Goal: Task Accomplishment & Management: Use online tool/utility

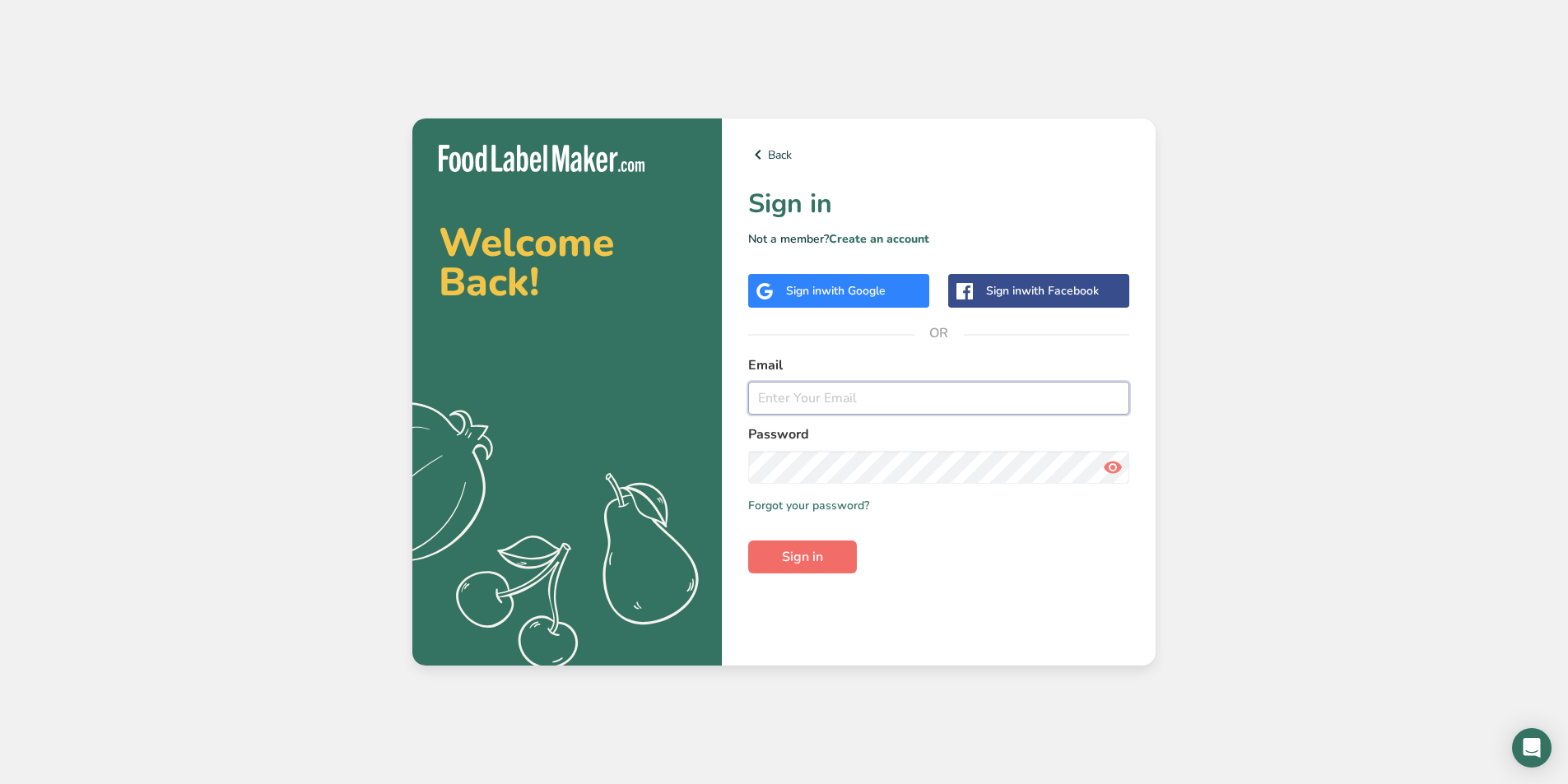
type input "[EMAIL_ADDRESS][DOMAIN_NAME]"
drag, startPoint x: 807, startPoint y: 553, endPoint x: 1079, endPoint y: 645, distance: 287.1
click at [807, 553] on span "Sign in" at bounding box center [802, 556] width 41 height 20
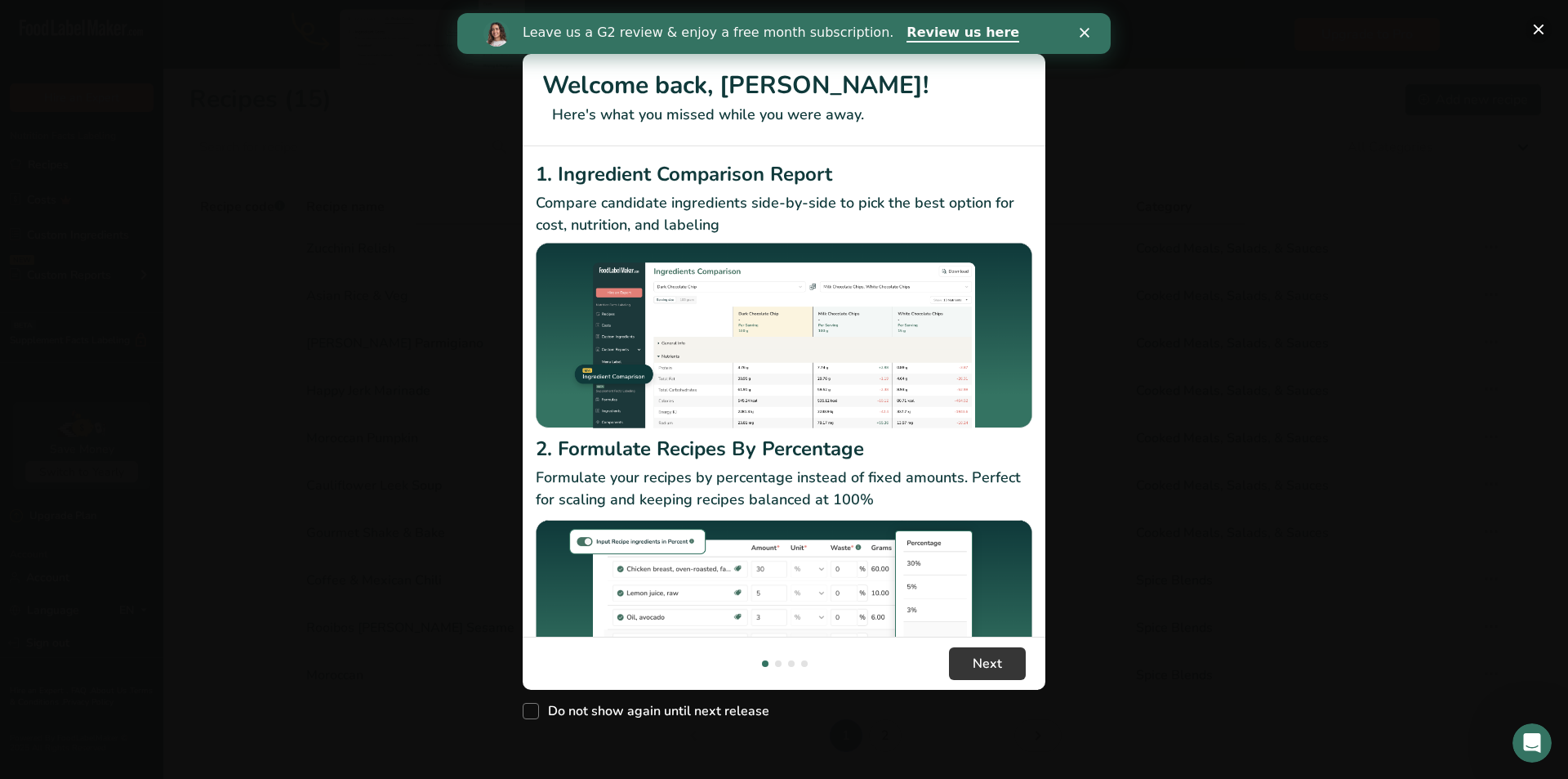
click at [1541, 32] on button "New Features" at bounding box center [1538, 29] width 26 height 26
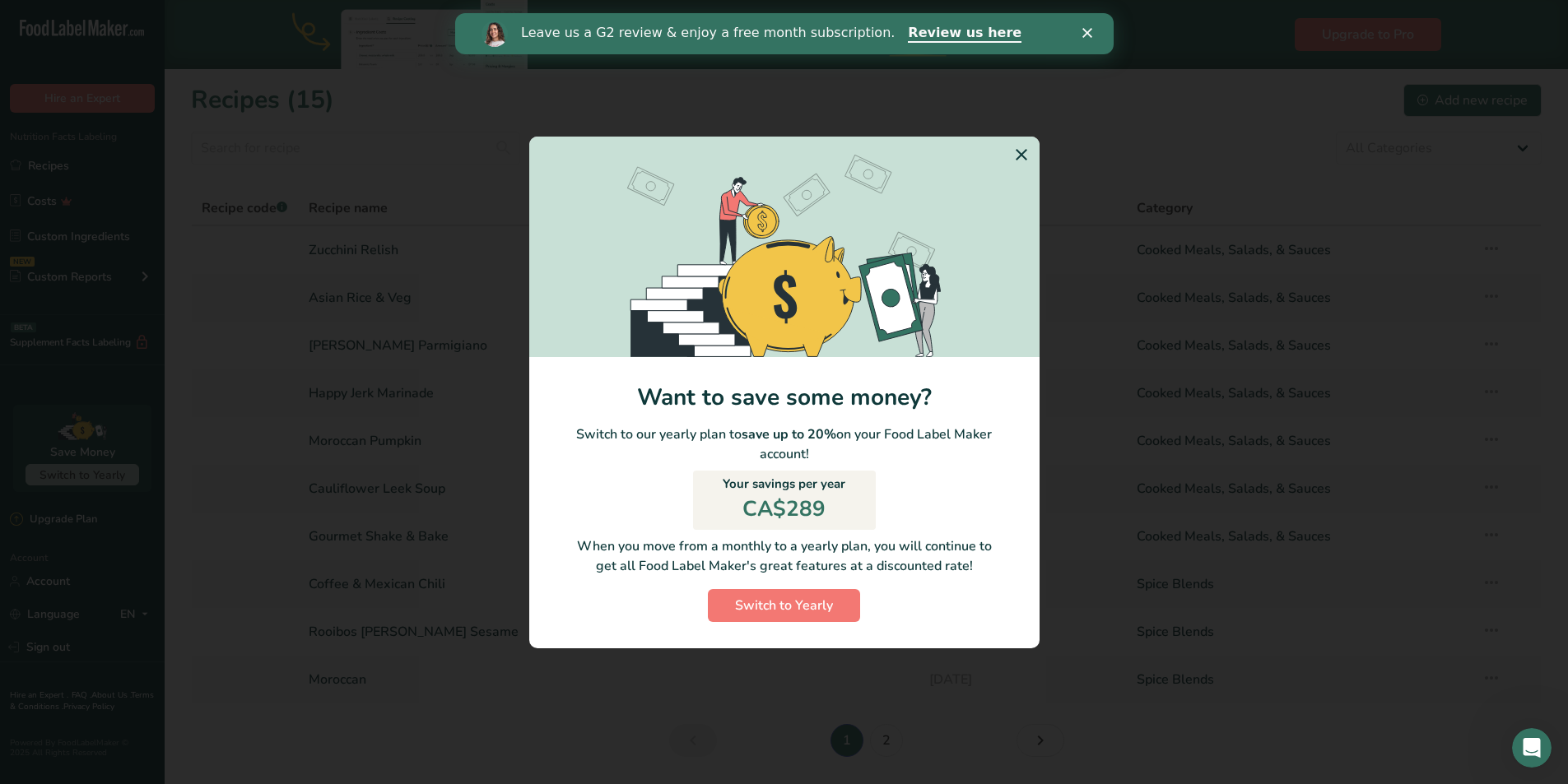
click at [1086, 28] on icon "Close" at bounding box center [1086, 33] width 10 height 10
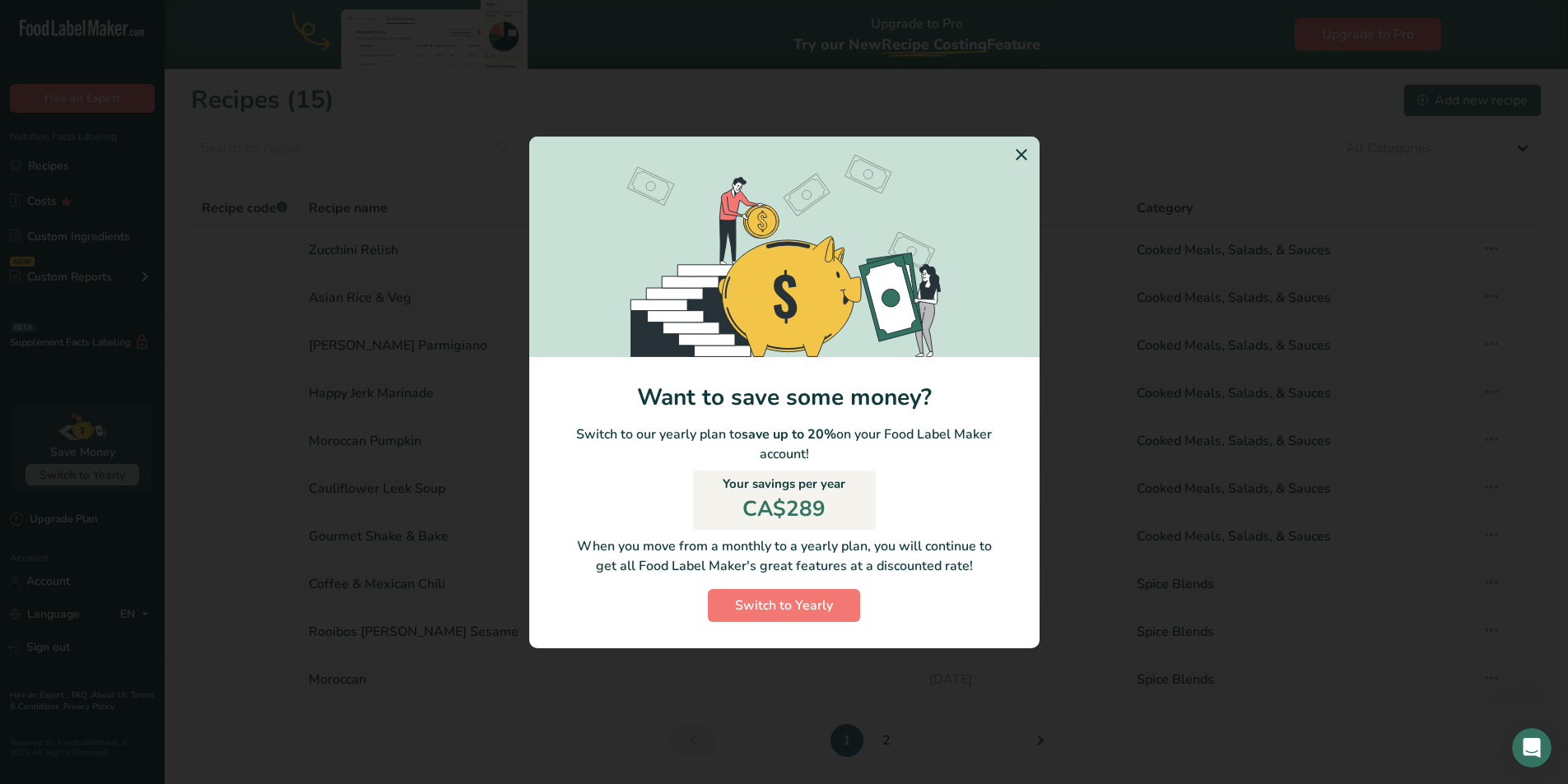
click at [1020, 157] on icon "Switch to Yearly Modal" at bounding box center [1021, 154] width 20 height 29
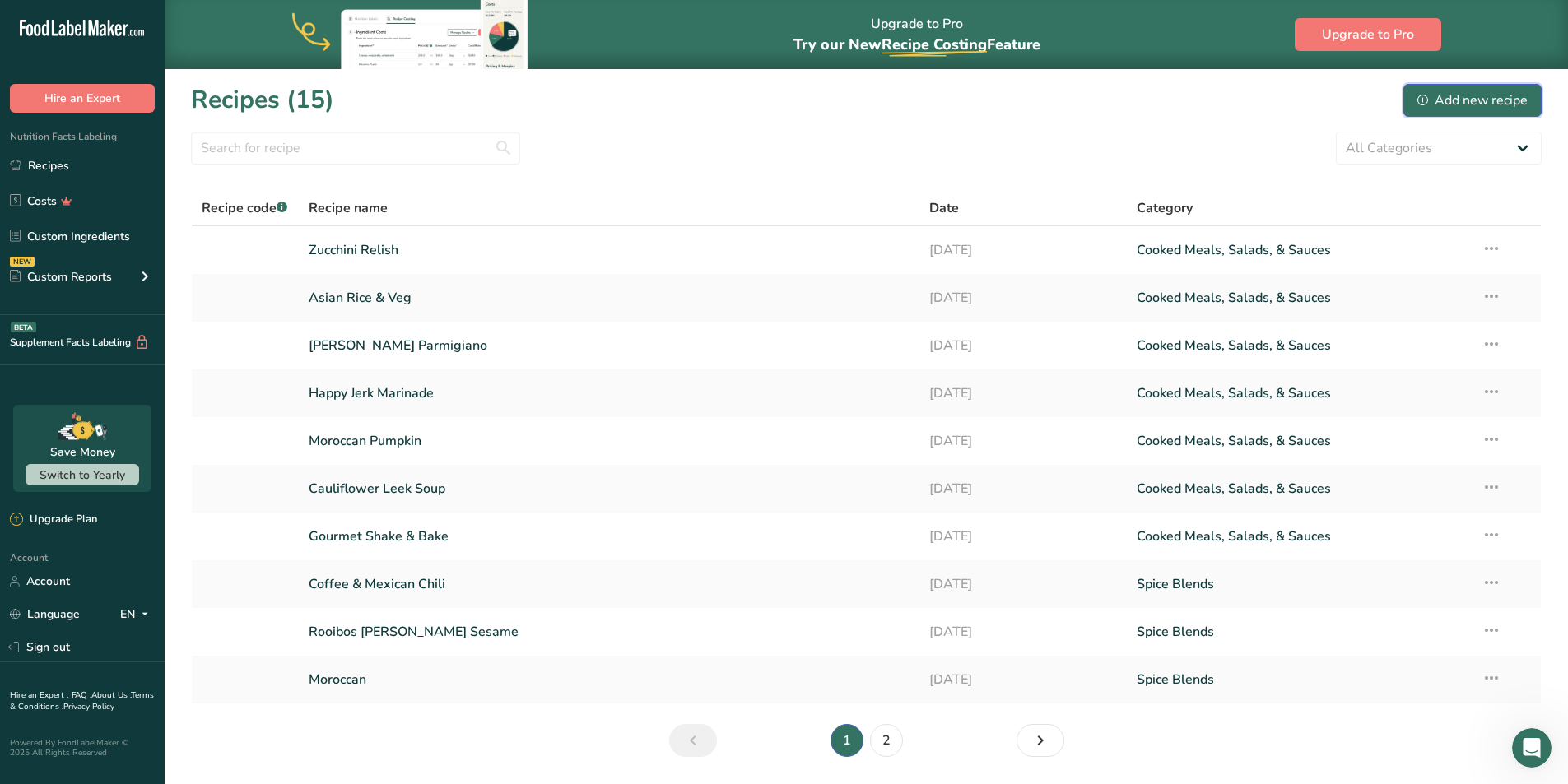
click at [1454, 100] on div "Add new recipe" at bounding box center [1472, 101] width 111 height 20
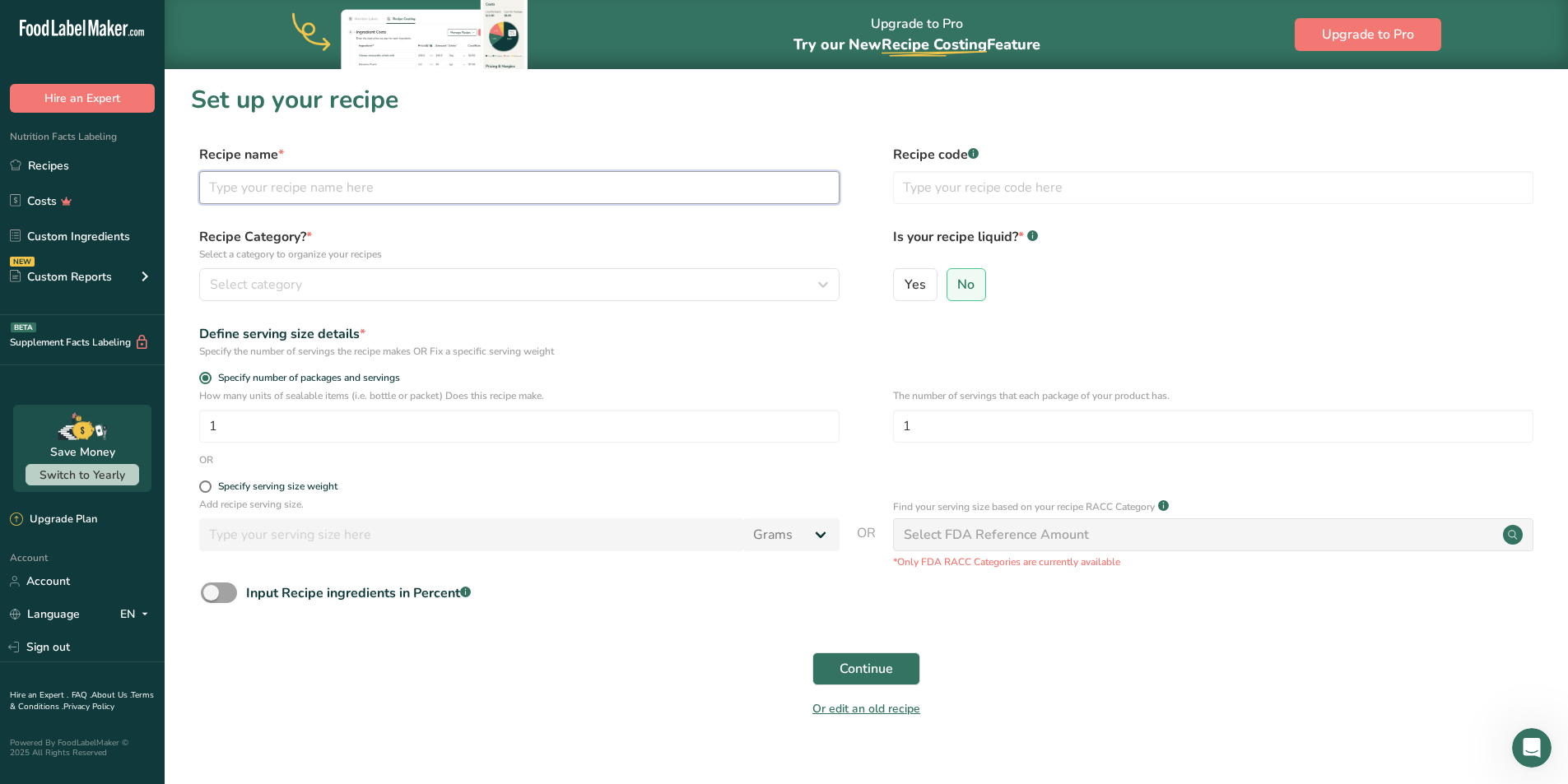
click at [262, 185] on input "text" at bounding box center [519, 188] width 640 height 33
type input "Garden Veggie Burger"
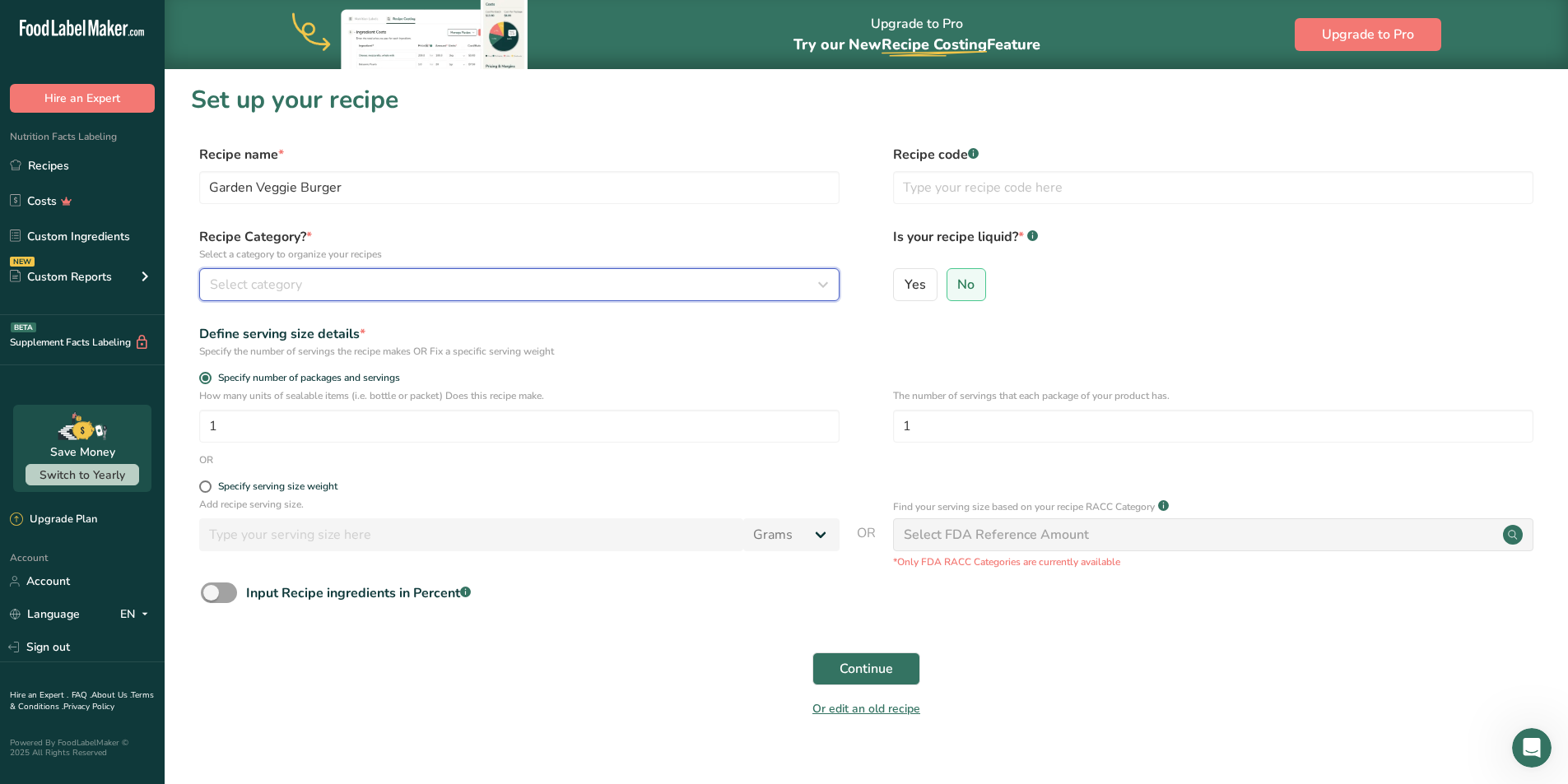
click at [277, 292] on span "Select category" at bounding box center [256, 284] width 92 height 20
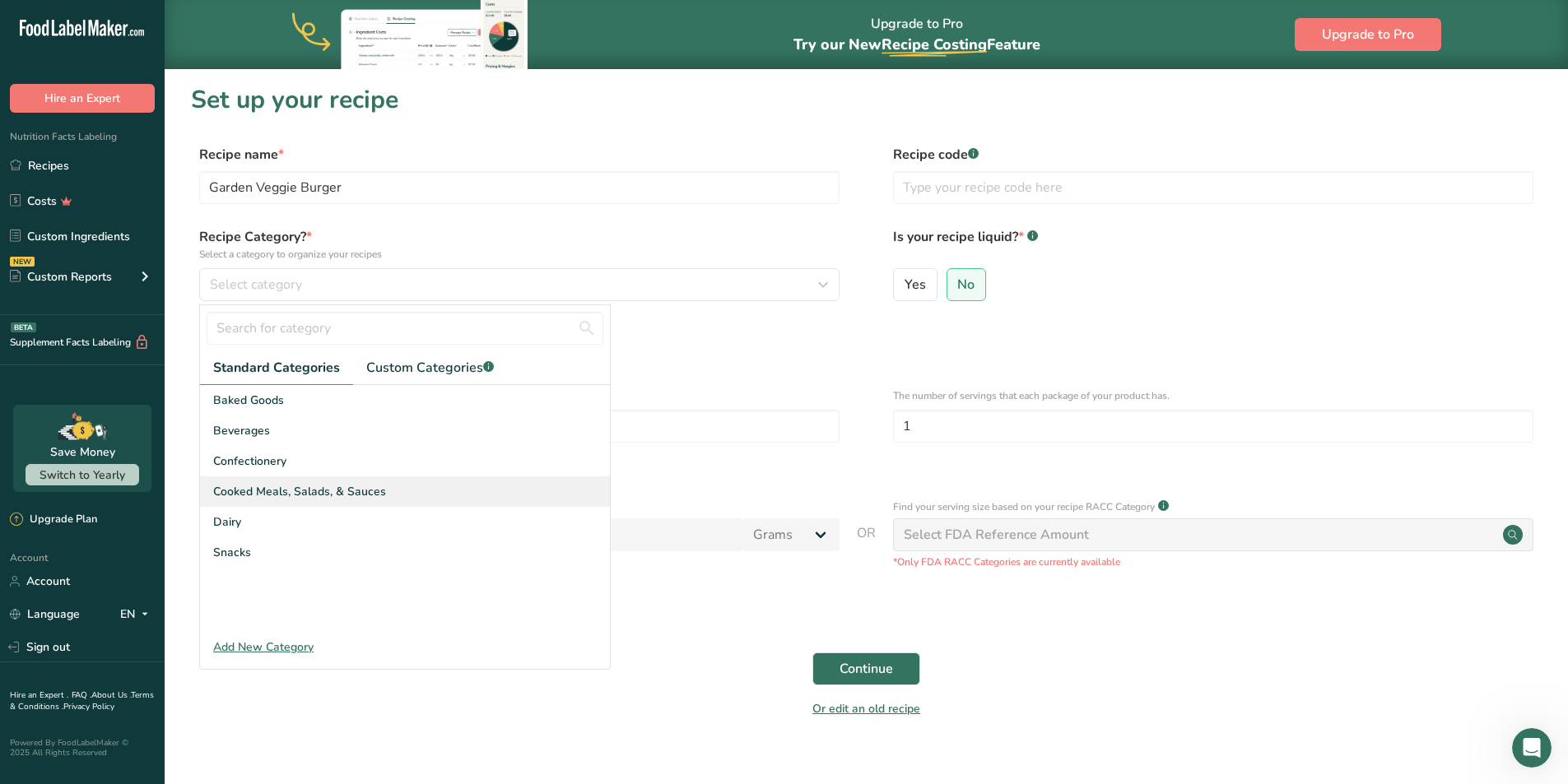
click at [255, 491] on span "Cooked Meals, Salads, & Sauces" at bounding box center [299, 492] width 173 height 18
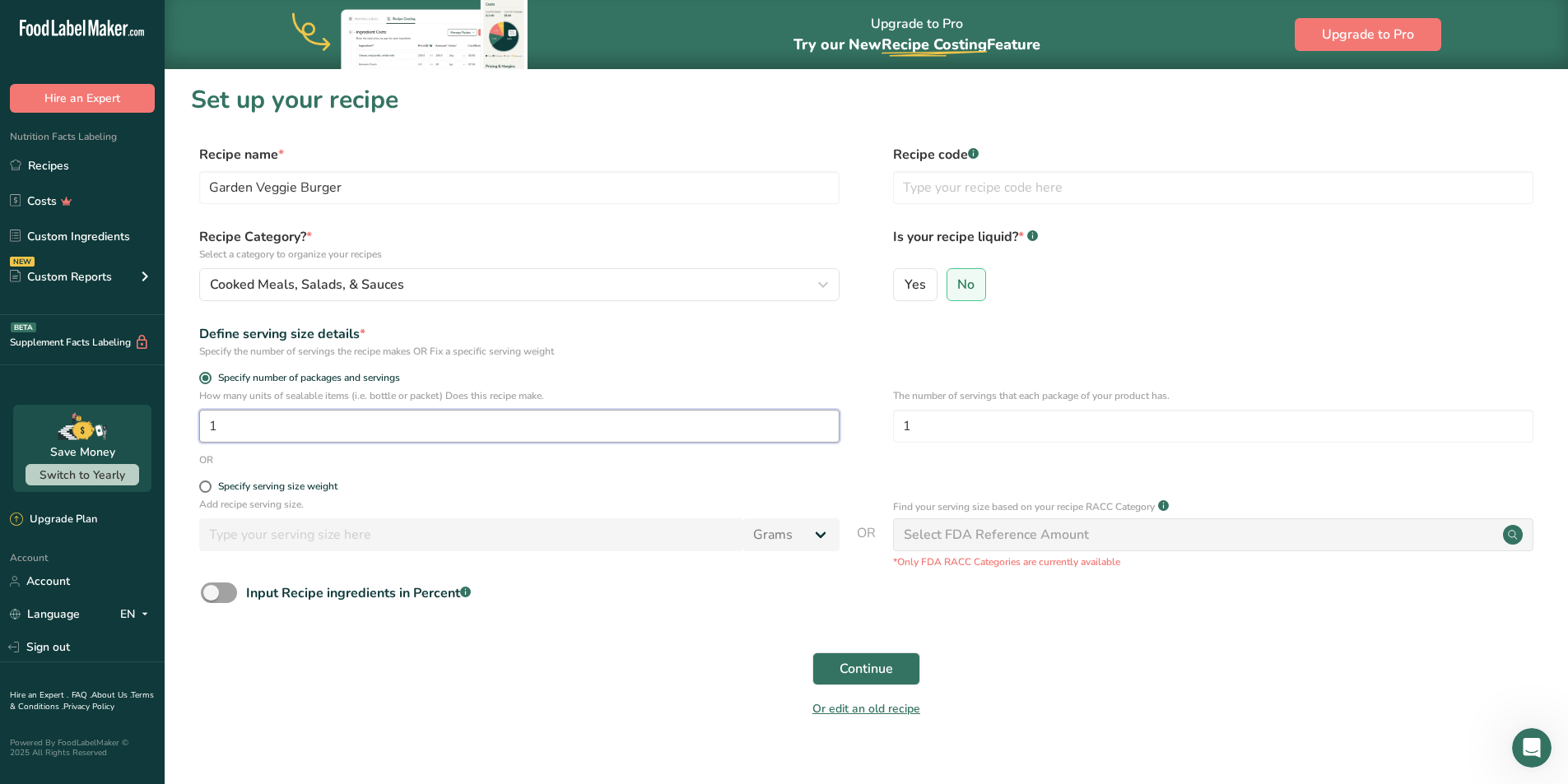
click at [304, 429] on input "1" at bounding box center [519, 426] width 640 height 33
type input "12"
click at [812, 652] on button "Continue" at bounding box center [866, 669] width 108 height 33
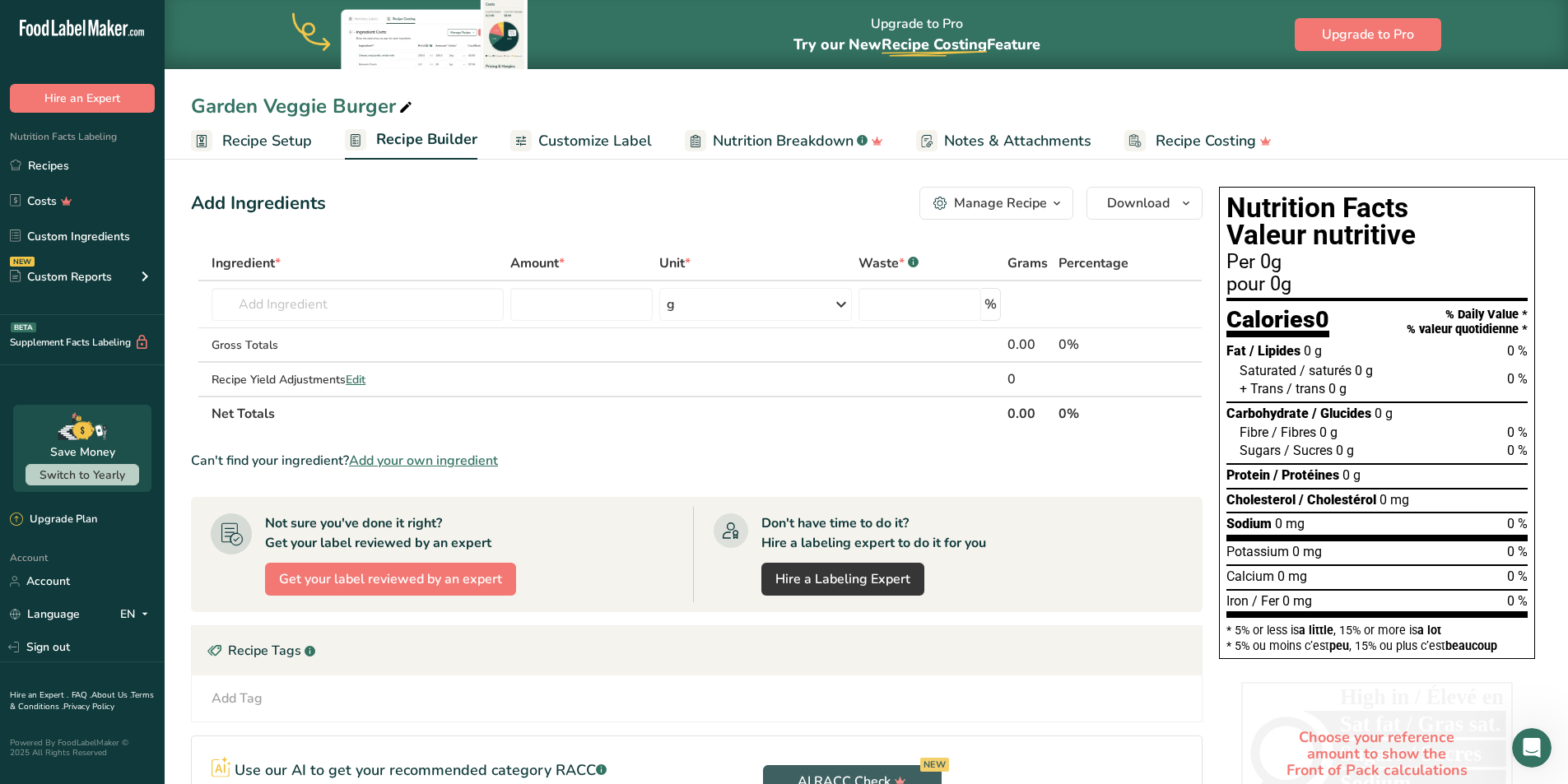
drag, startPoint x: 263, startPoint y: 141, endPoint x: 252, endPoint y: 219, distance: 78.8
click at [263, 141] on span "Recipe Setup" at bounding box center [267, 141] width 90 height 22
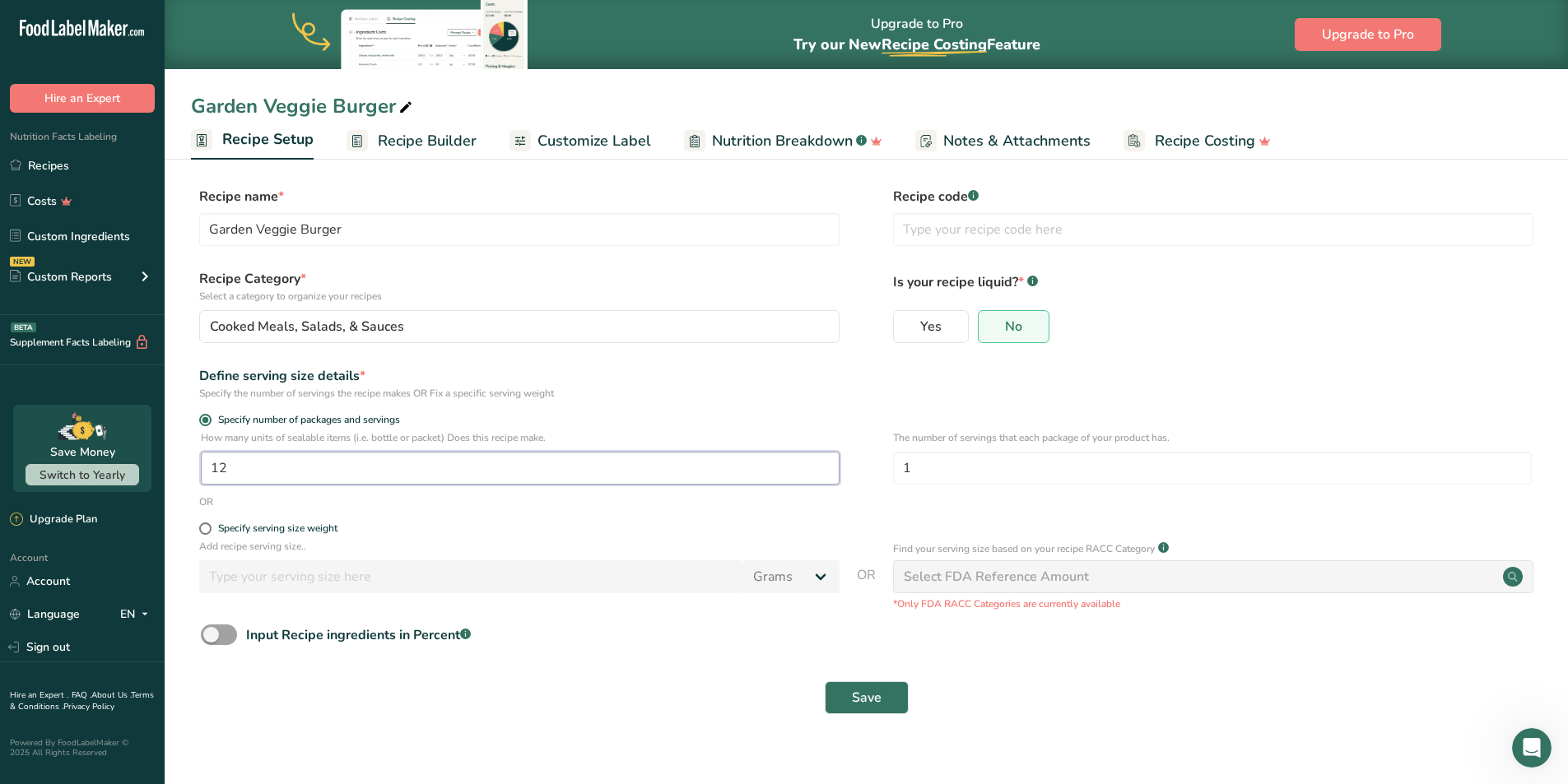
drag, startPoint x: 292, startPoint y: 468, endPoint x: 121, endPoint y: 483, distance: 171.7
click at [125, 481] on div ".a-20{fill:#fff;} Hire an Expert Nutrition Facts Labeling Recipes Costs Custom …" at bounding box center [784, 392] width 1568 height 784
type input "96"
click at [988, 466] on input "1" at bounding box center [1212, 468] width 639 height 33
drag, startPoint x: 975, startPoint y: 473, endPoint x: 898, endPoint y: 483, distance: 77.6
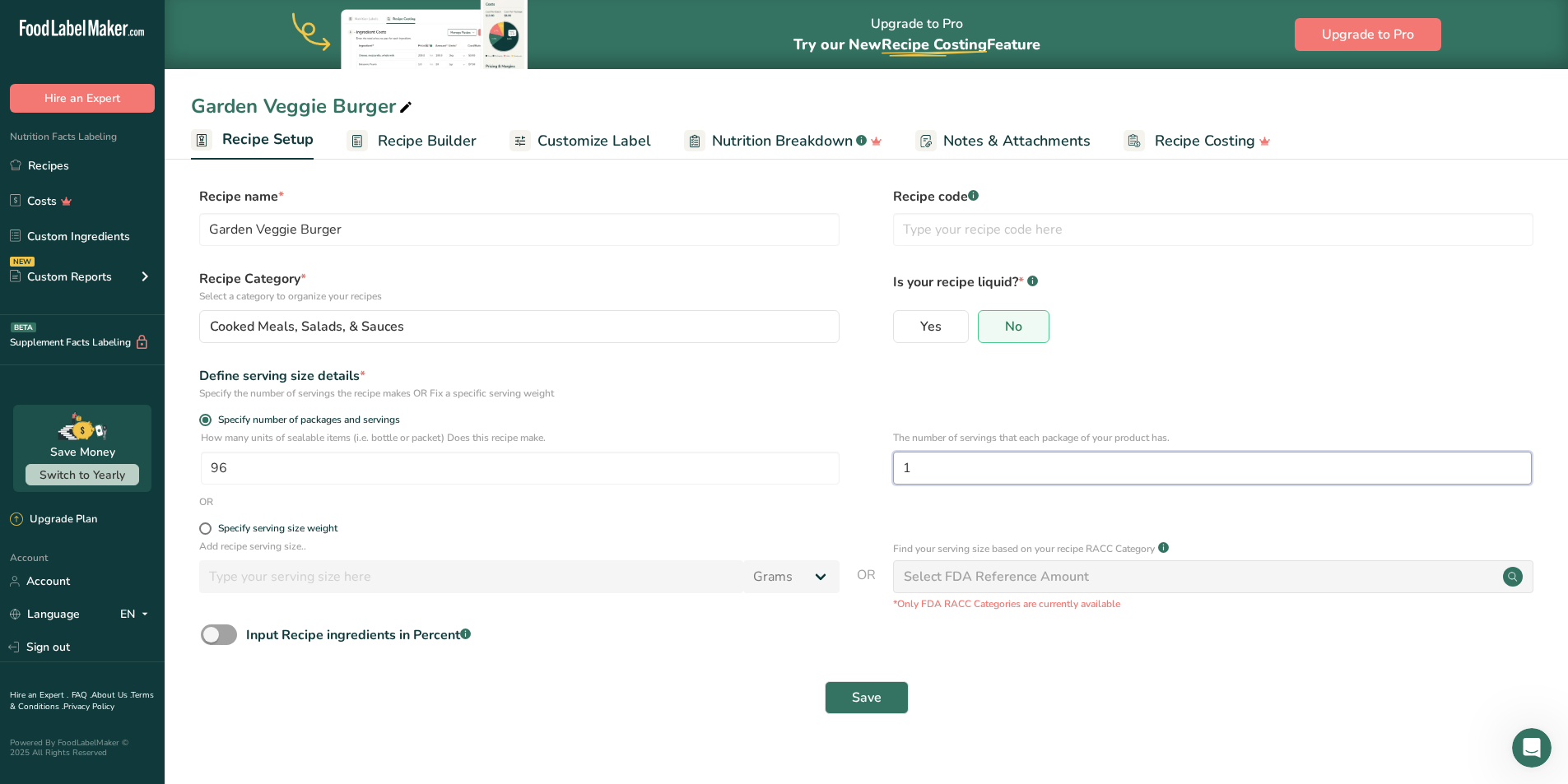
click at [898, 483] on input "1" at bounding box center [1212, 468] width 639 height 33
type input "2"
click at [837, 512] on form "Recipe name * Garden Veggie Burger Recipe code .a-a{fill:#347362;}.b-a{fill:#ff…" at bounding box center [866, 455] width 1350 height 537
click at [204, 531] on span at bounding box center [205, 528] width 13 height 13
click at [204, 531] on input "Specify serving size weight" at bounding box center [204, 528] width 11 height 11
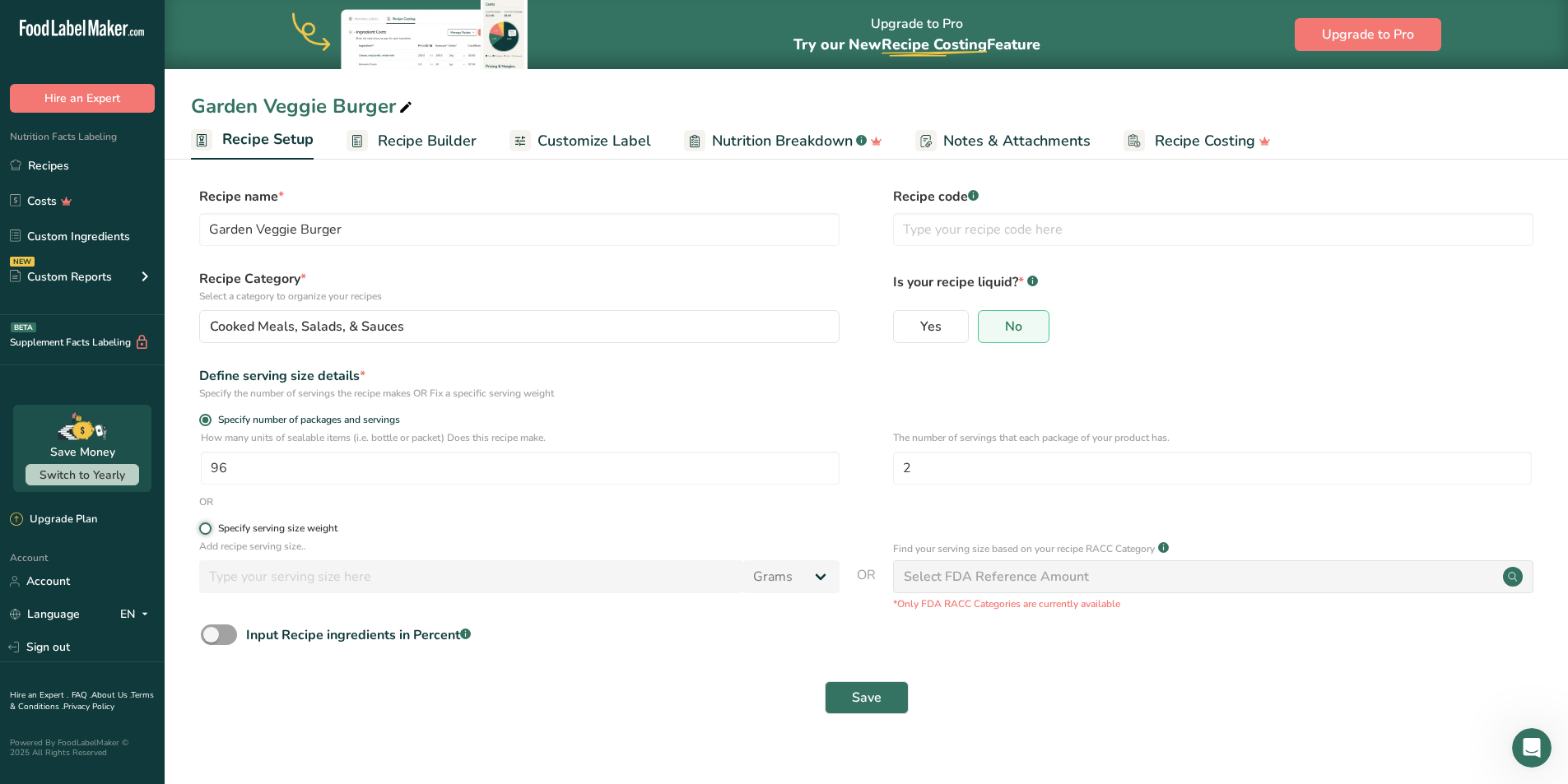
radio input "true"
radio input "false"
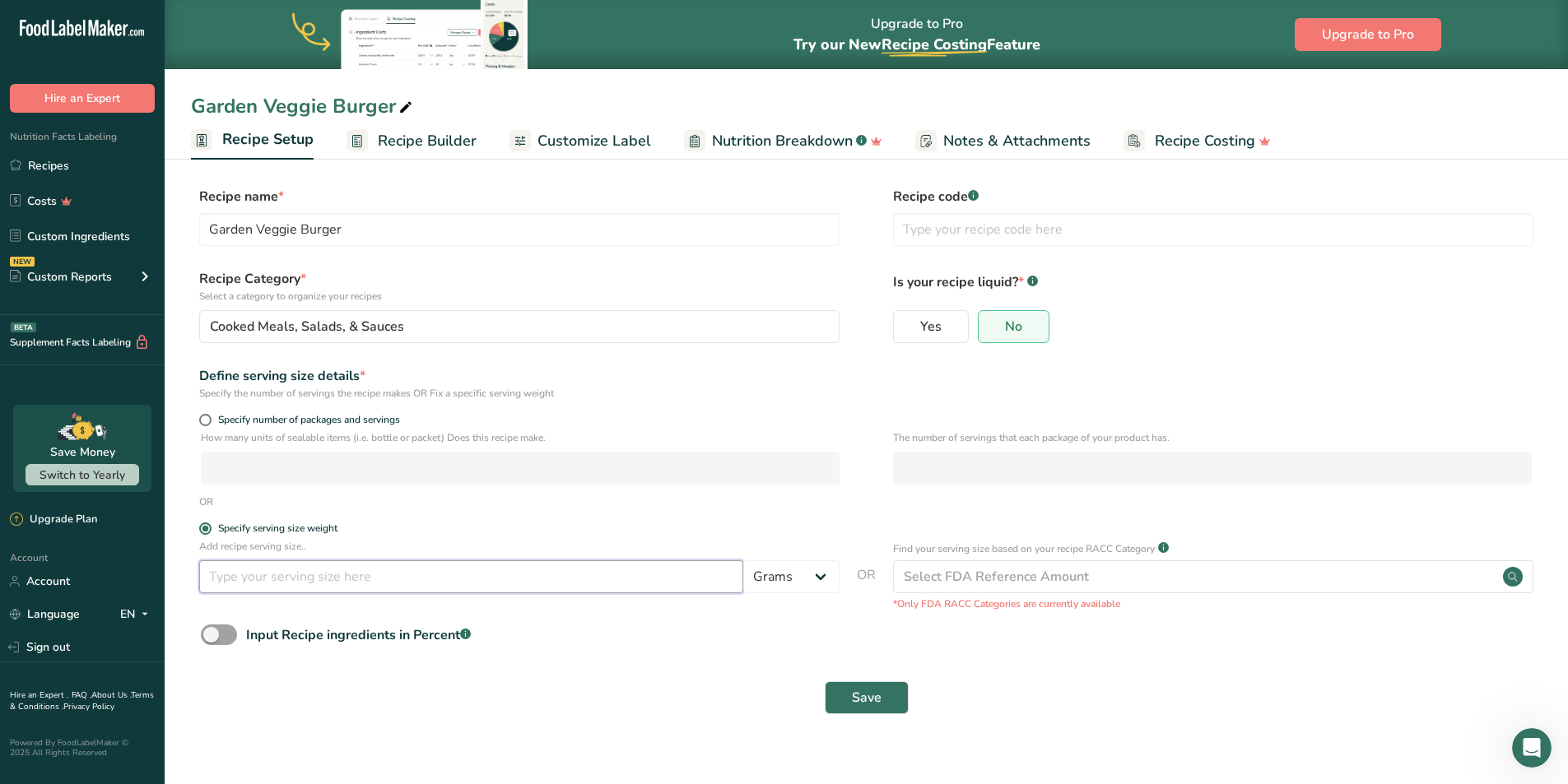
click at [282, 579] on input "number" at bounding box center [471, 577] width 544 height 33
type input "1"
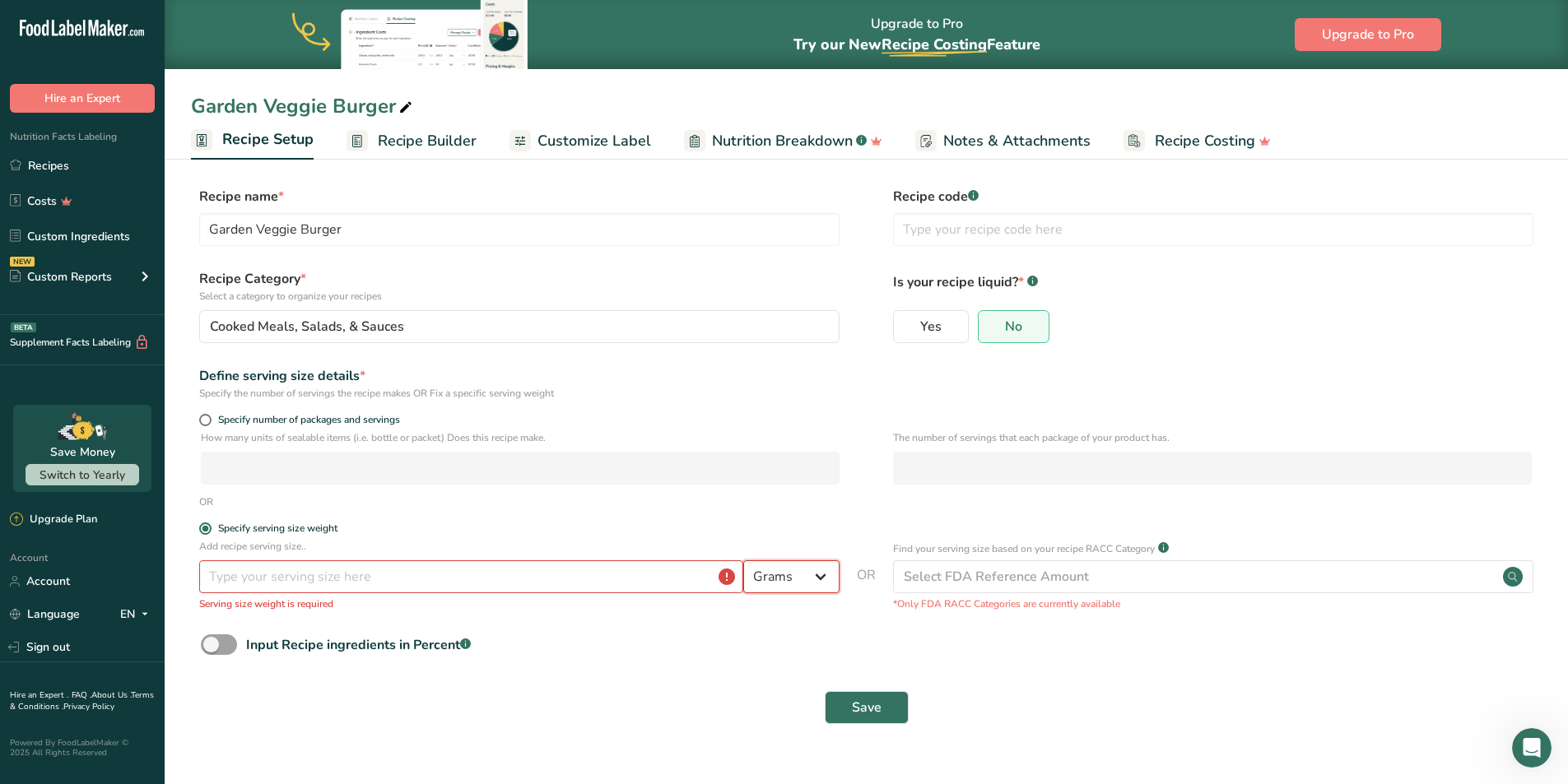
click at [822, 579] on select "Grams kg mg mcg lb oz l mL fl oz tbsp tsp cup qt gallon" at bounding box center [791, 577] width 96 height 33
click at [203, 420] on span at bounding box center [205, 419] width 13 height 13
click at [203, 420] on input "Specify number of packages and servings" at bounding box center [204, 419] width 11 height 11
radio input "true"
radio input "false"
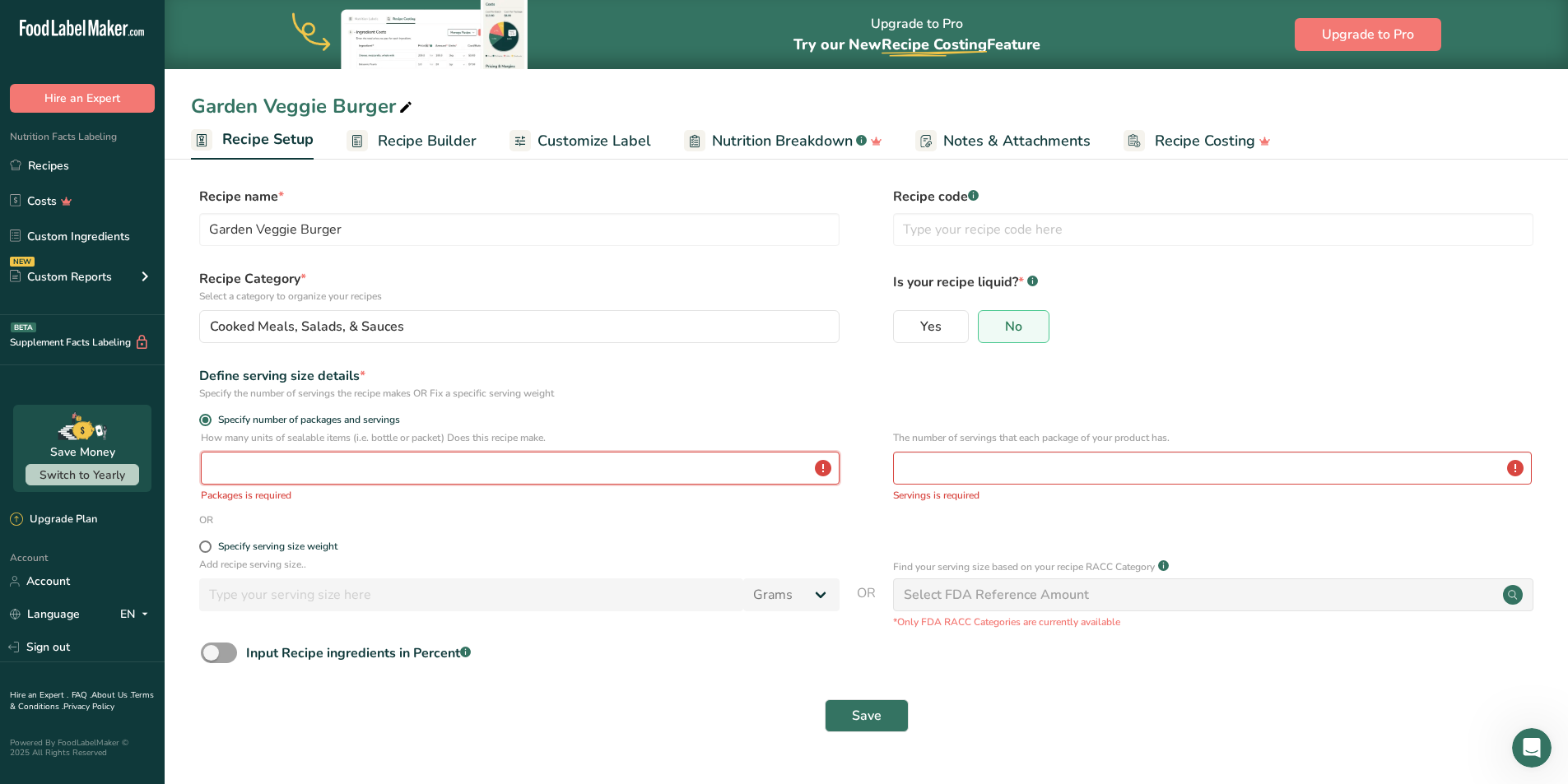
click at [275, 478] on input "number" at bounding box center [519, 468] width 639 height 33
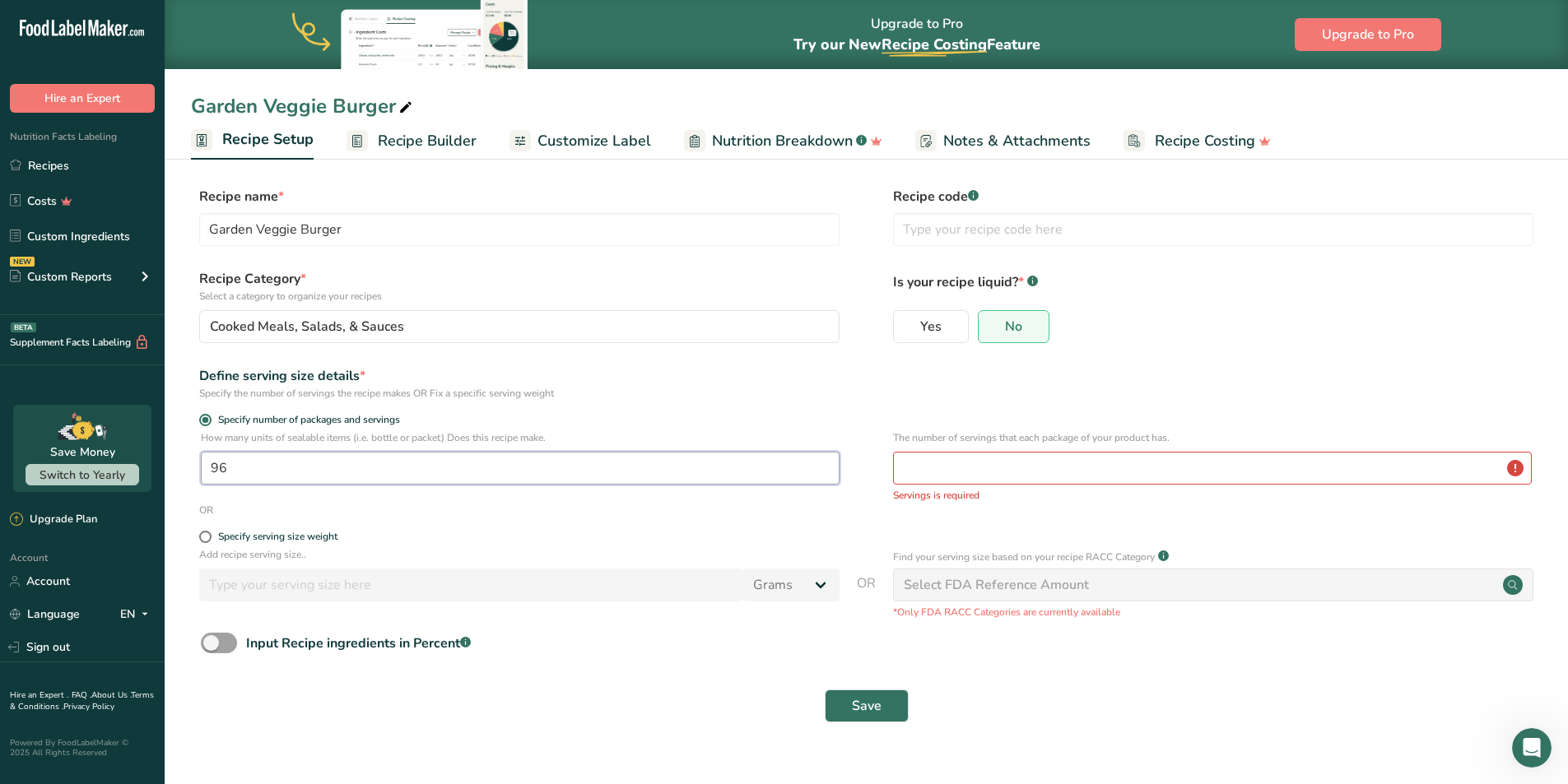
type input "96"
click at [966, 468] on input "number" at bounding box center [1212, 468] width 639 height 33
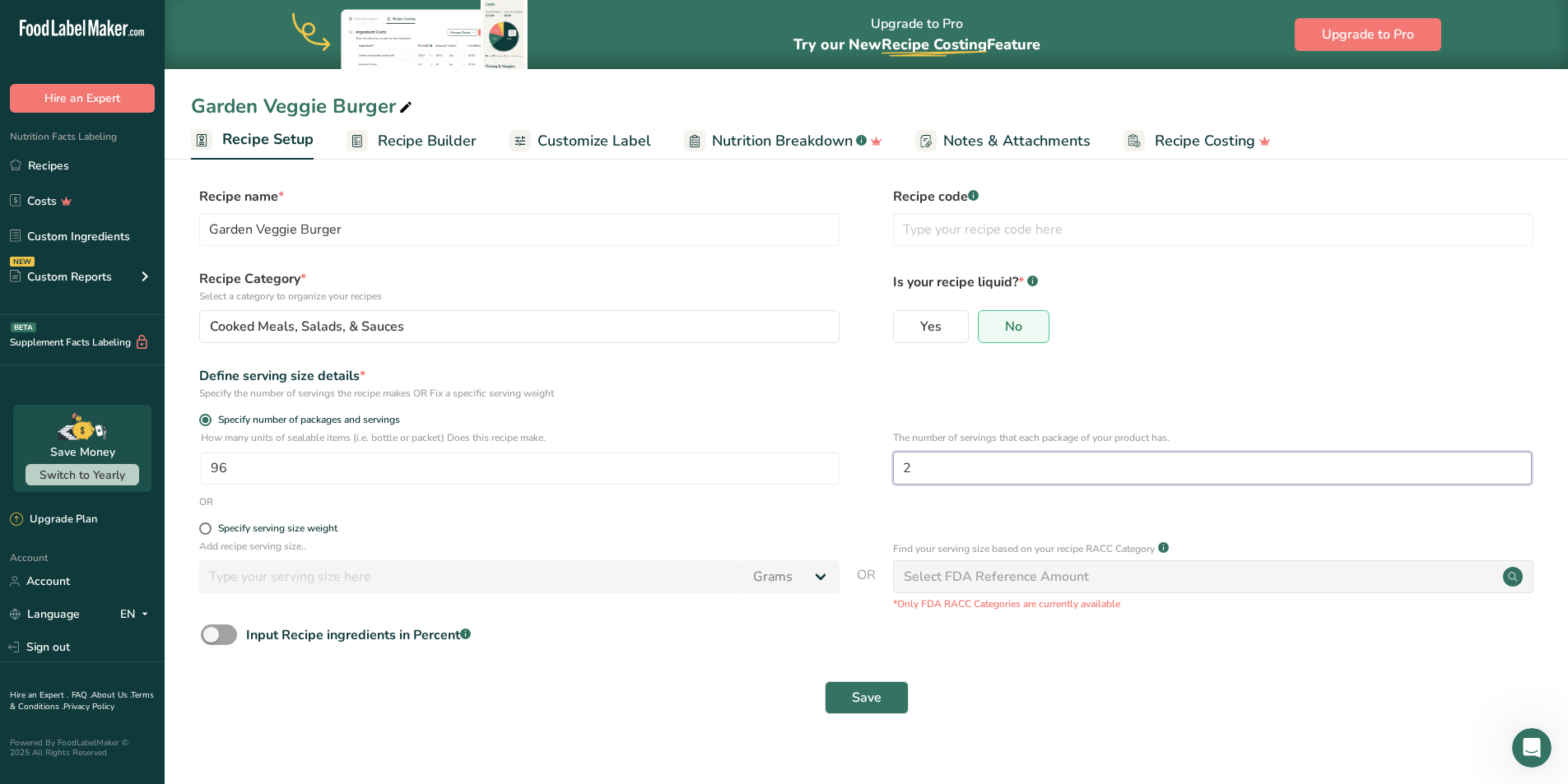
type input "2"
click at [875, 535] on div "Specify serving size weight" at bounding box center [866, 530] width 1350 height 17
click at [870, 699] on span "Save" at bounding box center [867, 697] width 29 height 20
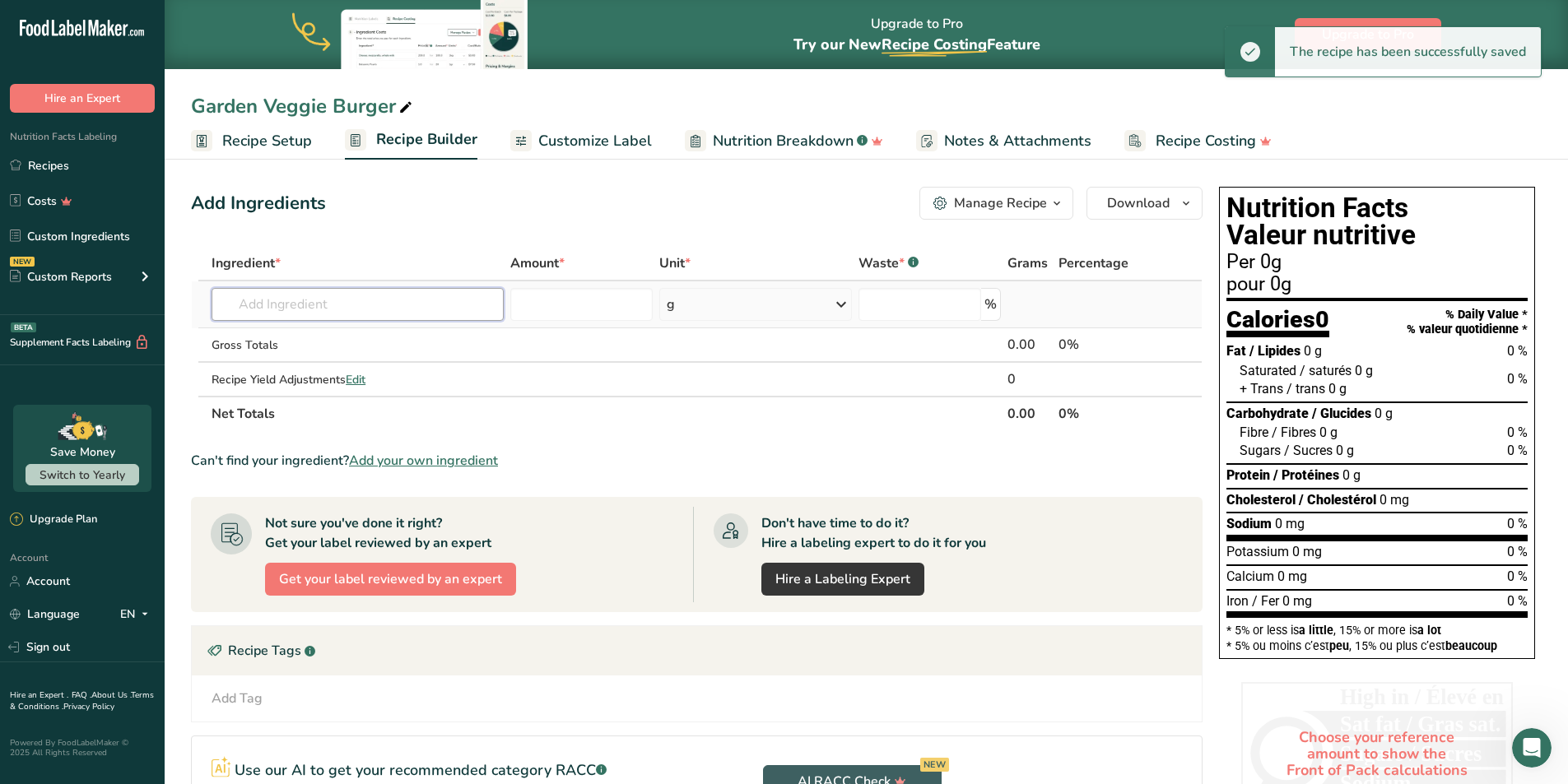
click at [277, 298] on input "text" at bounding box center [357, 304] width 292 height 33
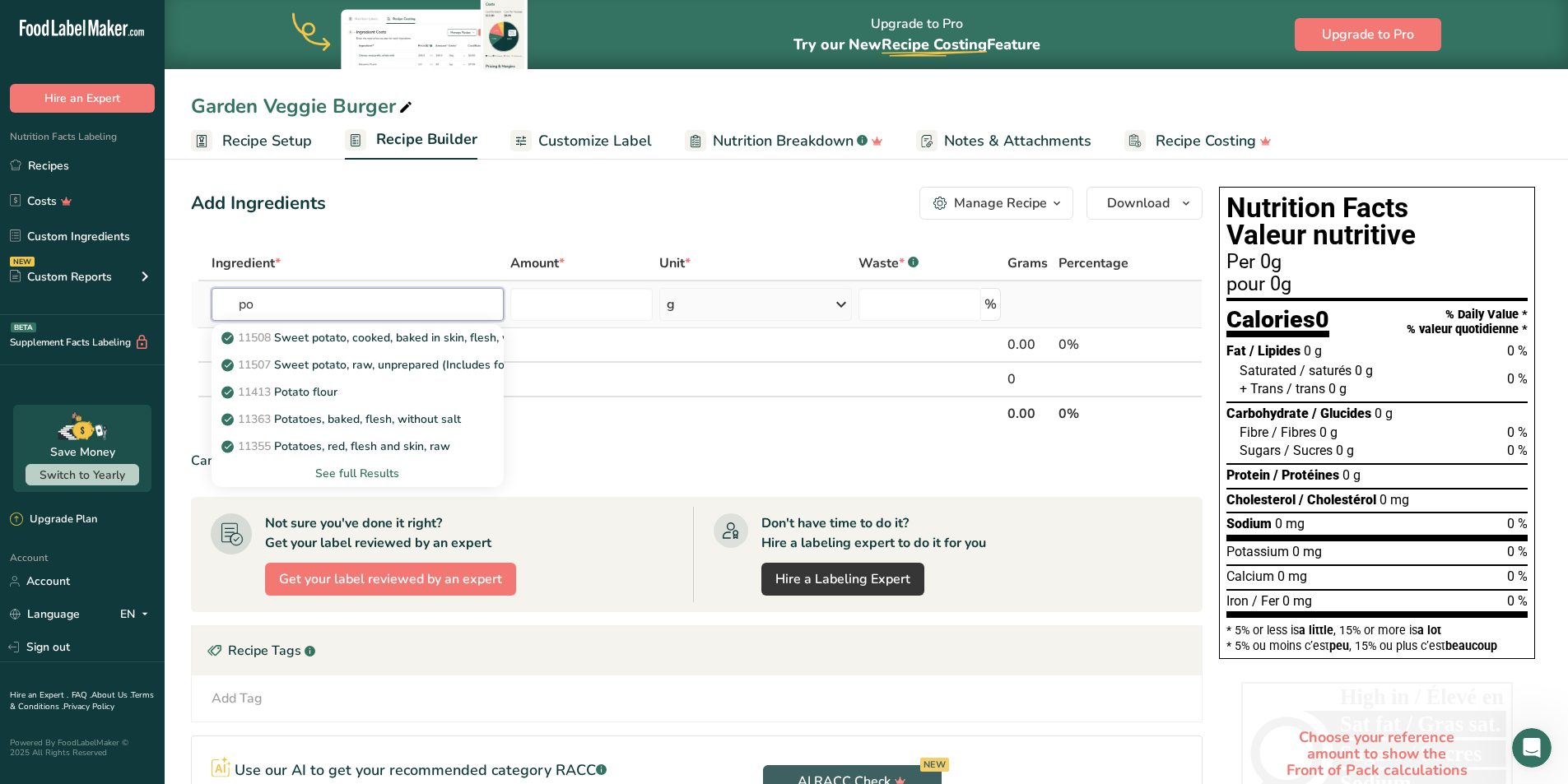
type input "p"
type input "potato"
click at [350, 447] on p "11355 Potatoes, red, flesh and skin, raw" at bounding box center [337, 447] width 226 height 18
type input "Potatoes, red, flesh and skin, raw"
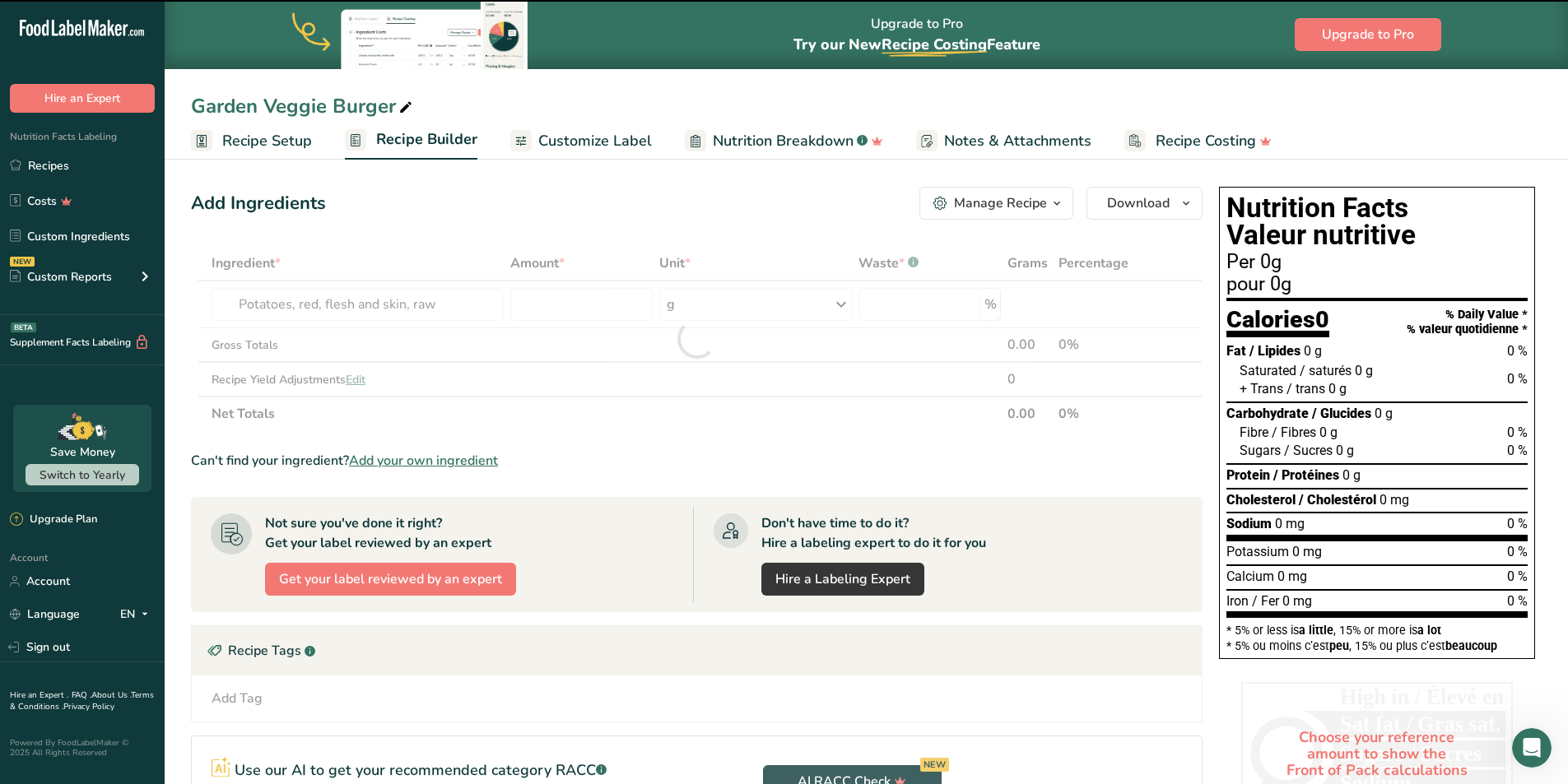
type input "0"
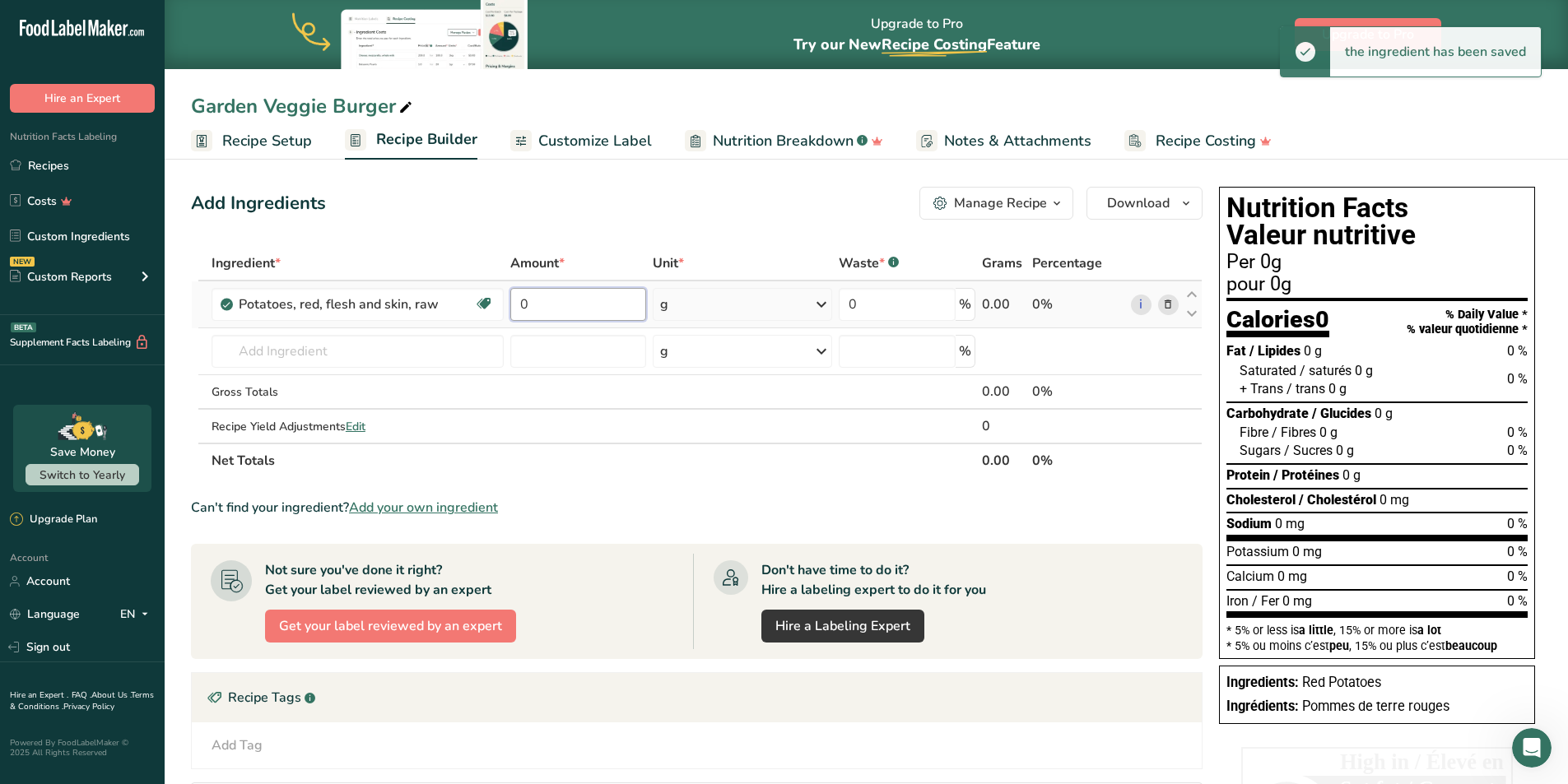
click at [583, 308] on input "0" at bounding box center [578, 304] width 136 height 33
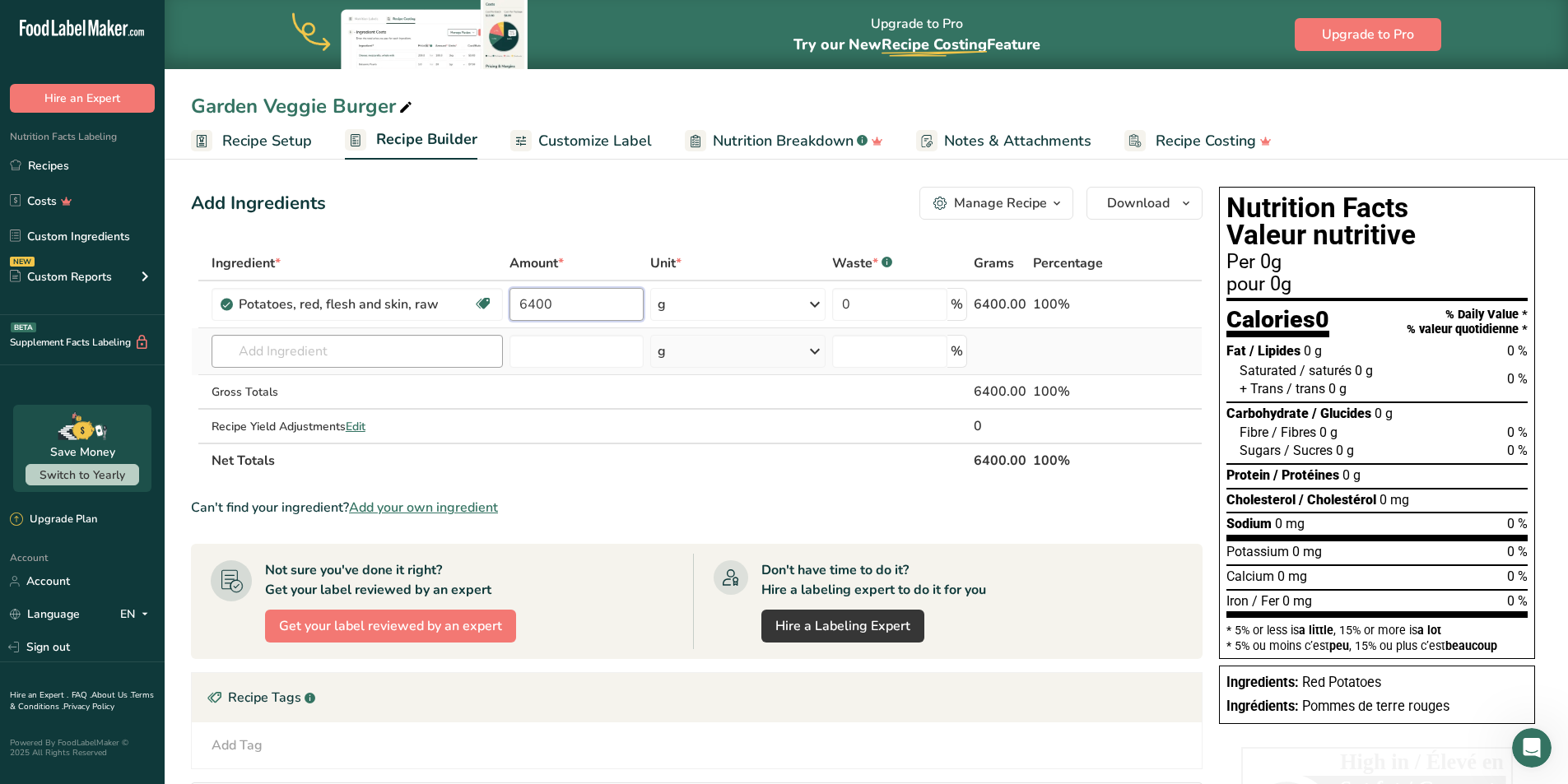
type input "6400"
click at [321, 352] on div "Ingredient * Amount * Unit * Waste * .a-a{fill:#347362;}.b-a{fill:#fff;} Grams …" at bounding box center [696, 362] width 1011 height 232
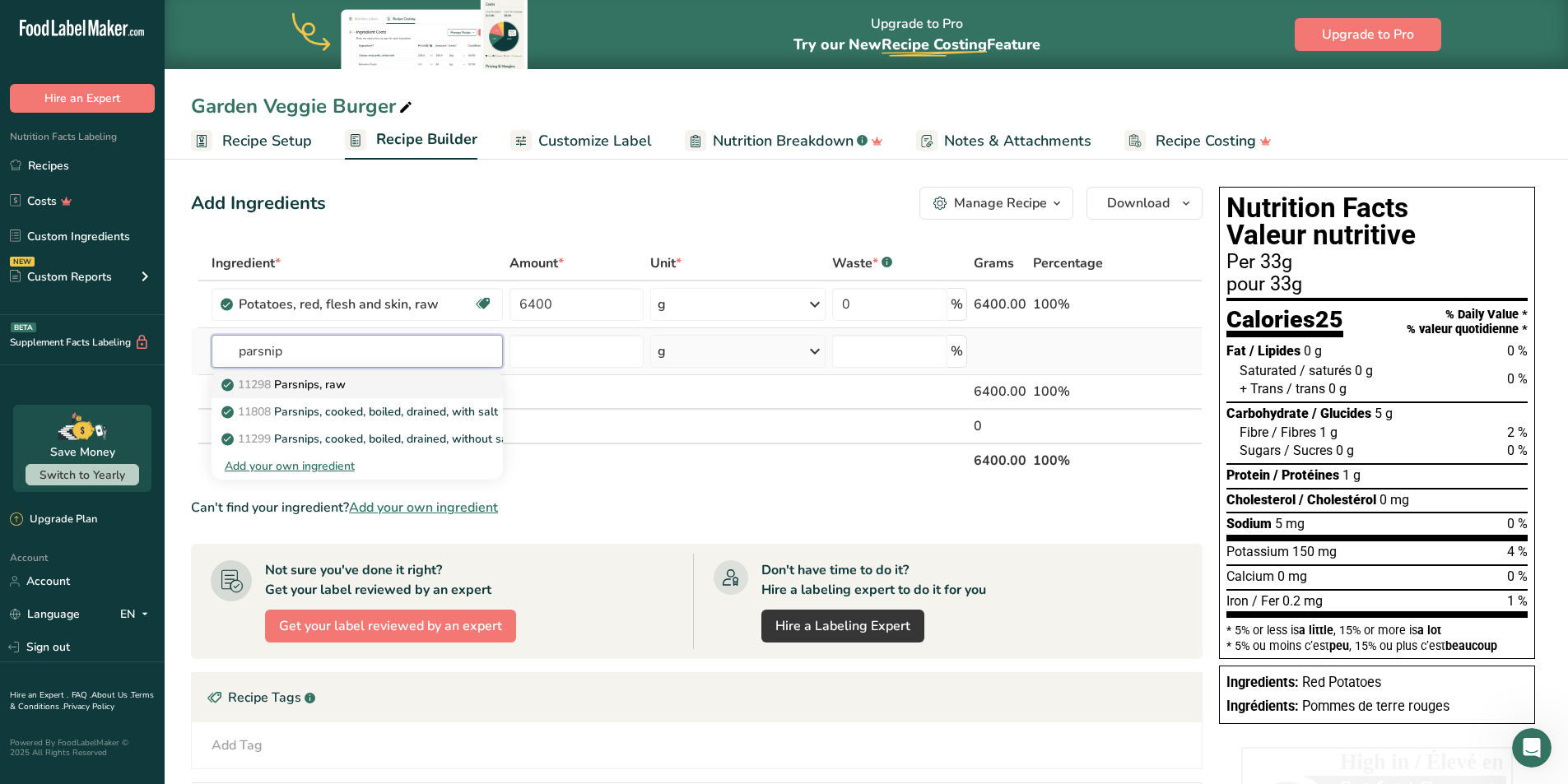
type input "parsnip"
click at [328, 383] on p "11298 Parsnips, raw" at bounding box center [286, 384] width 121 height 18
type input "Parsnips, raw"
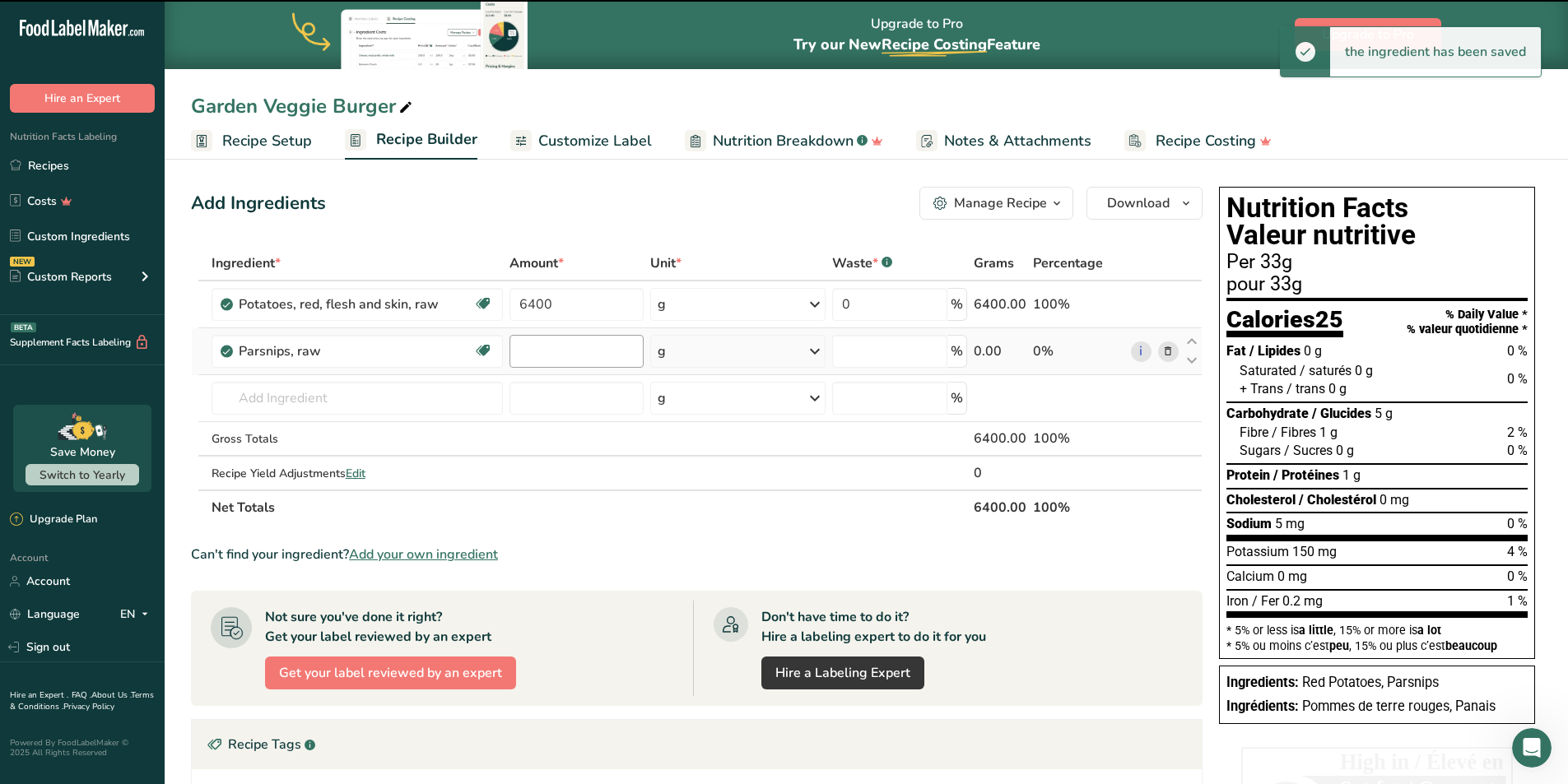
type input "0"
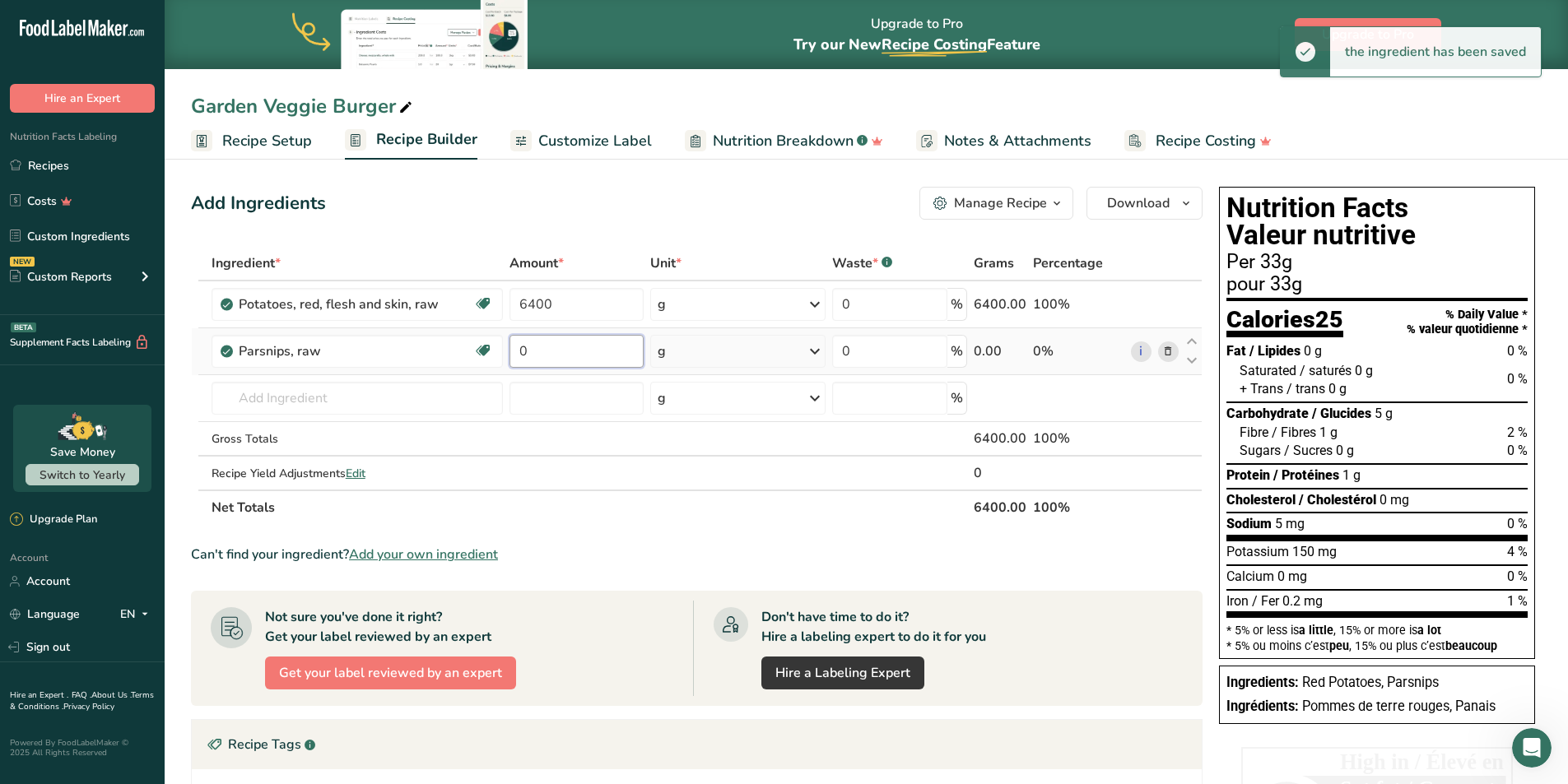
click at [547, 351] on input "0" at bounding box center [576, 351] width 134 height 33
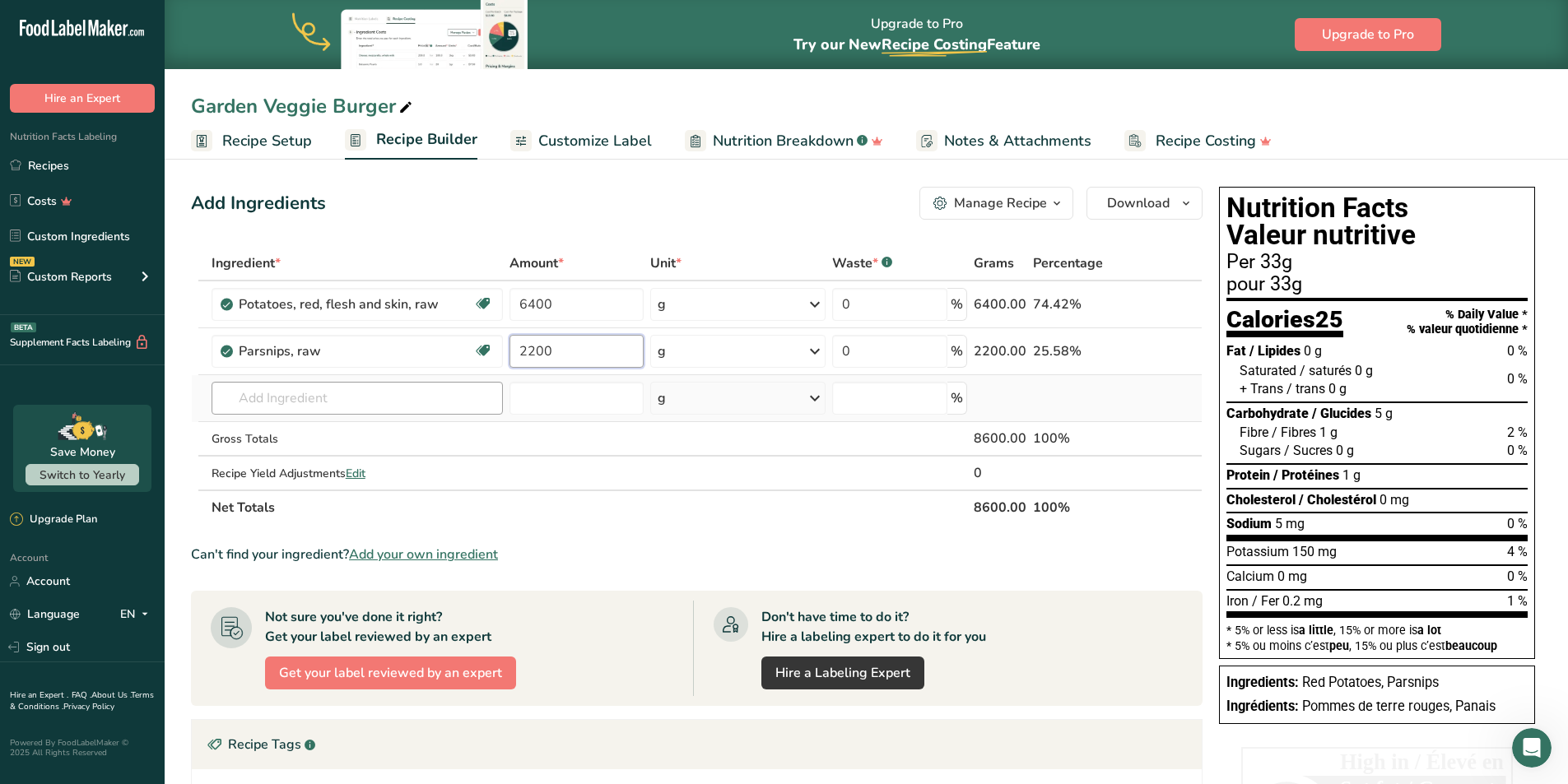
type input "2200"
click at [272, 404] on div "Ingredient * Amount * Unit * Waste * .a-a{fill:#347362;}.b-a{fill:#fff;} Grams …" at bounding box center [696, 385] width 1011 height 279
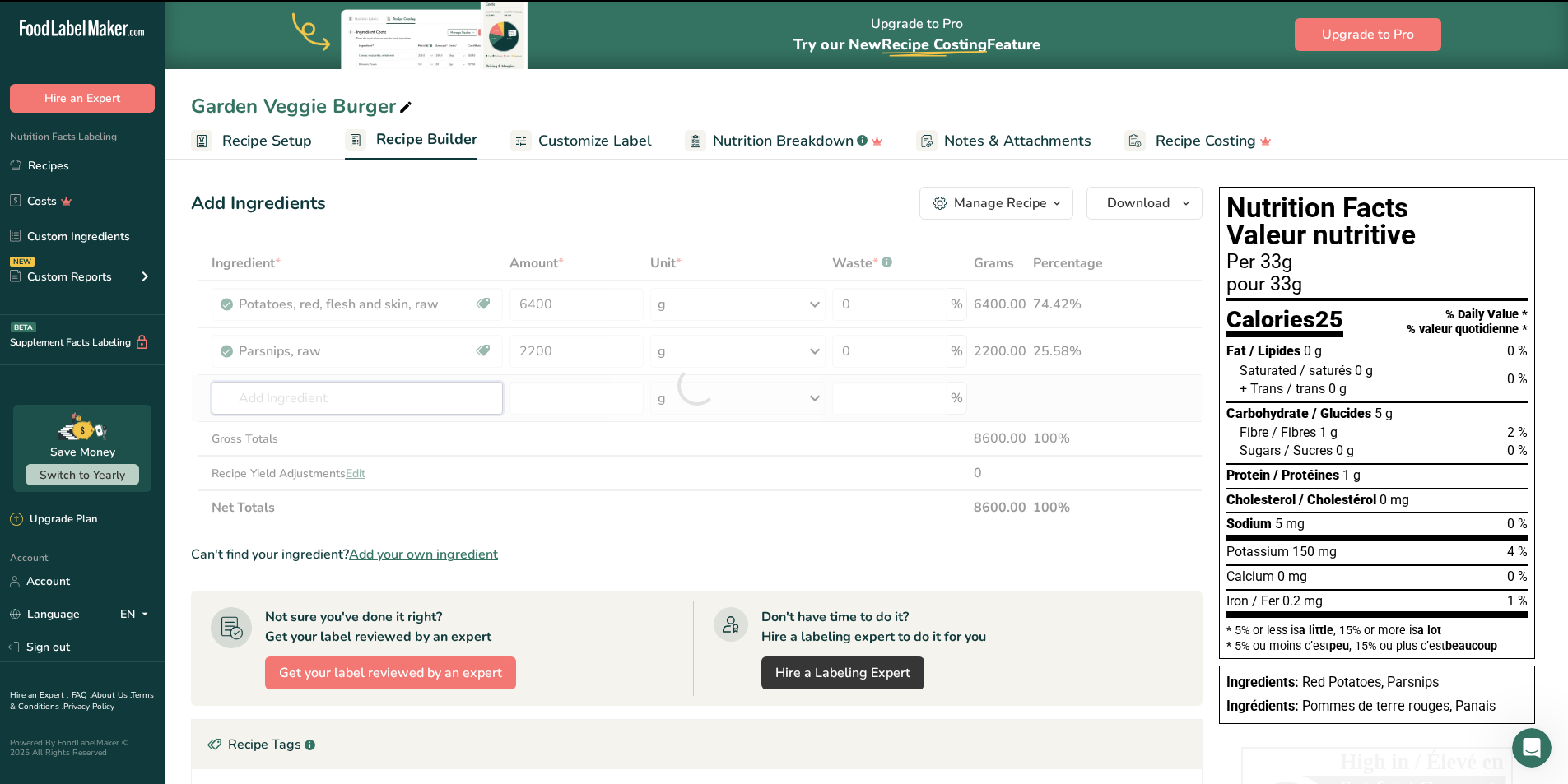
type input "b"
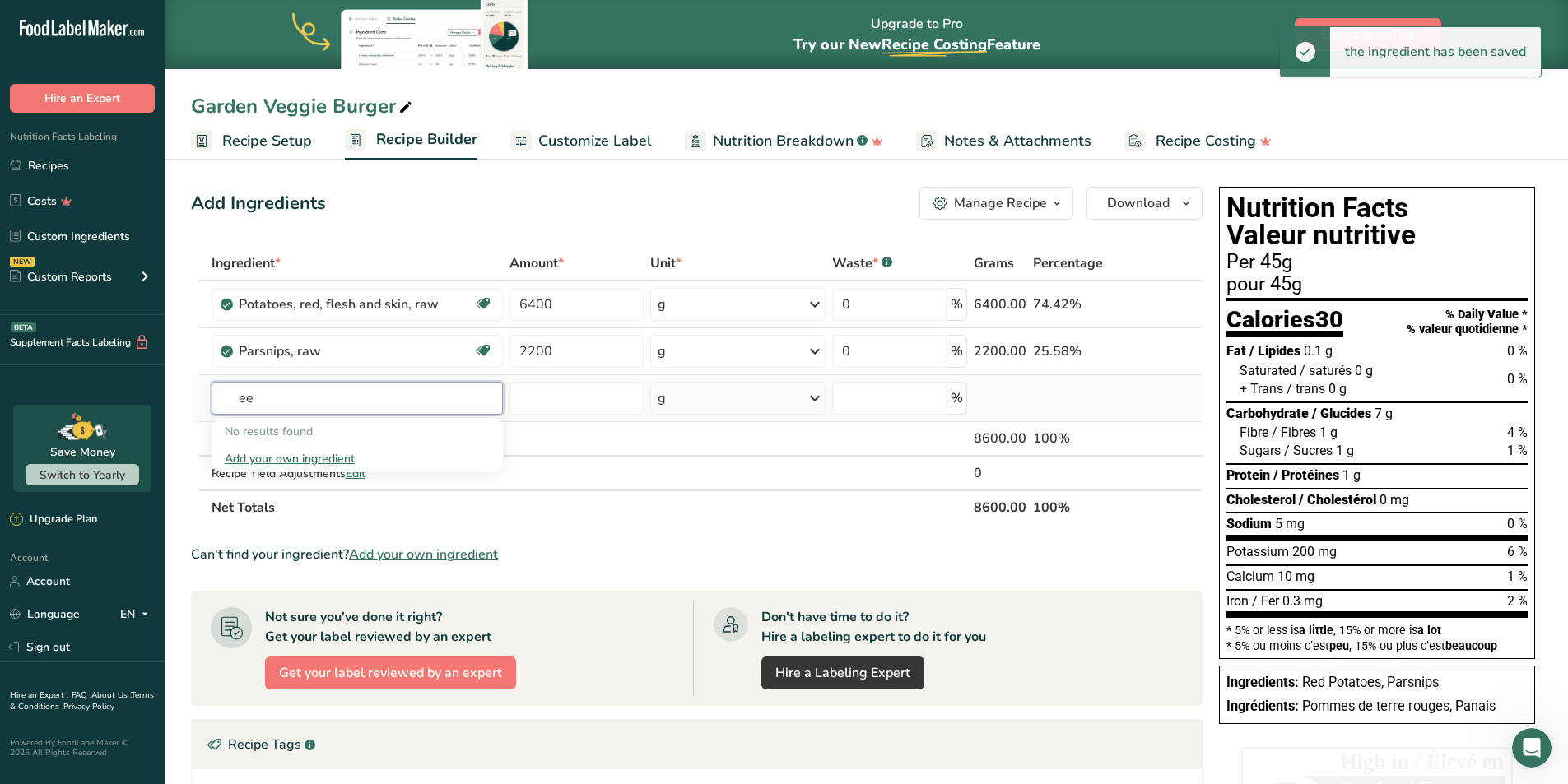
type input "e"
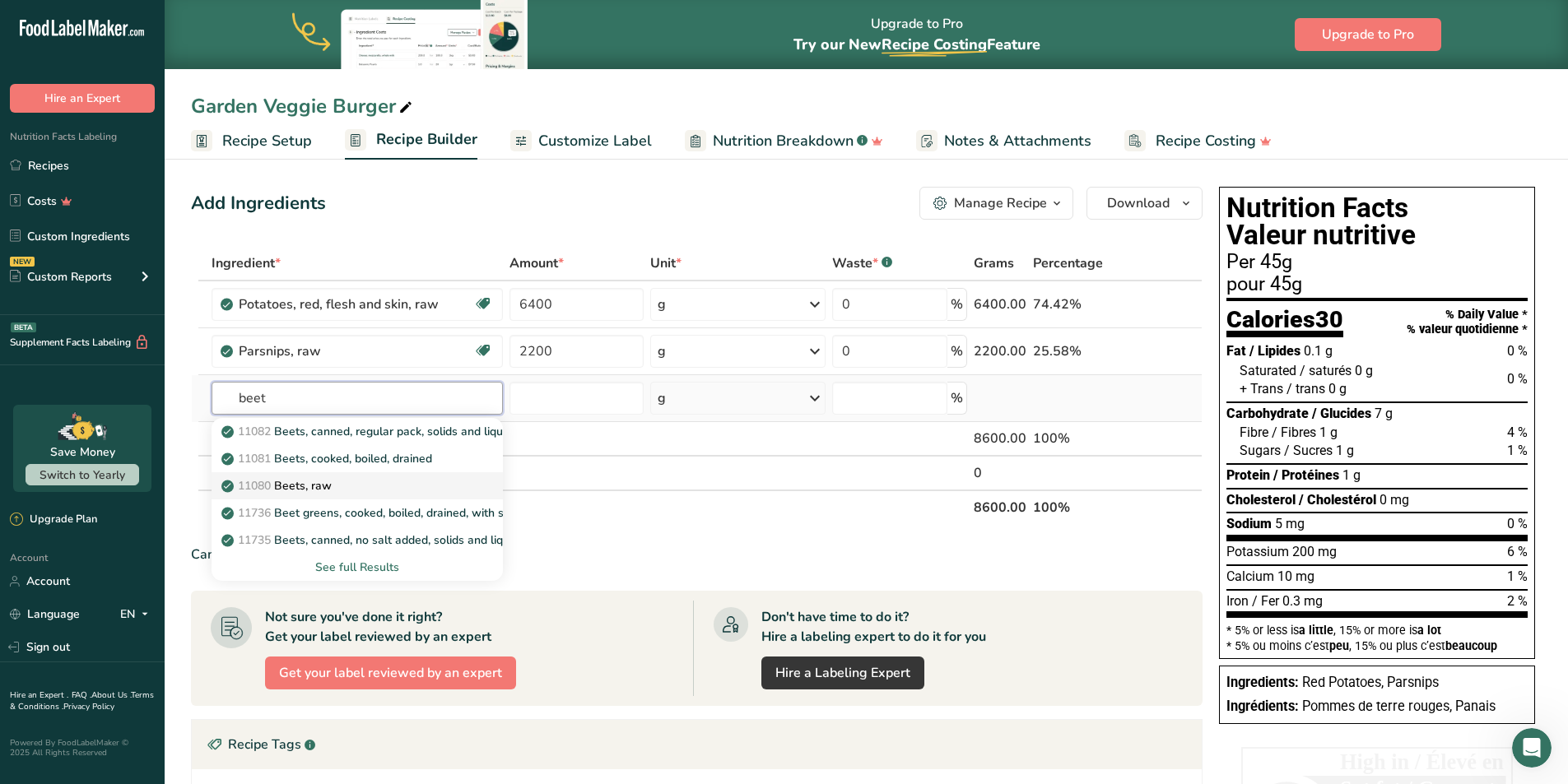
type input "beet"
click at [324, 484] on p "11080 Beets, raw" at bounding box center [278, 486] width 107 height 18
type input "Beets, raw"
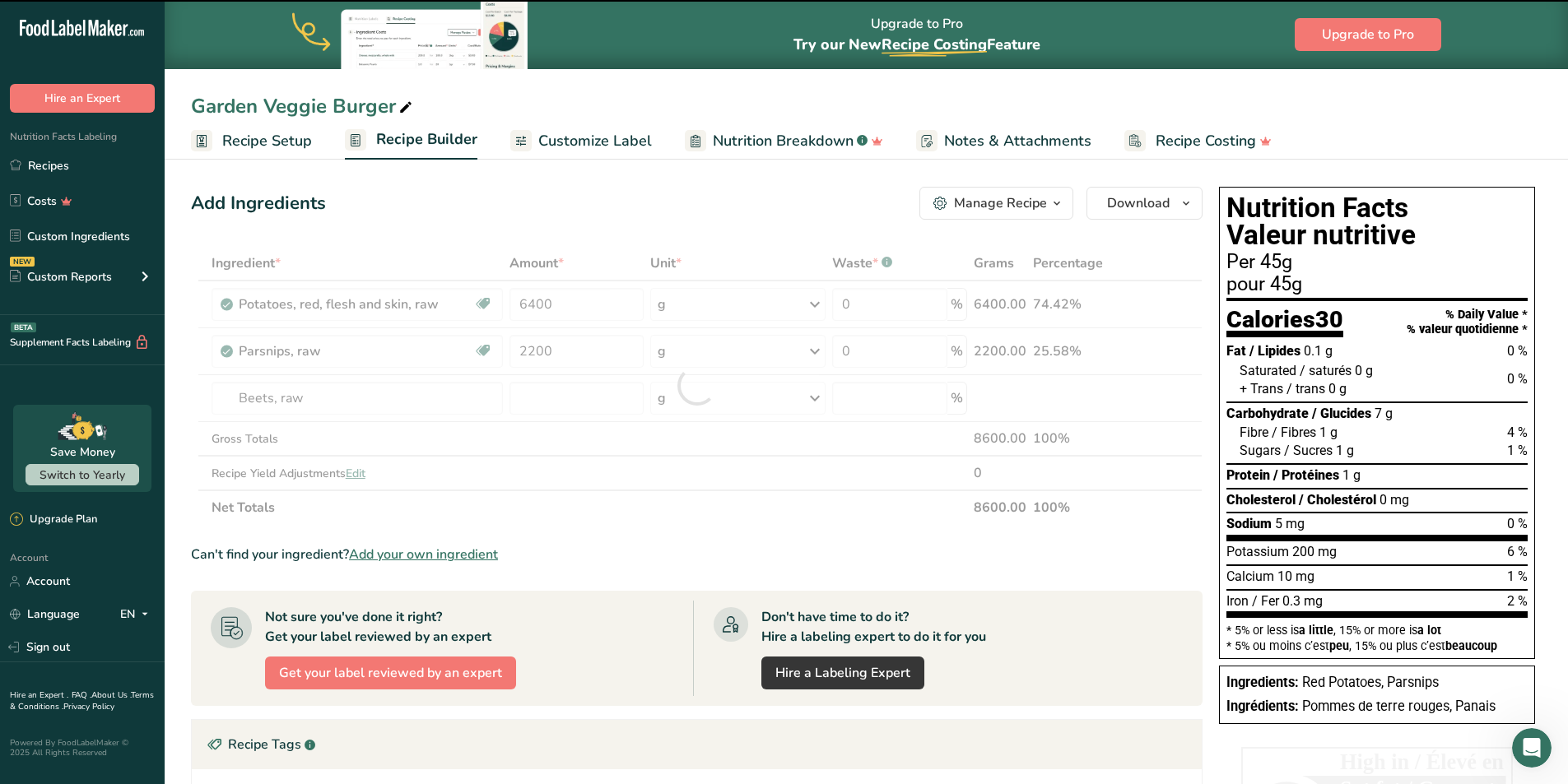
type input "0"
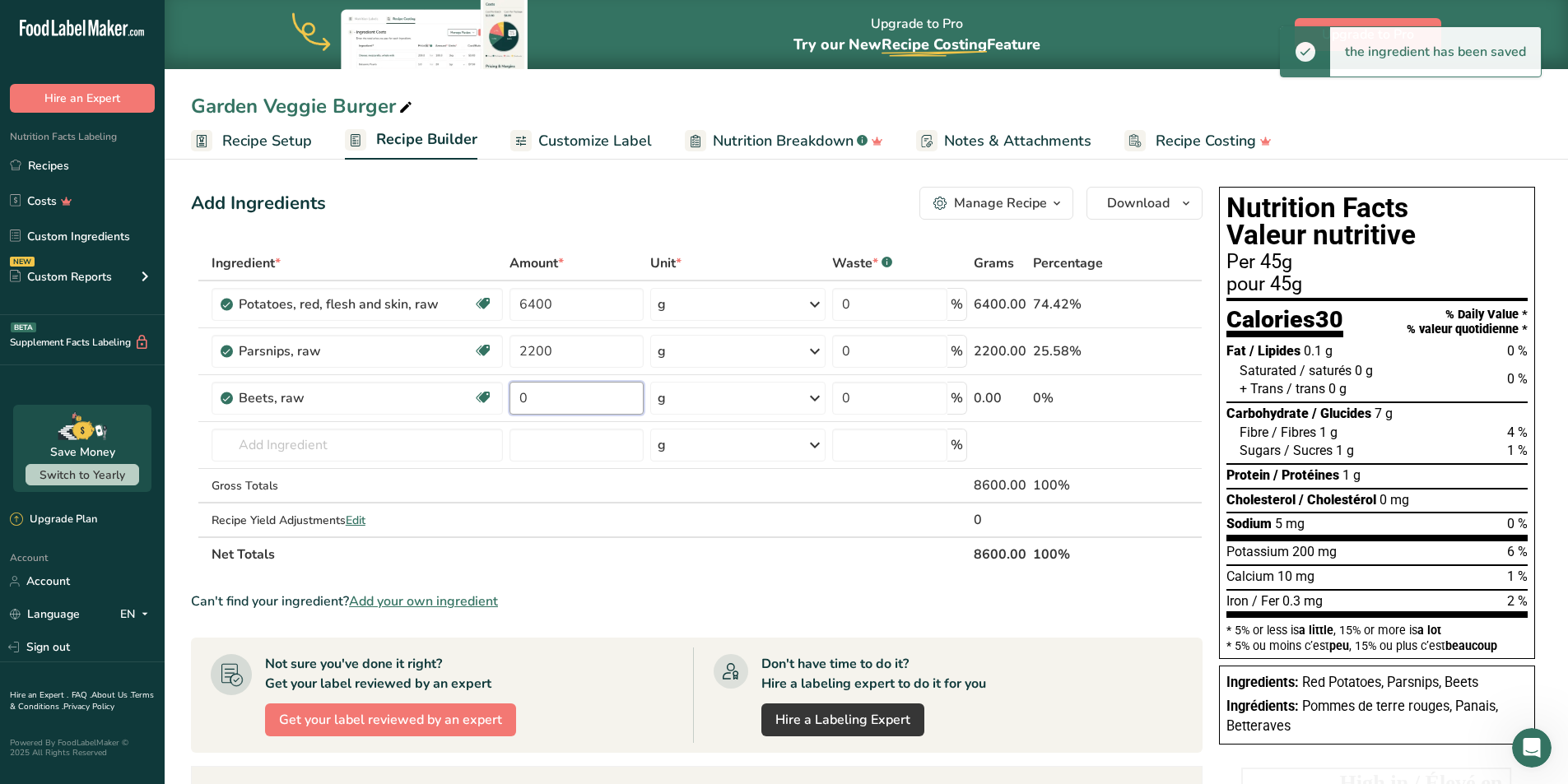
click at [545, 399] on input "0" at bounding box center [576, 398] width 134 height 33
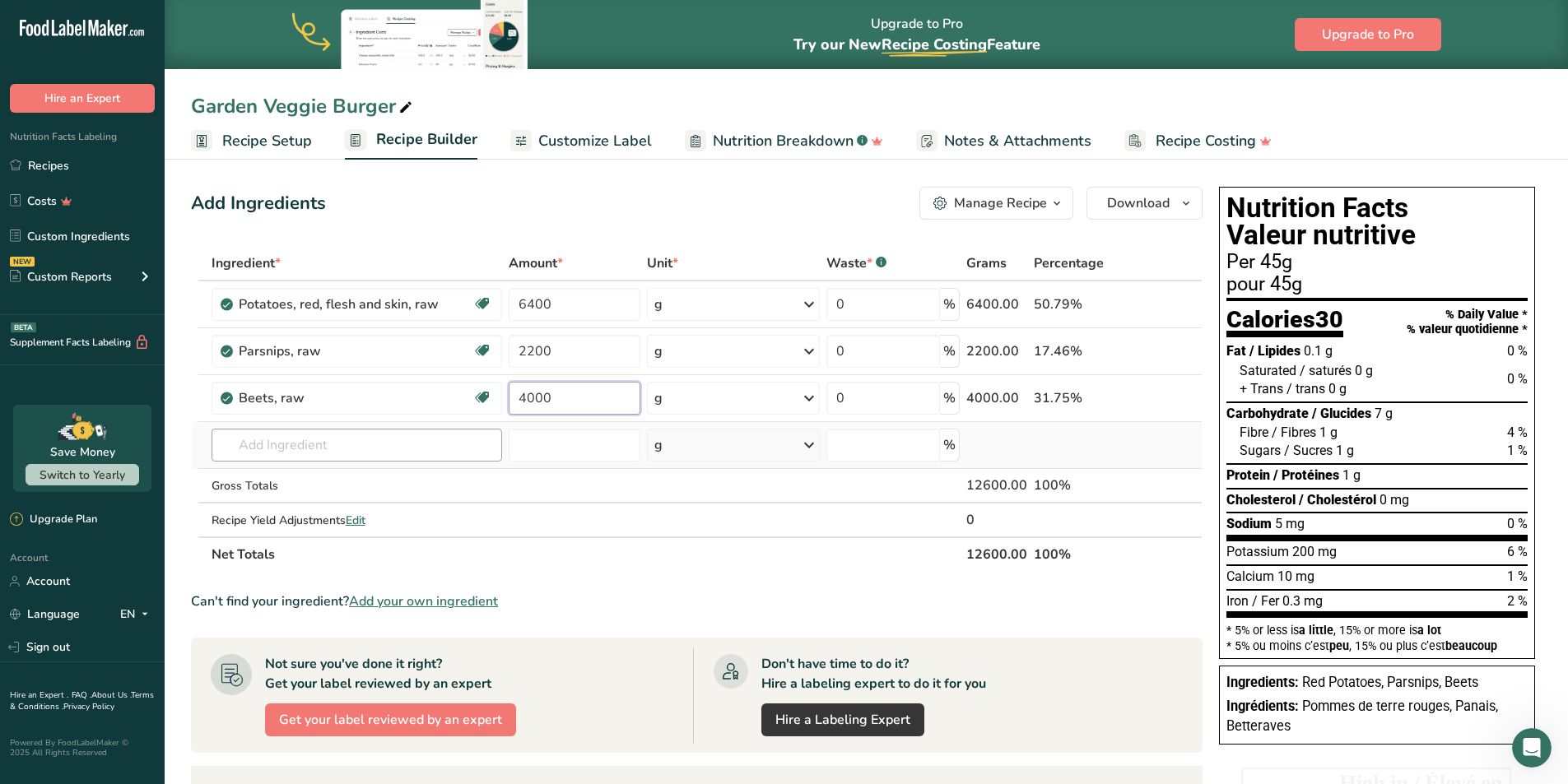
type input "4000"
click at [278, 447] on div "Ingredient * Amount * Unit * Waste * .a-a{fill:#347362;}.b-a{fill:#fff;} Grams …" at bounding box center [696, 409] width 1011 height 326
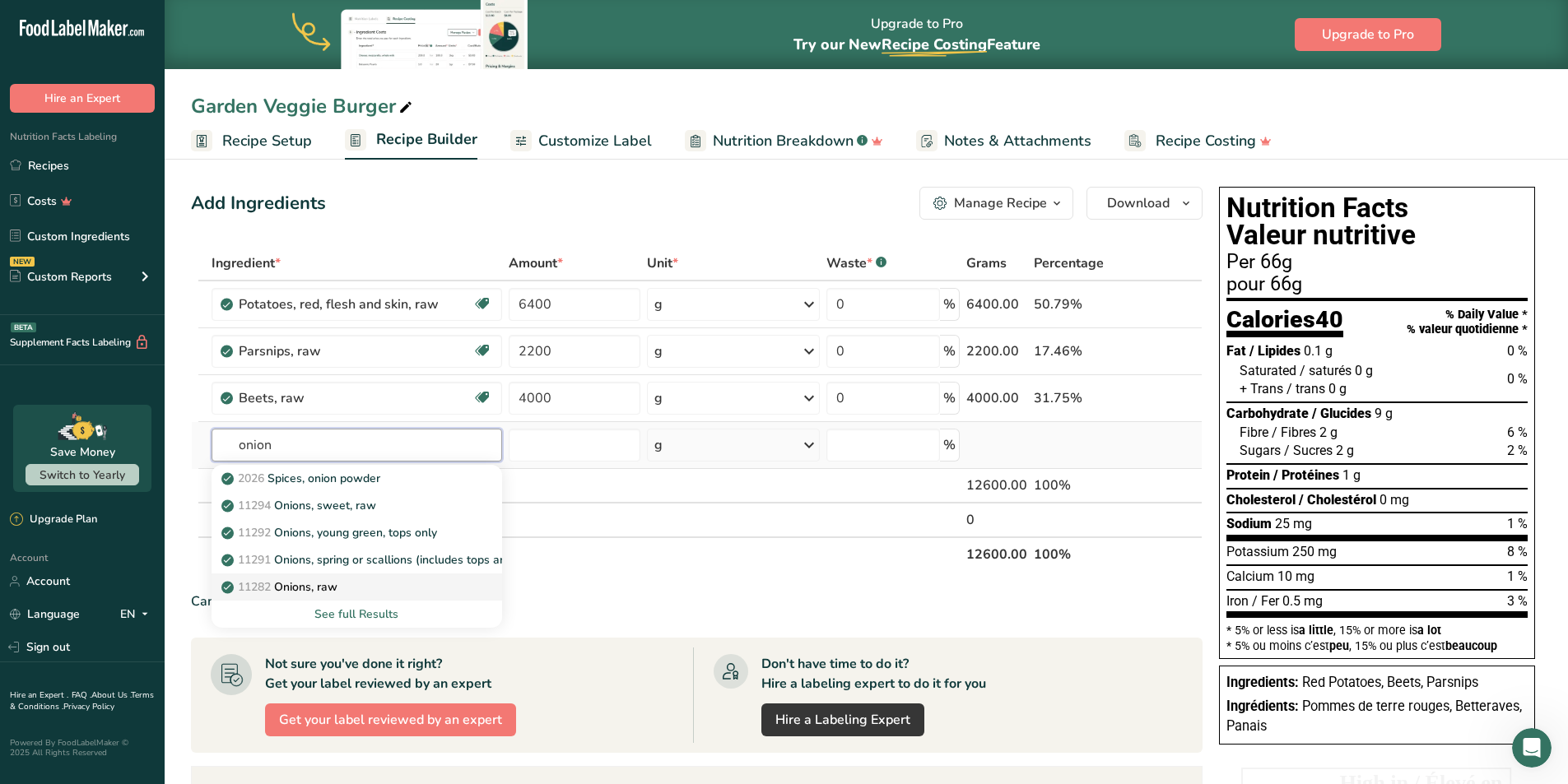
type input "onion"
click at [332, 583] on p "11282 Onions, raw" at bounding box center [281, 587] width 112 height 18
type input "Onions, raw"
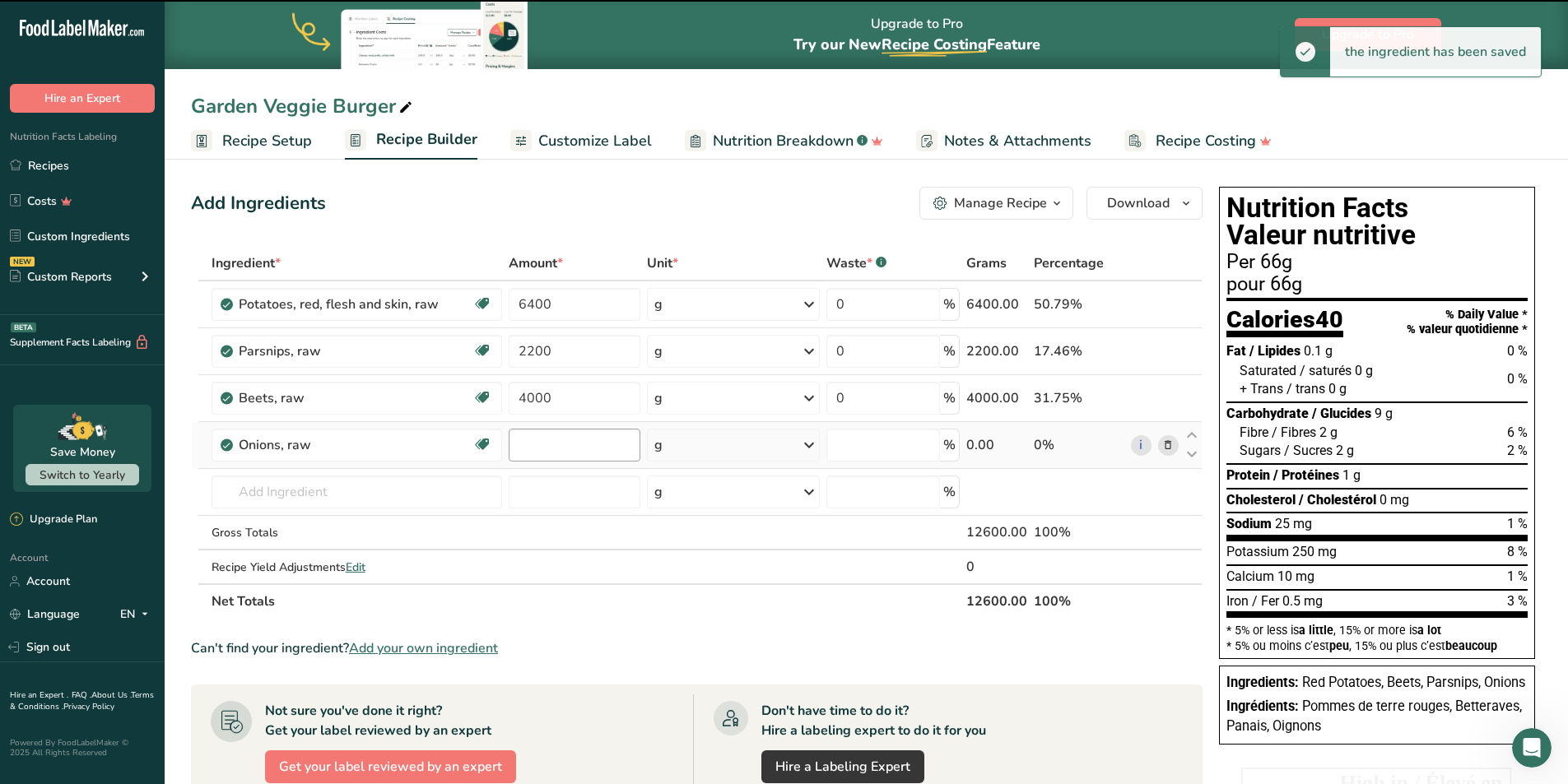
type input "0"
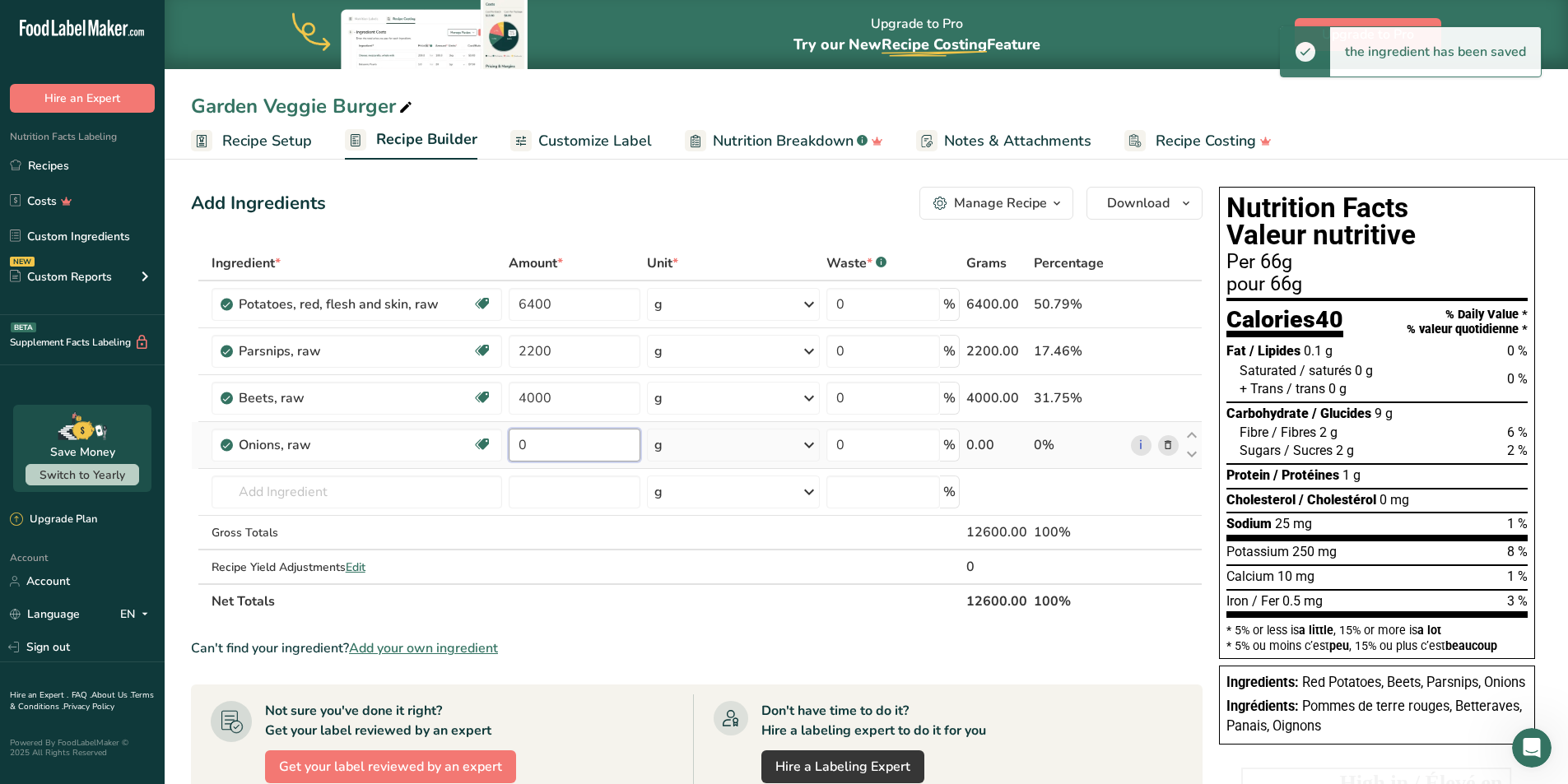
click at [552, 445] on input "0" at bounding box center [574, 445] width 132 height 33
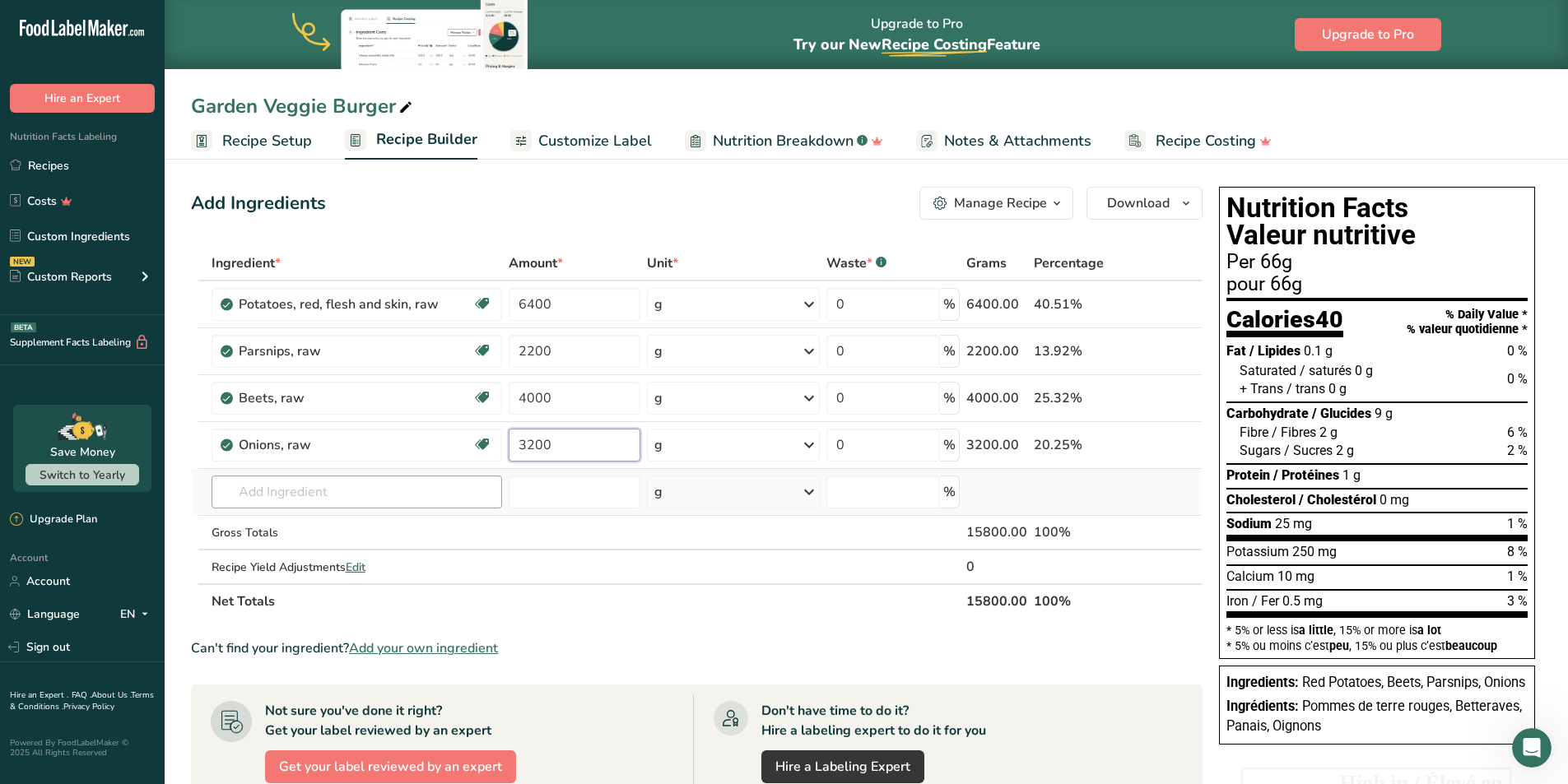
type input "3200"
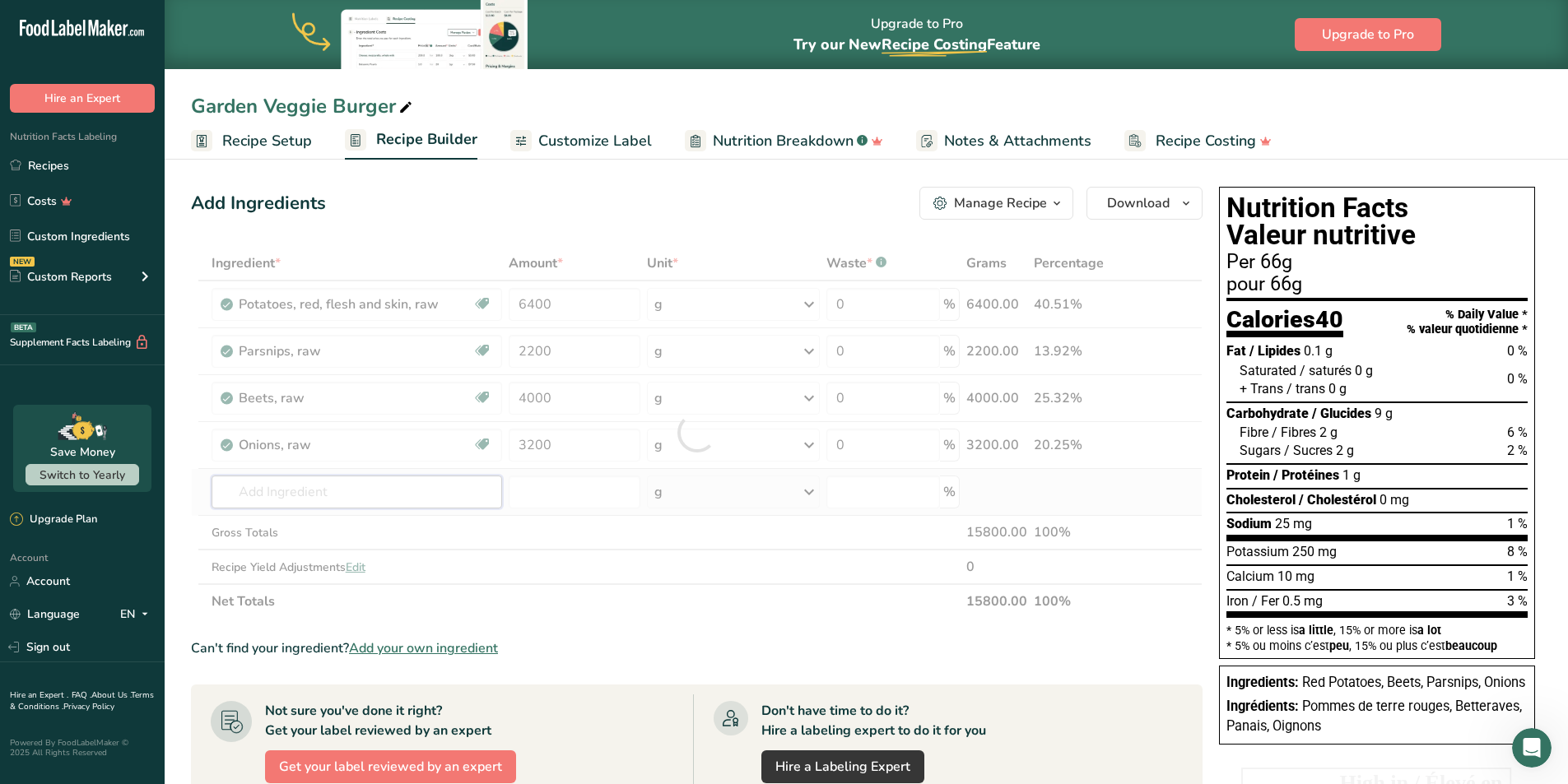
click at [359, 479] on div "Ingredient * Amount * Unit * Waste * .a-a{fill:#347362;}.b-a{fill:#fff;} Grams …" at bounding box center [696, 432] width 1011 height 372
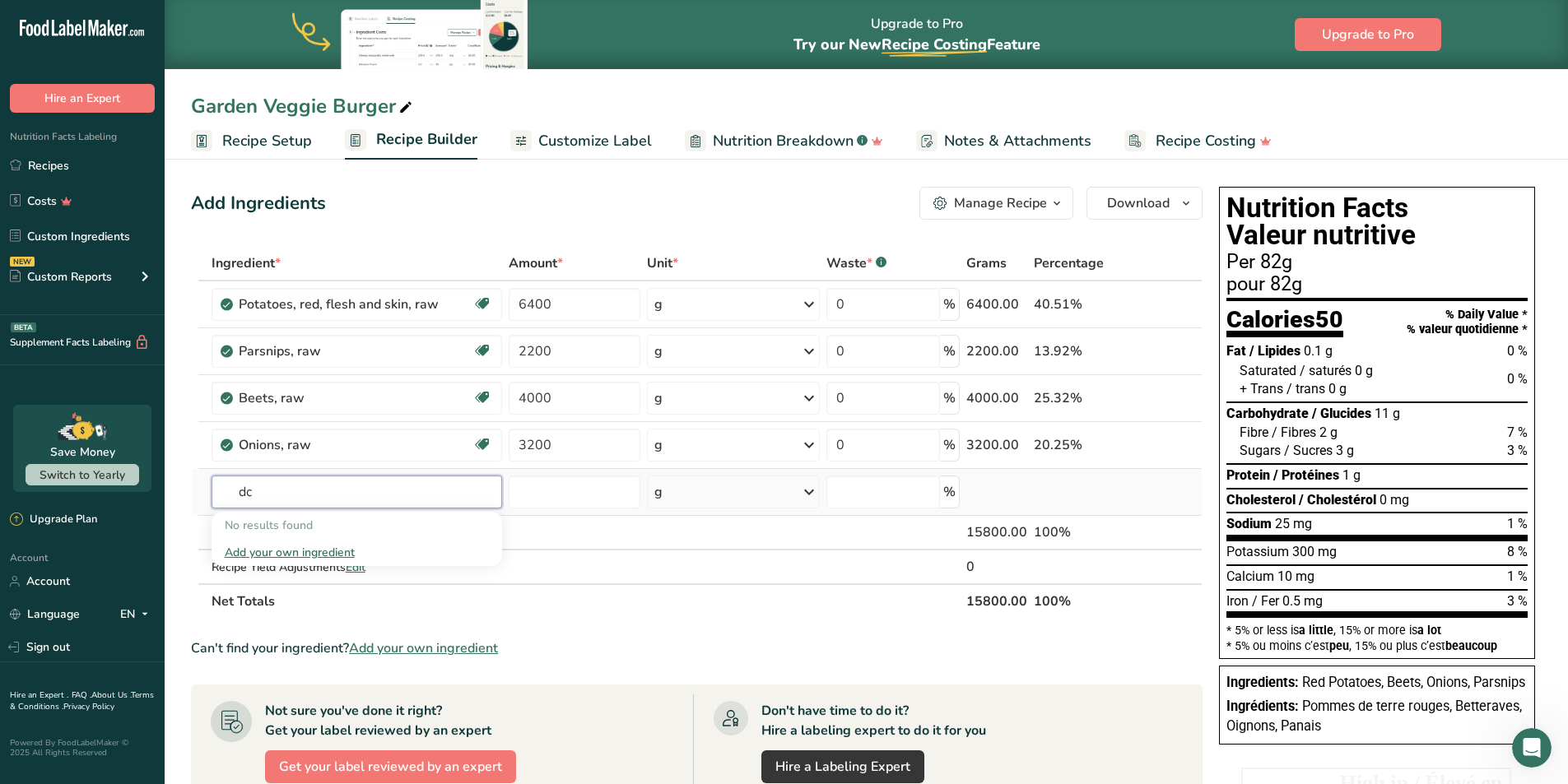
type input "d"
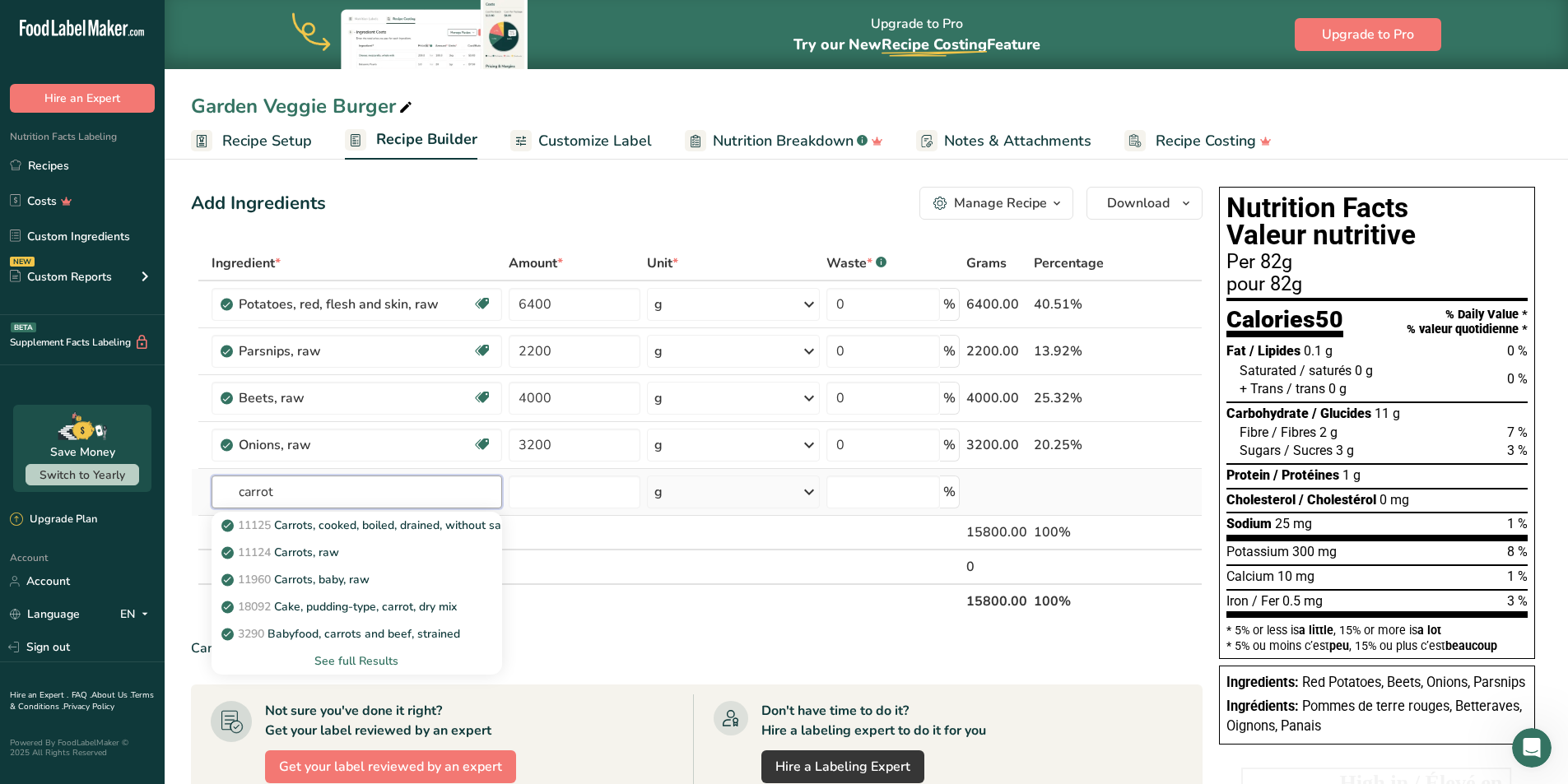
type input "carrot"
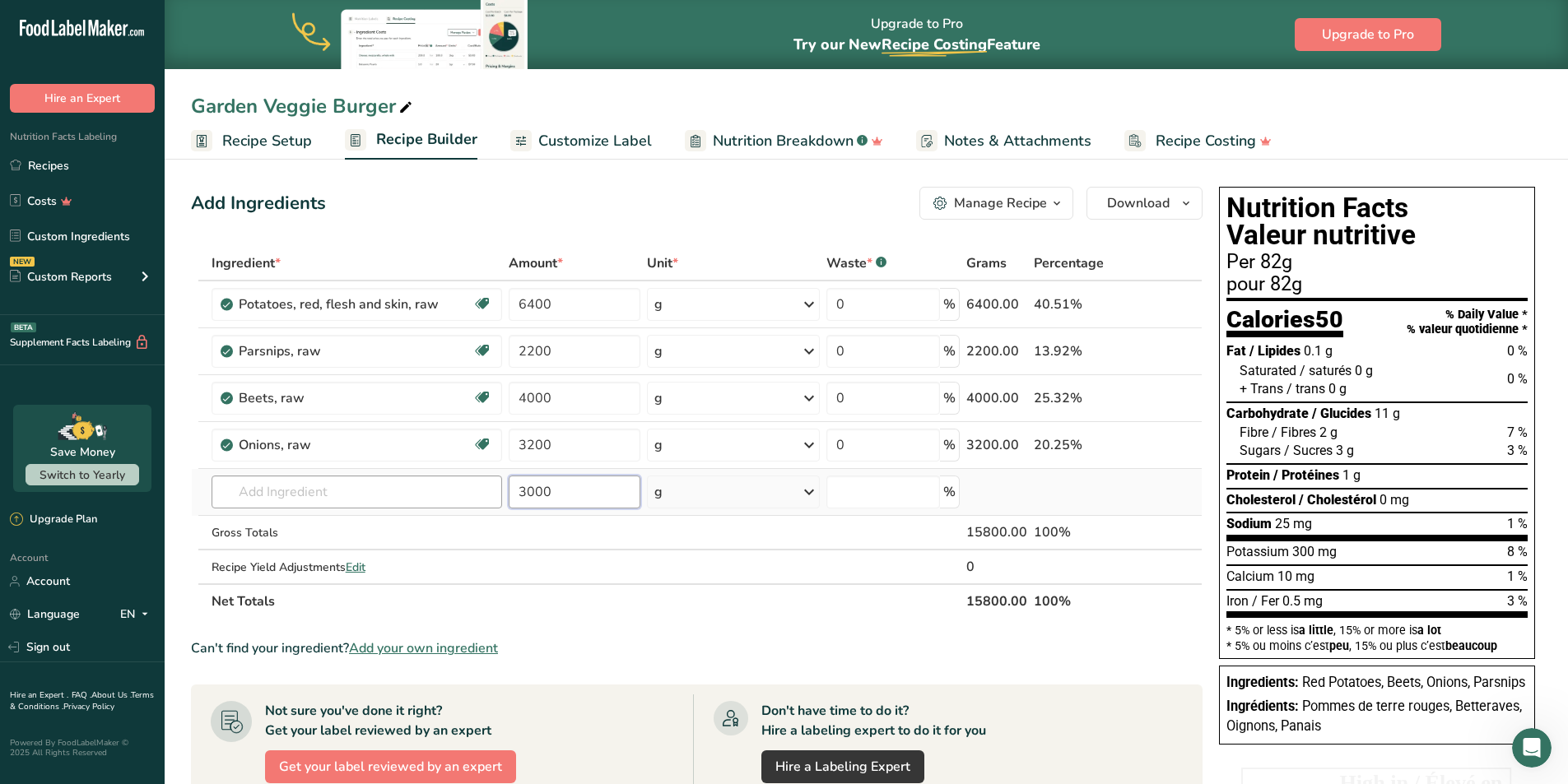
type input "3000"
click at [292, 484] on input "text" at bounding box center [356, 492] width 291 height 33
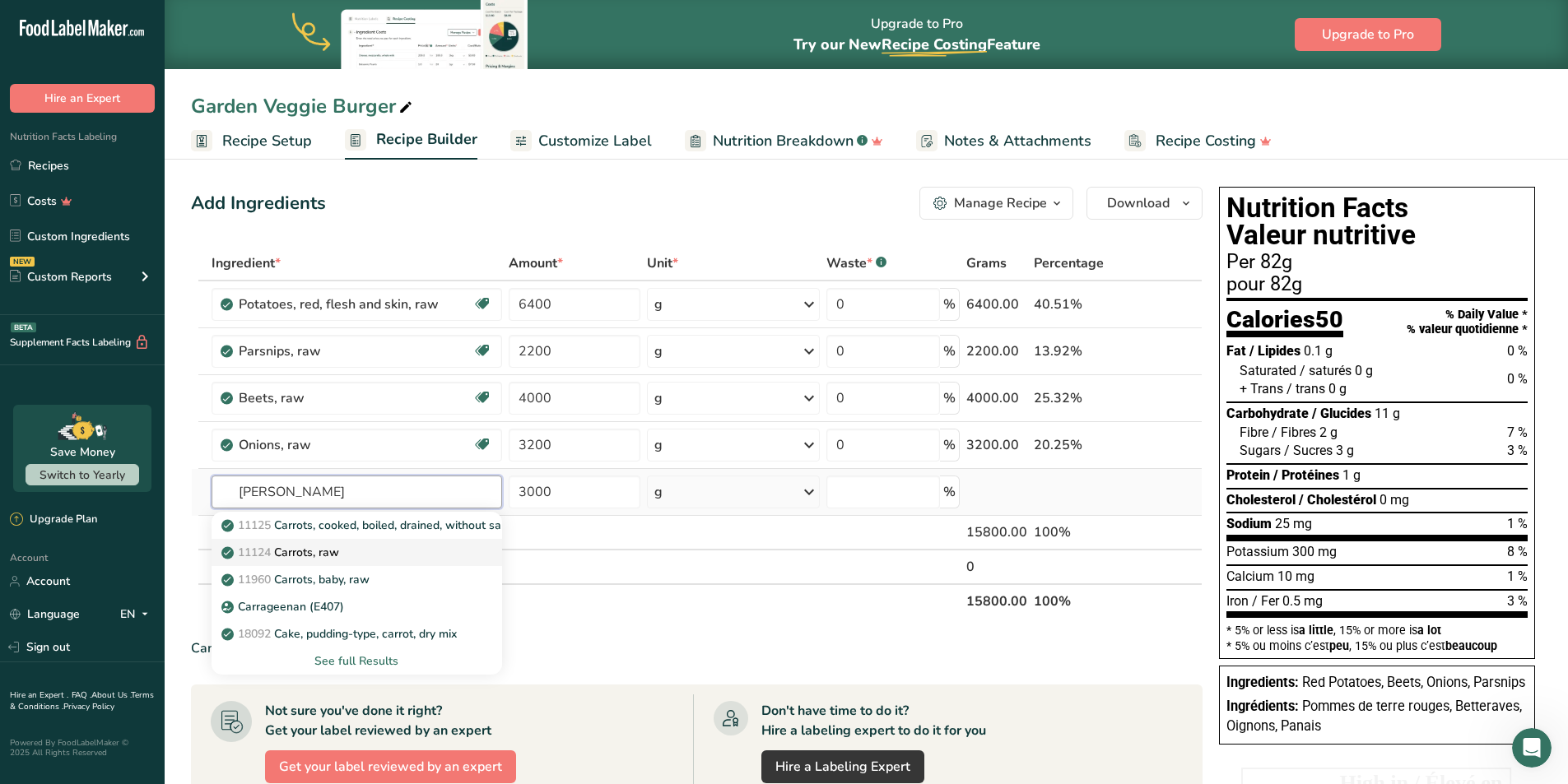
type input "[PERSON_NAME]"
click at [311, 551] on p "11124 [GEOGRAPHIC_DATA], raw" at bounding box center [282, 552] width 114 height 18
type input "Carrots, raw"
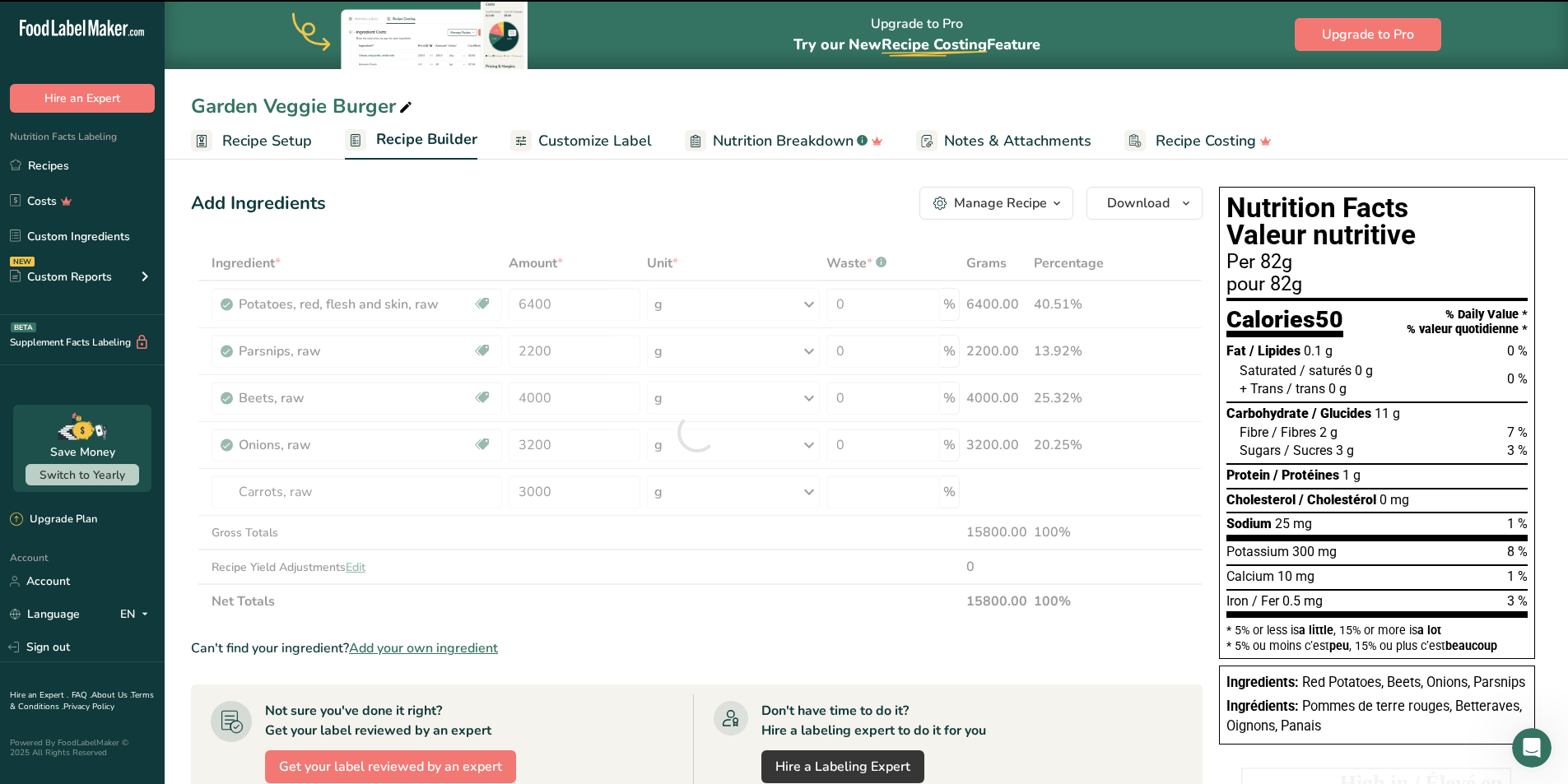
type input "0"
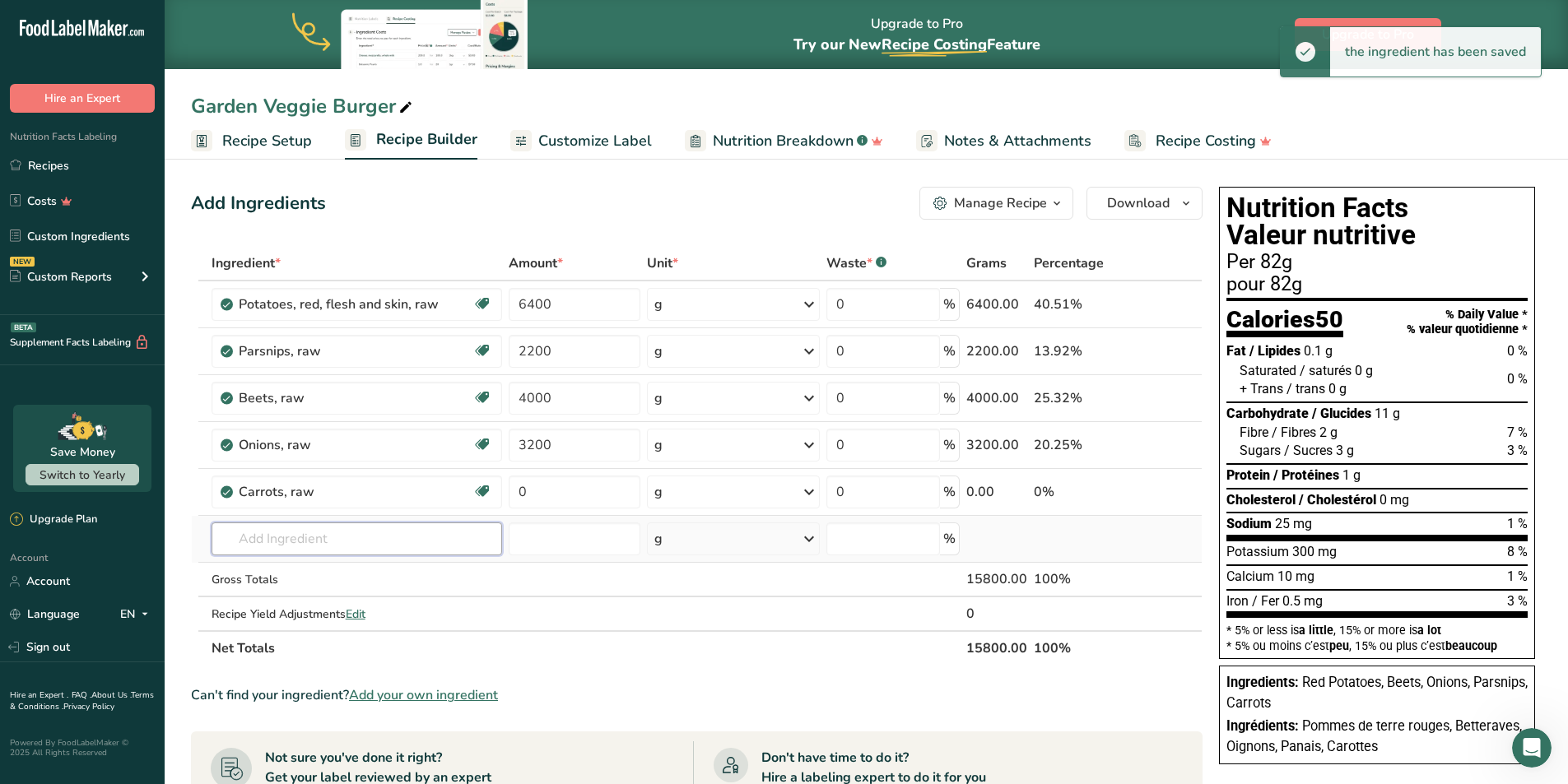
click at [278, 537] on input "text" at bounding box center [356, 539] width 291 height 33
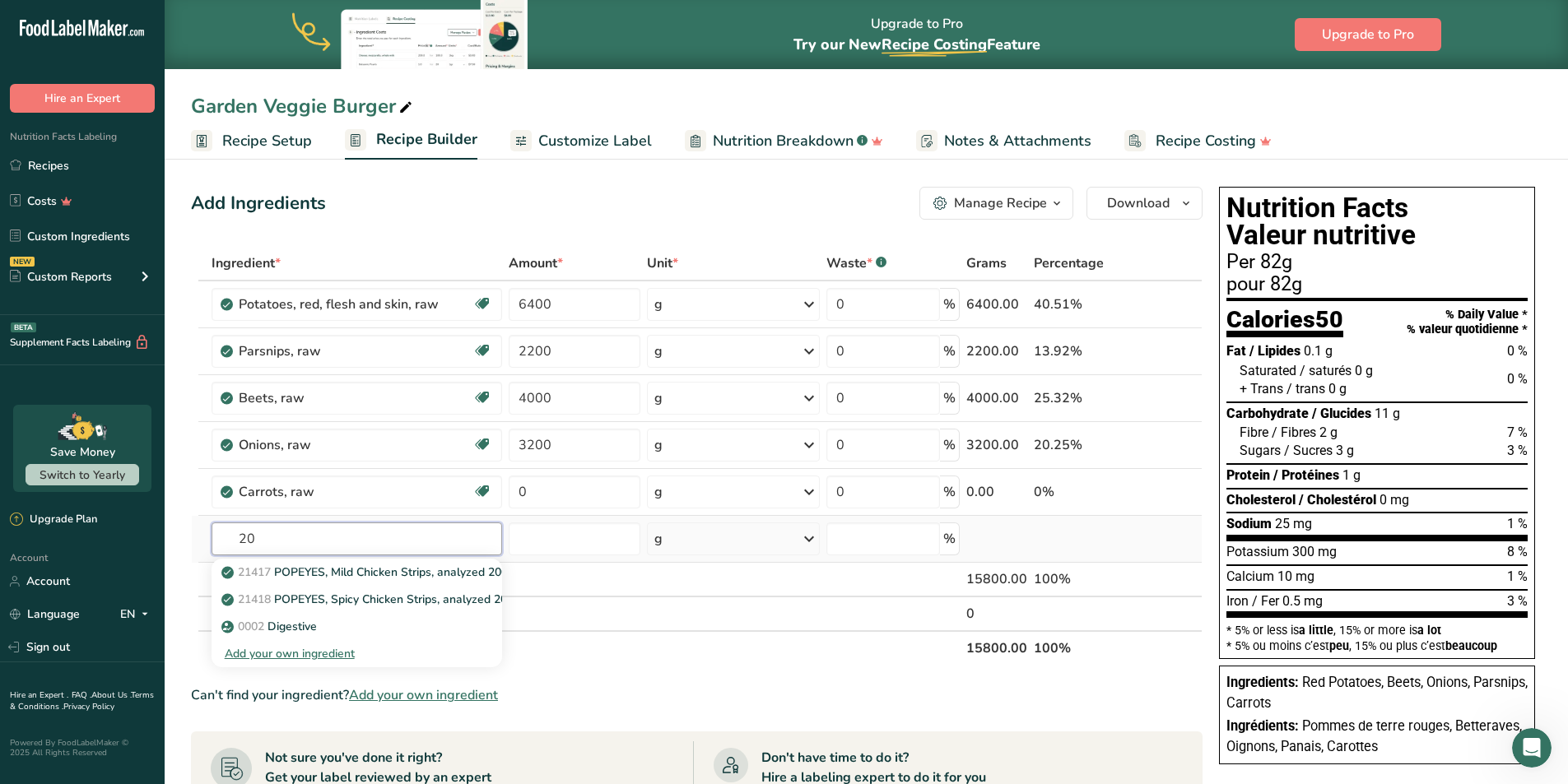
type input "2"
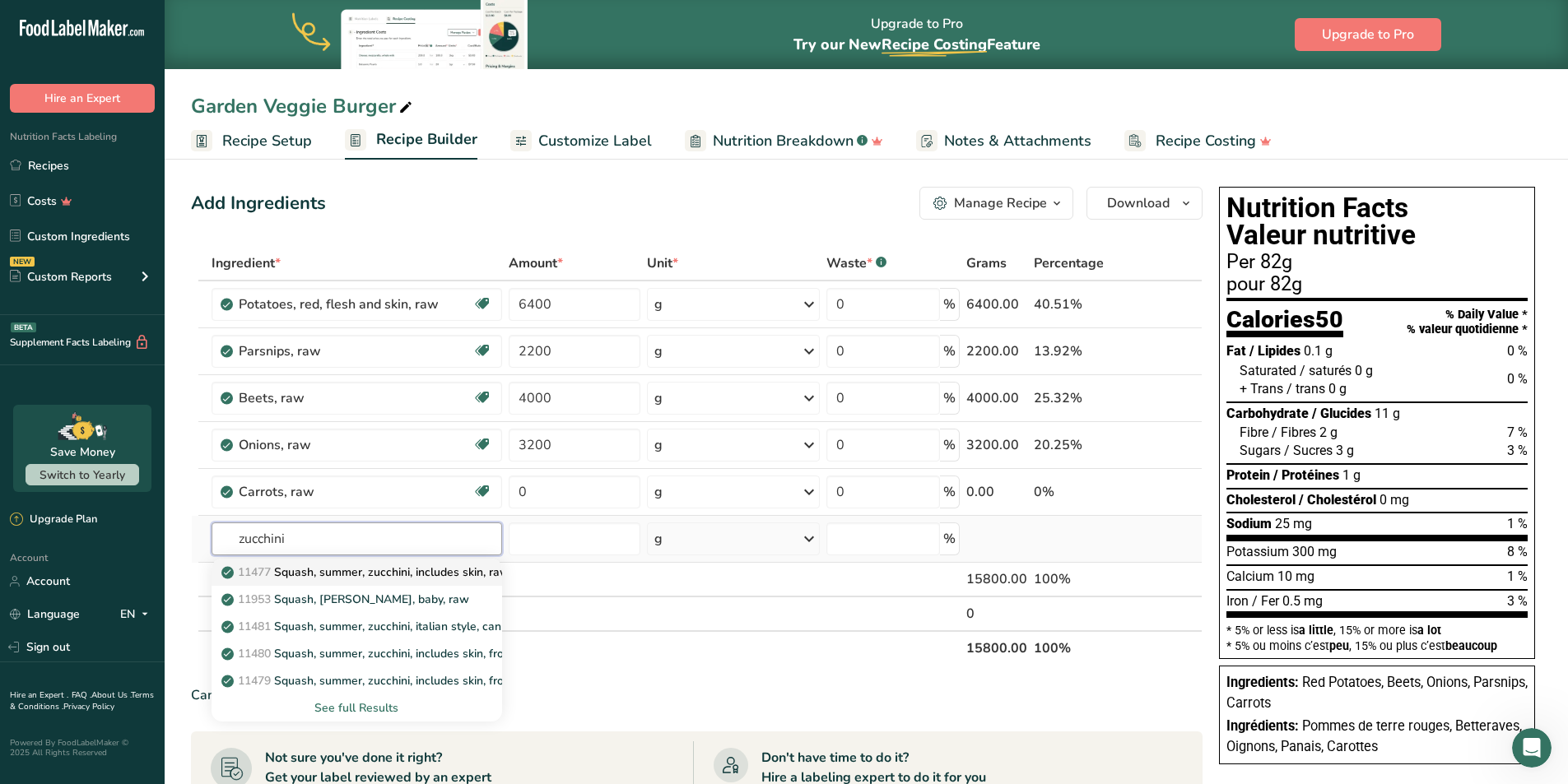
type input "zucchini"
click at [308, 579] on p "11477 Squash, summer, zucchini, includes skin, raw" at bounding box center [367, 572] width 285 height 18
type input "Squash, summer, zucchini, includes skin, raw"
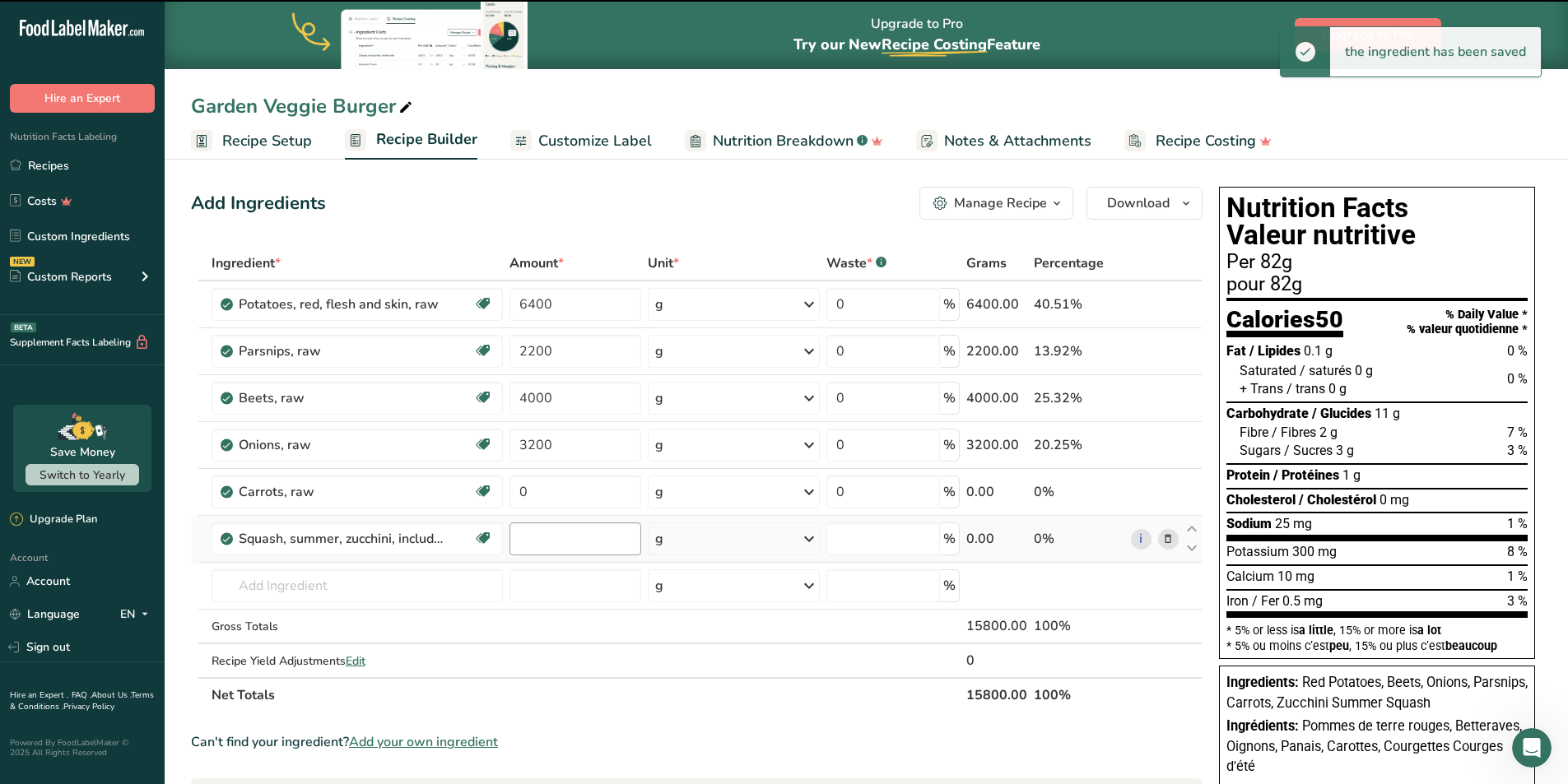
type input "0"
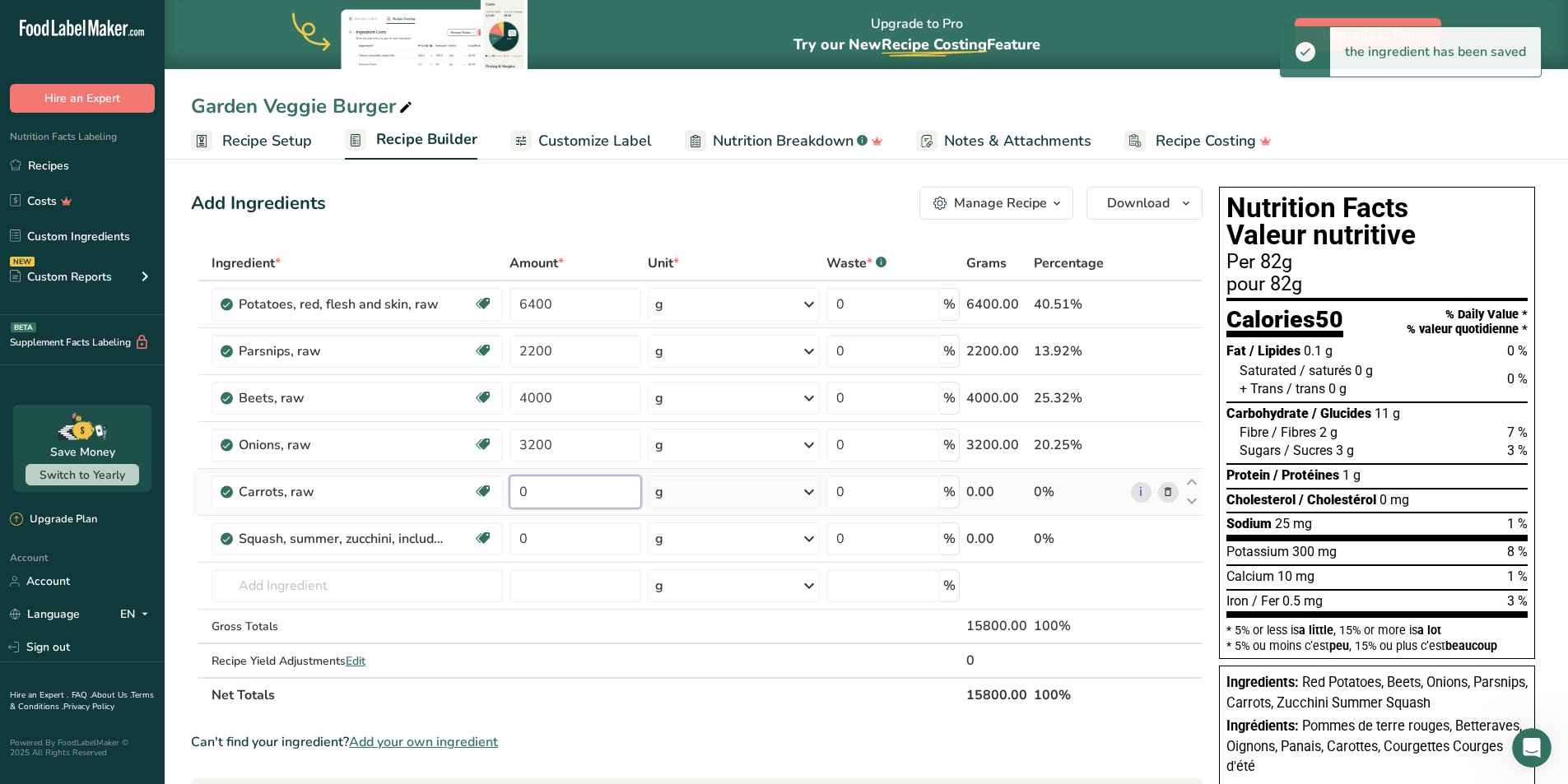
click at [544, 492] on input "0" at bounding box center [575, 492] width 132 height 33
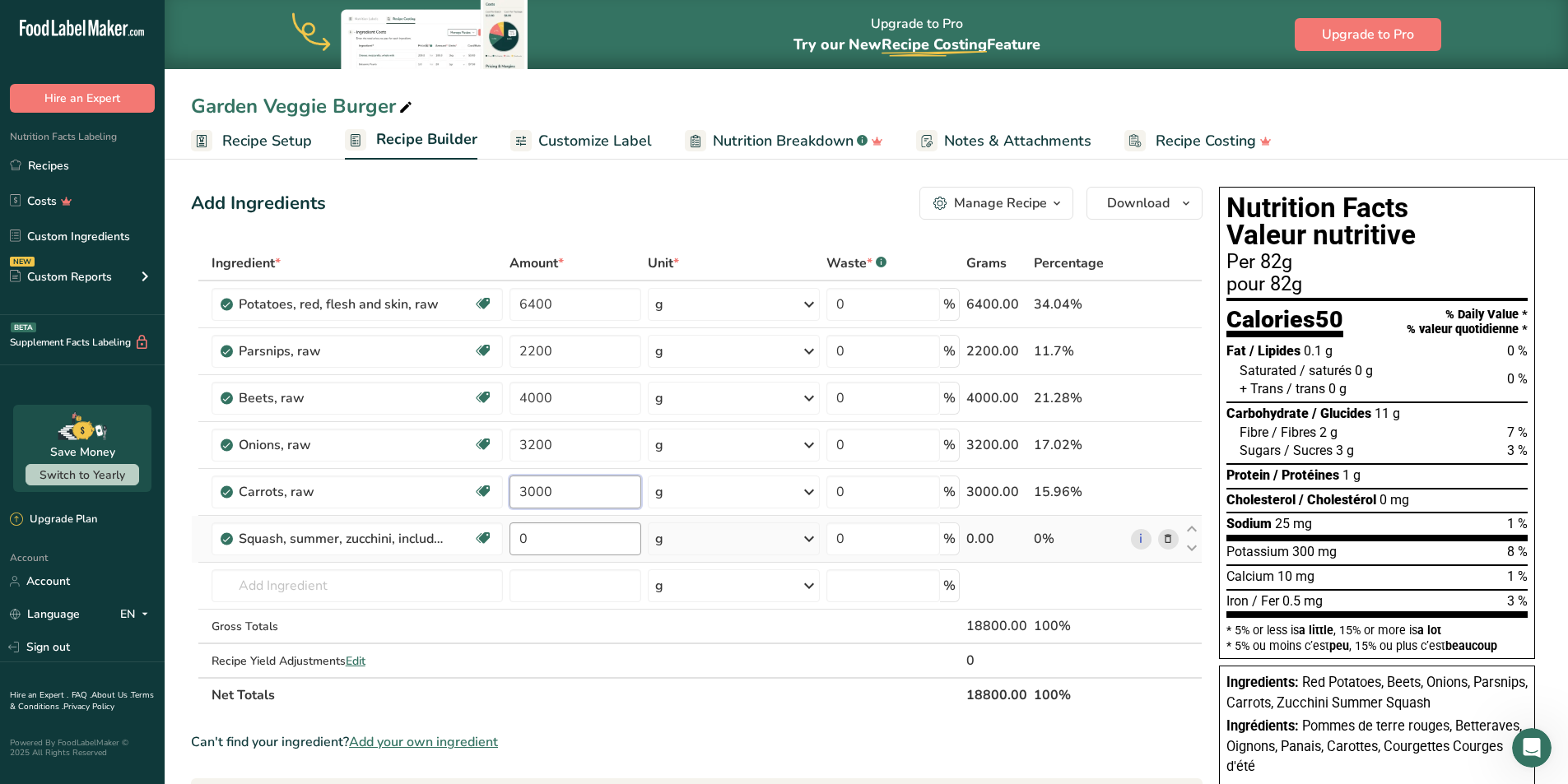
type input "3000"
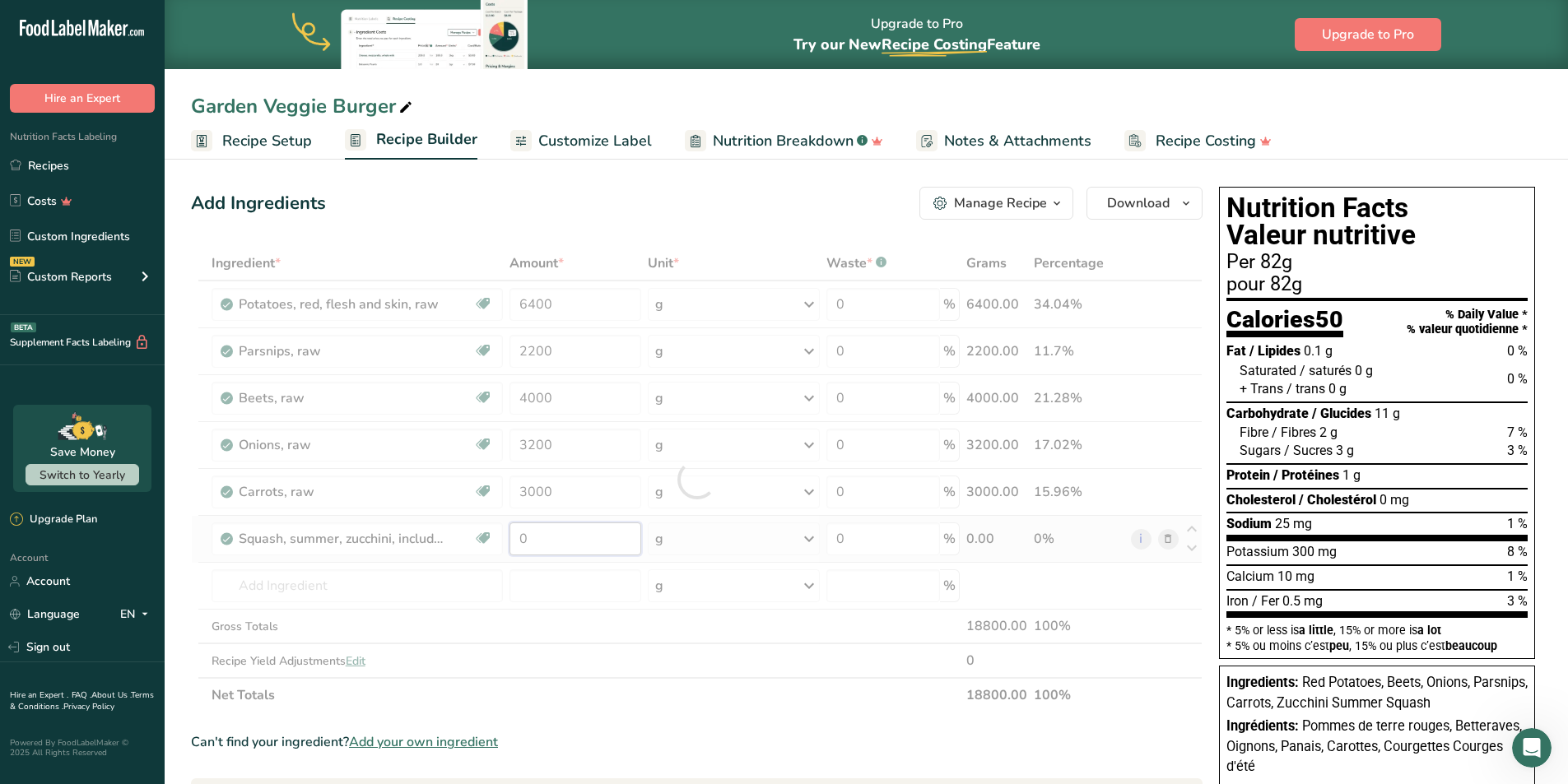
click at [547, 546] on div "Ingredient * Amount * Unit * Waste * .a-a{fill:#347362;}.b-a{fill:#fff;} Grams …" at bounding box center [696, 479] width 1011 height 466
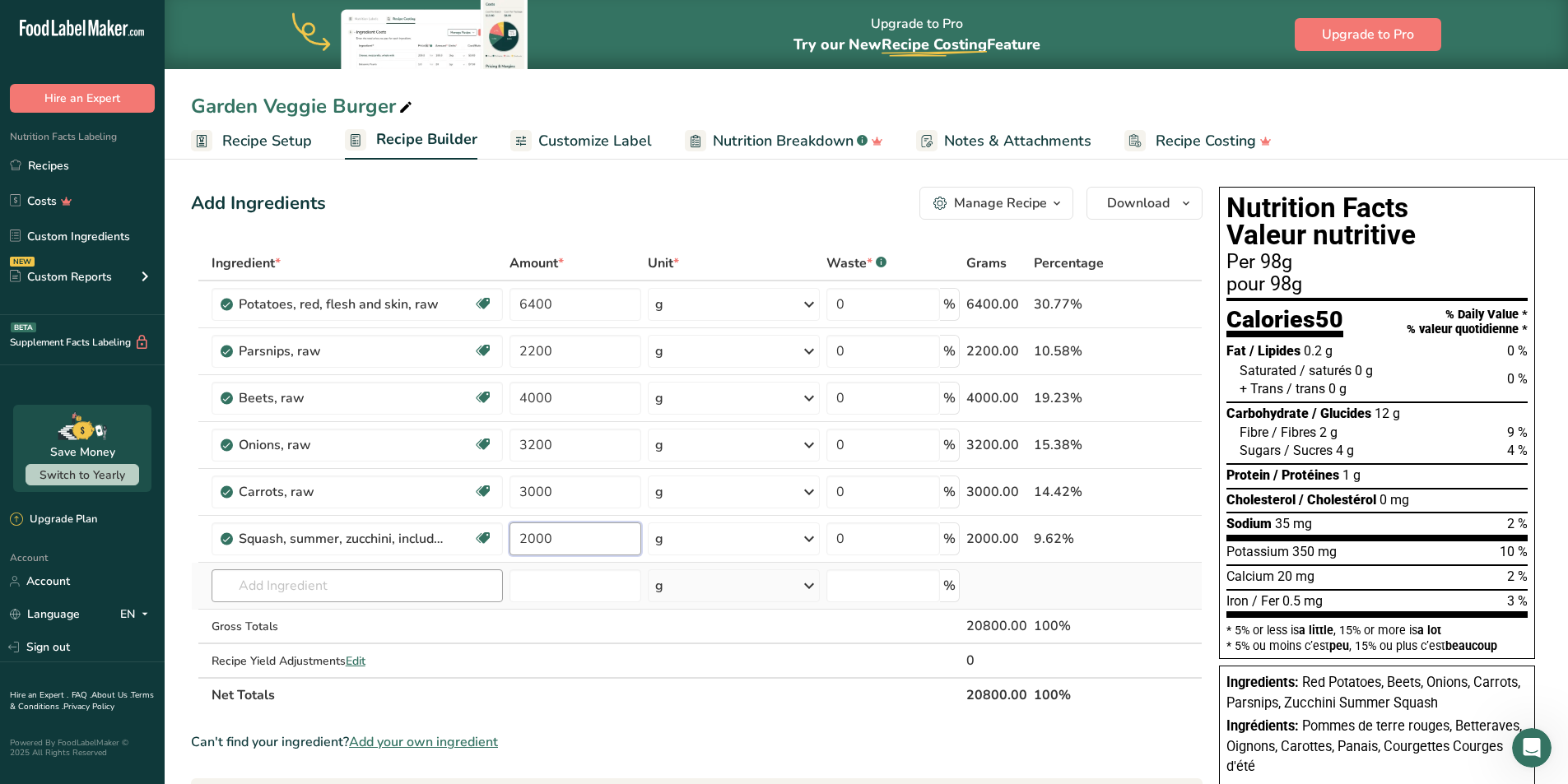
type input "2000"
click at [312, 589] on div "Ingredient * Amount * Unit * Waste * .a-a{fill:#347362;}.b-a{fill:#fff;} Grams …" at bounding box center [696, 479] width 1011 height 466
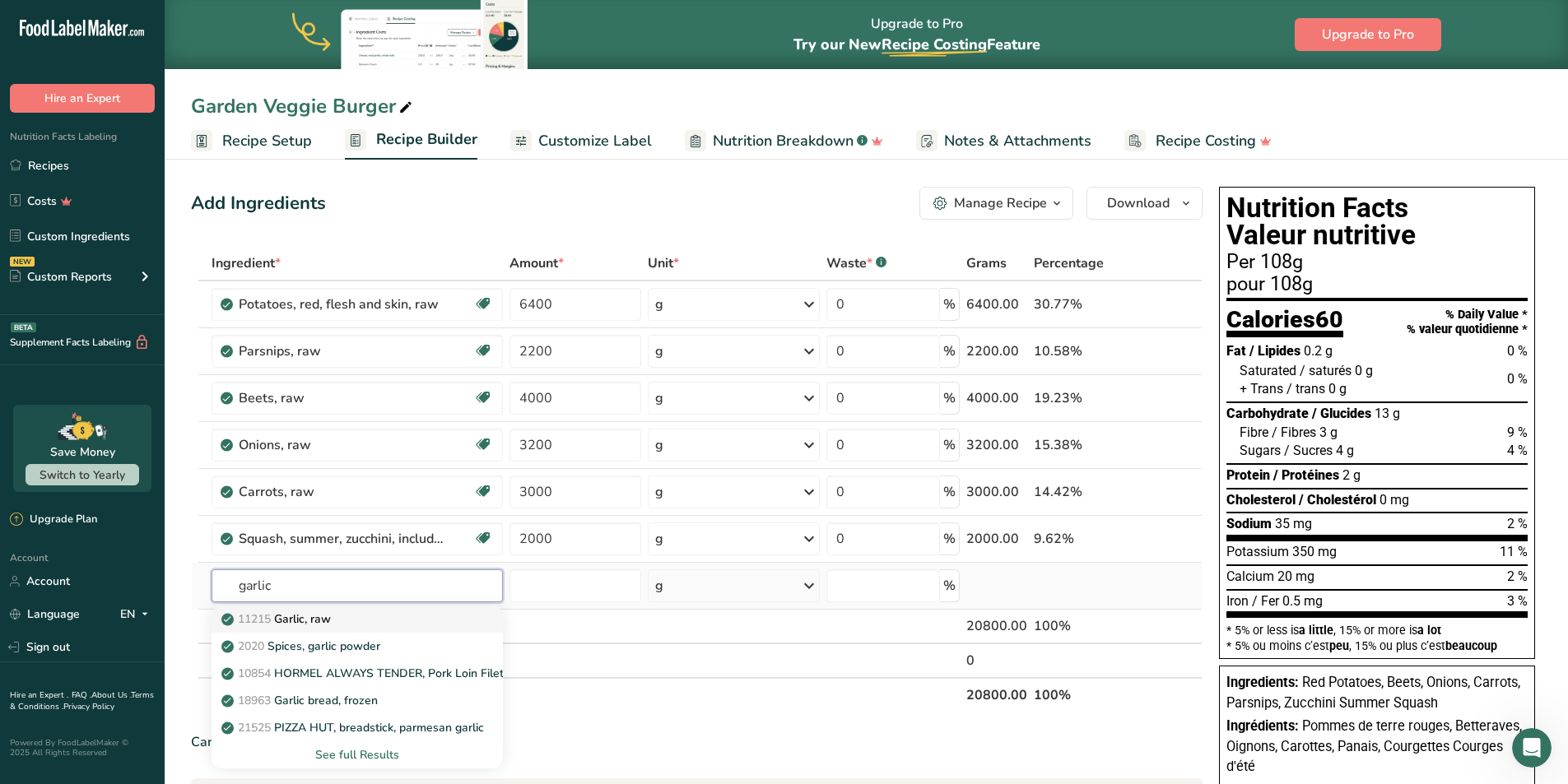
type input "garlic"
click at [314, 619] on p "11215 Garlic, raw" at bounding box center [278, 619] width 107 height 18
type input "Garlic, raw"
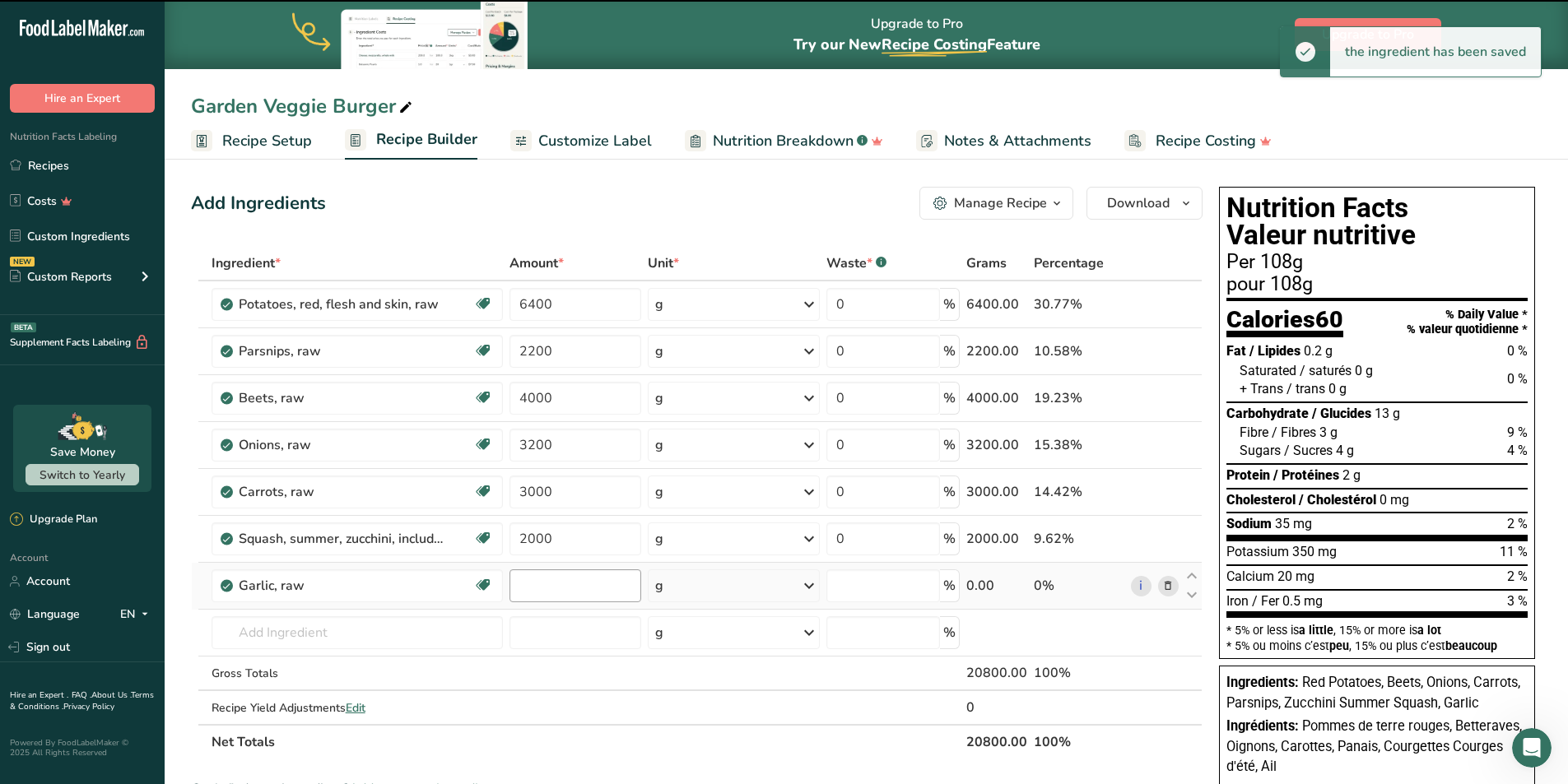
type input "0"
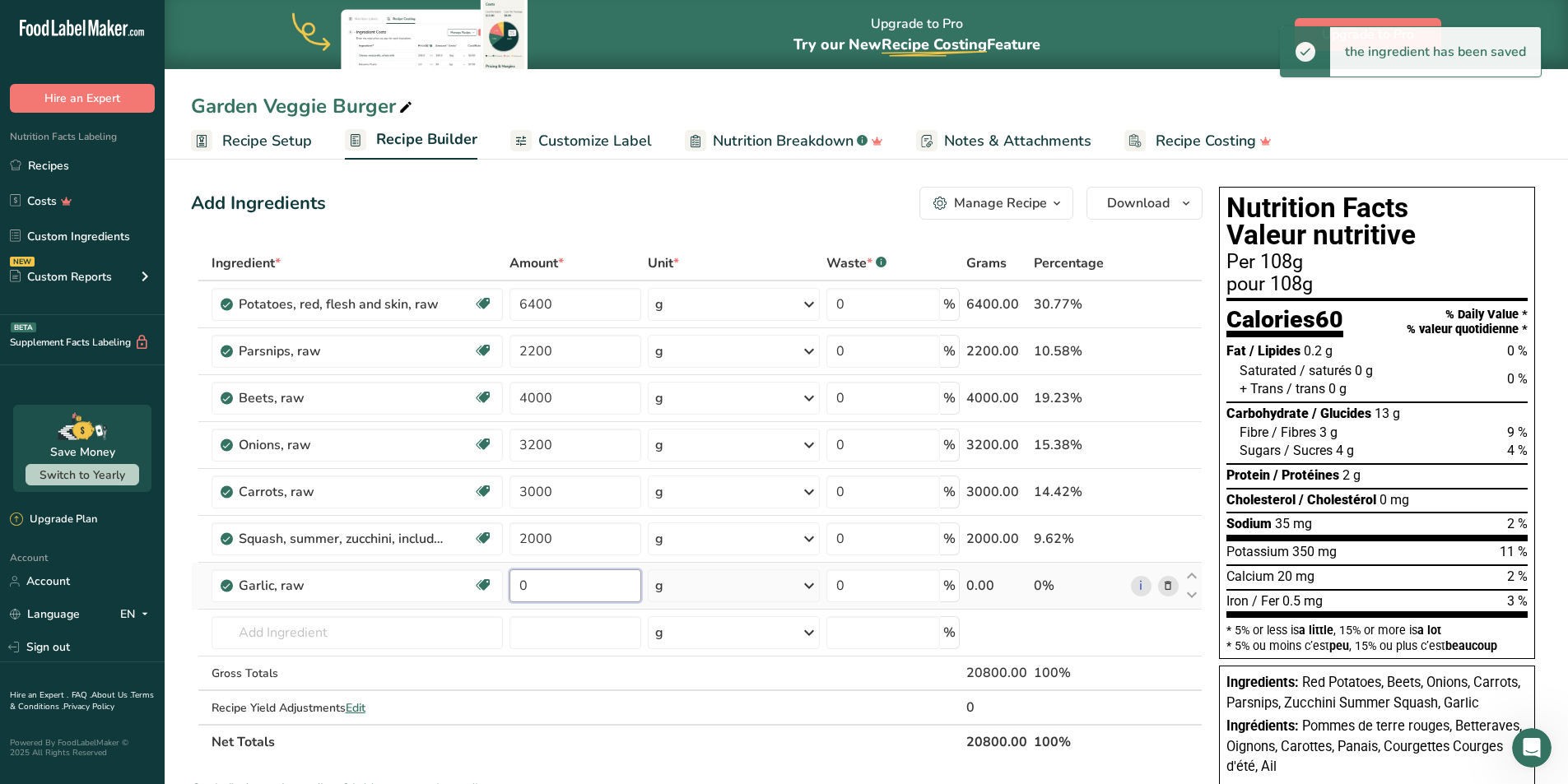
click at [566, 588] on input "0" at bounding box center [575, 586] width 132 height 33
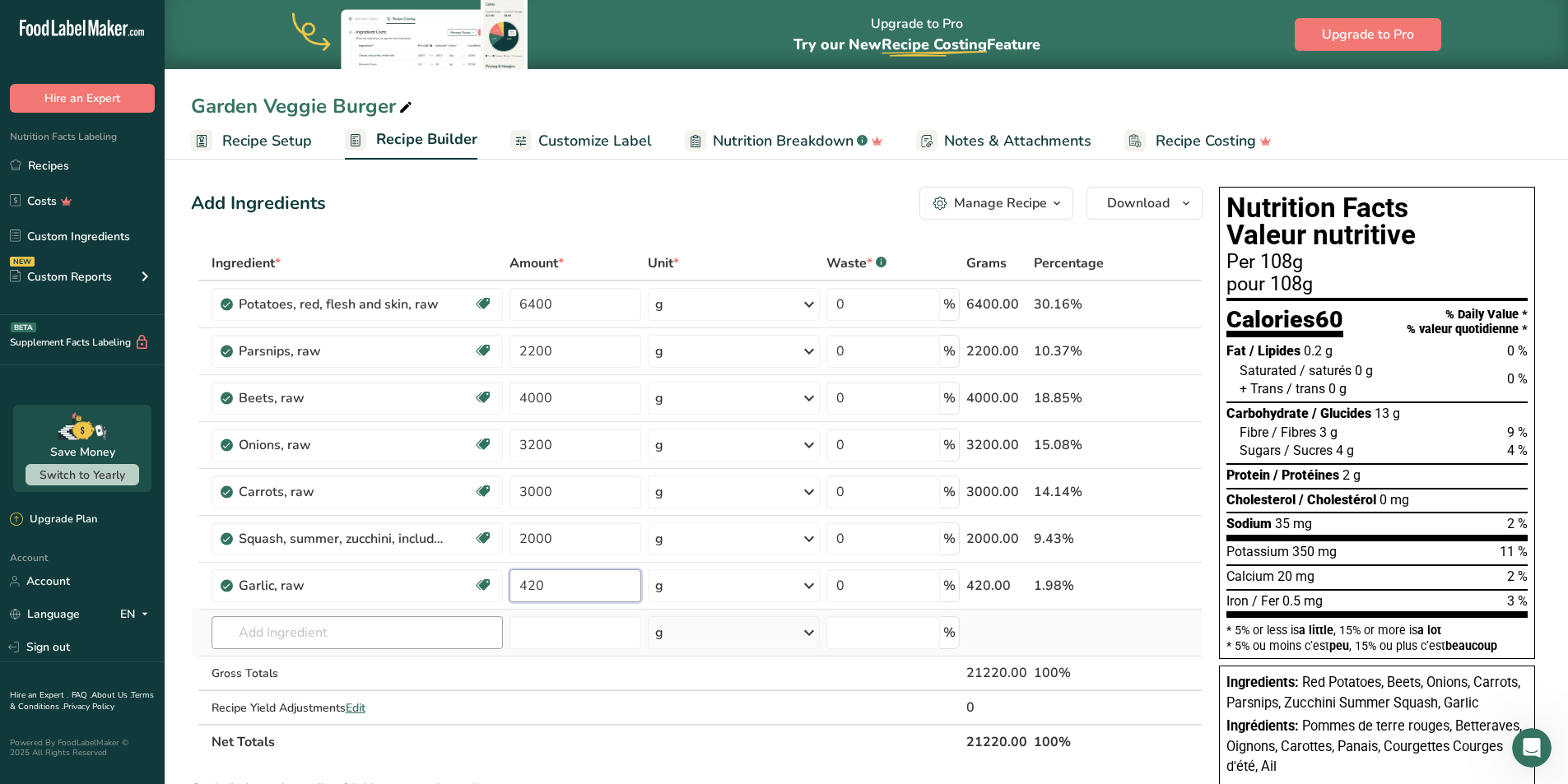
type input "420"
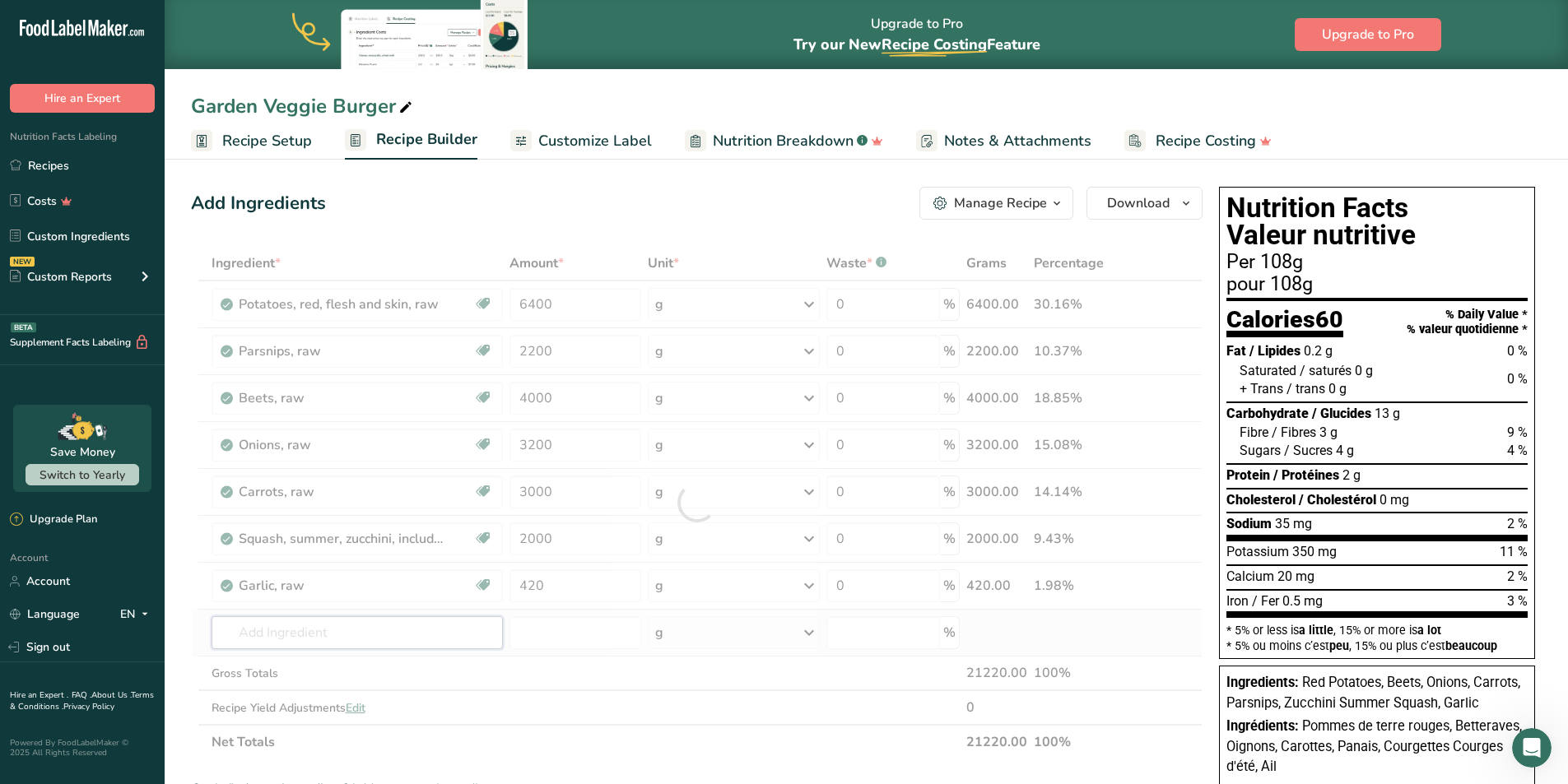
click at [269, 631] on div "Ingredient * Amount * Unit * Waste * .a-a{fill:#347362;}.b-a{fill:#fff;} Grams …" at bounding box center [696, 502] width 1011 height 513
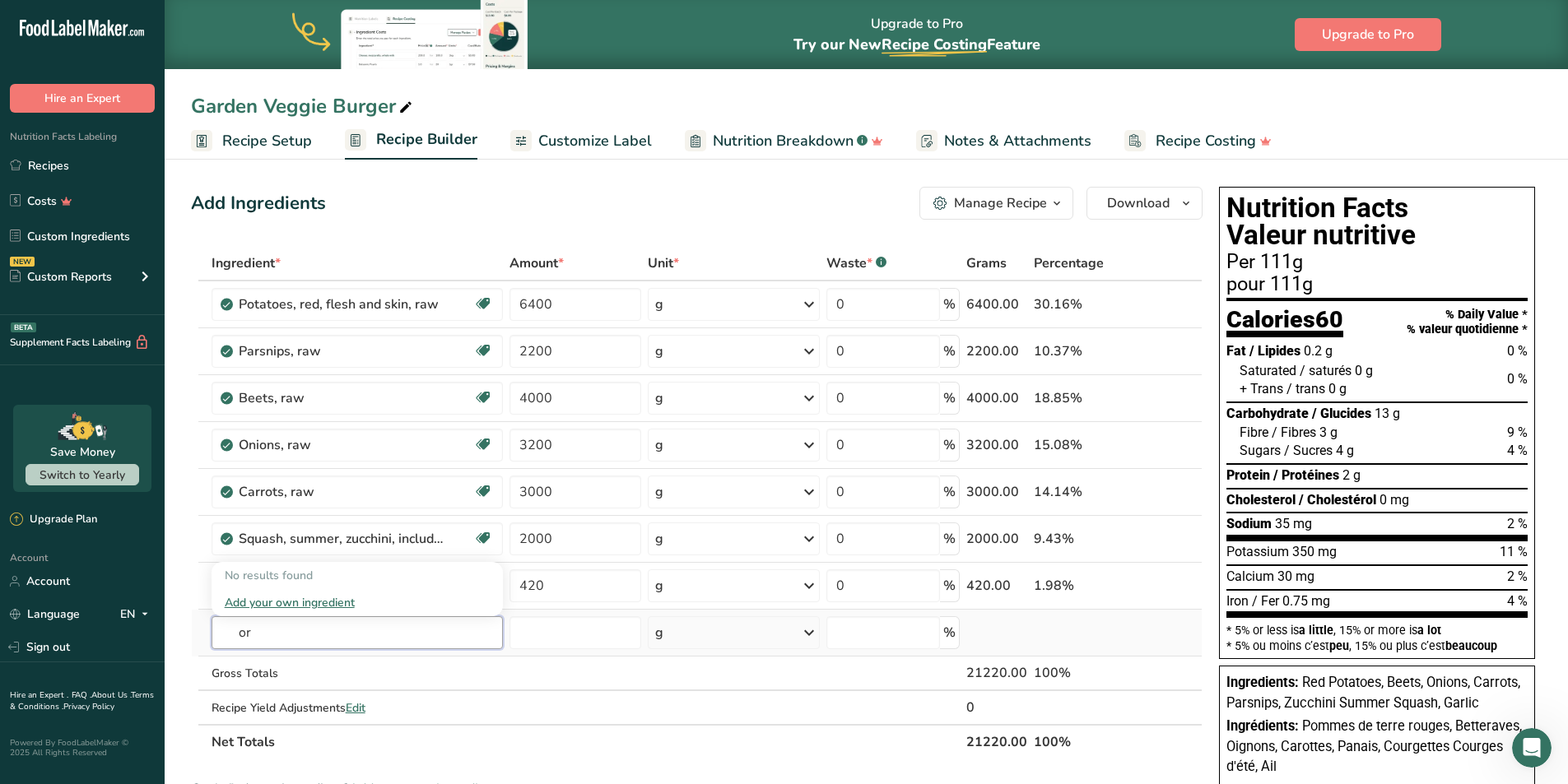
type input "o"
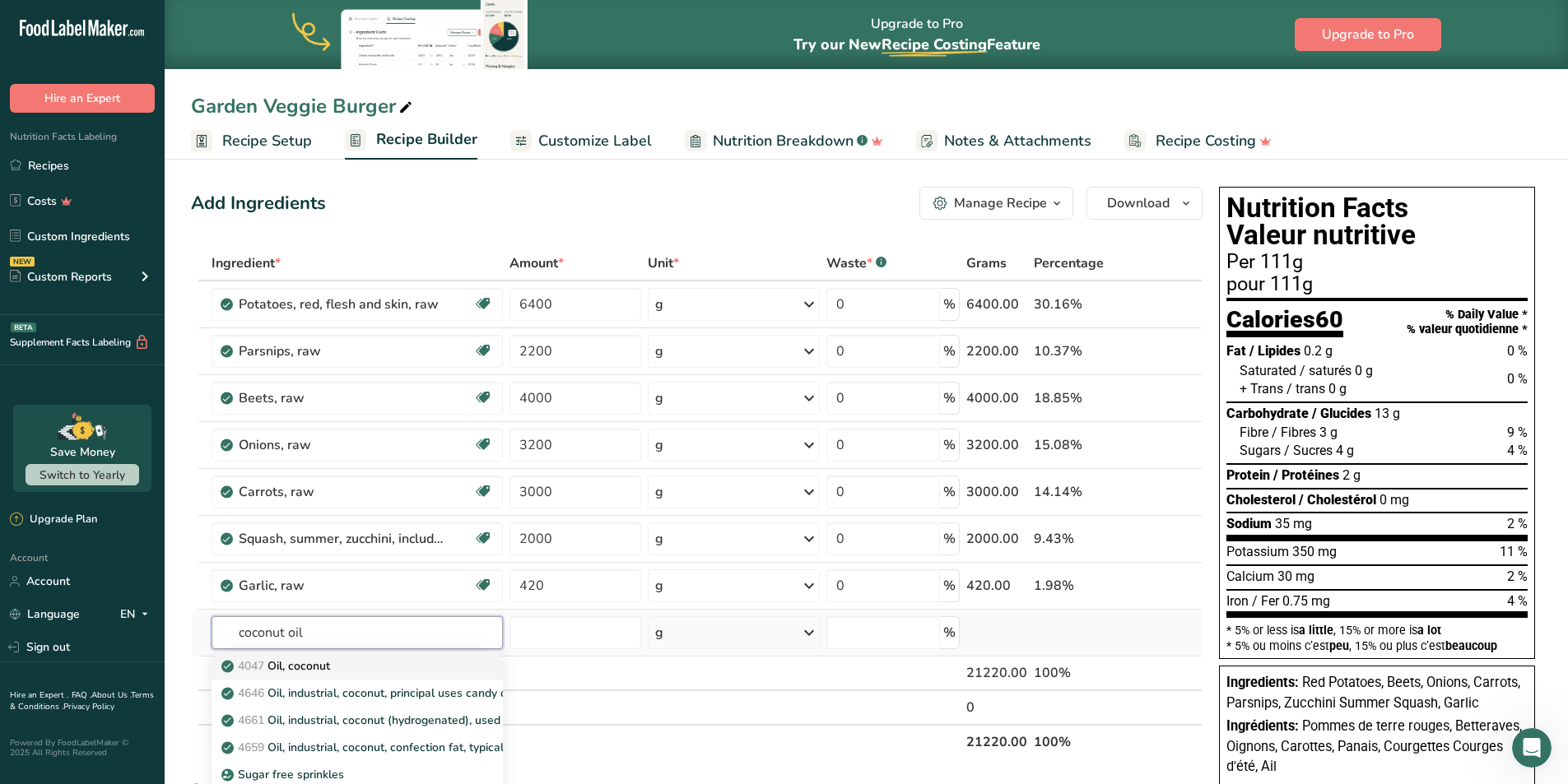
type input "coconut oil"
click at [316, 665] on p "4047 Oil, coconut" at bounding box center [278, 666] width 106 height 18
type input "Oil, coconut"
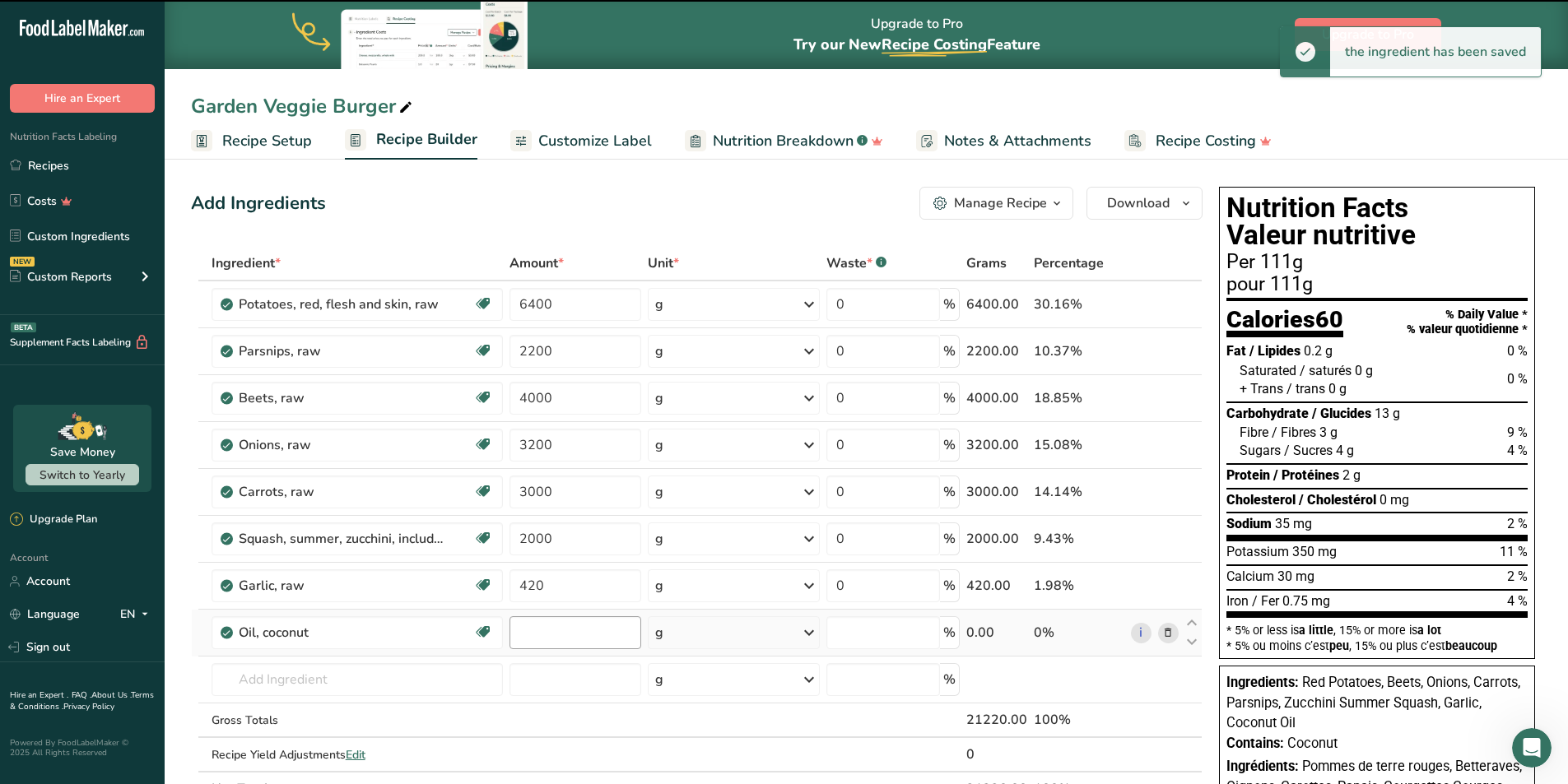
type input "0"
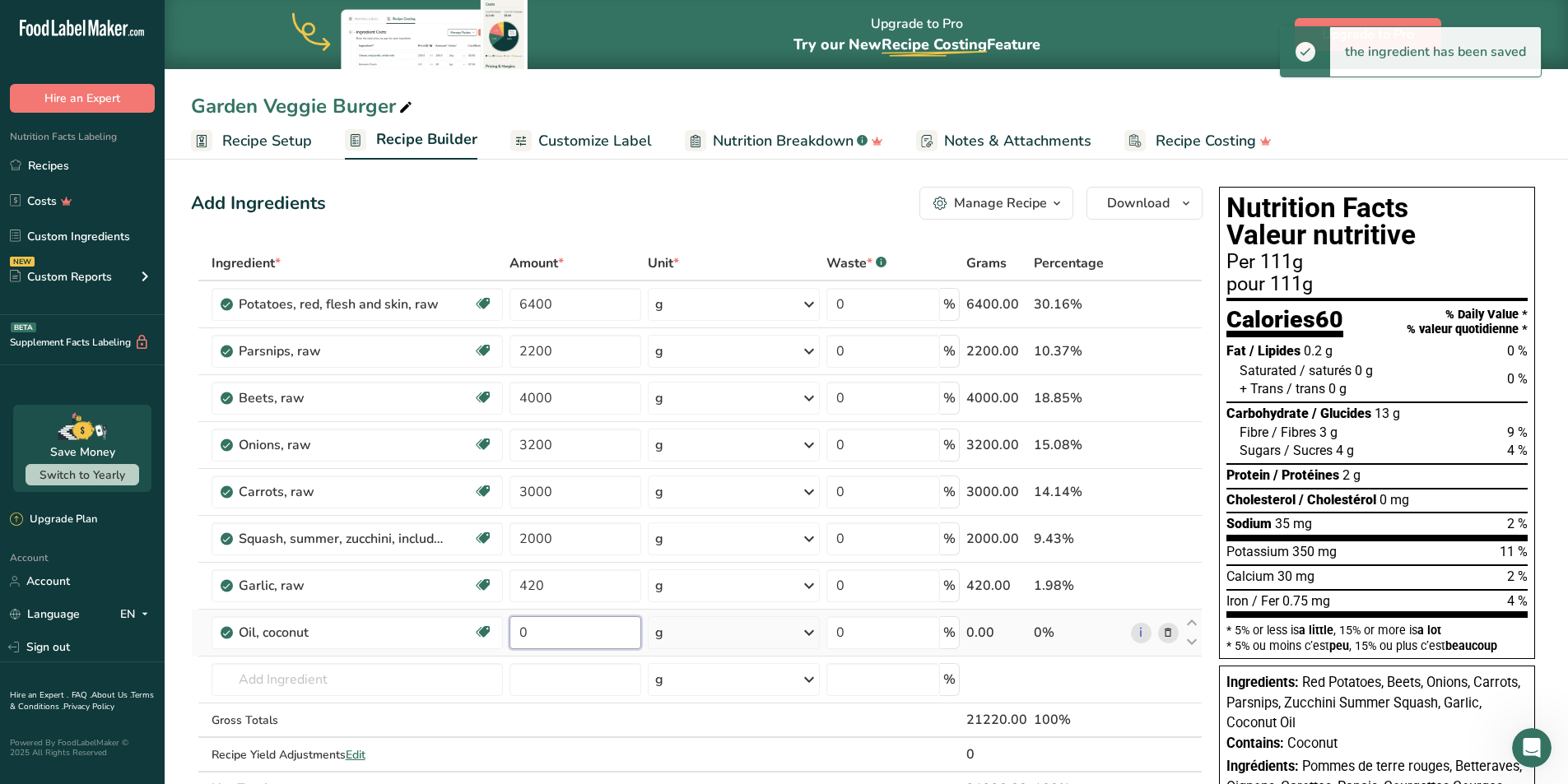
click at [548, 635] on input "0" at bounding box center [575, 632] width 132 height 33
click at [811, 633] on div "Ingredient * Amount * Unit * Waste * .a-a{fill:#347362;}.b-a{fill:#fff;} Grams …" at bounding box center [696, 526] width 1011 height 560
click at [808, 633] on icon at bounding box center [809, 632] width 20 height 29
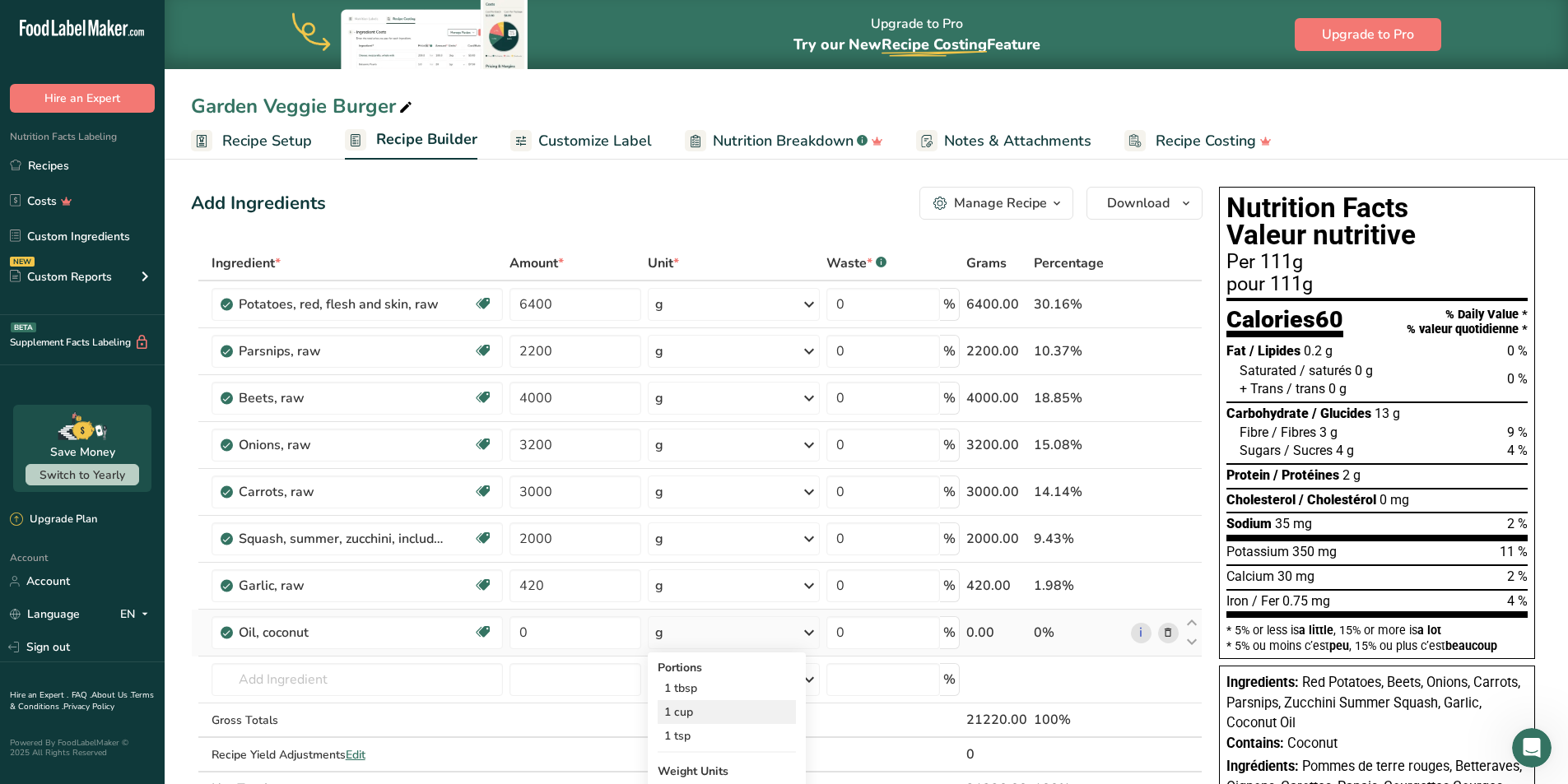
click at [687, 713] on div "1 cup" at bounding box center [726, 712] width 138 height 23
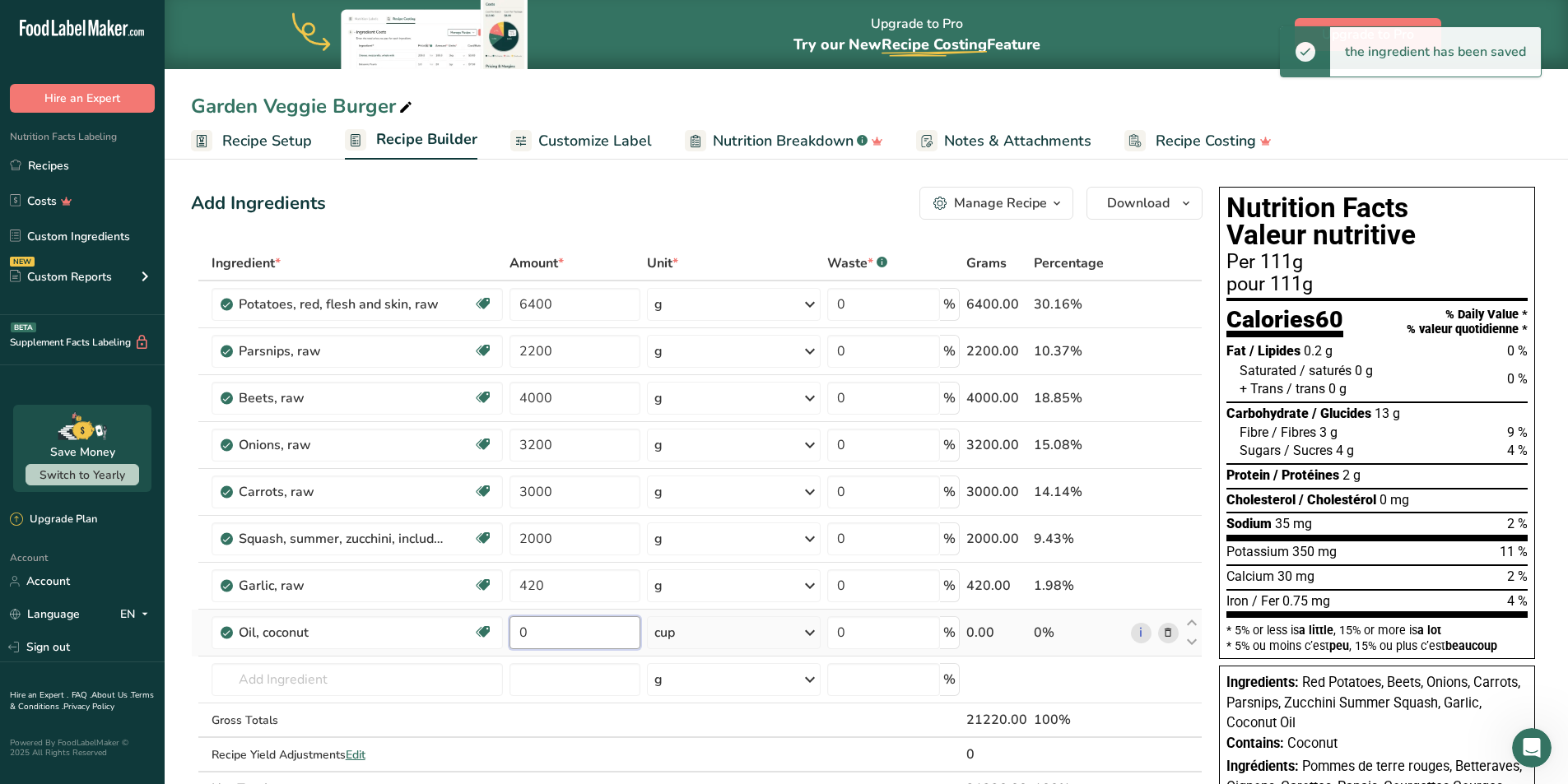
click at [546, 632] on input "0" at bounding box center [575, 632] width 132 height 33
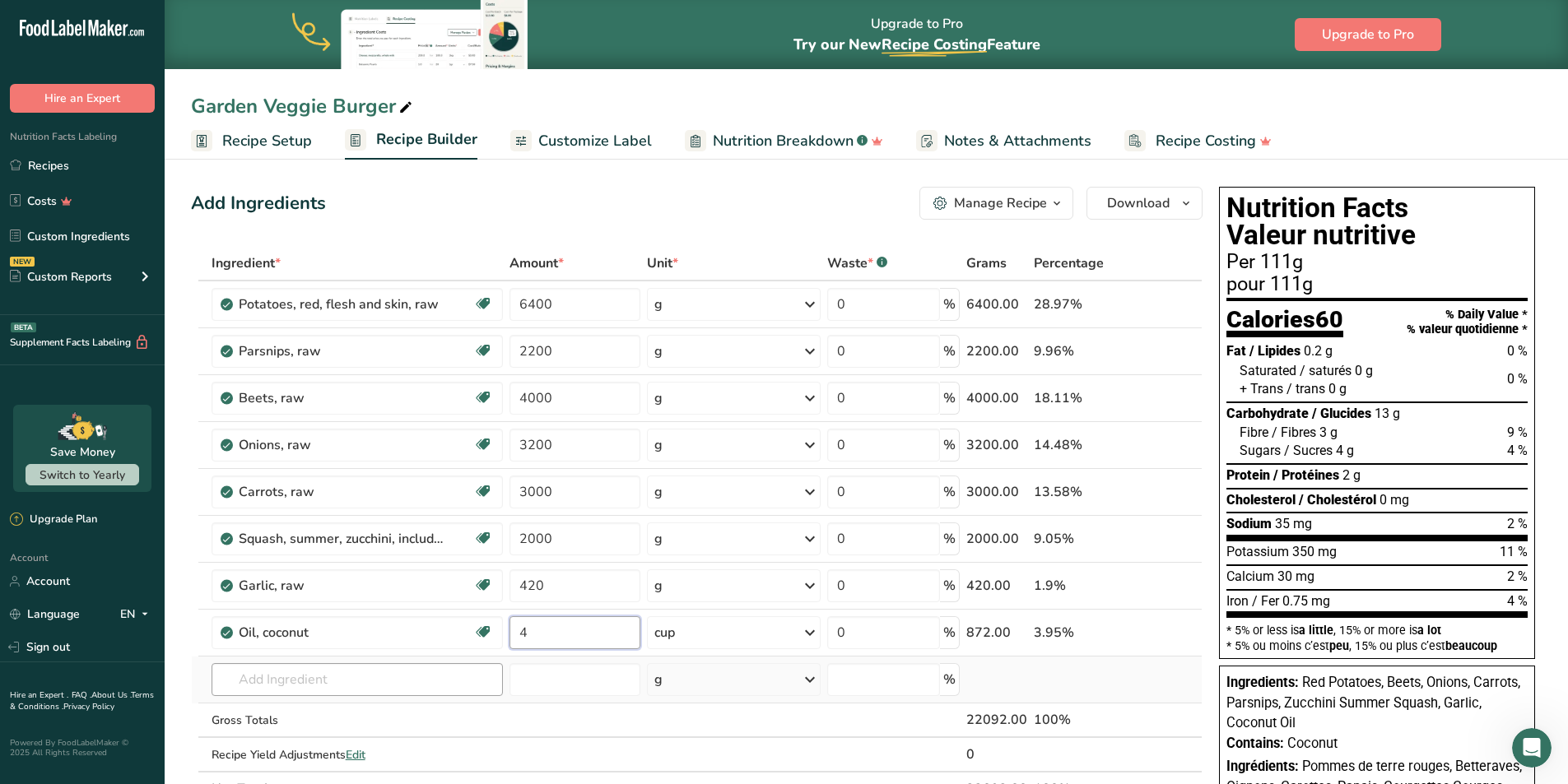
type input "4"
click at [347, 676] on div "Ingredient * Amount * Unit * Waste * .a-a{fill:#347362;}.b-a{fill:#fff;} Grams …" at bounding box center [696, 526] width 1011 height 560
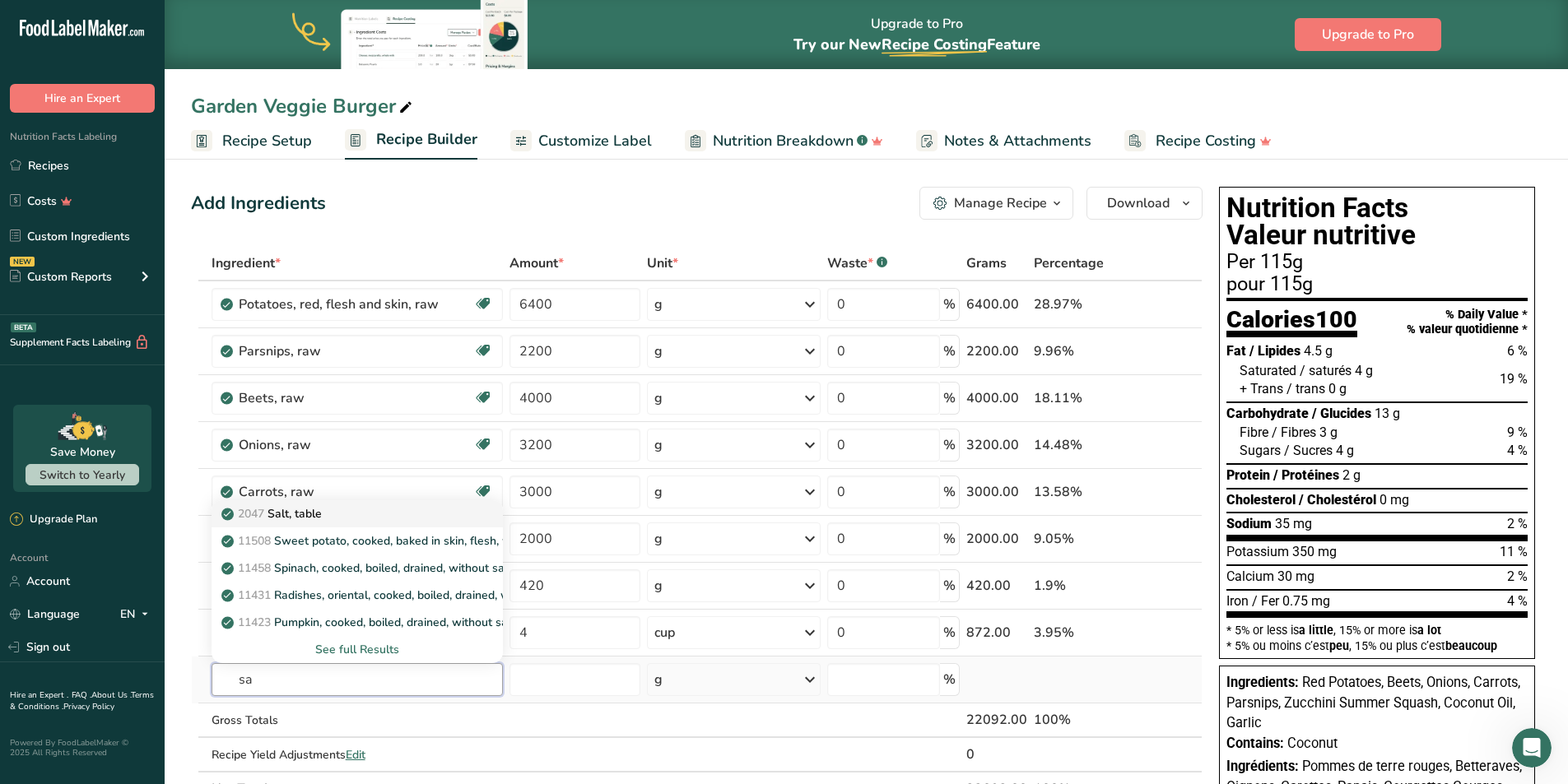
type input "s"
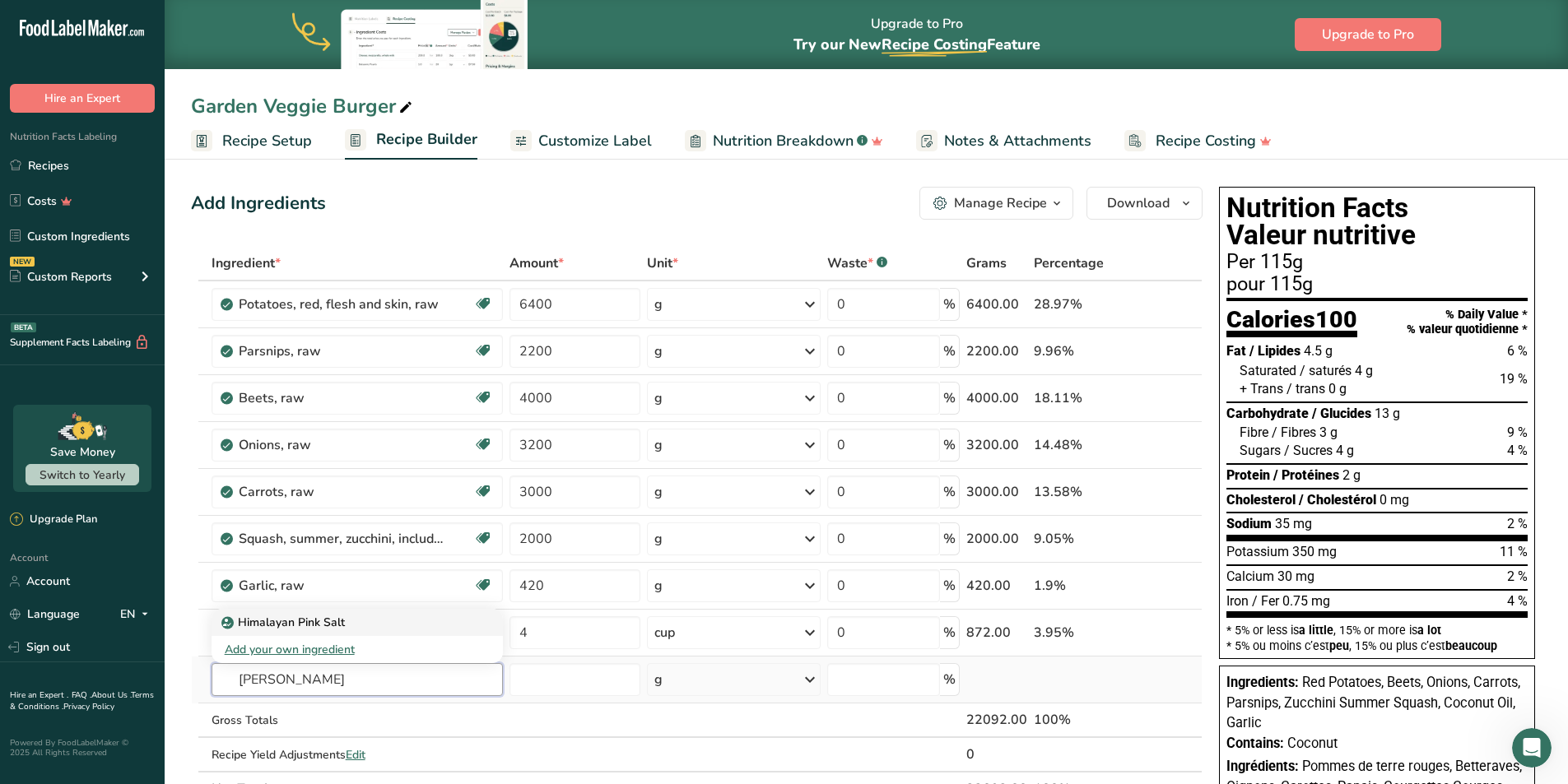
type input "[PERSON_NAME]"
click at [316, 630] on p "Himalayan Pink Salt" at bounding box center [285, 623] width 120 height 18
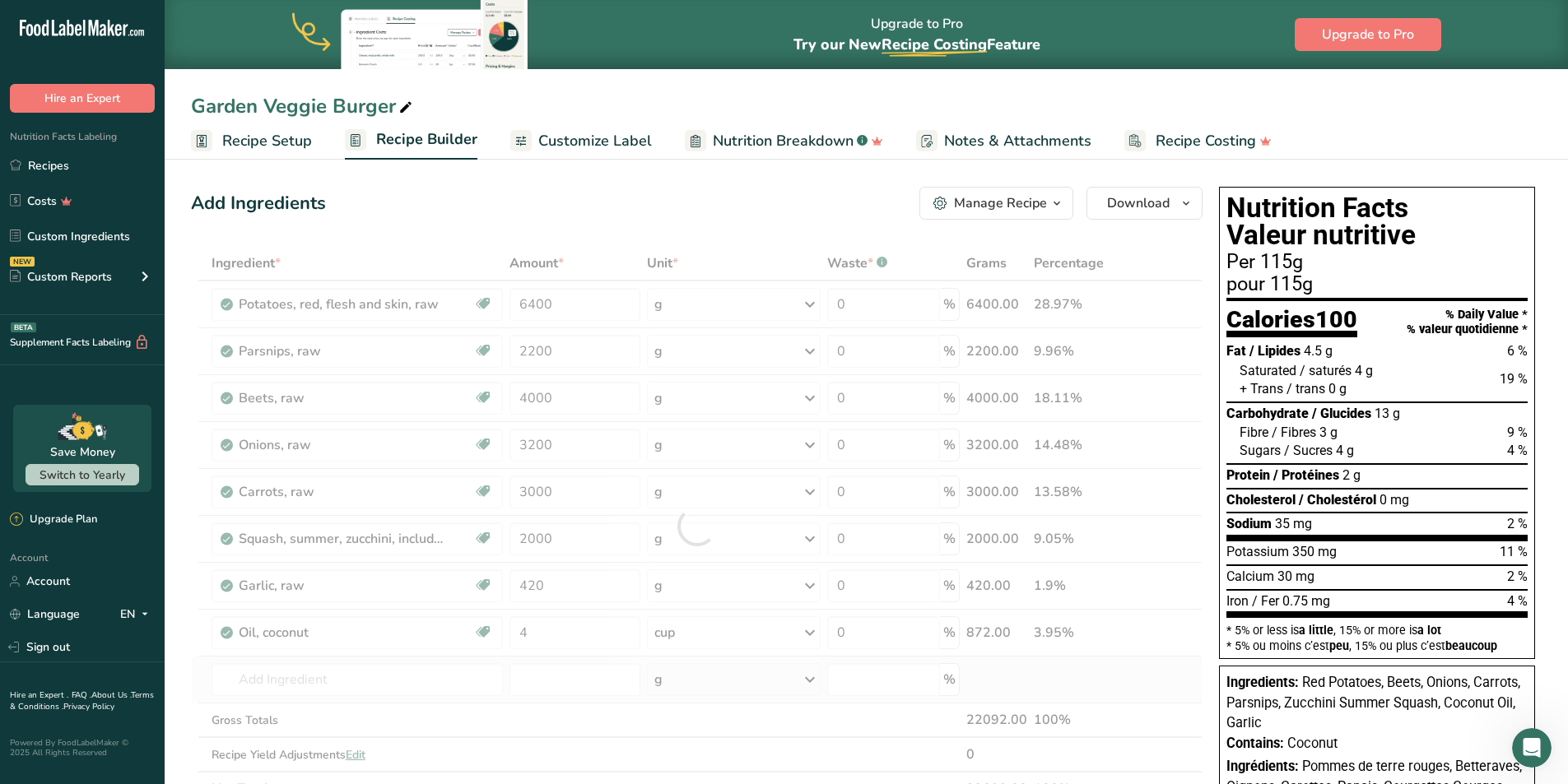
type input "Himalayan Pink Salt"
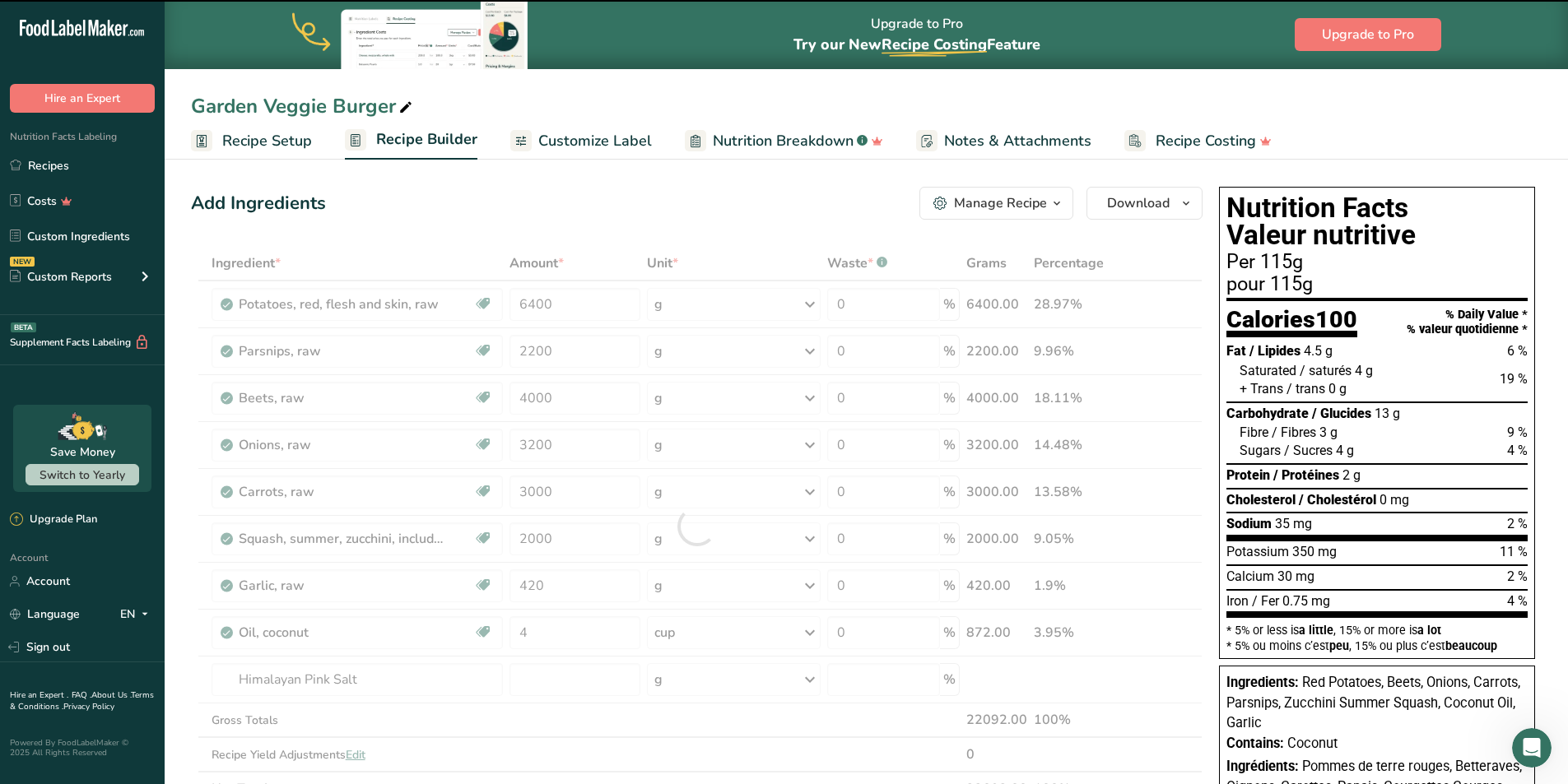
type input "0"
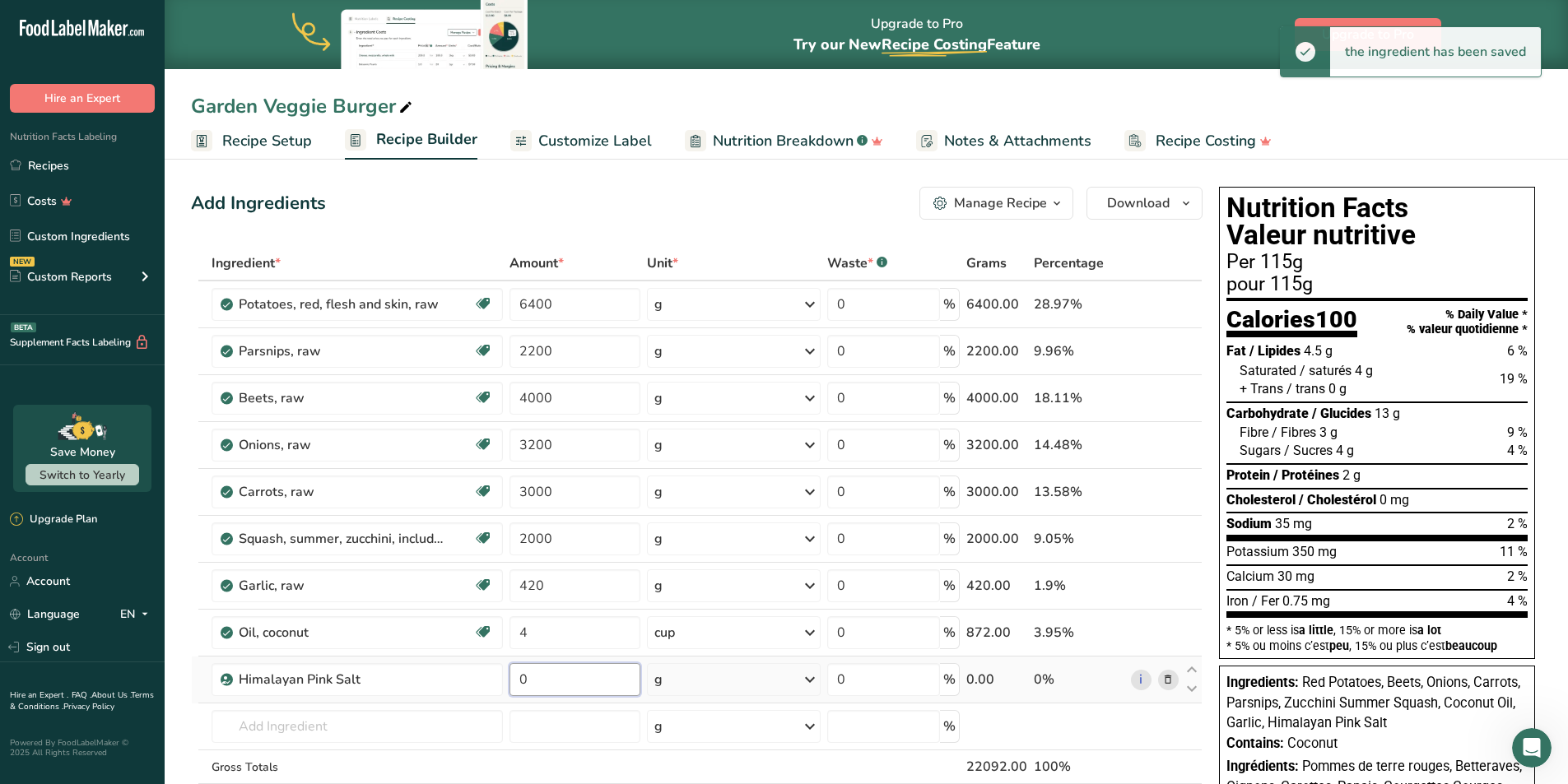
click at [547, 682] on input "0" at bounding box center [575, 679] width 132 height 33
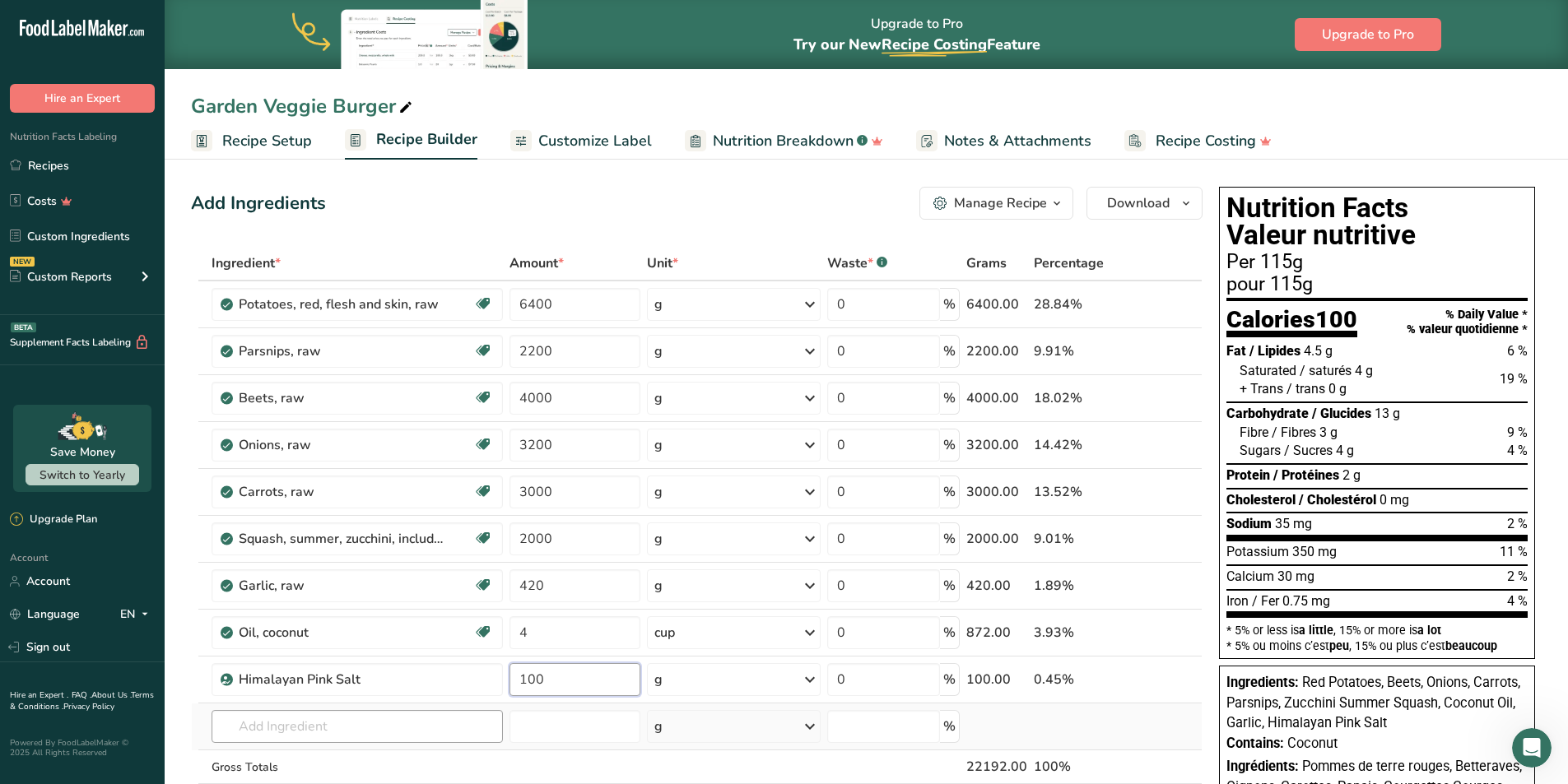
type input "100"
click at [311, 727] on div "Ingredient * Amount * Unit * Waste * .a-a{fill:#347362;}.b-a{fill:#fff;} Grams …" at bounding box center [696, 549] width 1011 height 607
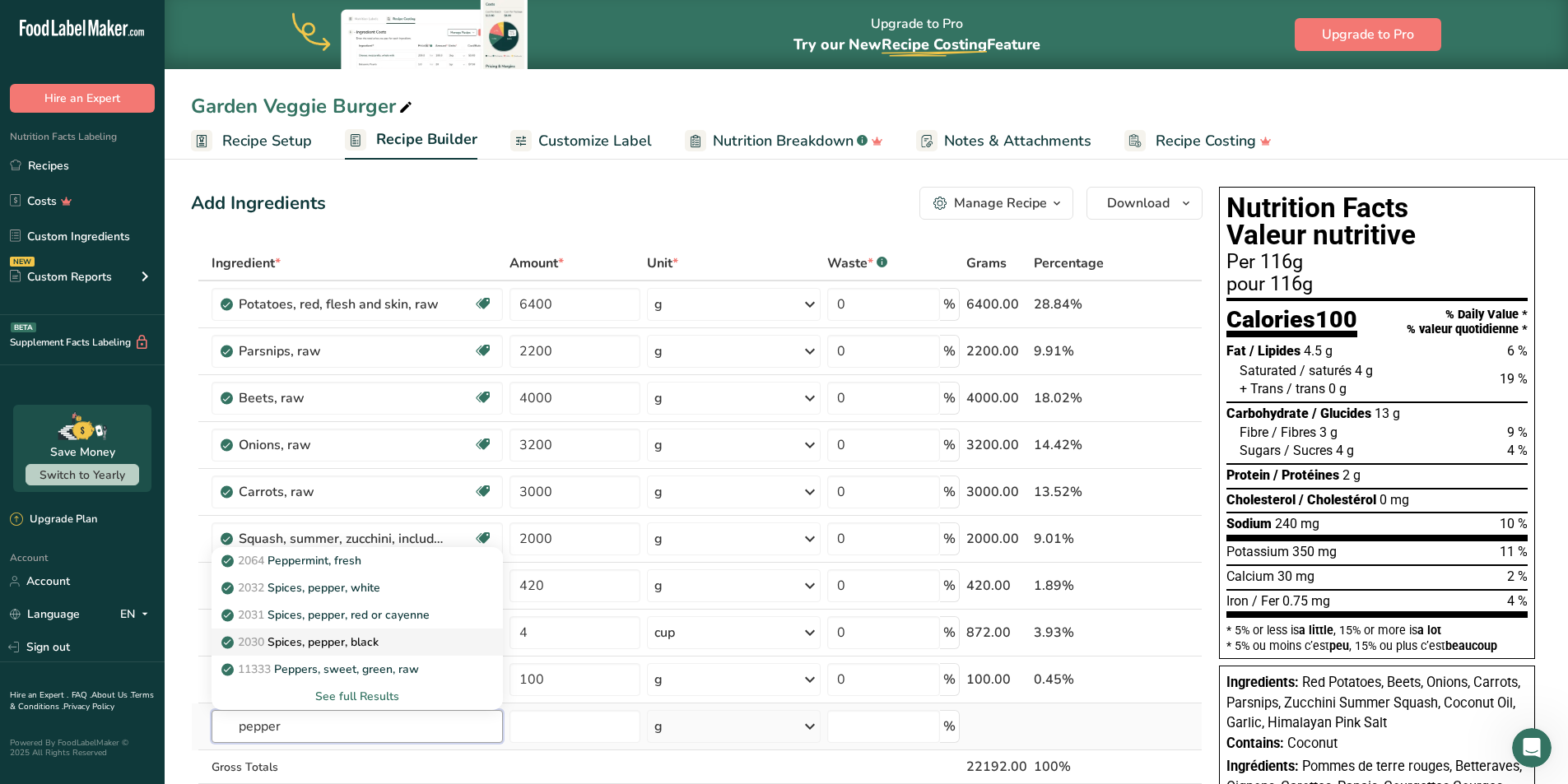
type input "pepper"
click at [329, 643] on p "2030 Spices, pepper, black" at bounding box center [301, 642] width 154 height 18
type input "Spices, pepper, black"
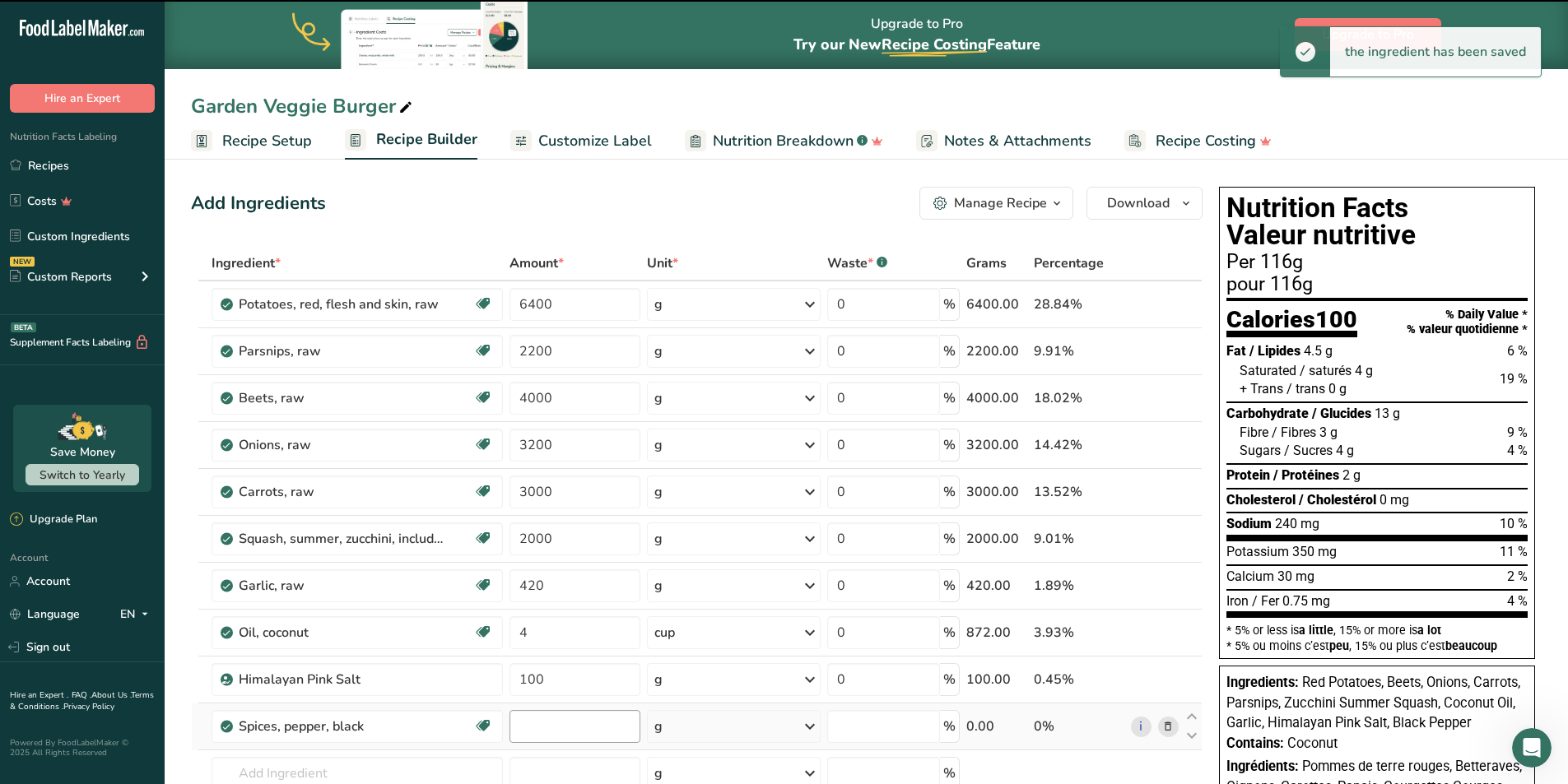
type input "0"
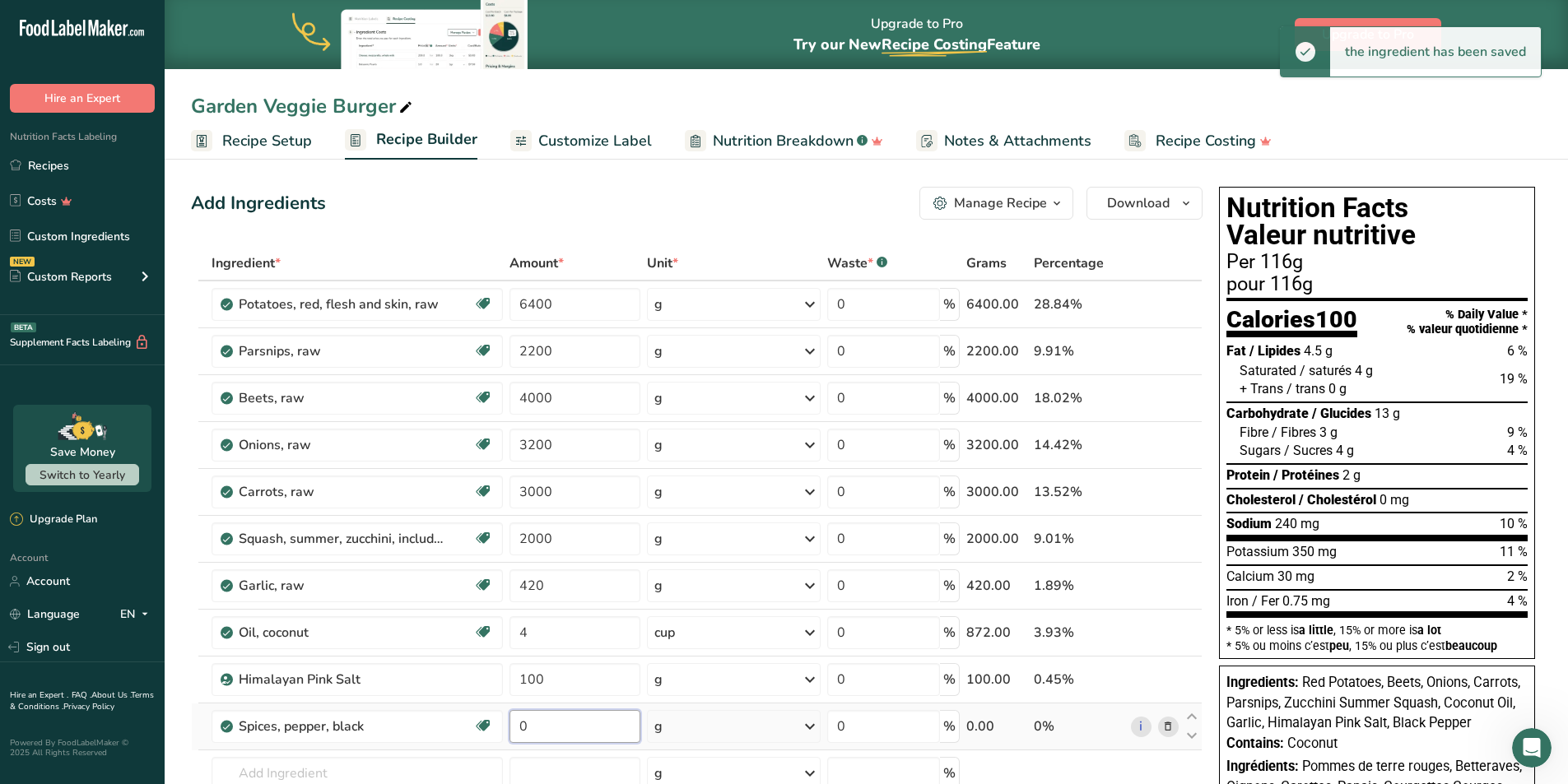
click at [552, 728] on input "0" at bounding box center [575, 726] width 132 height 33
type input "1"
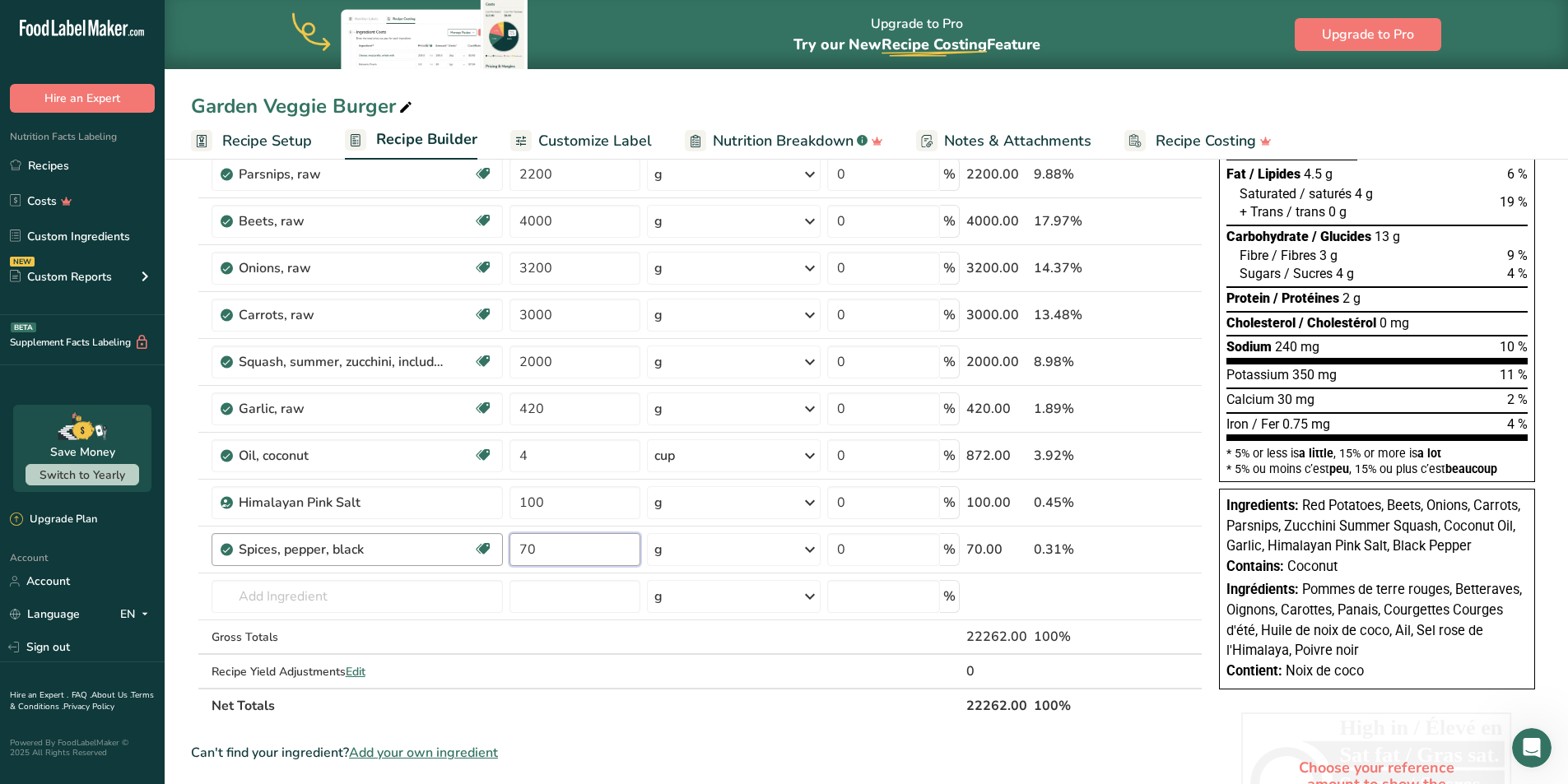
scroll to position [185, 0]
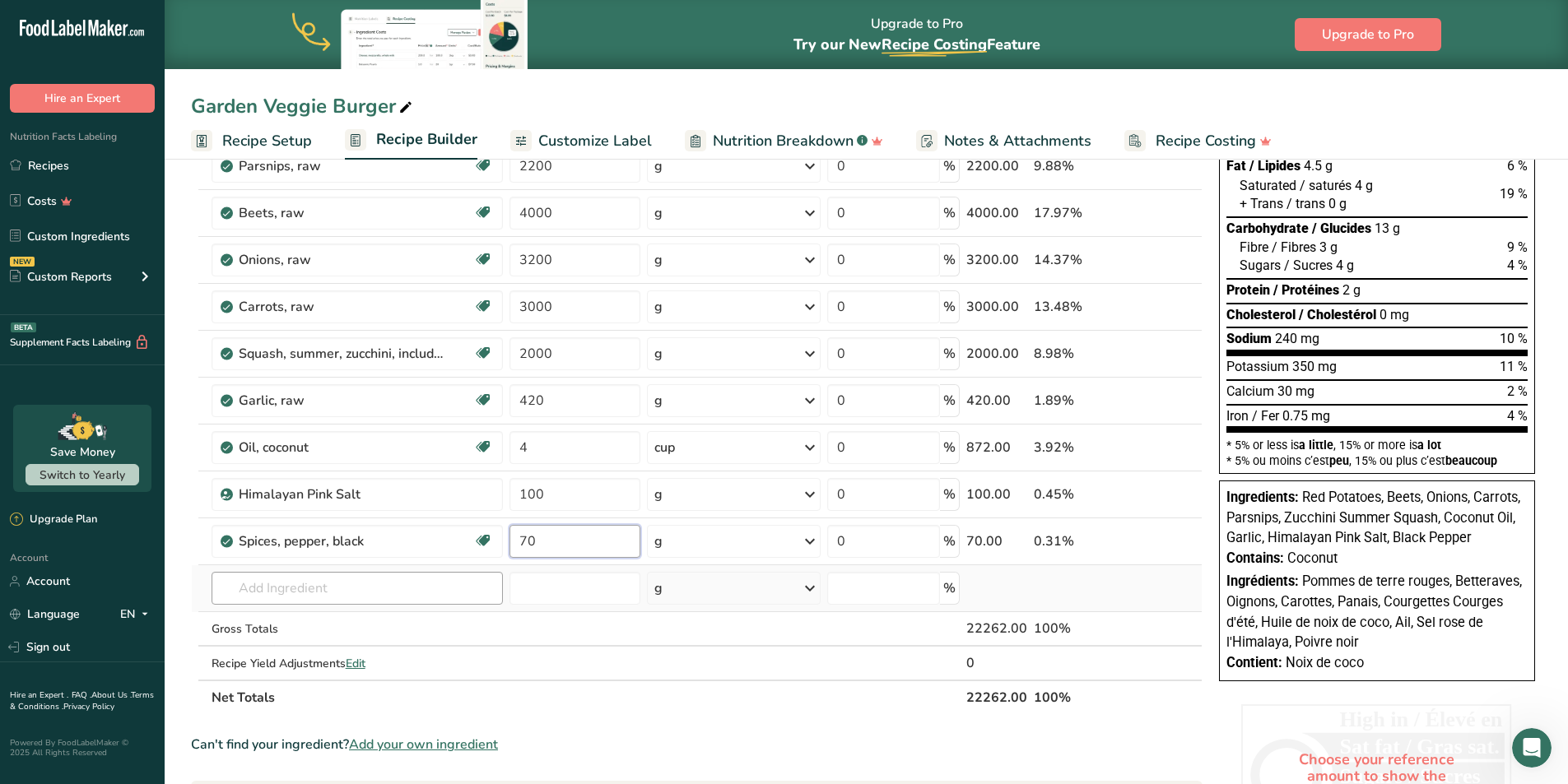
type input "70"
click at [292, 590] on div "Ingredient * Amount * Unit * Waste * .a-a{fill:#347362;}.b-a{fill:#fff;} Grams …" at bounding box center [696, 387] width 1011 height 654
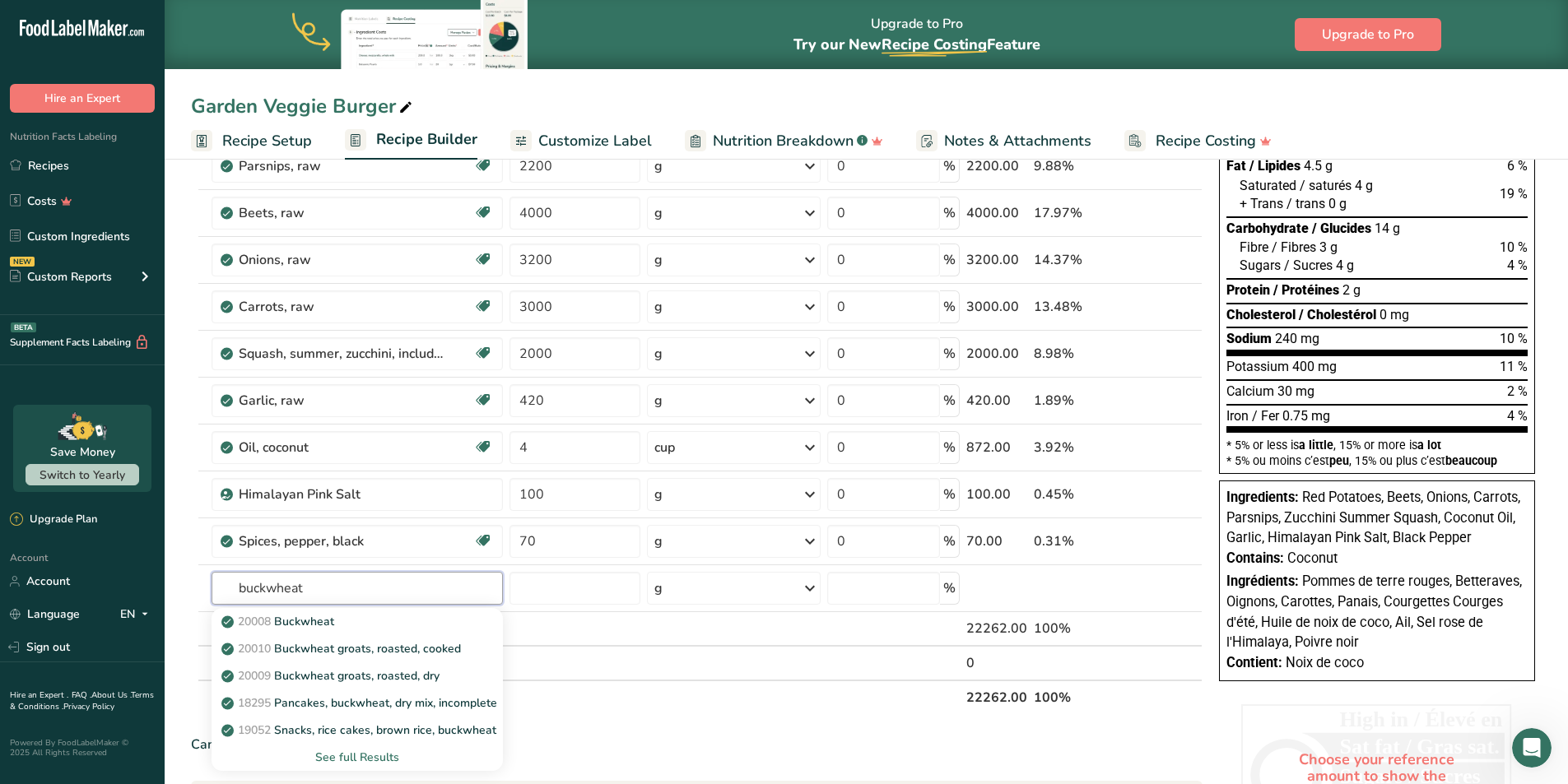
type input "buckwheat"
click at [318, 619] on p "20008 Buckwheat" at bounding box center [280, 622] width 110 height 18
type input "Buckwheat"
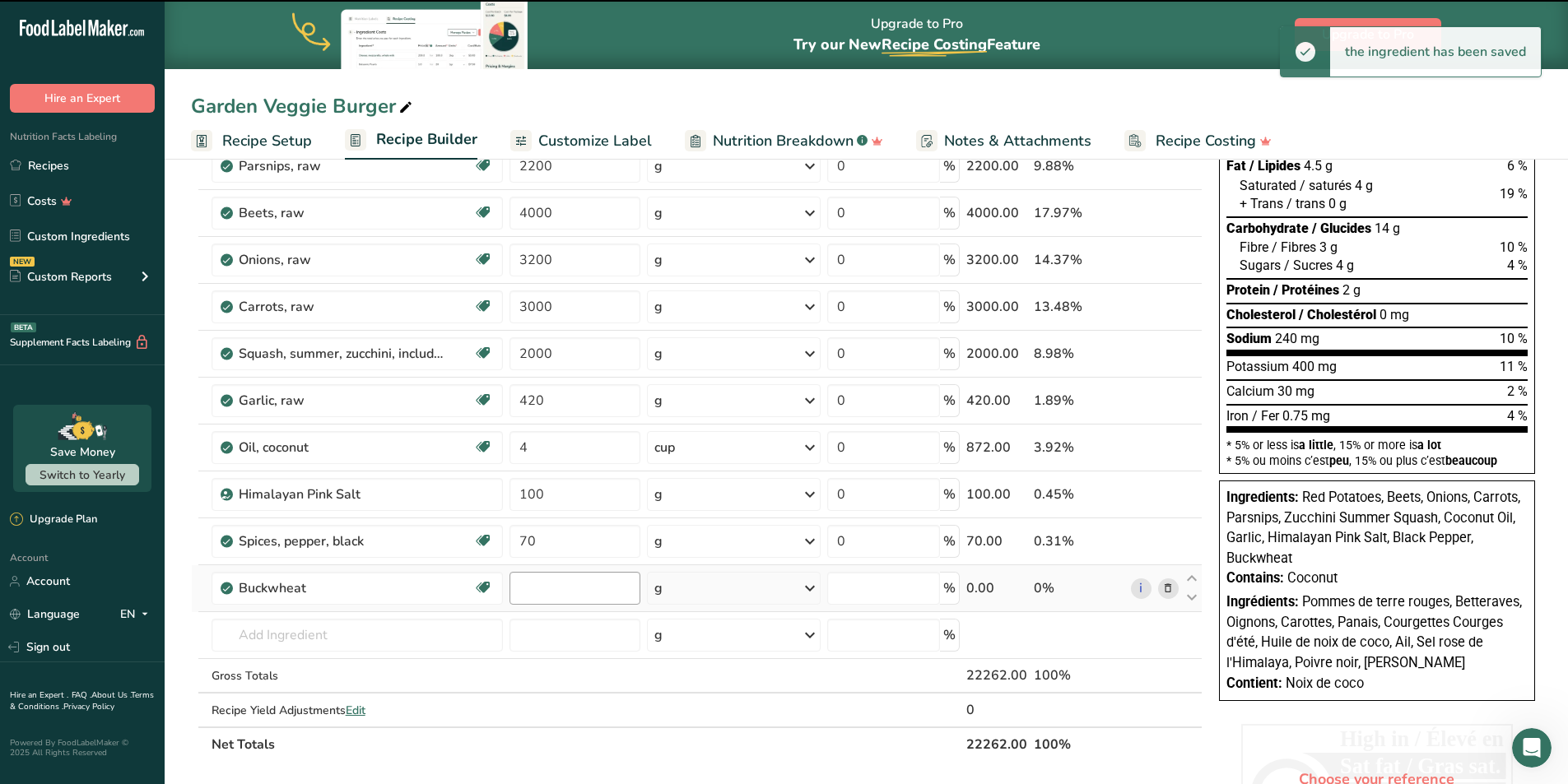
type input "0"
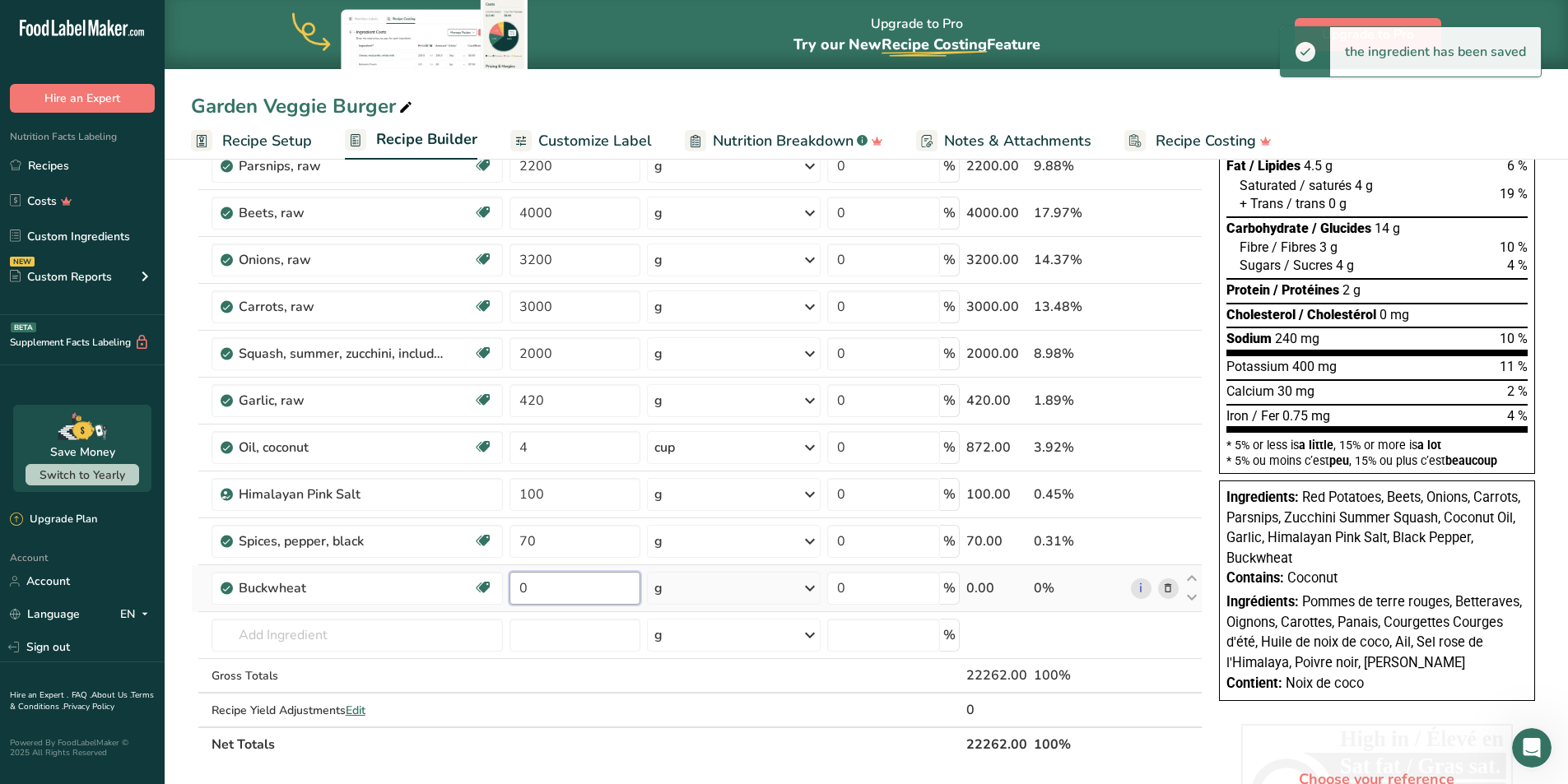
click at [563, 587] on input "0" at bounding box center [575, 588] width 132 height 33
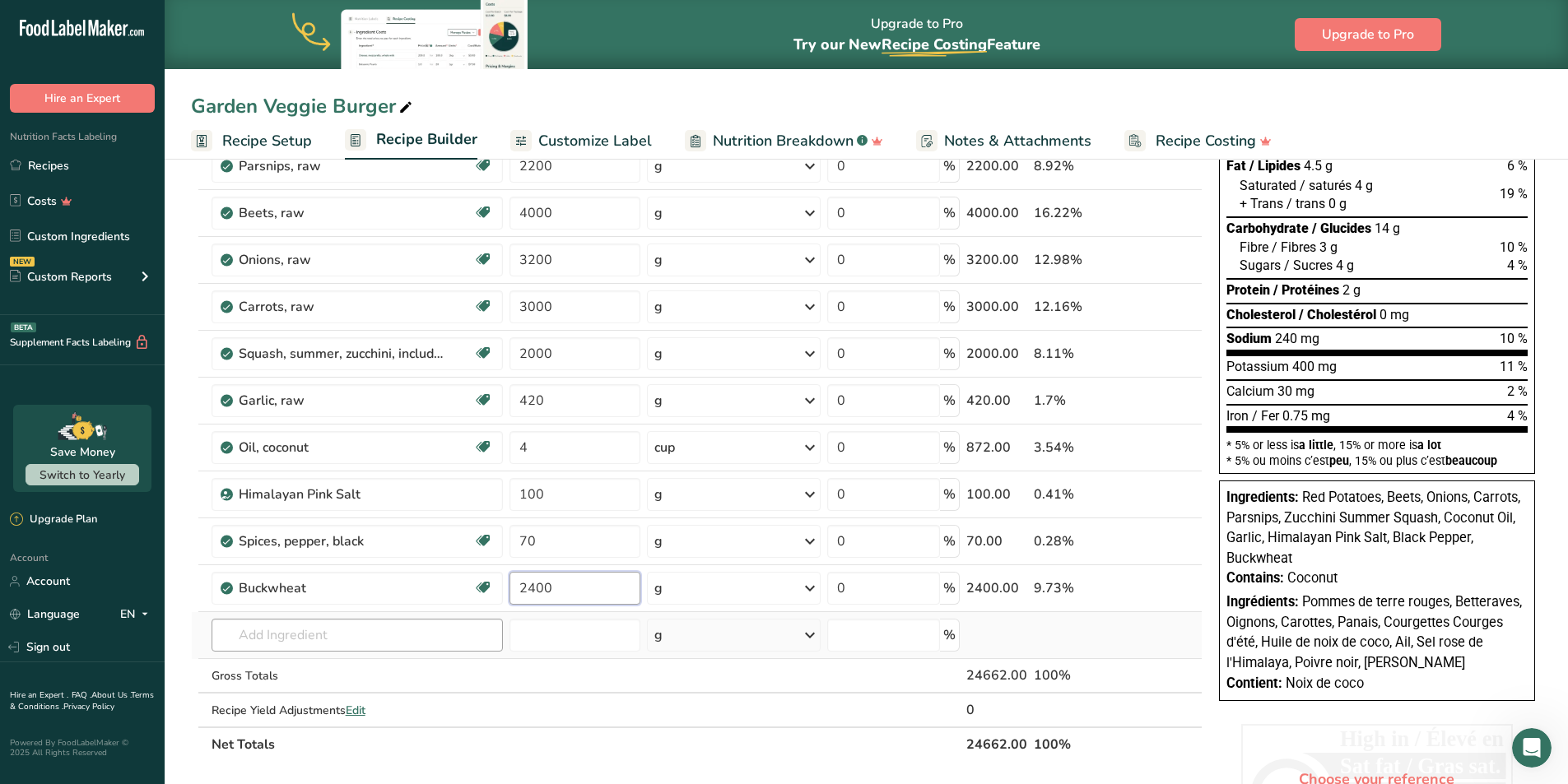
type input "2400"
click at [291, 639] on div "Ingredient * Amount * Unit * Waste * .a-a{fill:#347362;}.b-a{fill:#fff;} Grams …" at bounding box center [696, 411] width 1011 height 701
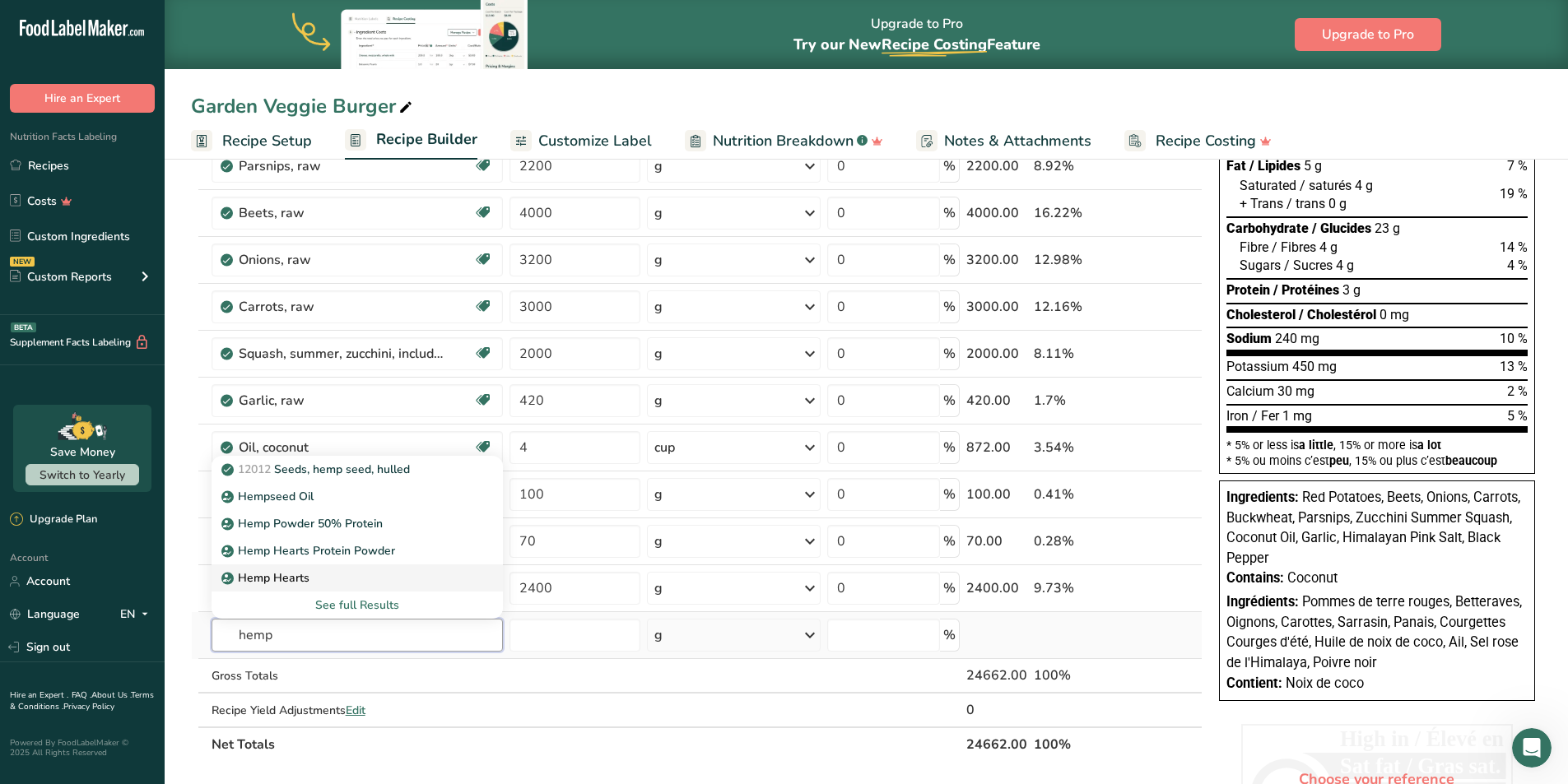
type input "hemp"
click at [287, 580] on p "Hemp Hearts" at bounding box center [267, 578] width 85 height 18
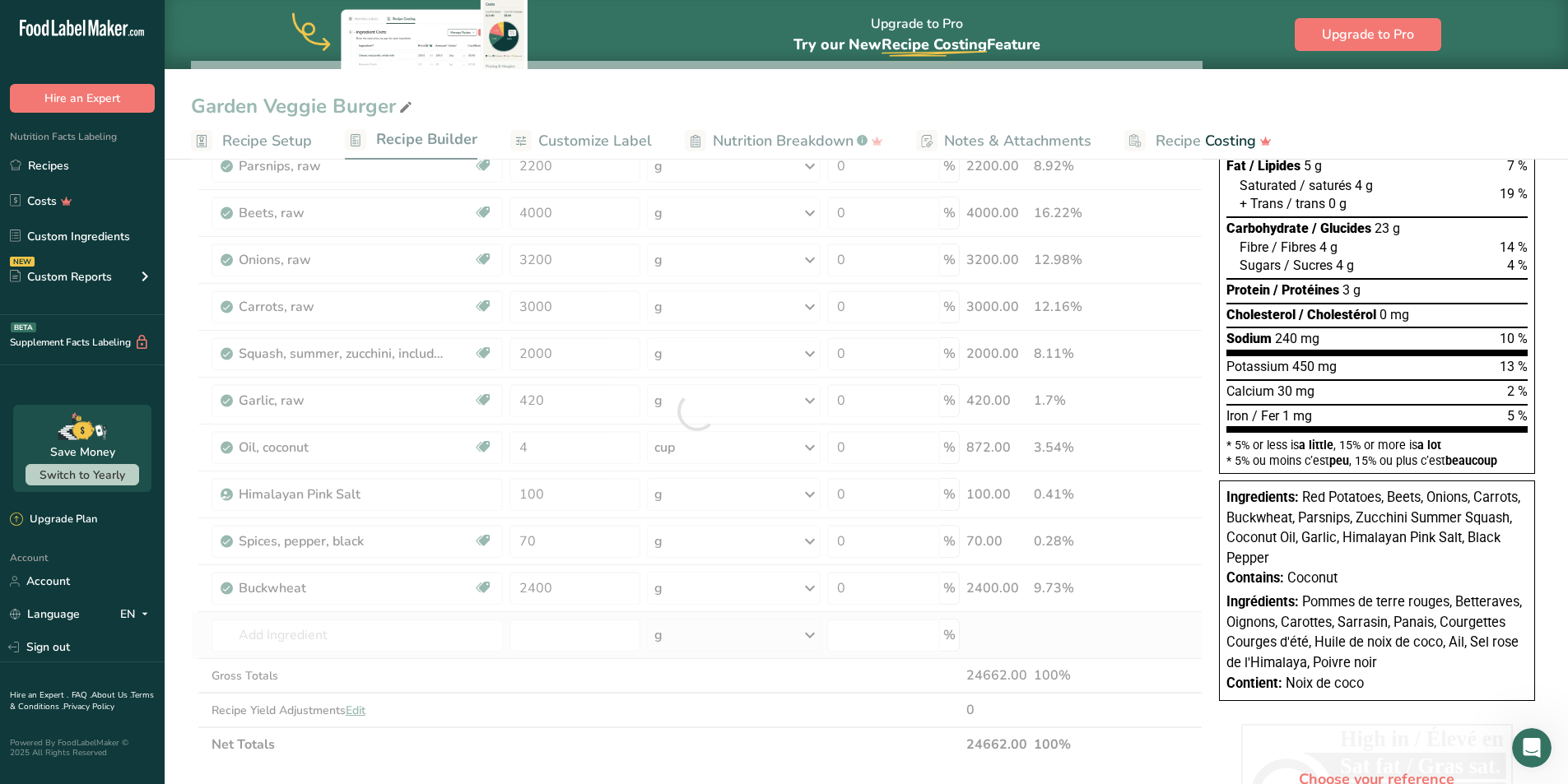
type input "Hemp Hearts"
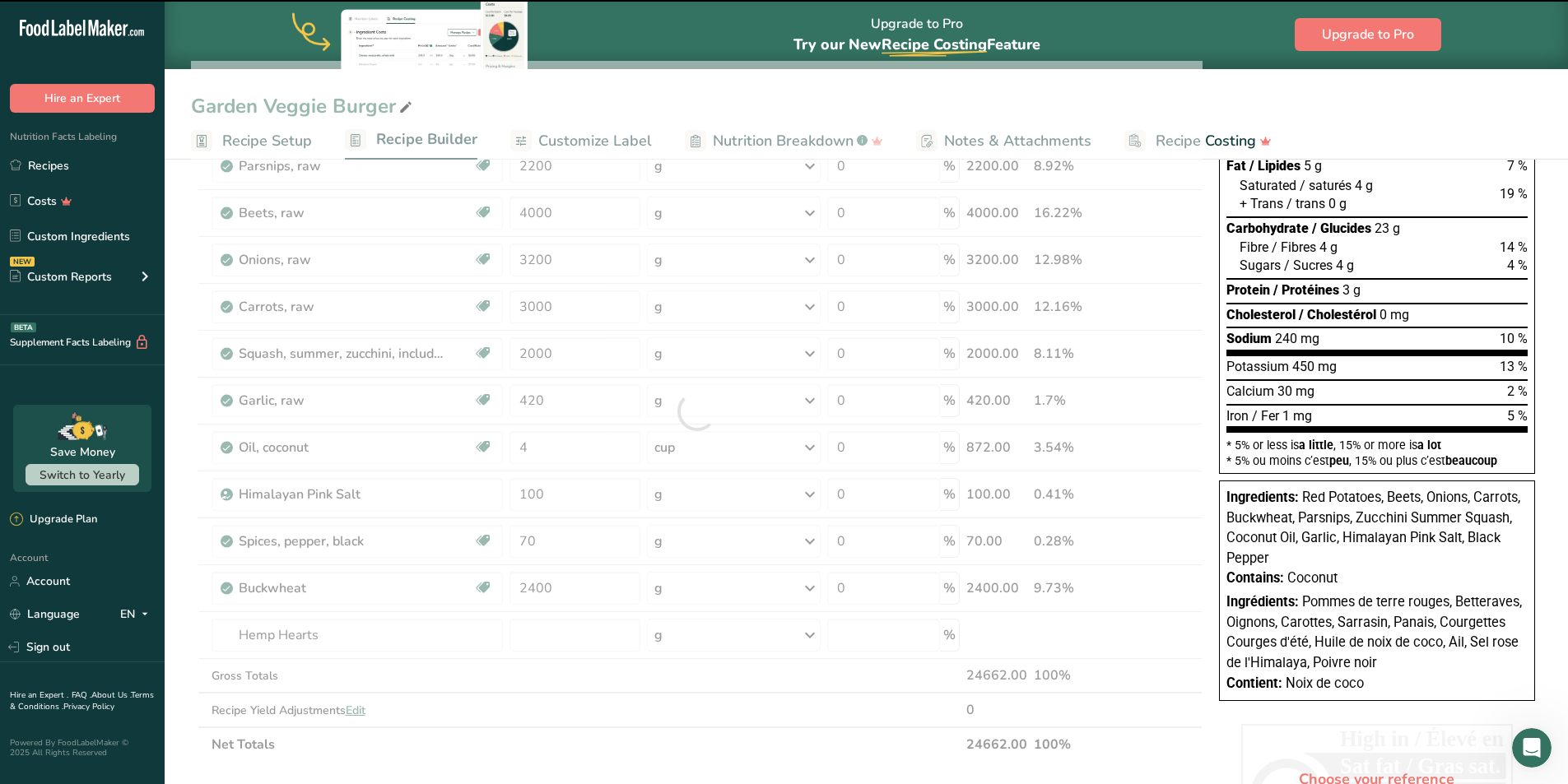
type input "0"
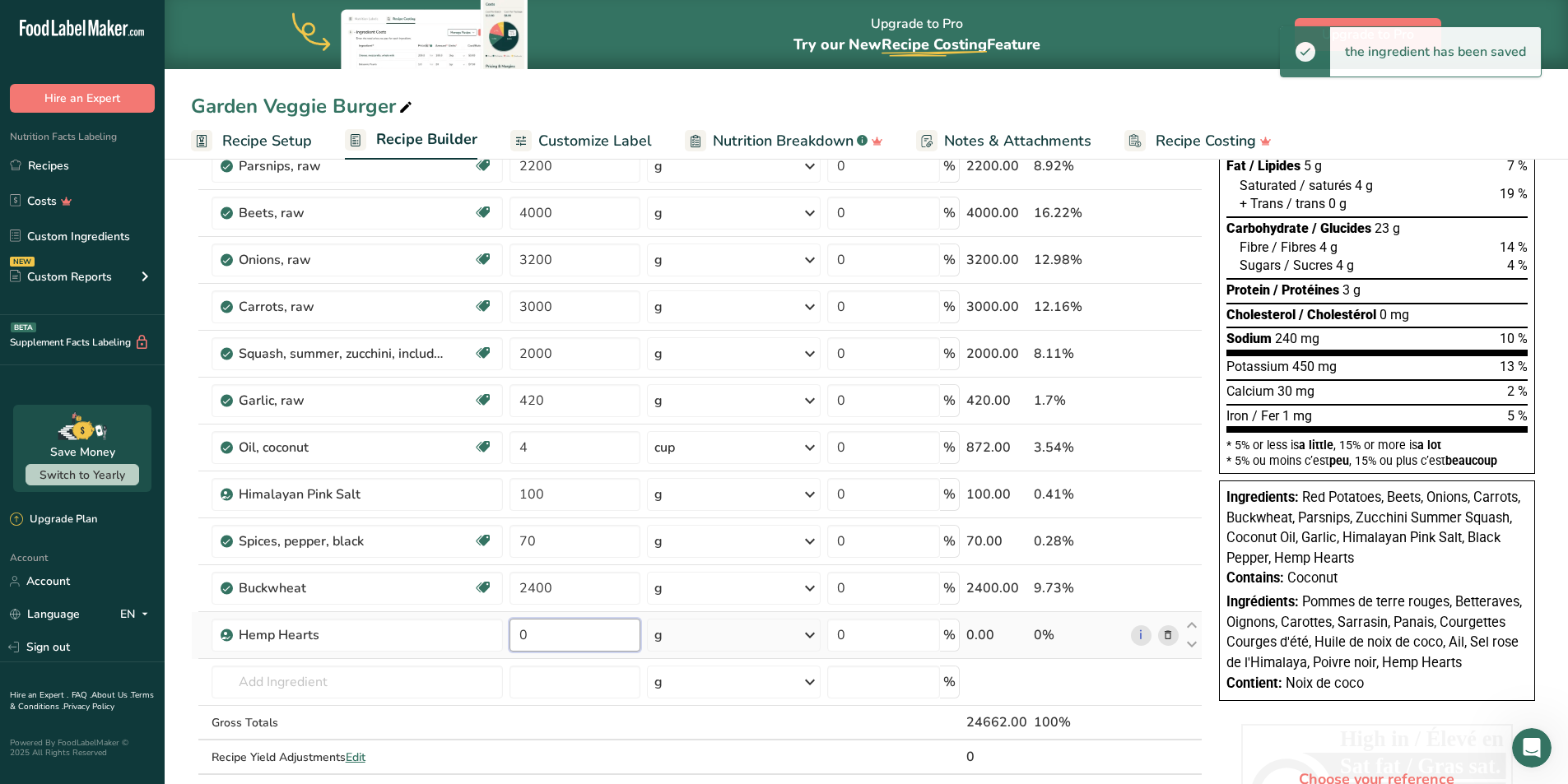
click at [567, 634] on input "0" at bounding box center [575, 635] width 132 height 33
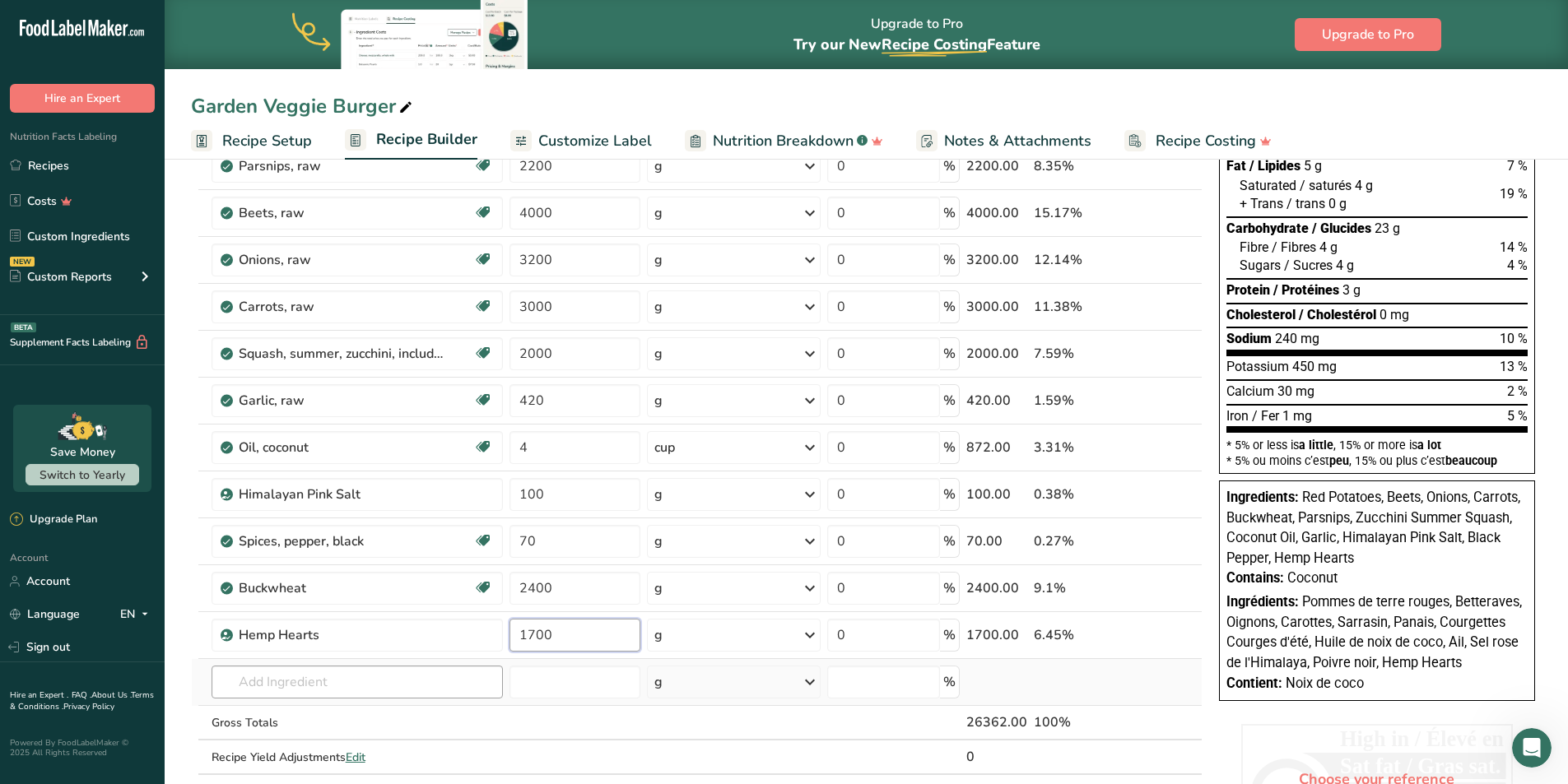
type input "1700"
click at [316, 675] on div "Ingredient * Amount * Unit * Waste * .a-a{fill:#347362;}.b-a{fill:#fff;} Grams …" at bounding box center [696, 434] width 1011 height 748
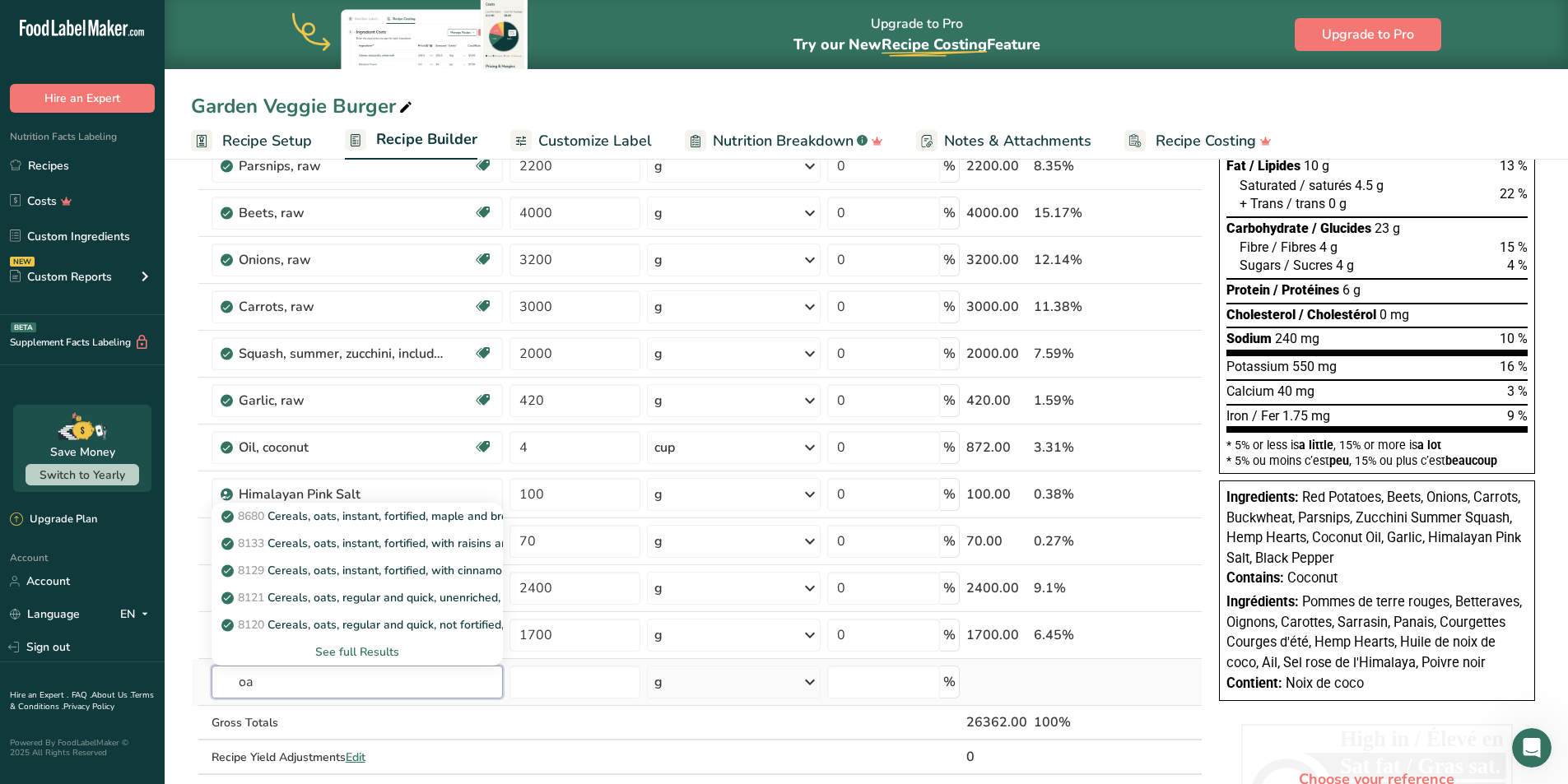
type input "o"
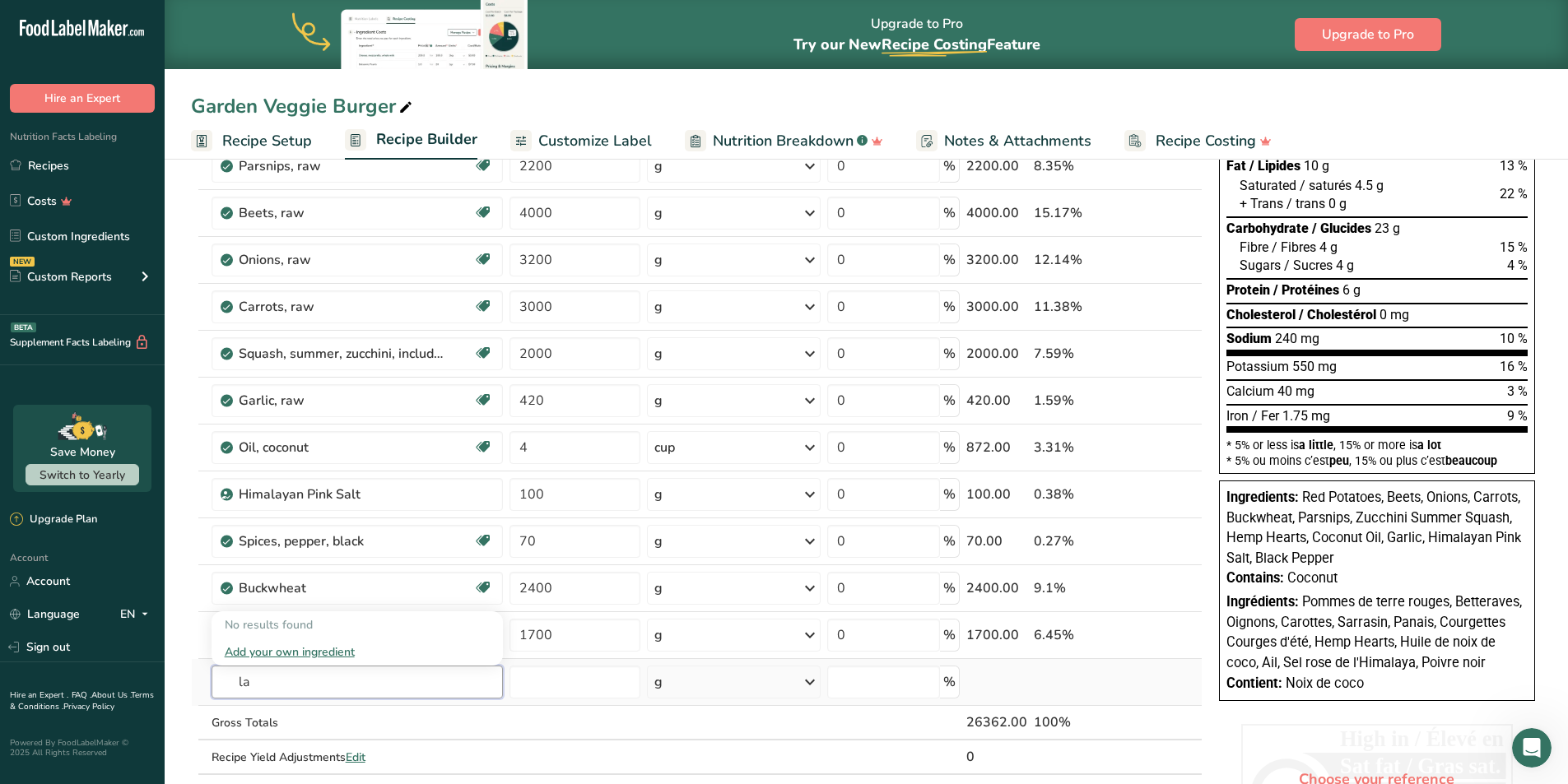
type input "l"
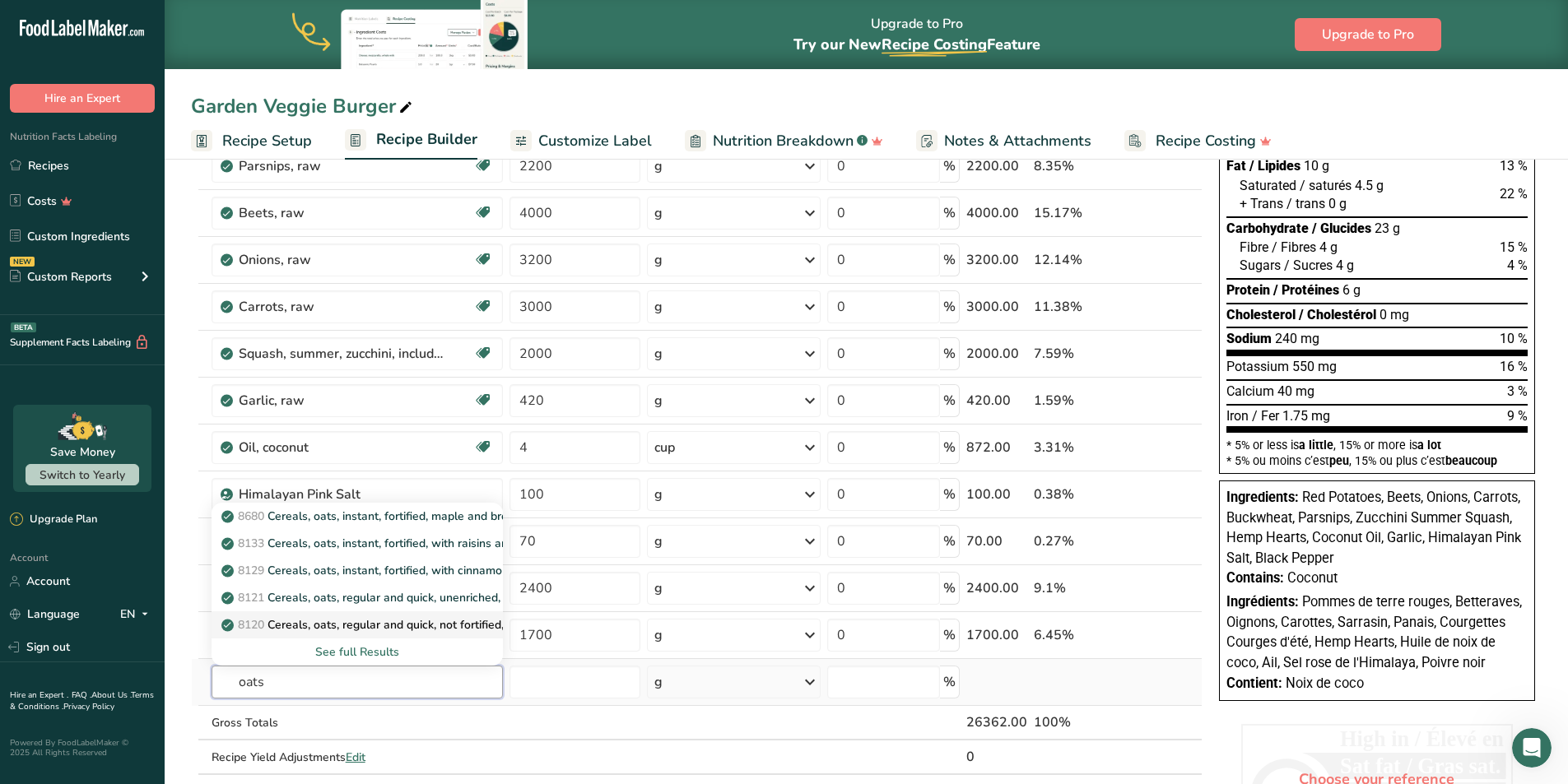
type input "oats"
click at [395, 621] on p "8120 Cereals, oats, regular and quick, not fortified, dry" at bounding box center [374, 625] width 298 height 18
type input "Cereals, oats, regular and quick, not fortified, dry"
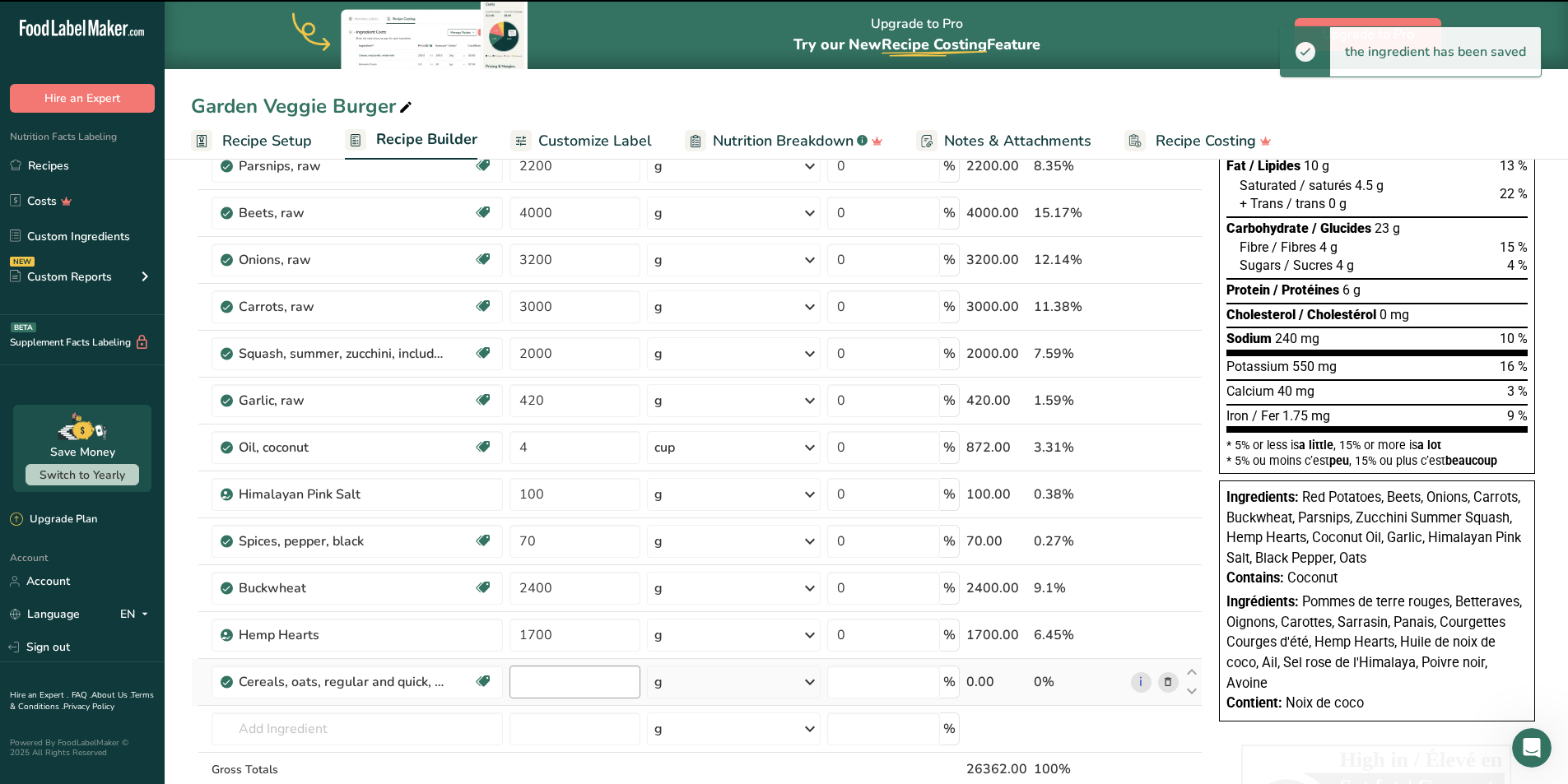
type input "0"
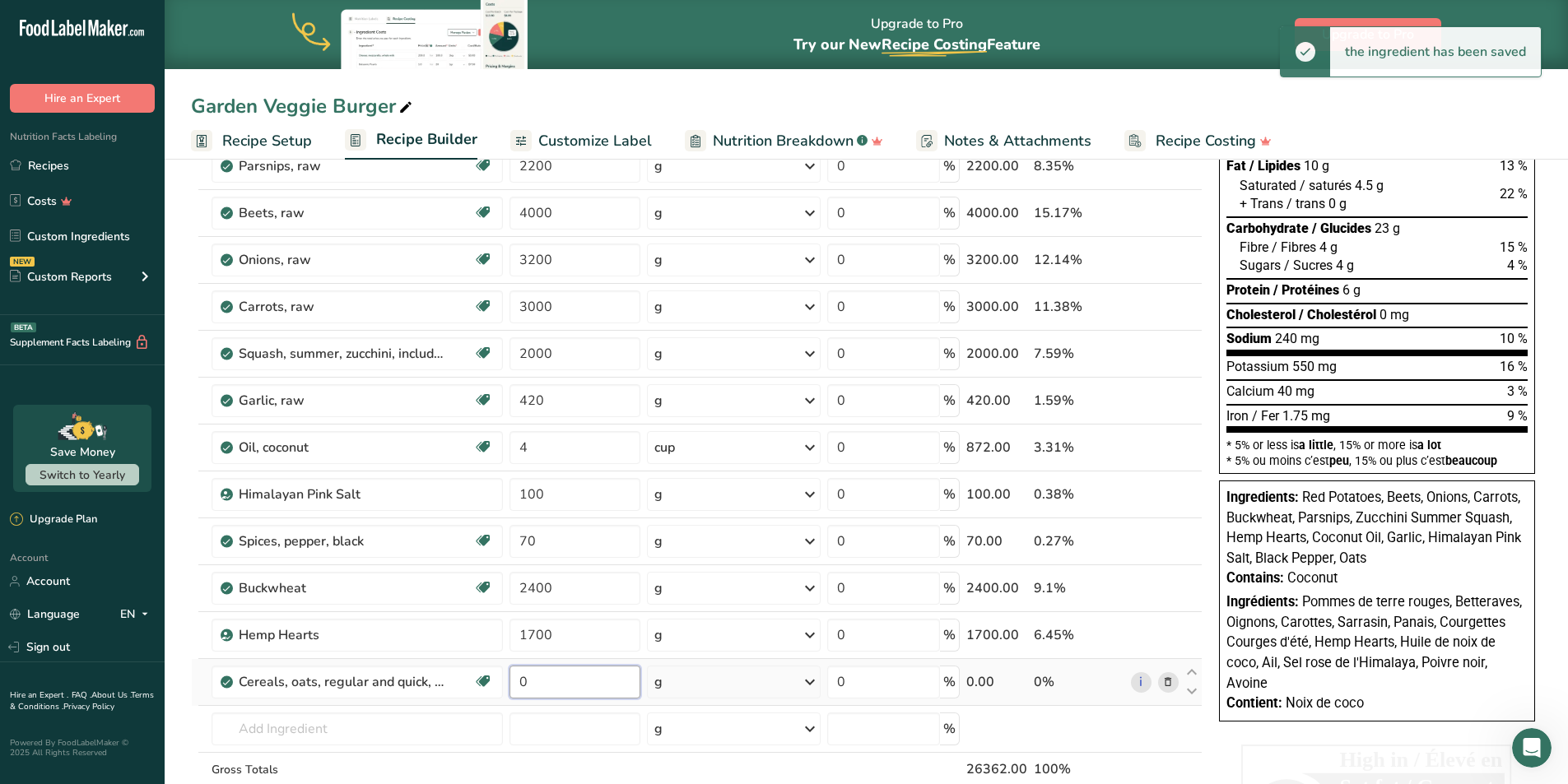
click at [568, 683] on input "0" at bounding box center [575, 682] width 132 height 33
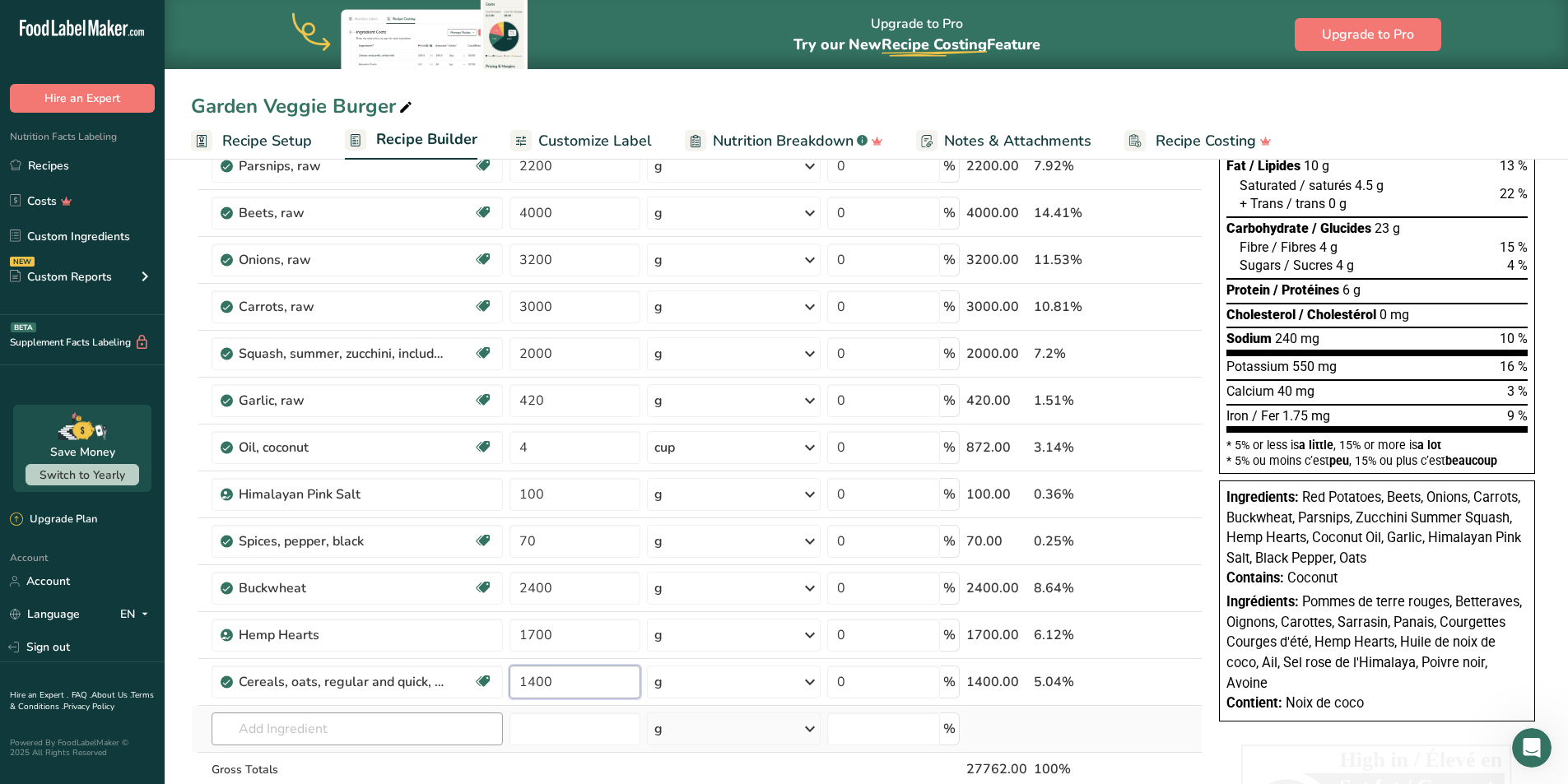
type input "1400"
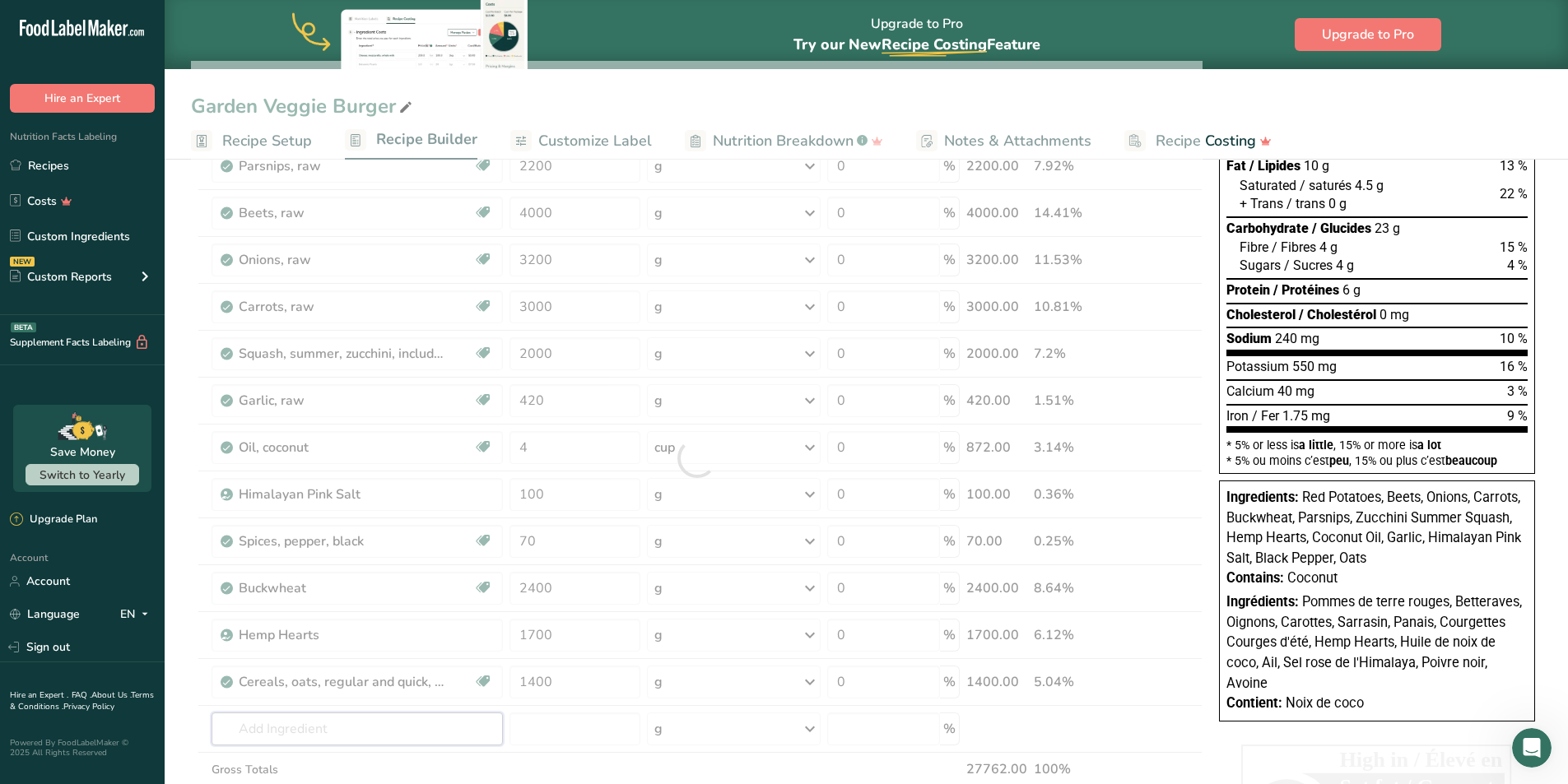
click at [266, 726] on div "Ingredient * Amount * Unit * Waste * .a-a{fill:#347362;}.b-a{fill:#fff;} Grams …" at bounding box center [696, 457] width 1011 height 795
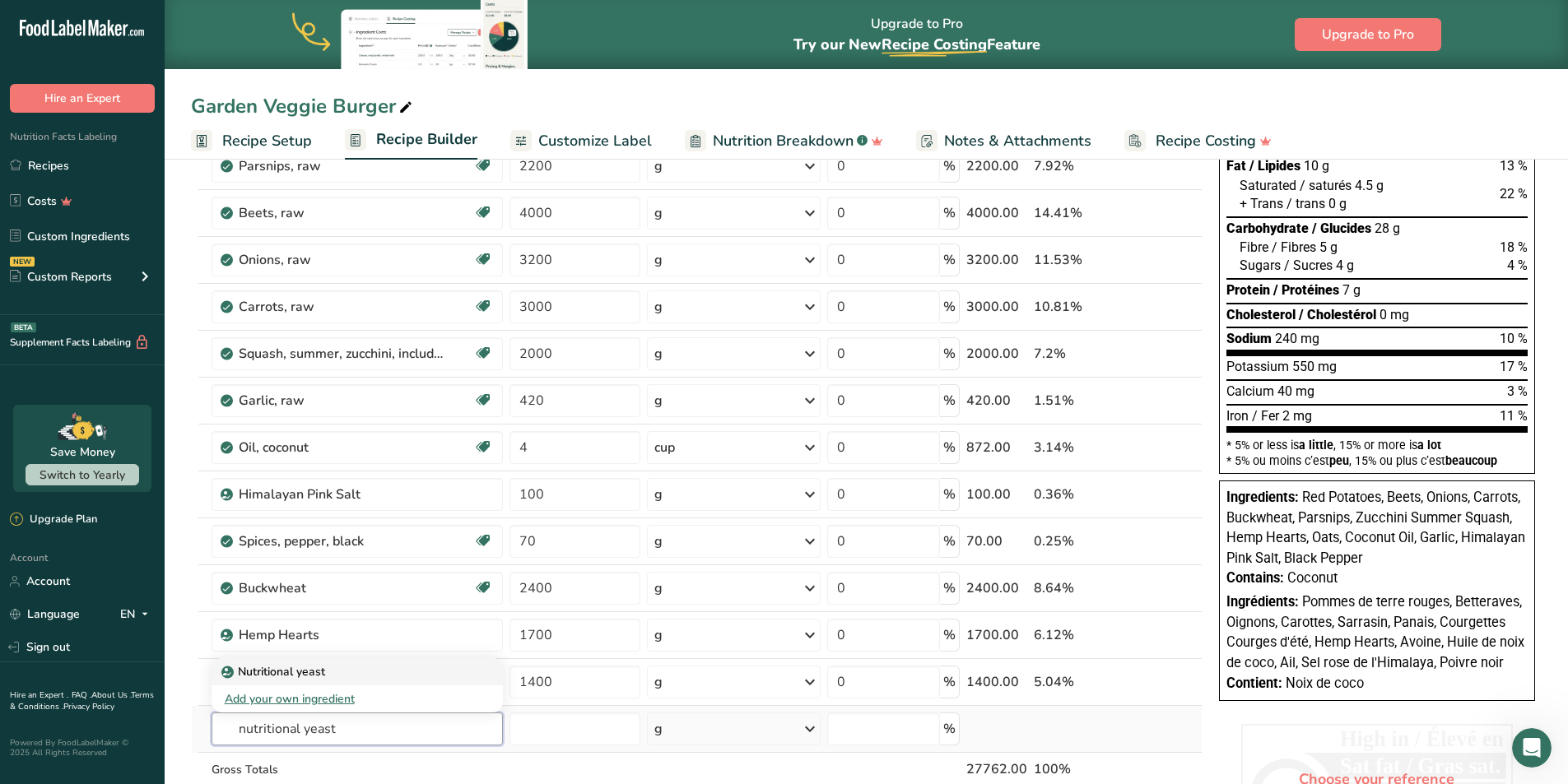
type input "nutritional yeast"
click at [271, 672] on p "Nutritional yeast" at bounding box center [275, 672] width 101 height 18
type input "Nutritional yeast"
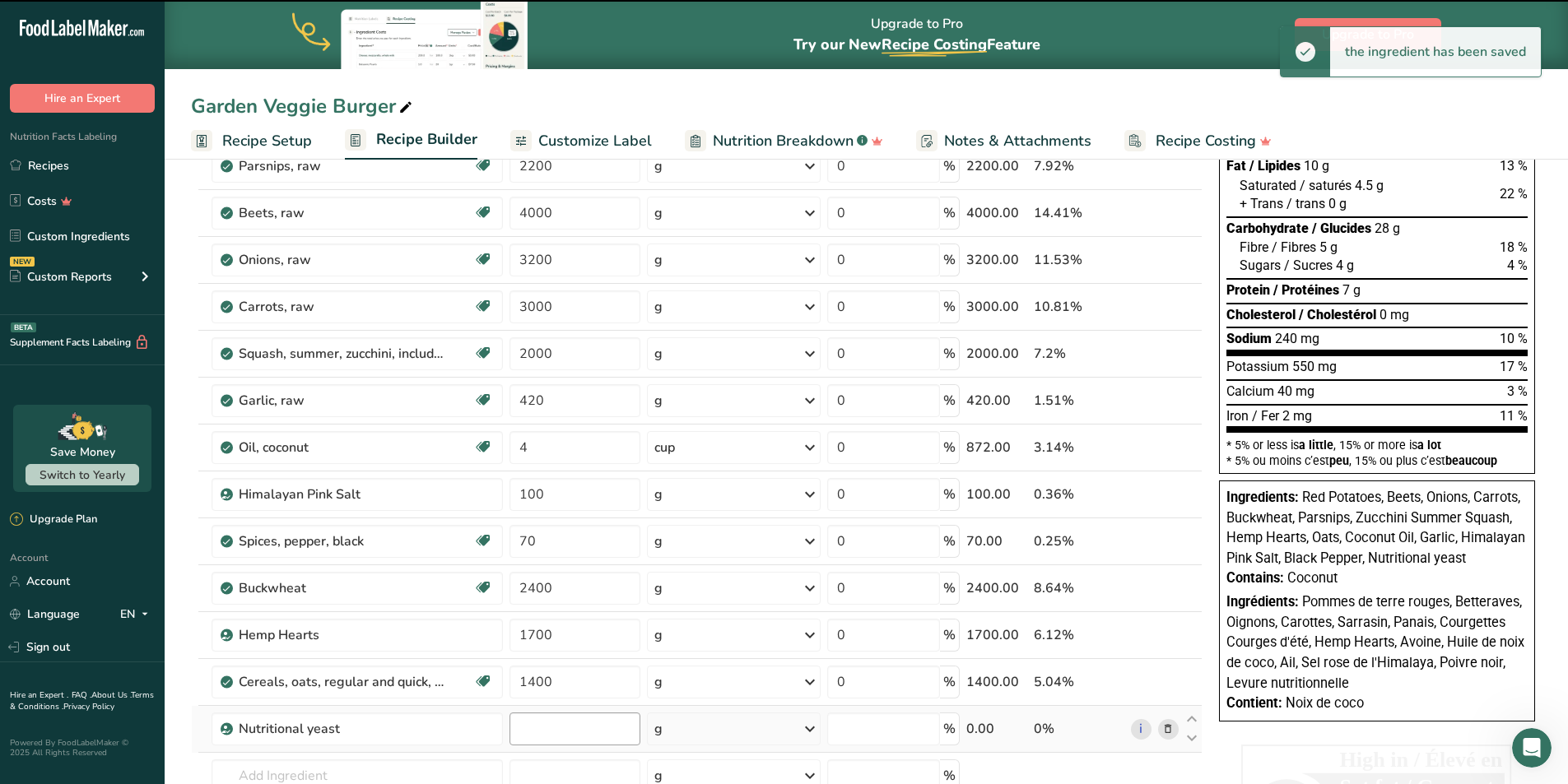
type input "0"
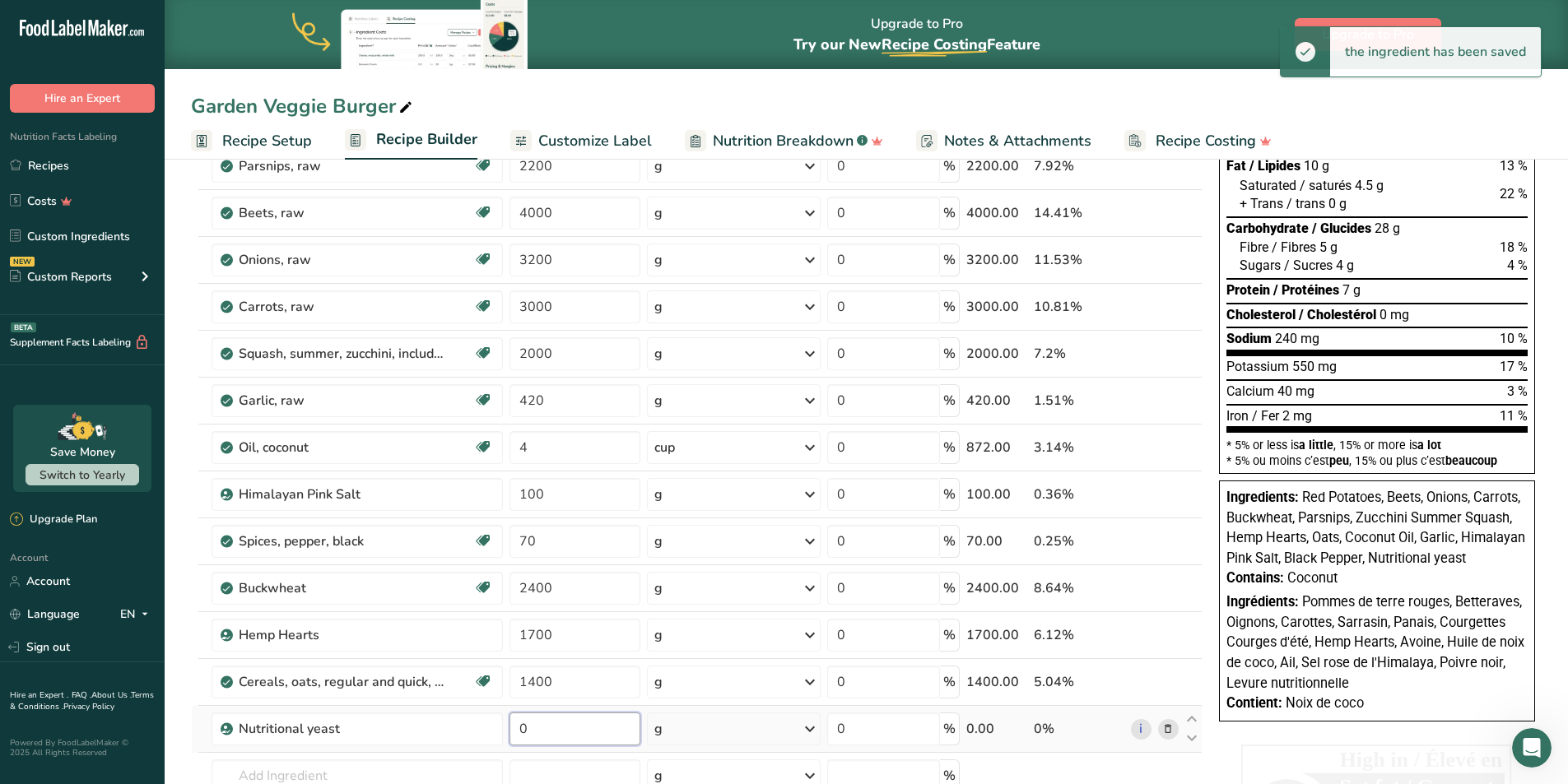
click at [545, 731] on input "0" at bounding box center [575, 729] width 132 height 33
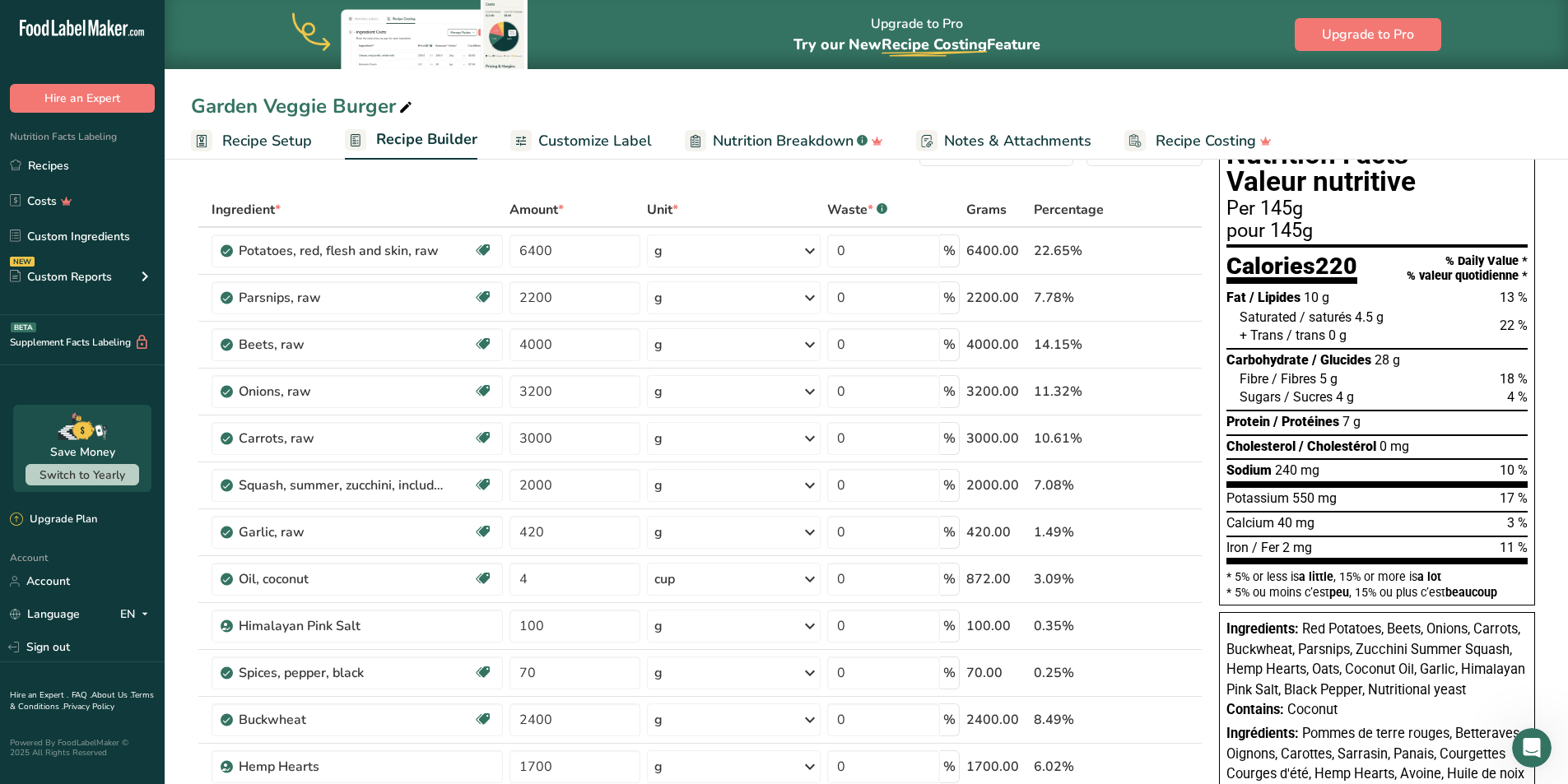
scroll to position [0, 0]
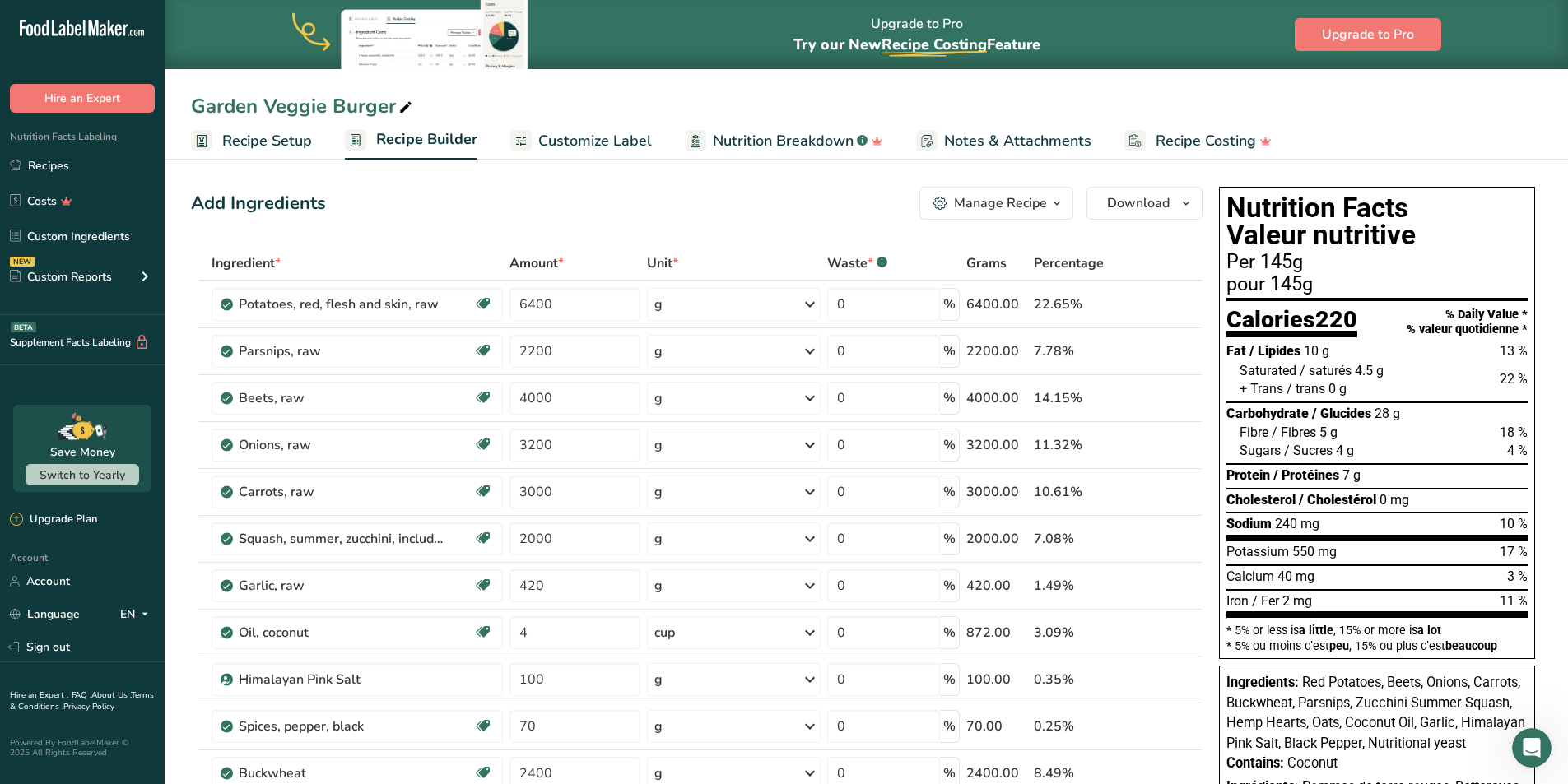
type input "500"
click at [1036, 200] on div "Manage Recipe" at bounding box center [1000, 203] width 93 height 20
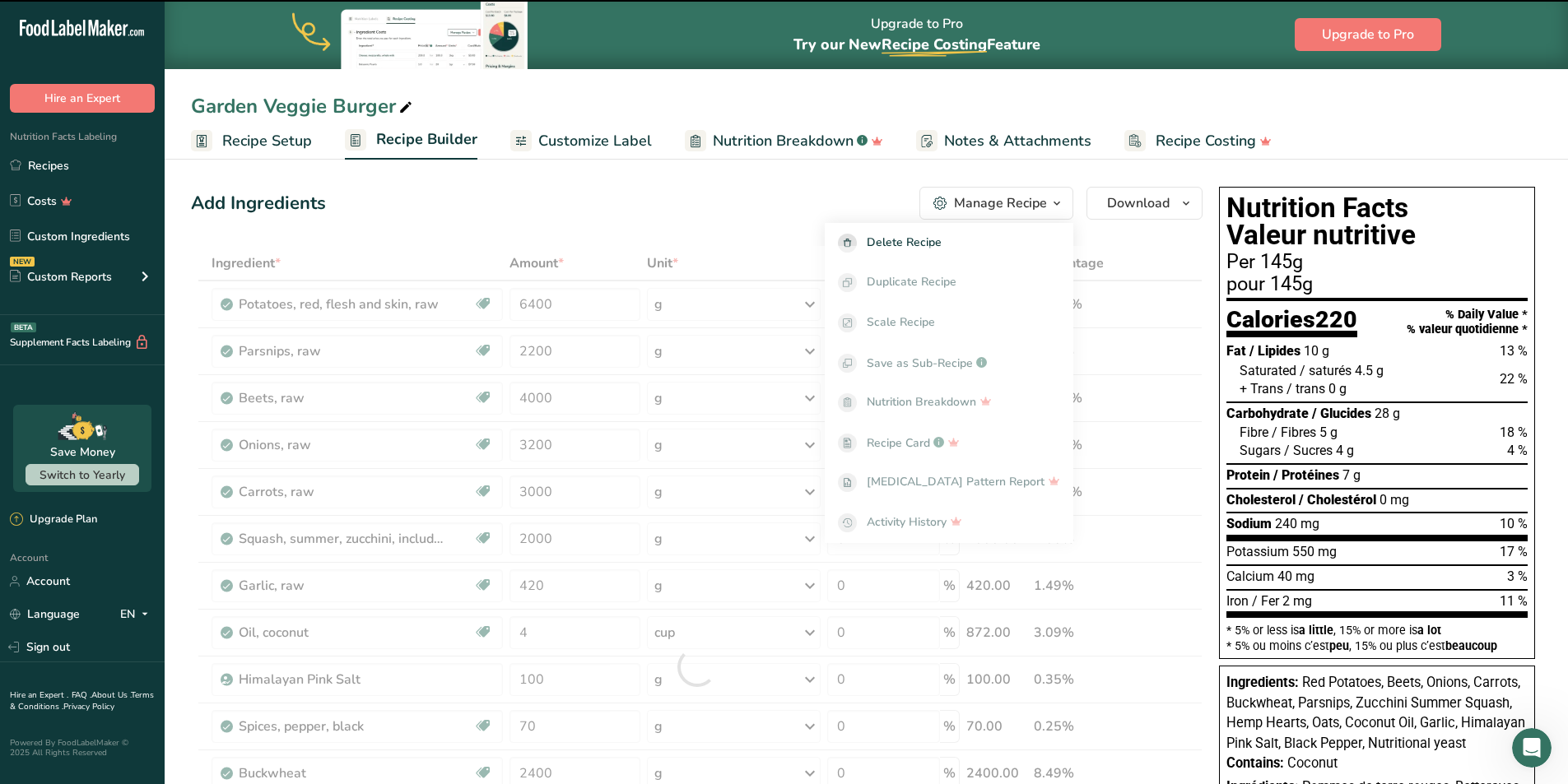
click at [1036, 200] on div "Manage Recipe" at bounding box center [1000, 203] width 93 height 20
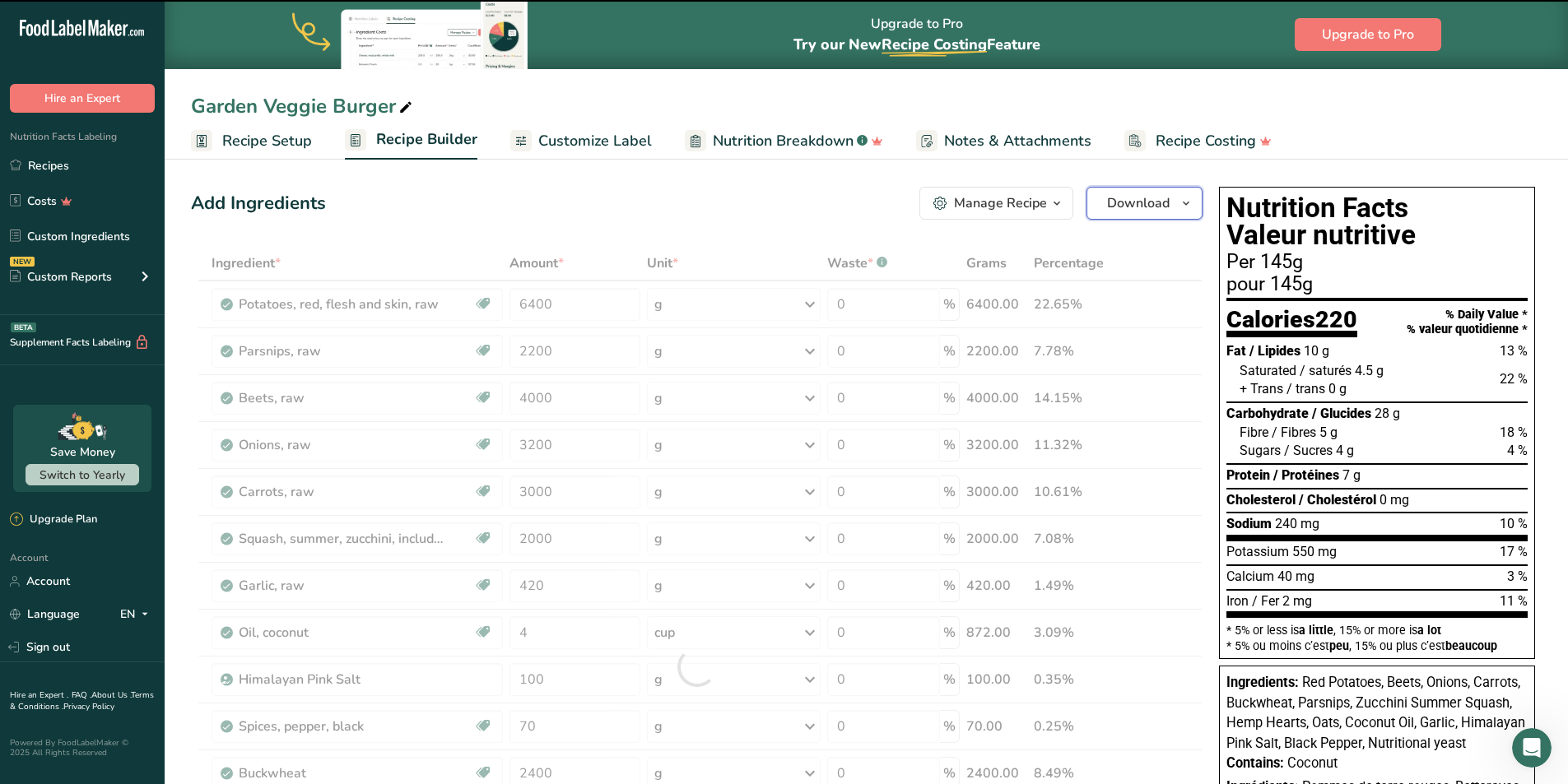
click at [1157, 200] on span "Download" at bounding box center [1138, 203] width 63 height 20
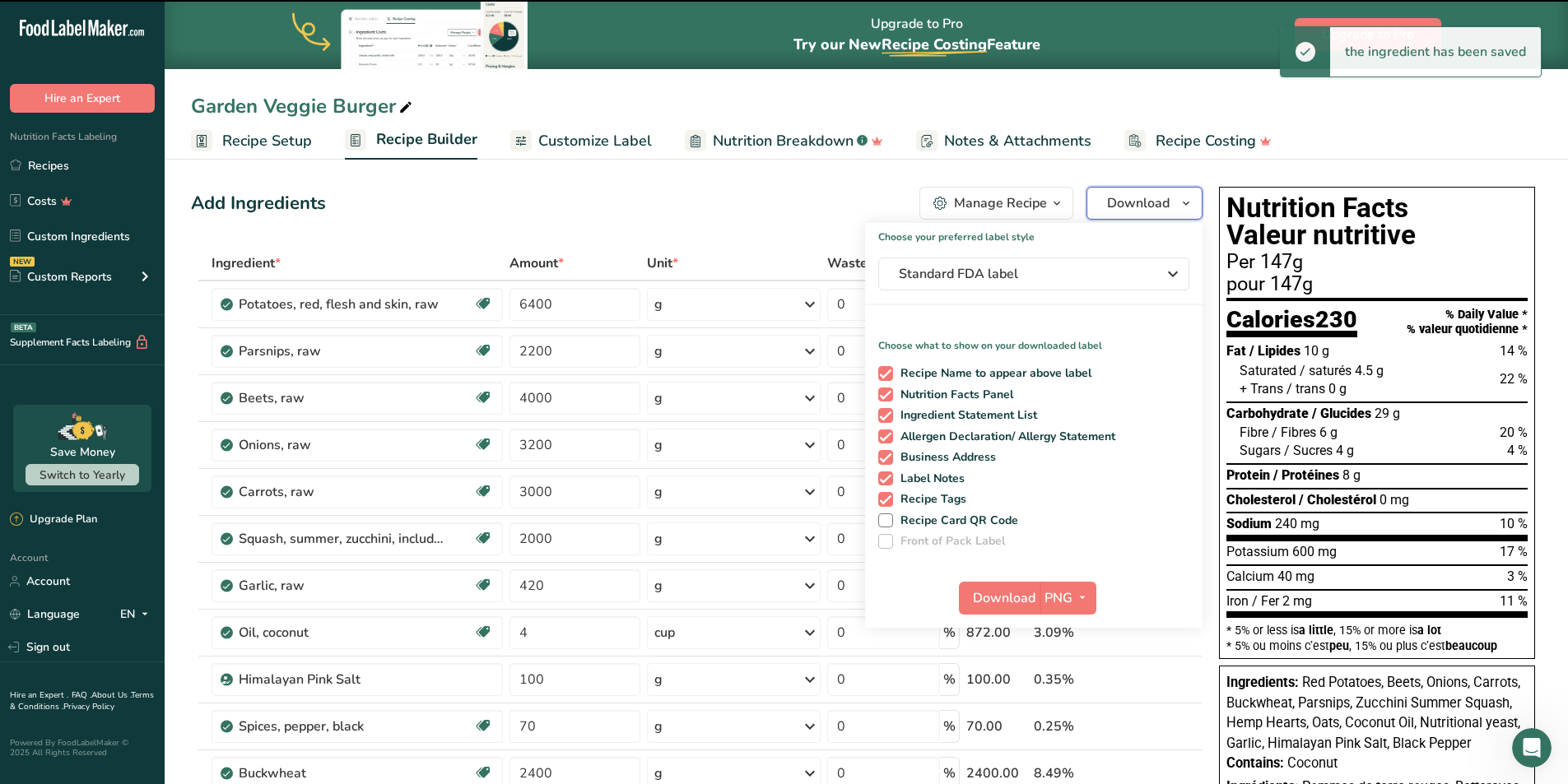
click at [1166, 200] on span "Download" at bounding box center [1138, 203] width 63 height 20
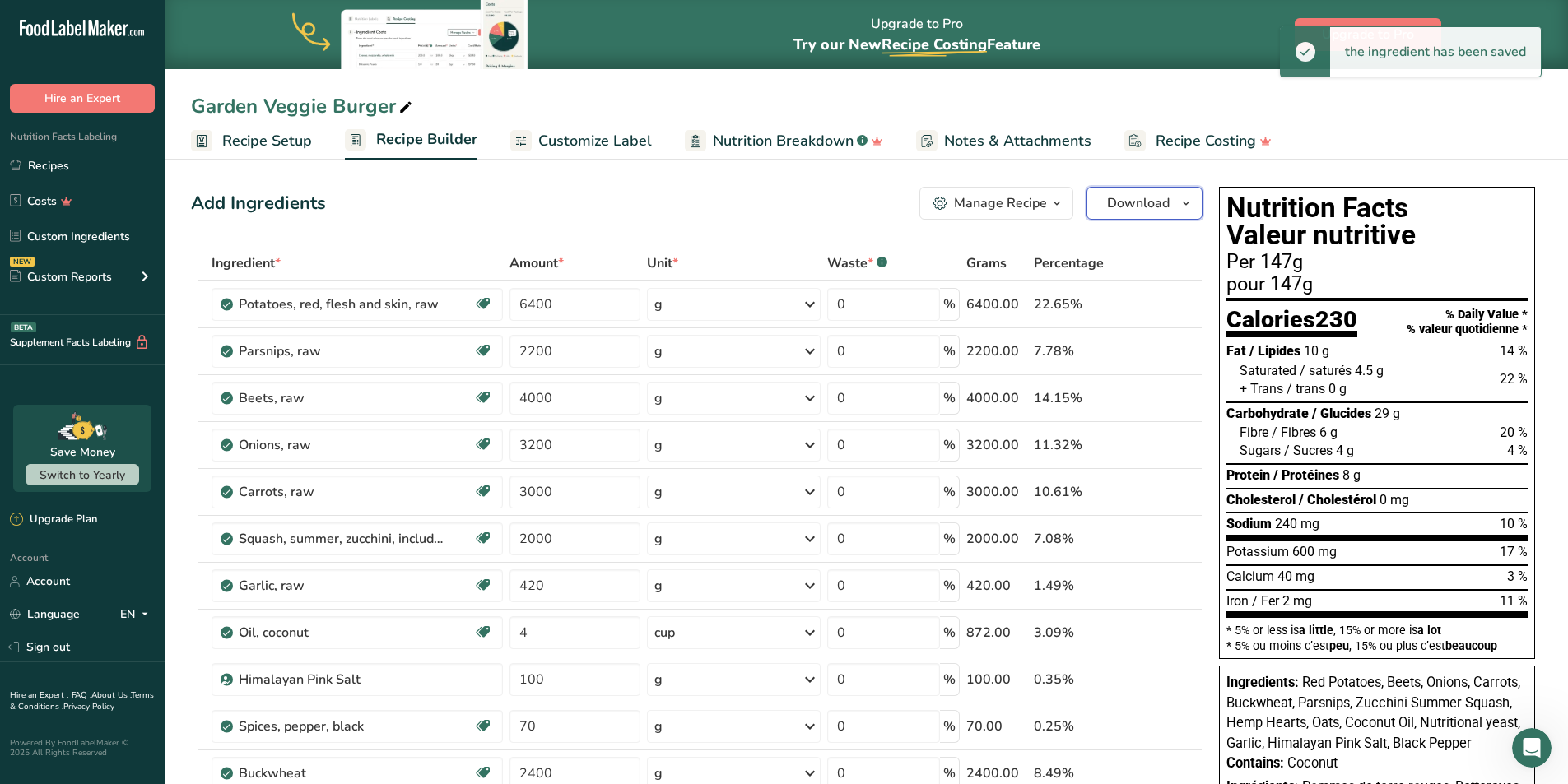
click at [1166, 200] on span "Download" at bounding box center [1138, 203] width 63 height 20
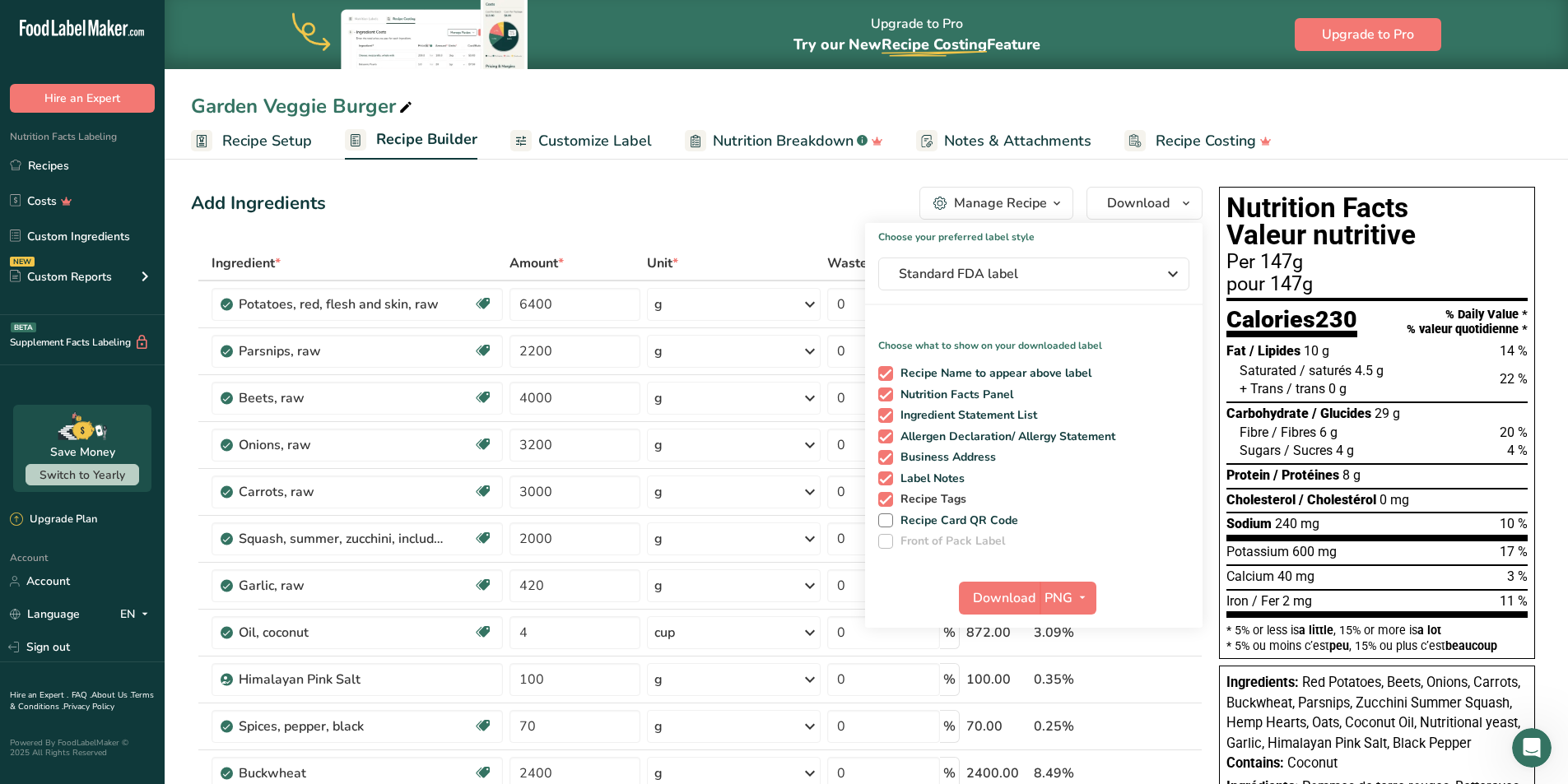
click at [888, 500] on span at bounding box center [885, 499] width 15 height 15
click at [888, 500] on input "Recipe Tags" at bounding box center [883, 499] width 11 height 11
checkbox input "false"
click at [887, 476] on span at bounding box center [885, 478] width 15 height 15
click at [887, 476] on input "Label Notes" at bounding box center [883, 478] width 11 height 11
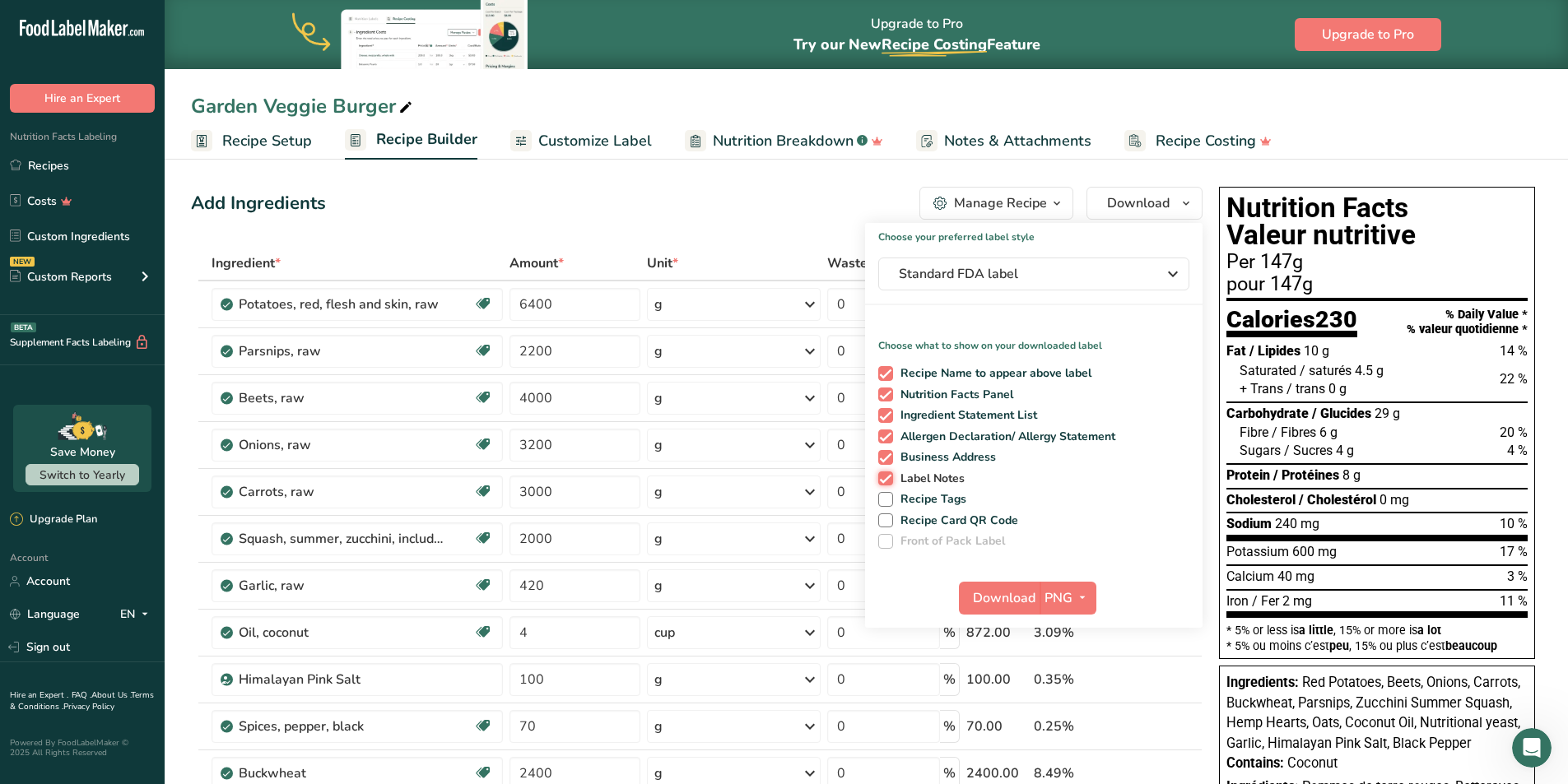
checkbox input "false"
click at [883, 454] on span at bounding box center [885, 457] width 15 height 15
click at [883, 454] on input "Business Address" at bounding box center [883, 457] width 11 height 11
checkbox input "false"
click at [880, 430] on span at bounding box center [885, 436] width 15 height 15
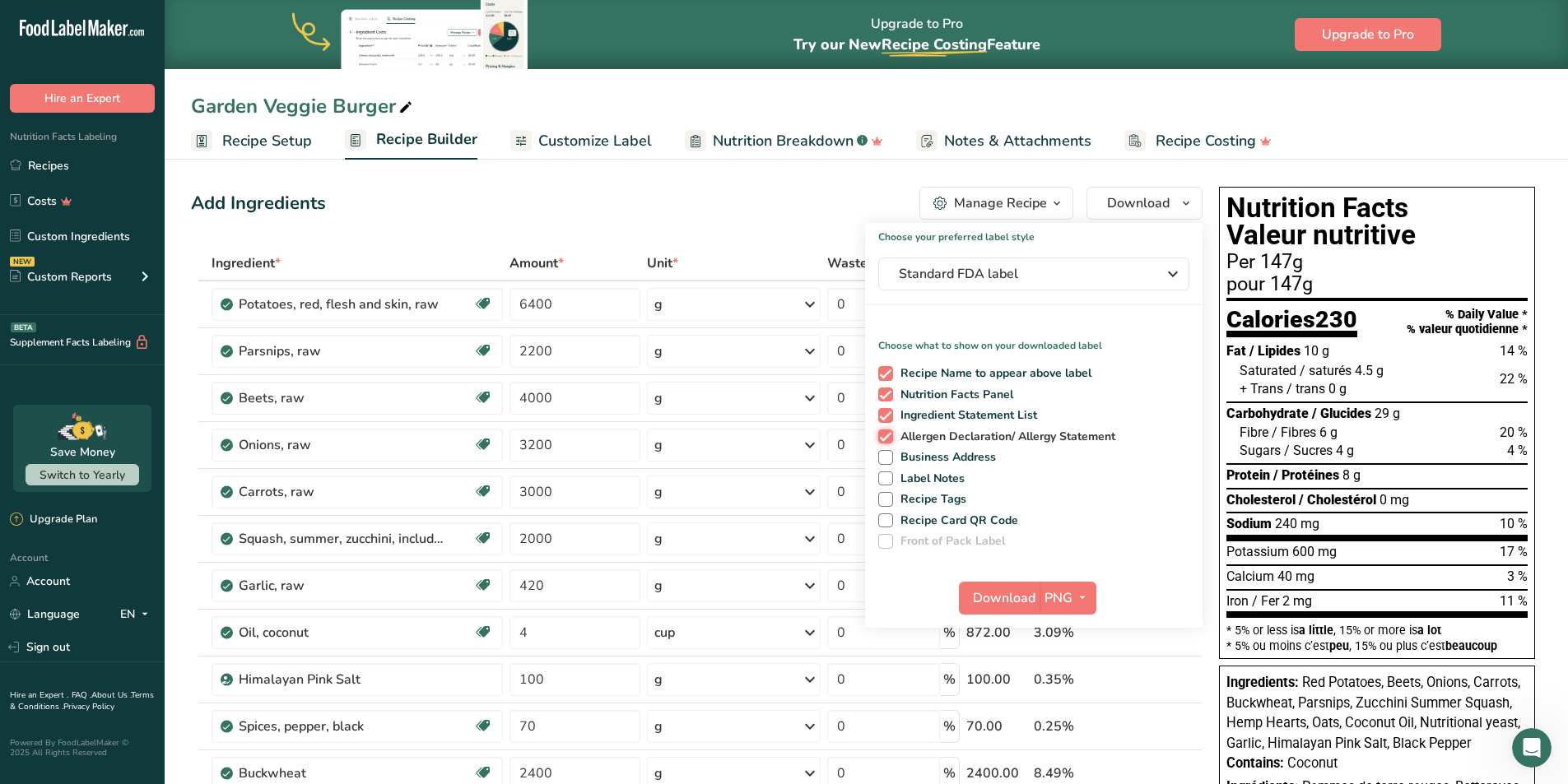
click at [880, 431] on input "Allergen Declaration/ Allergy Statement" at bounding box center [883, 436] width 11 height 11
checkbox input "false"
click at [882, 414] on span at bounding box center [885, 414] width 15 height 15
click at [882, 414] on input "Ingredient Statement List" at bounding box center [883, 414] width 11 height 11
checkbox input "false"
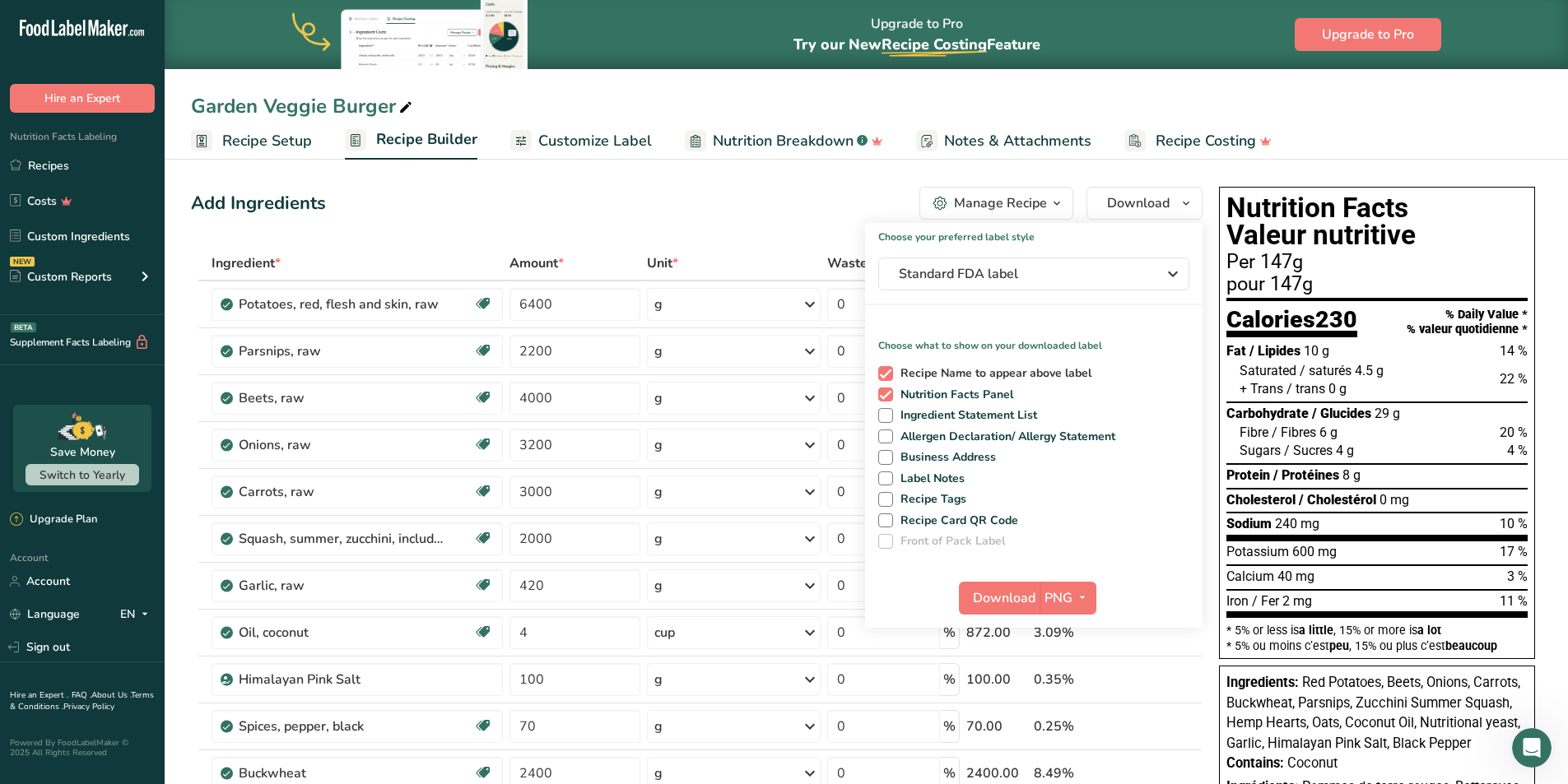
click at [889, 373] on span at bounding box center [885, 372] width 15 height 15
click at [889, 373] on input "Recipe Name to appear above label" at bounding box center [883, 372] width 11 height 11
checkbox input "false"
click at [1010, 603] on span "Download" at bounding box center [1004, 597] width 63 height 20
click at [1174, 278] on icon "button" at bounding box center [1173, 274] width 20 height 29
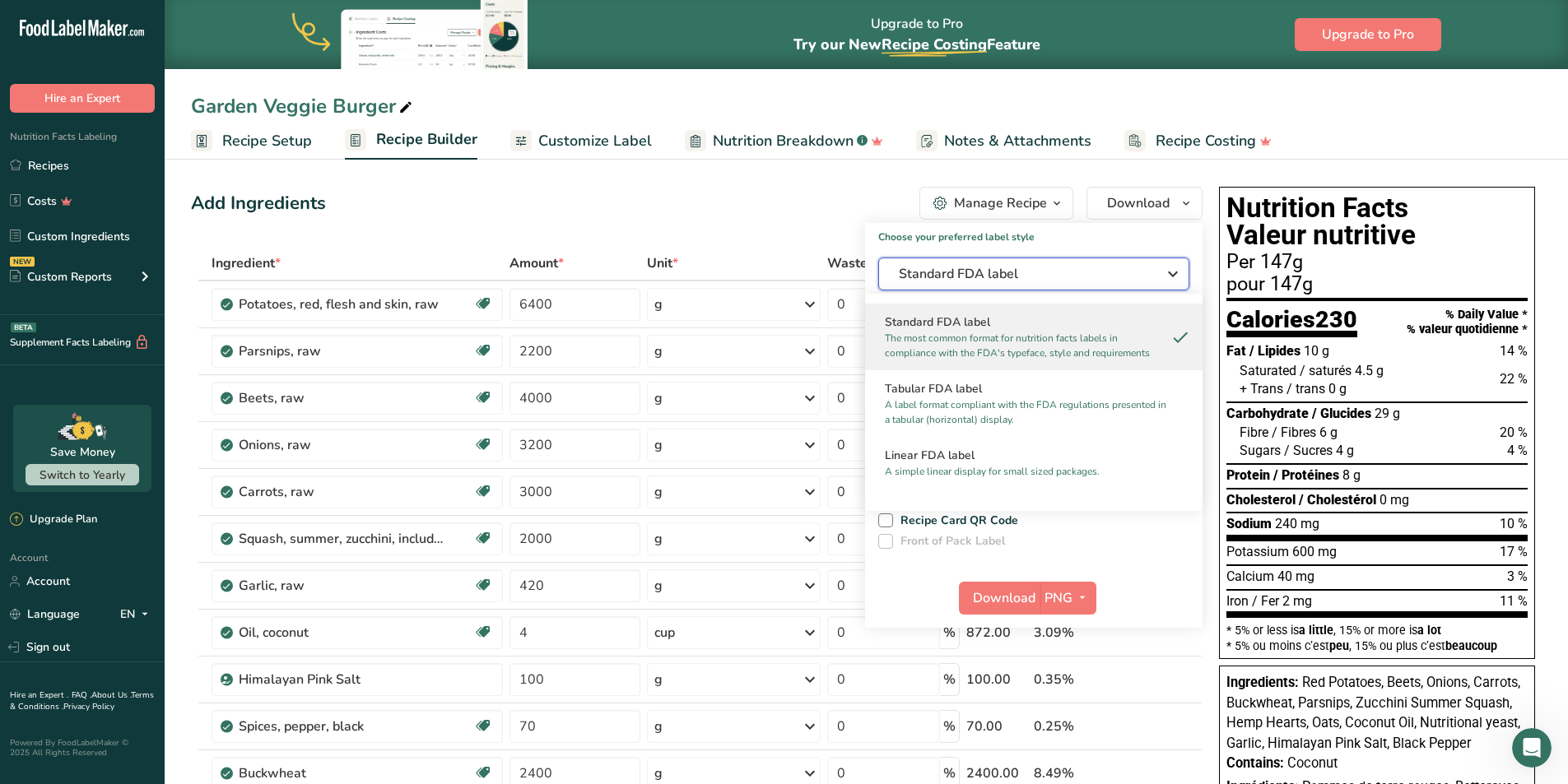
click at [1174, 278] on icon "button" at bounding box center [1173, 274] width 20 height 29
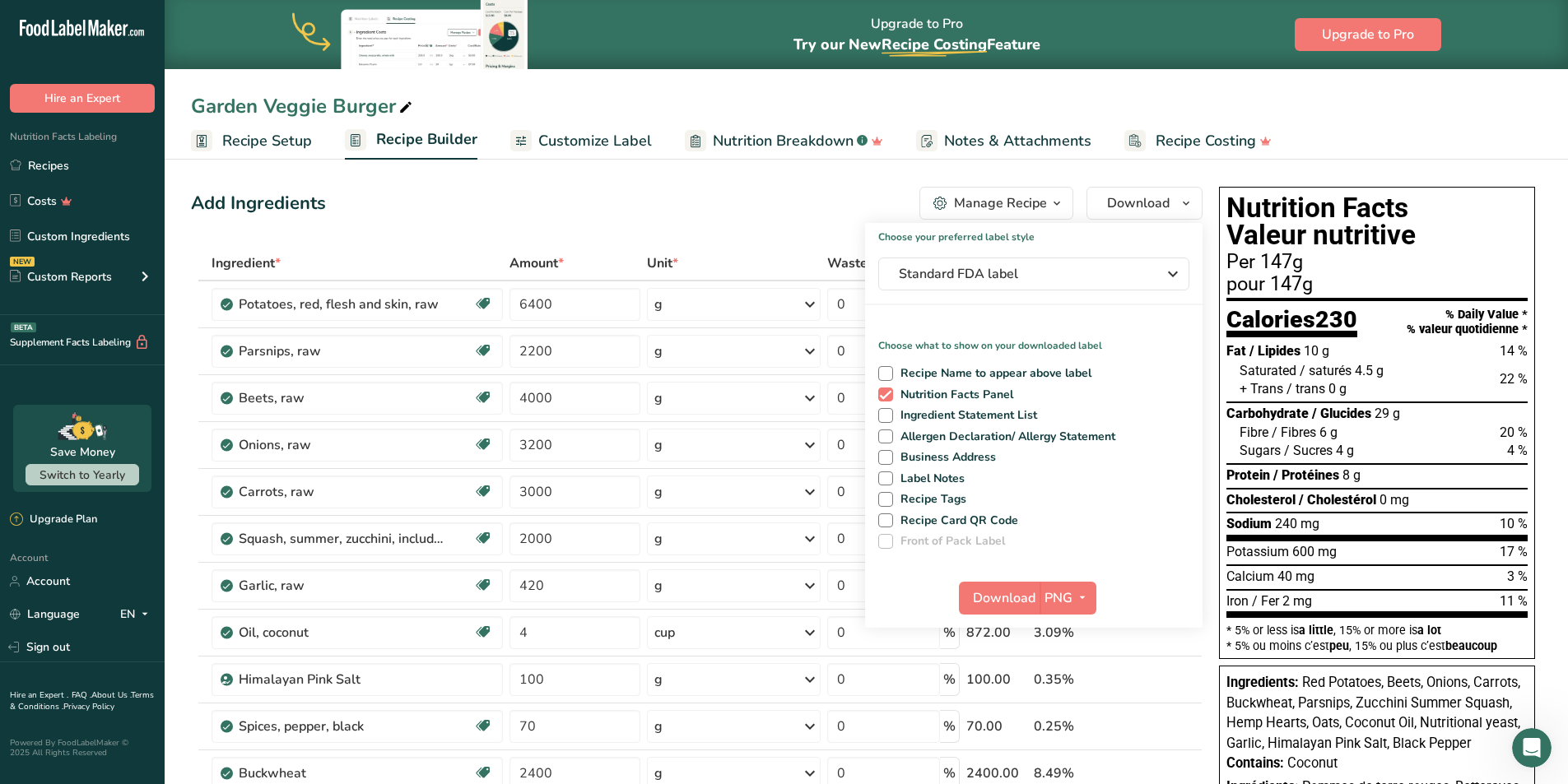
click at [267, 137] on span "Recipe Setup" at bounding box center [267, 141] width 90 height 22
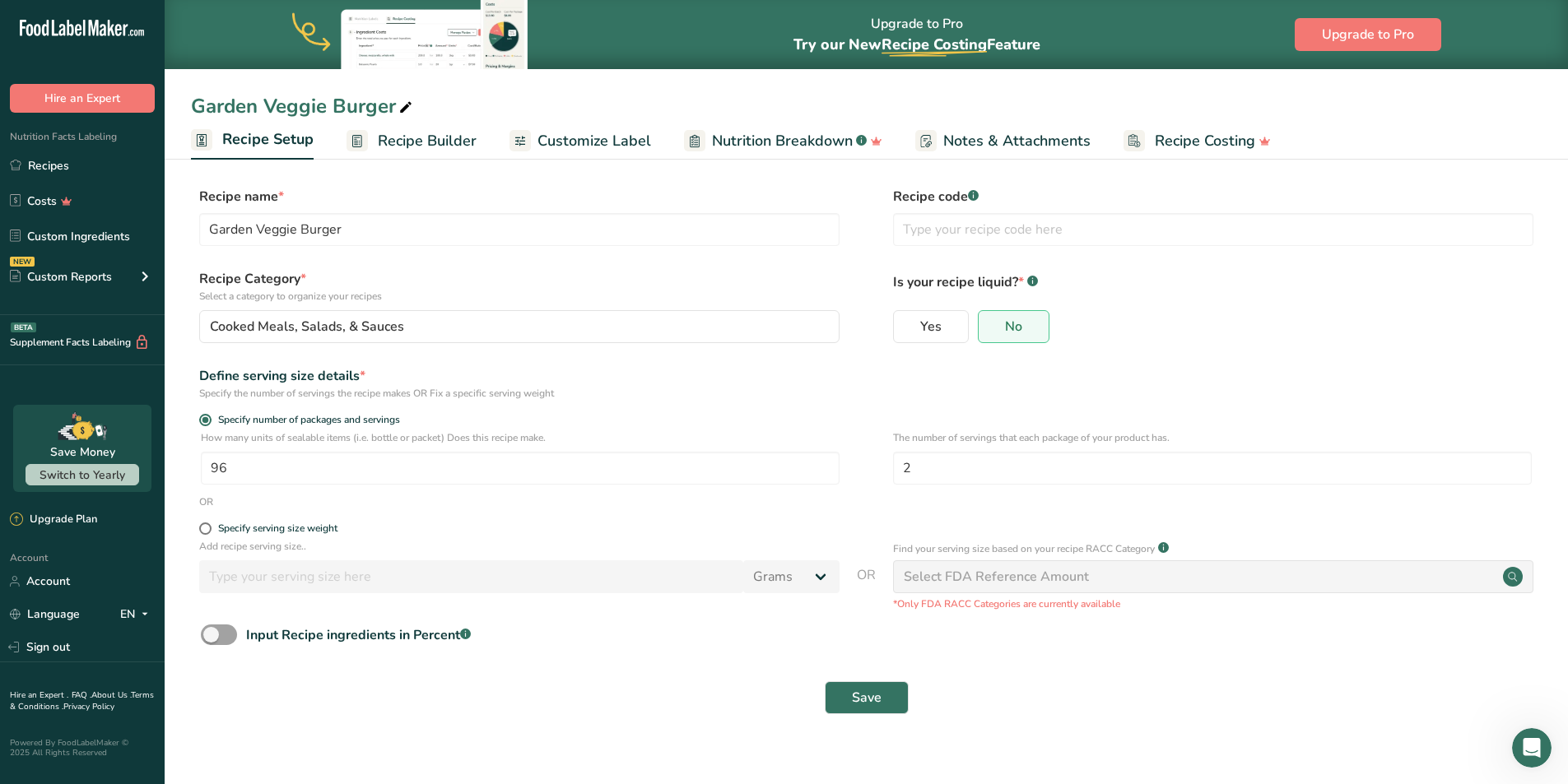
click at [586, 132] on span "Customize Label" at bounding box center [594, 141] width 113 height 22
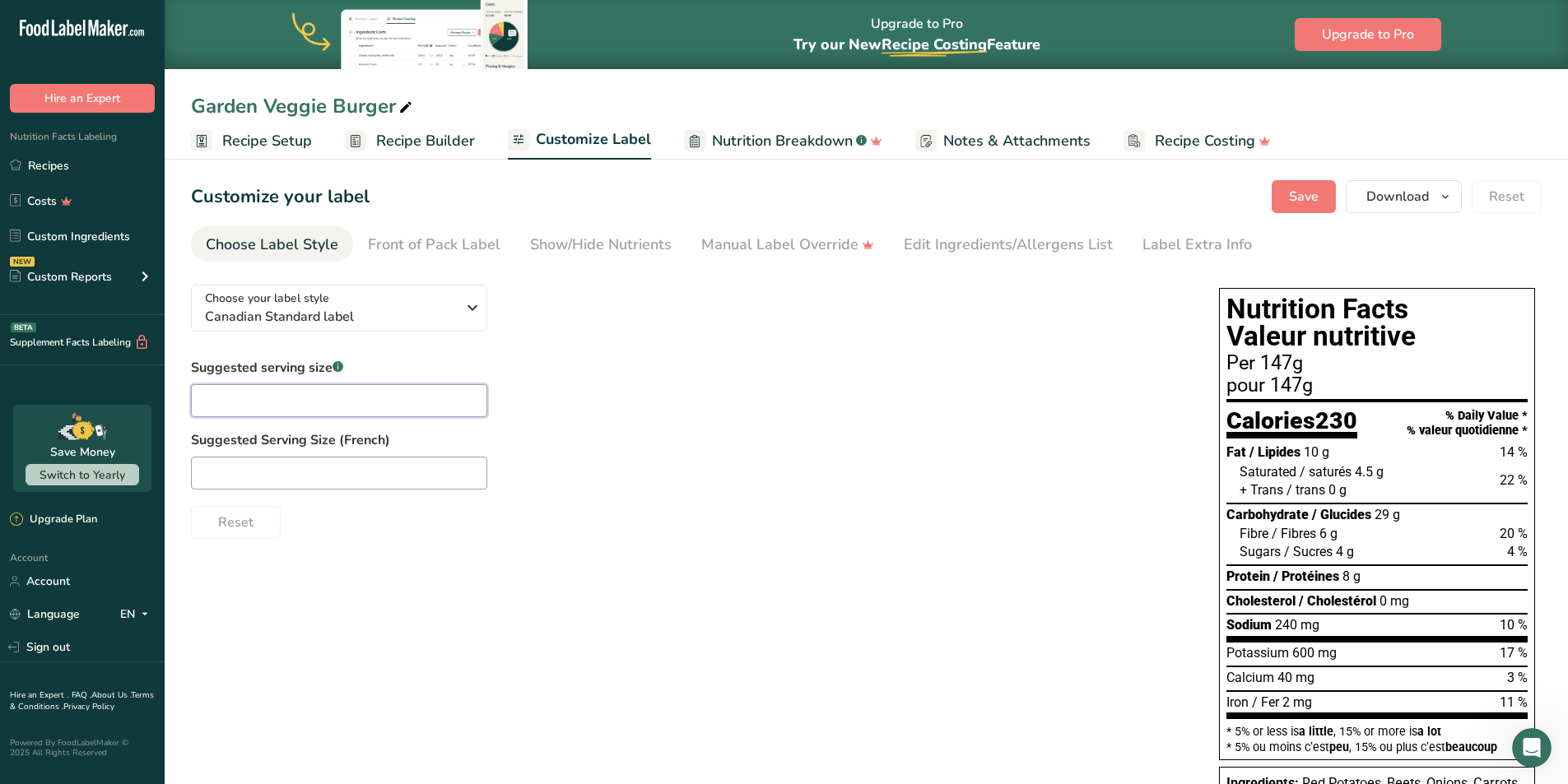
click at [308, 405] on input "text" at bounding box center [338, 401] width 296 height 33
type input "1 burger"
click at [272, 145] on span "Recipe Setup" at bounding box center [267, 141] width 90 height 22
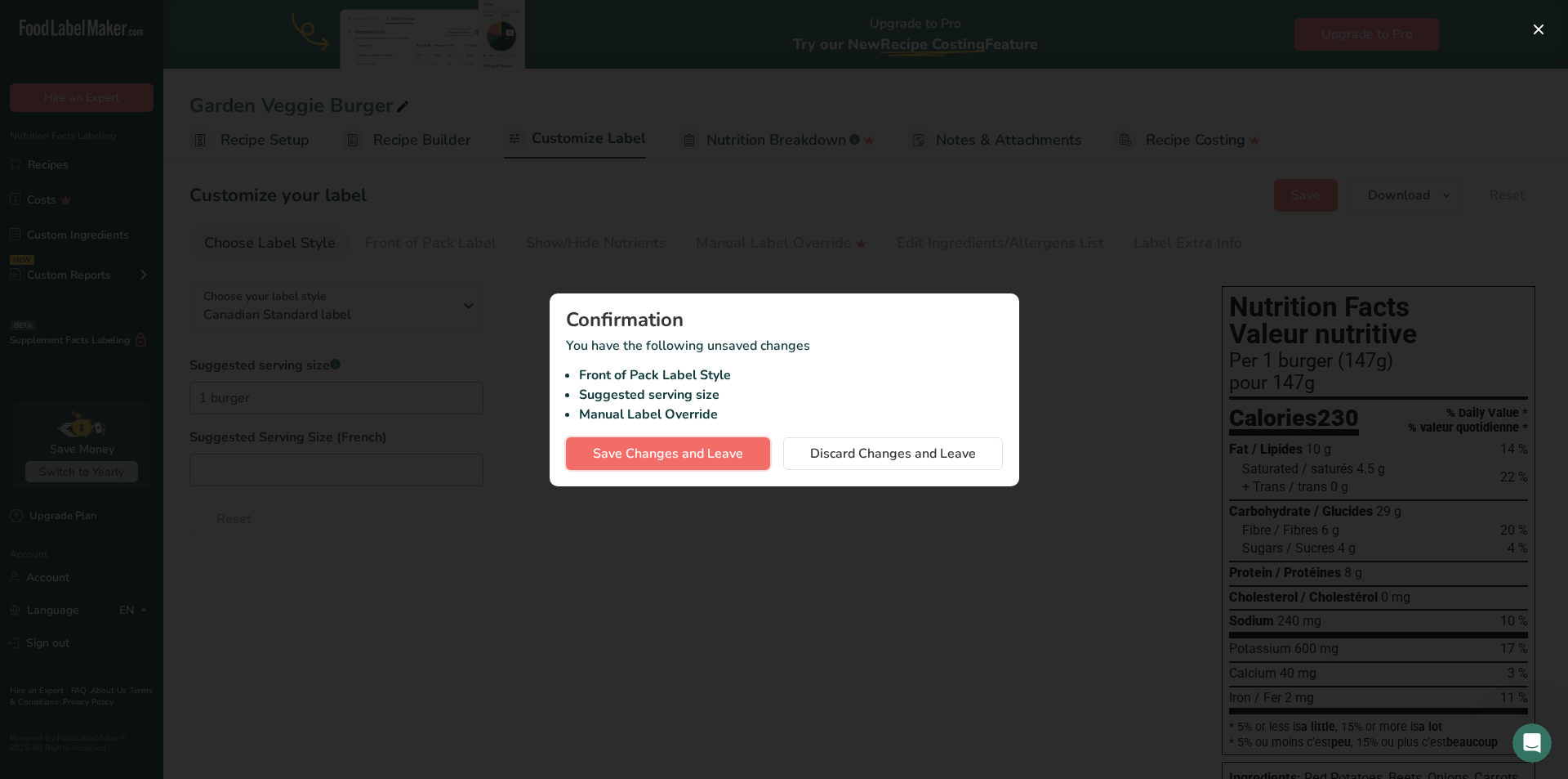
click at [689, 457] on span "Save Changes and Leave" at bounding box center [668, 454] width 150 height 19
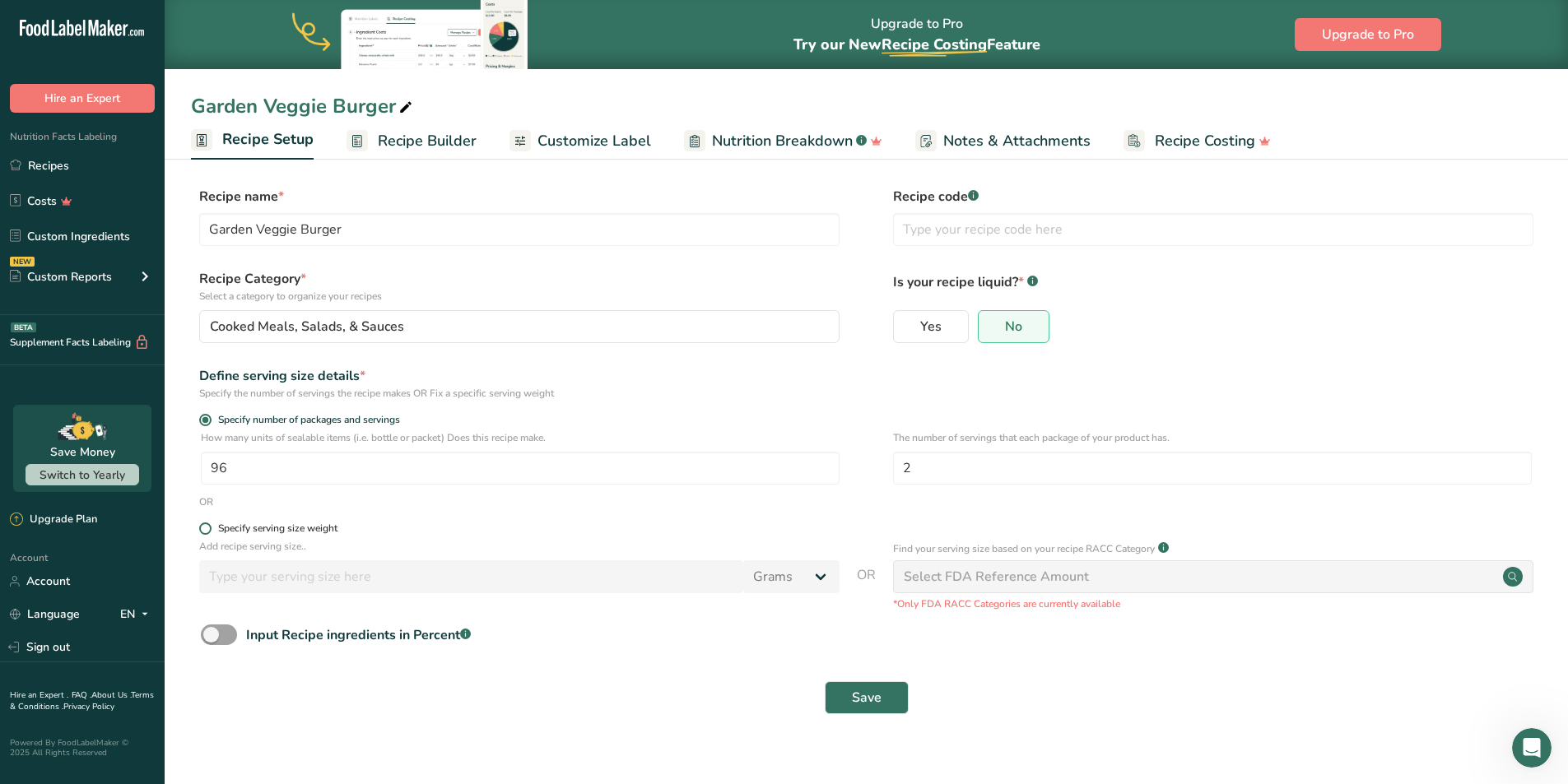
click at [211, 527] on span "Specify serving size weight" at bounding box center [274, 528] width 126 height 13
click at [210, 527] on input "Specify serving size weight" at bounding box center [204, 528] width 11 height 11
radio input "true"
radio input "false"
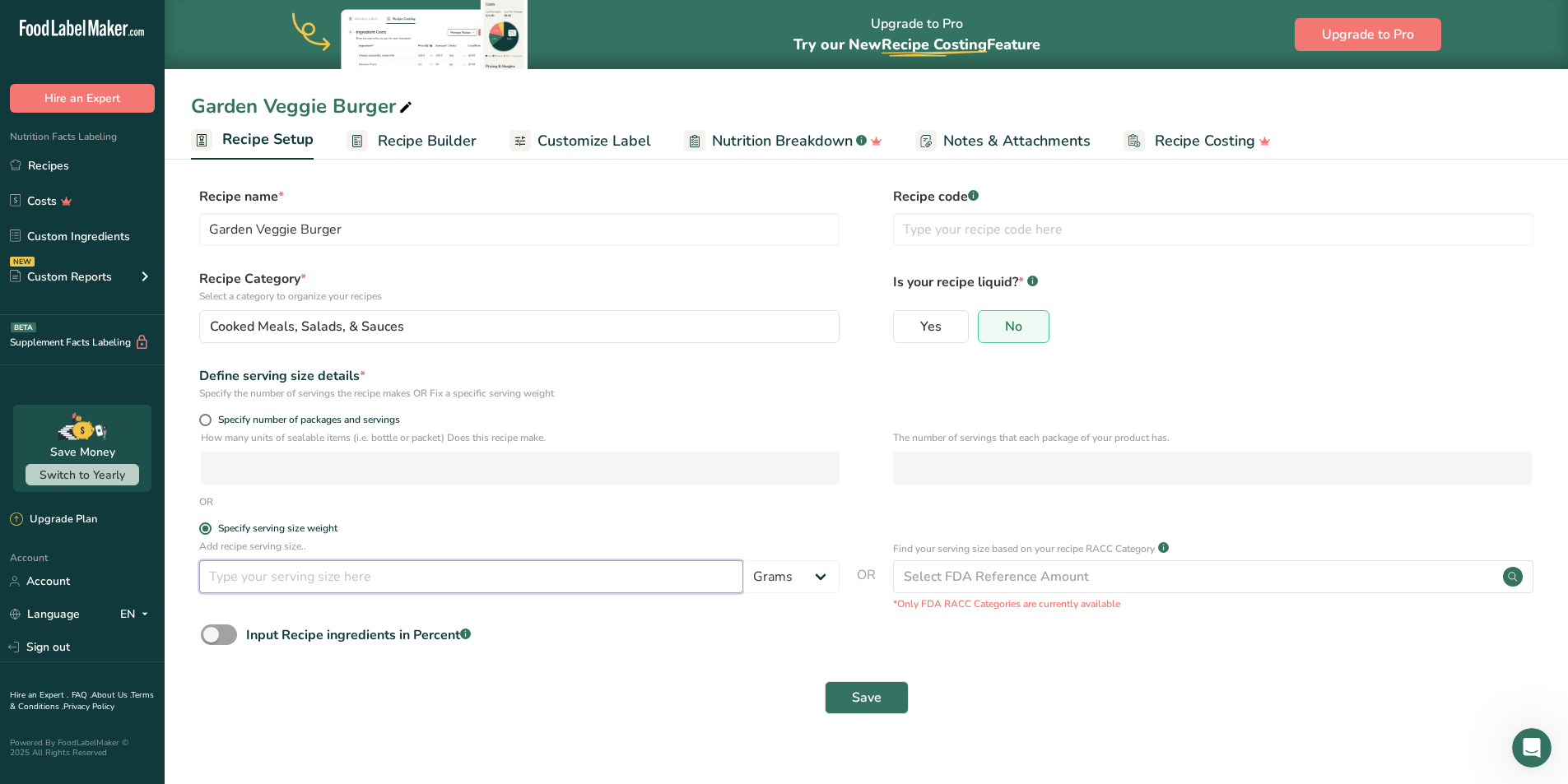
click at [300, 580] on input "number" at bounding box center [471, 577] width 544 height 33
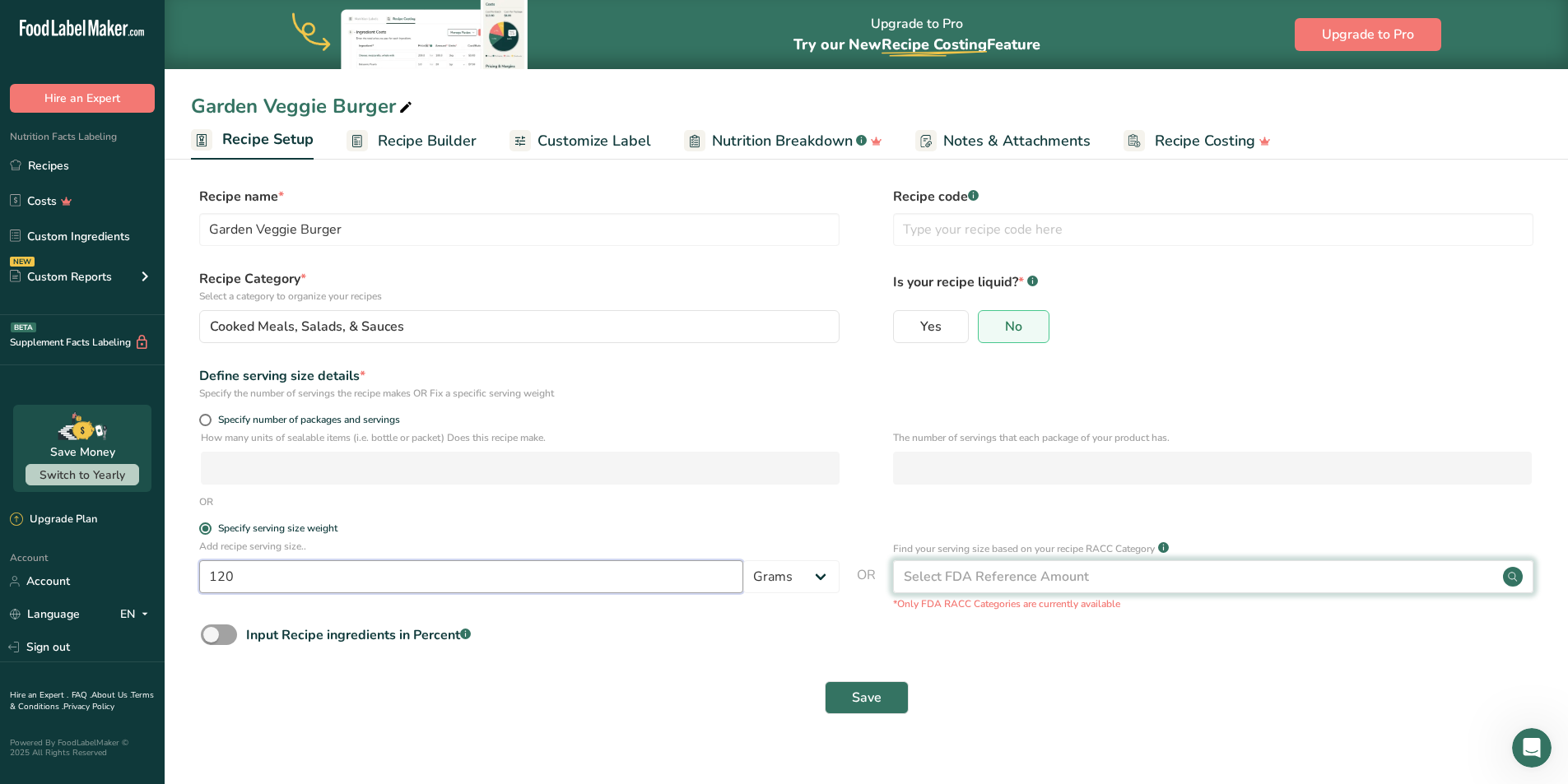
type input "120"
click at [982, 578] on div "Select FDA Reference Amount" at bounding box center [996, 577] width 185 height 20
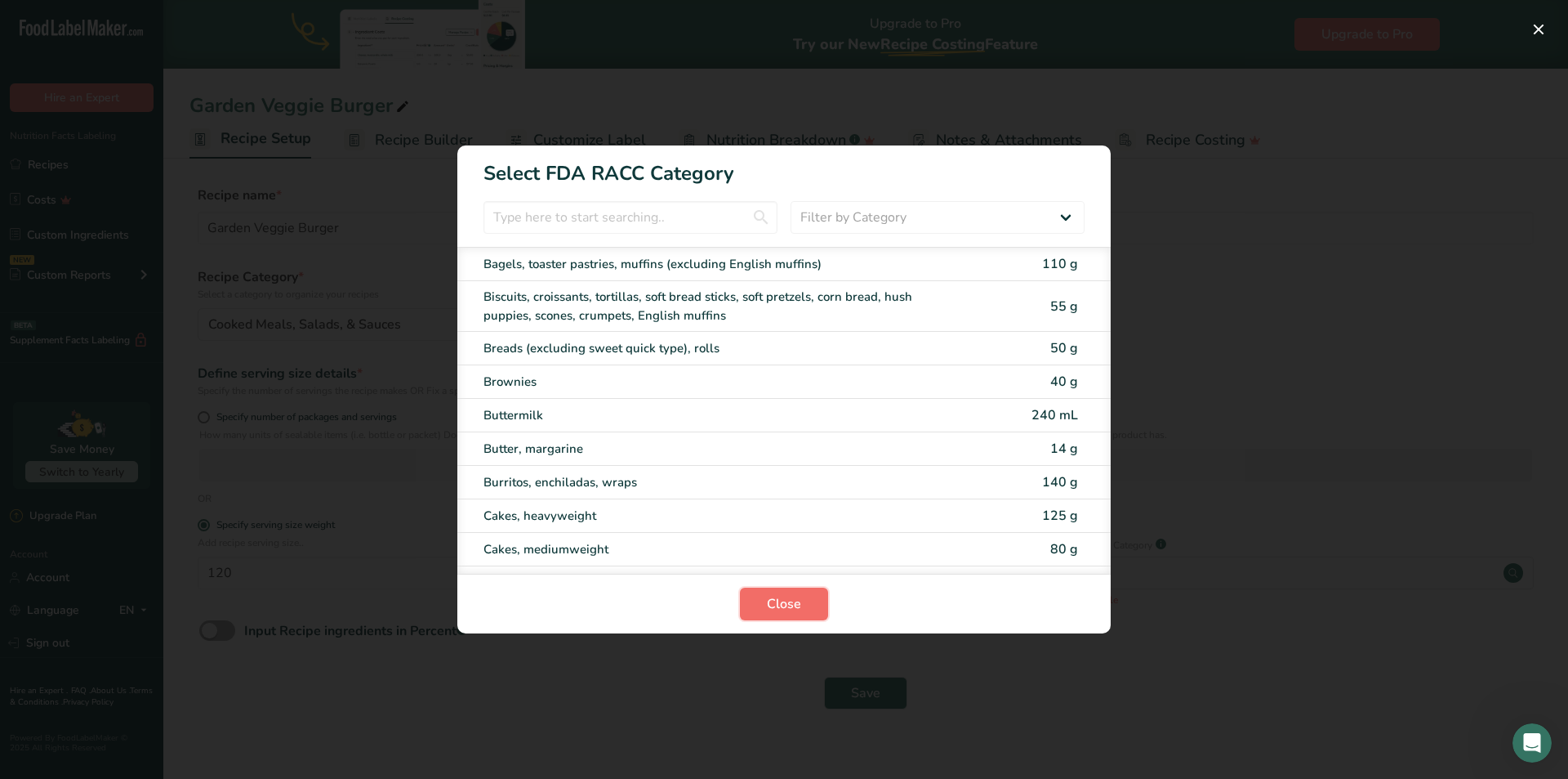
click at [784, 610] on span "Close" at bounding box center [784, 604] width 34 height 19
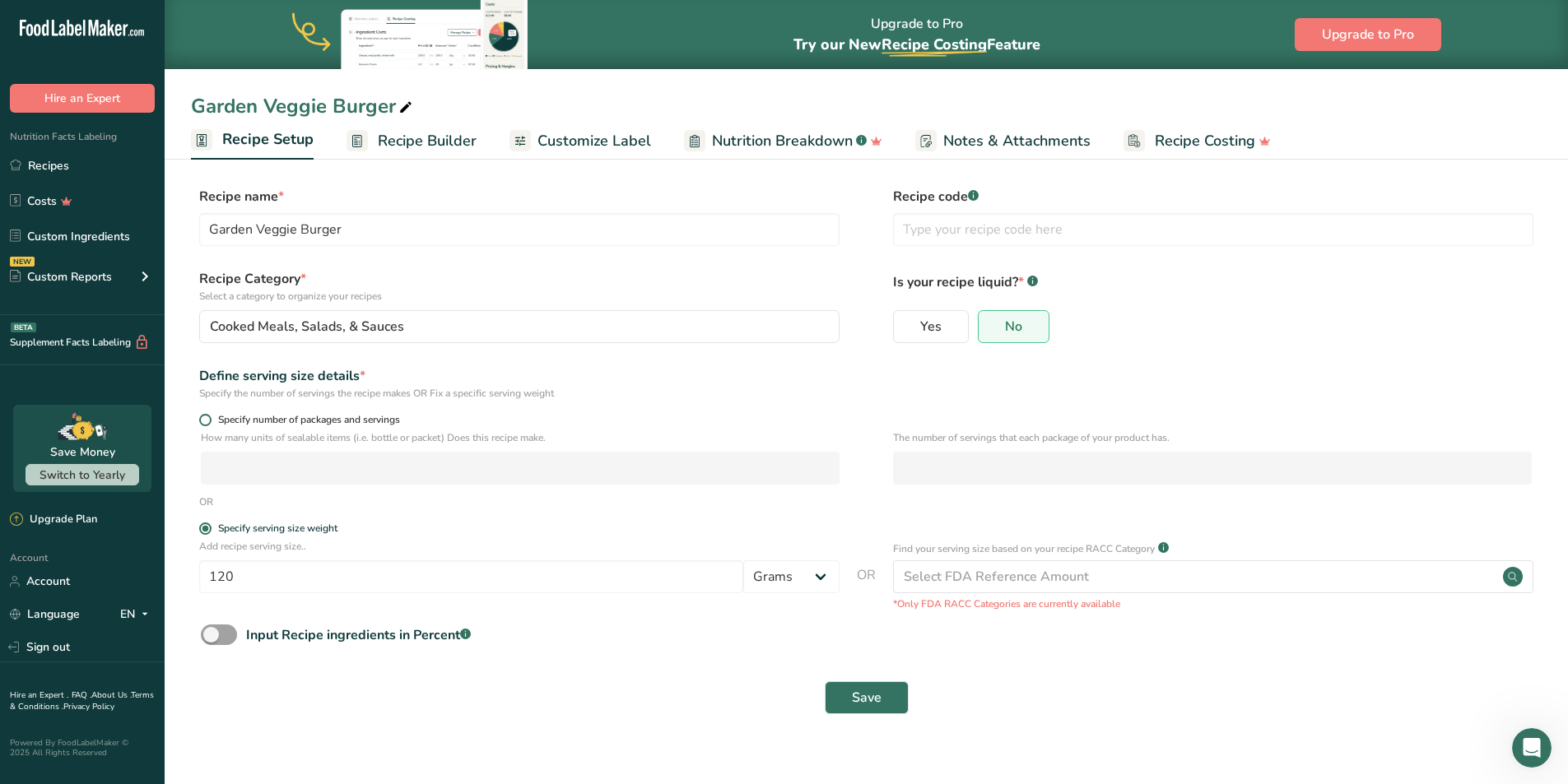
click at [203, 419] on span at bounding box center [205, 419] width 13 height 13
click at [203, 419] on input "Specify number of packages and servings" at bounding box center [204, 419] width 11 height 11
radio input "true"
radio input "false"
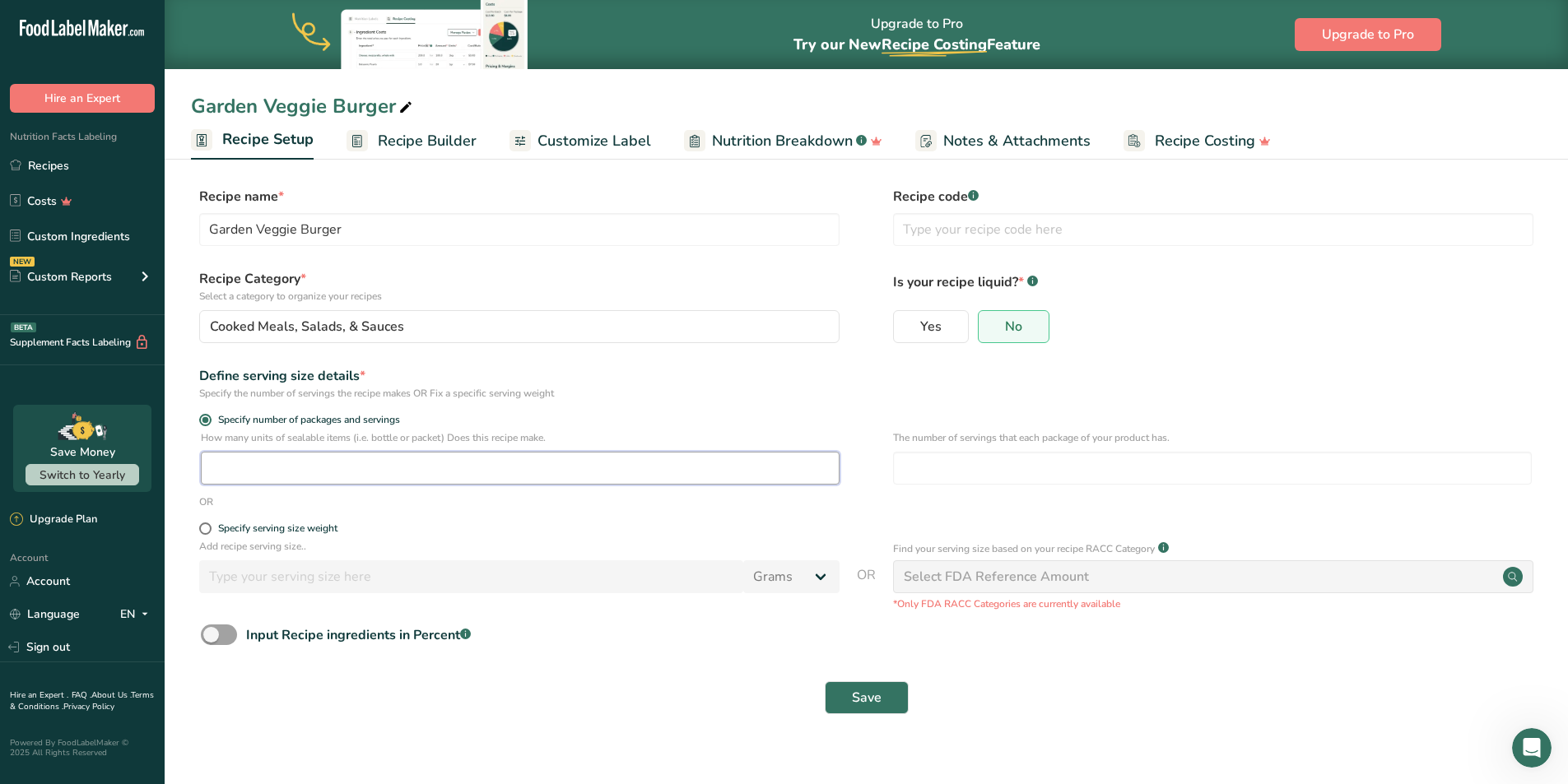
click at [291, 470] on input "number" at bounding box center [519, 468] width 639 height 33
type input "96"
click at [751, 521] on form "Recipe name * Garden Veggie Burger Recipe code .a-a{fill:#347362;}.b-a{fill:#ff…" at bounding box center [866, 455] width 1350 height 537
click at [941, 464] on input "number" at bounding box center [1212, 468] width 639 height 33
type input "2"
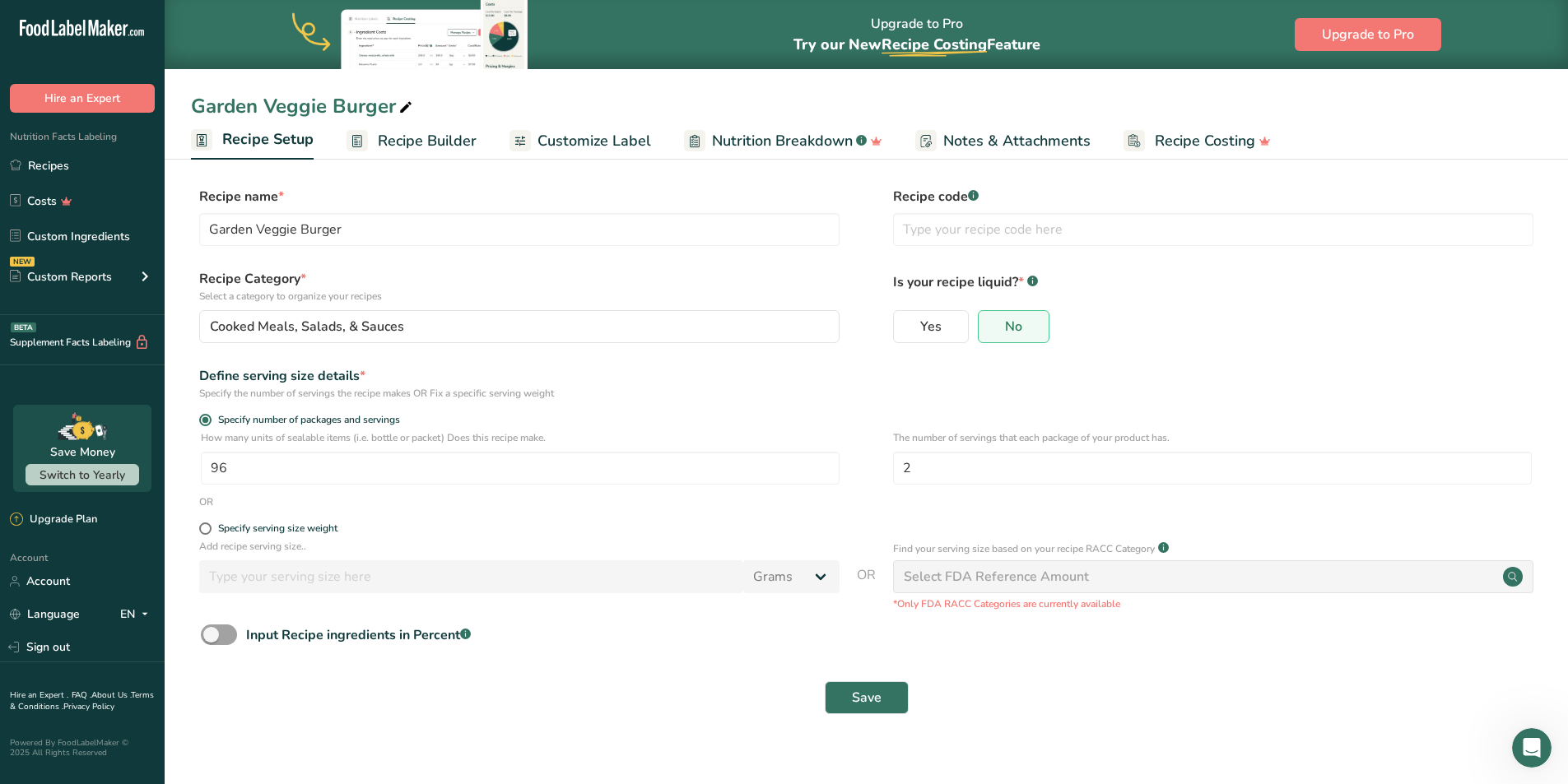
click at [837, 516] on form "Recipe name * Garden Veggie Burger Recipe code .a-a{fill:#347362;}.b-a{fill:#ff…" at bounding box center [866, 455] width 1350 height 537
click at [857, 699] on span "Save" at bounding box center [867, 697] width 29 height 20
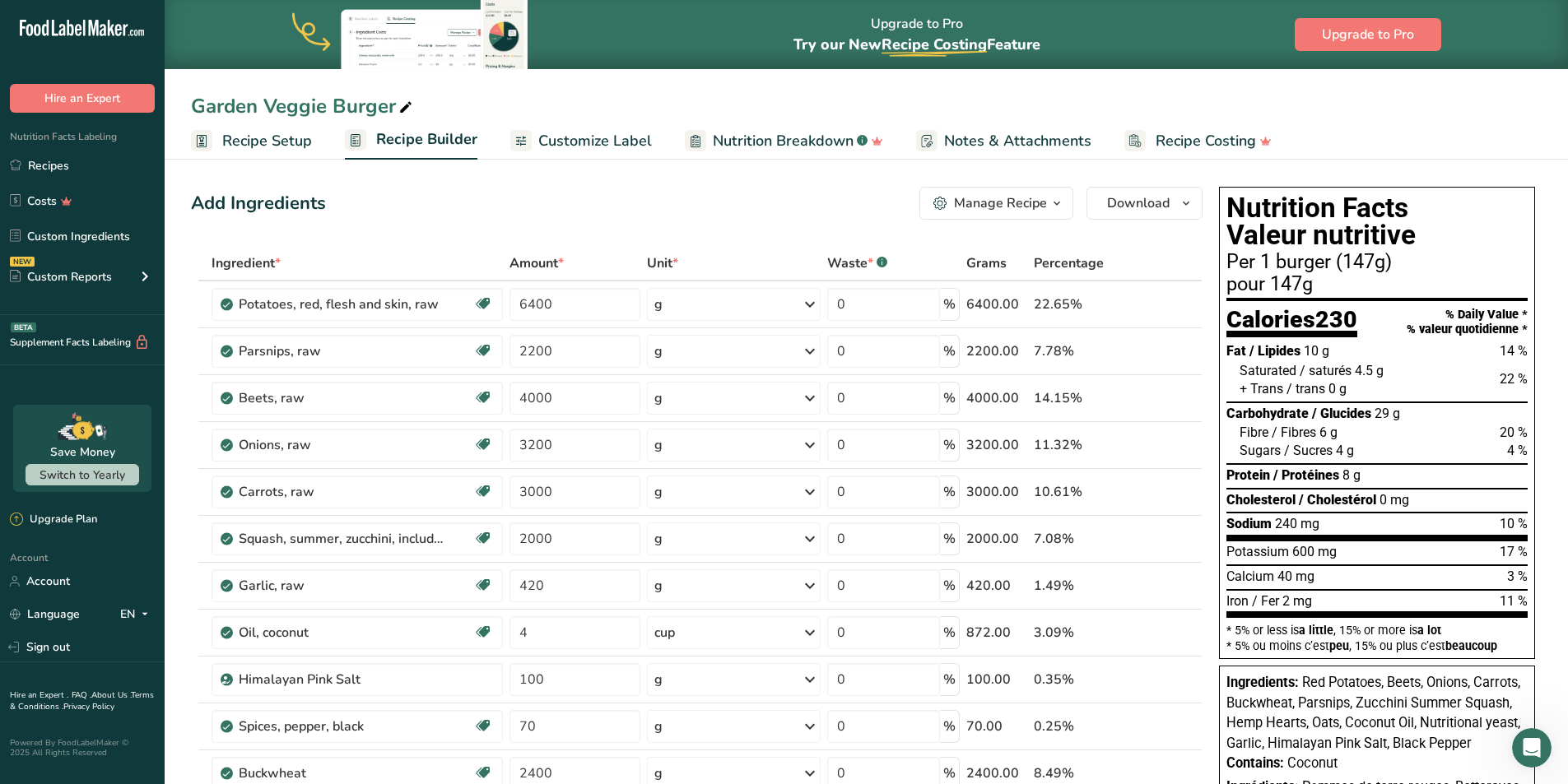
click at [249, 145] on span "Recipe Setup" at bounding box center [267, 141] width 90 height 22
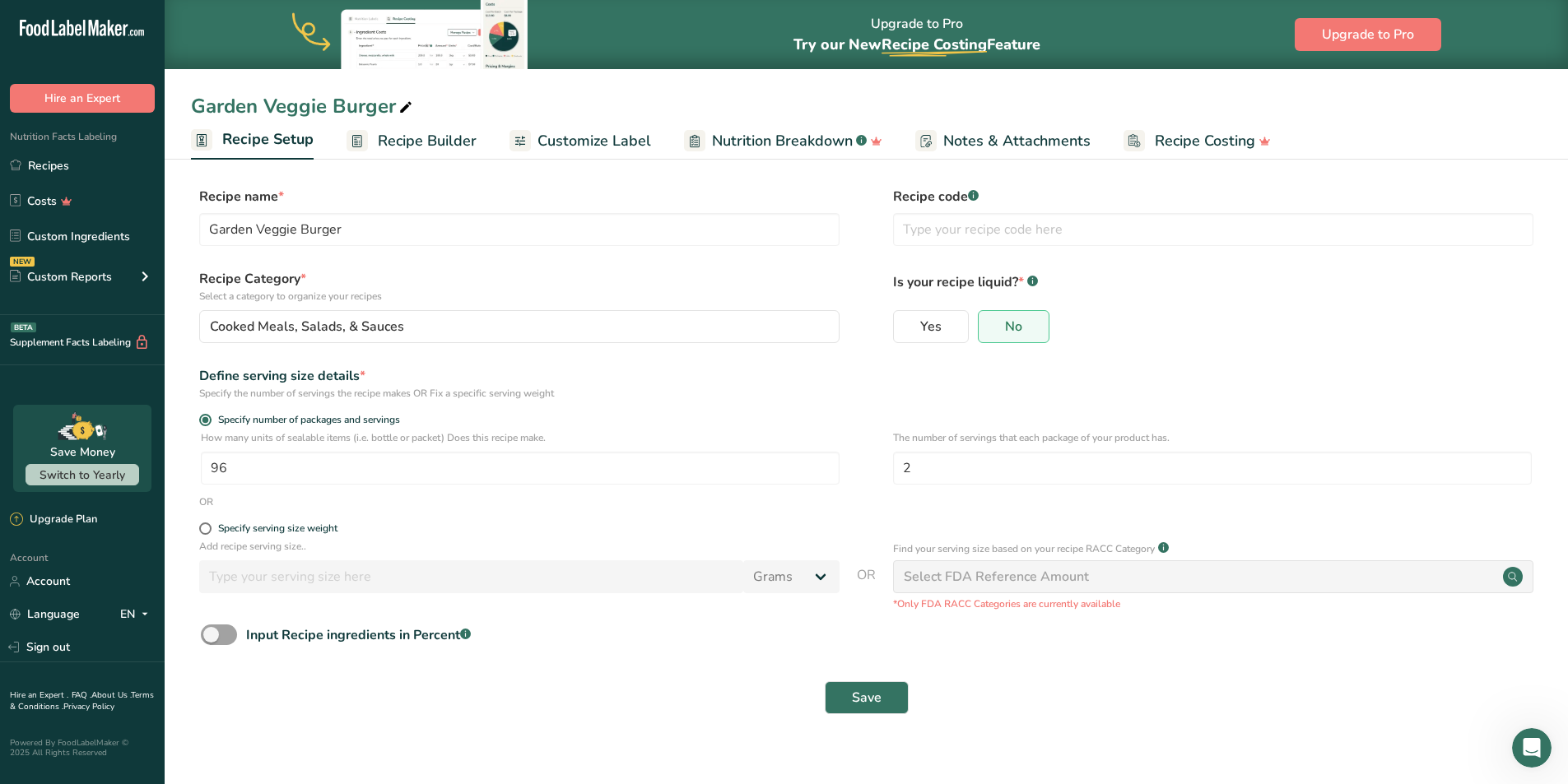
click at [426, 137] on span "Recipe Builder" at bounding box center [426, 141] width 99 height 22
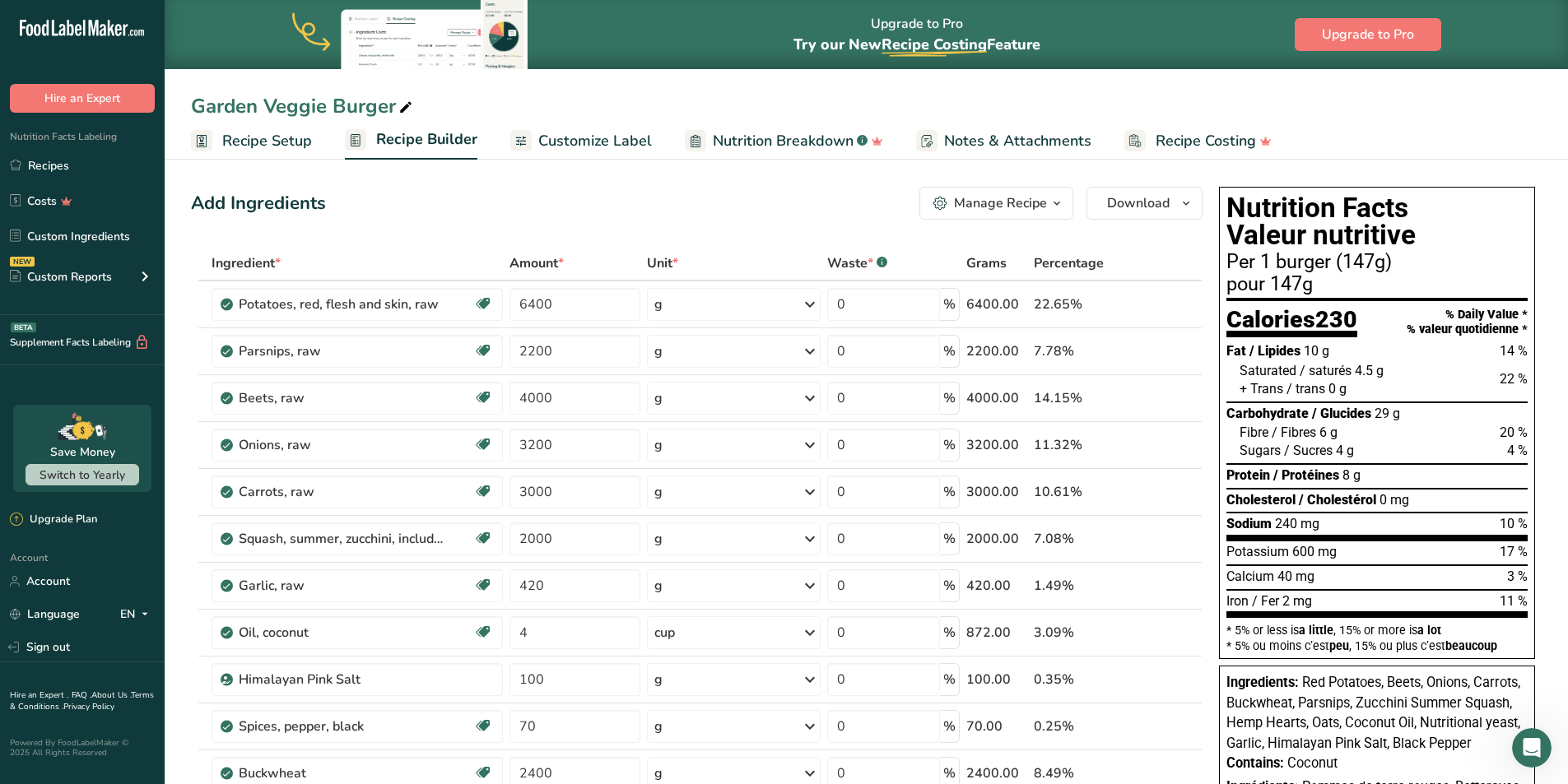
click at [598, 141] on span "Customize Label" at bounding box center [595, 141] width 113 height 22
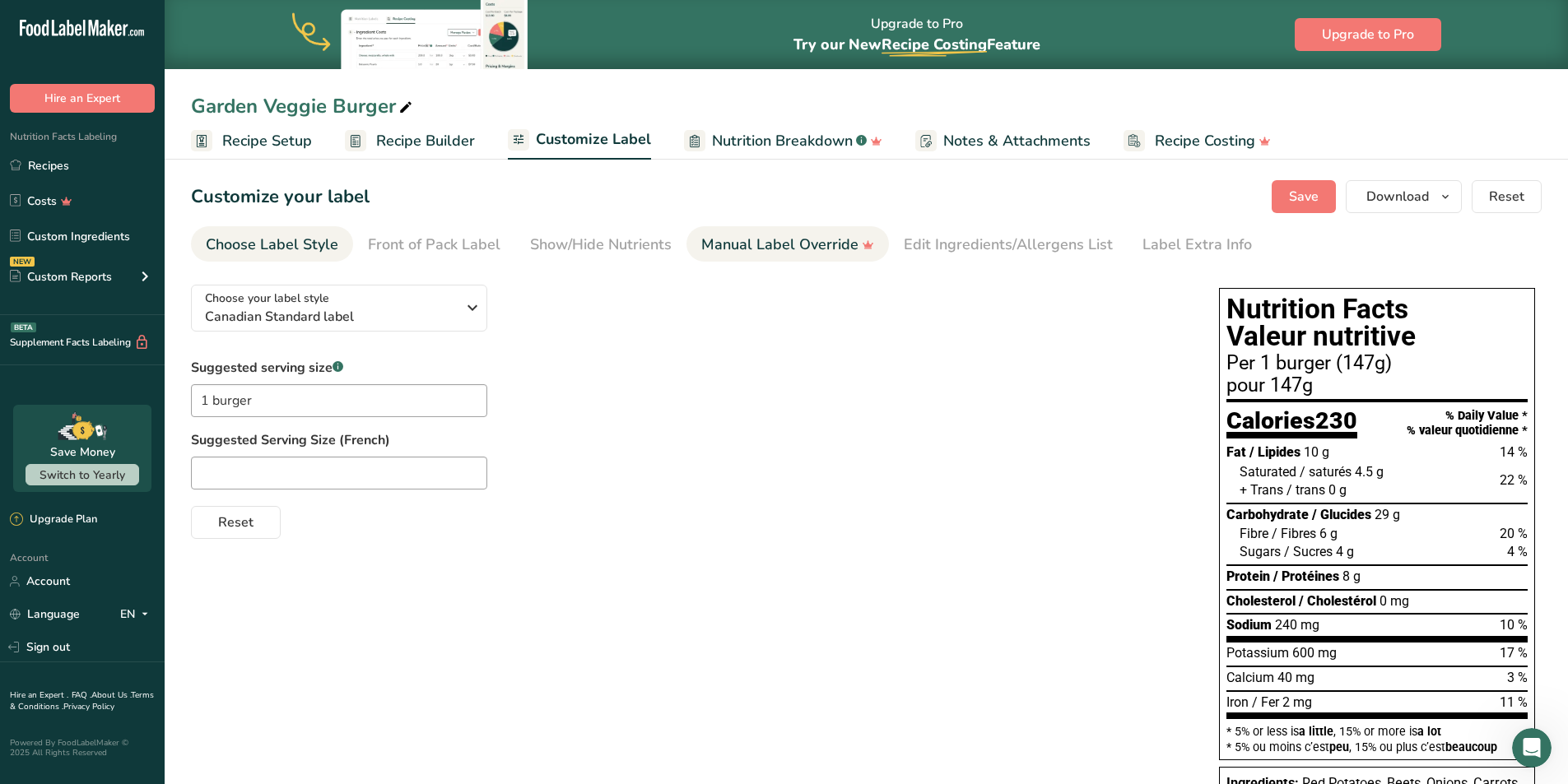
click at [817, 243] on div "Manual Label Override" at bounding box center [787, 244] width 173 height 22
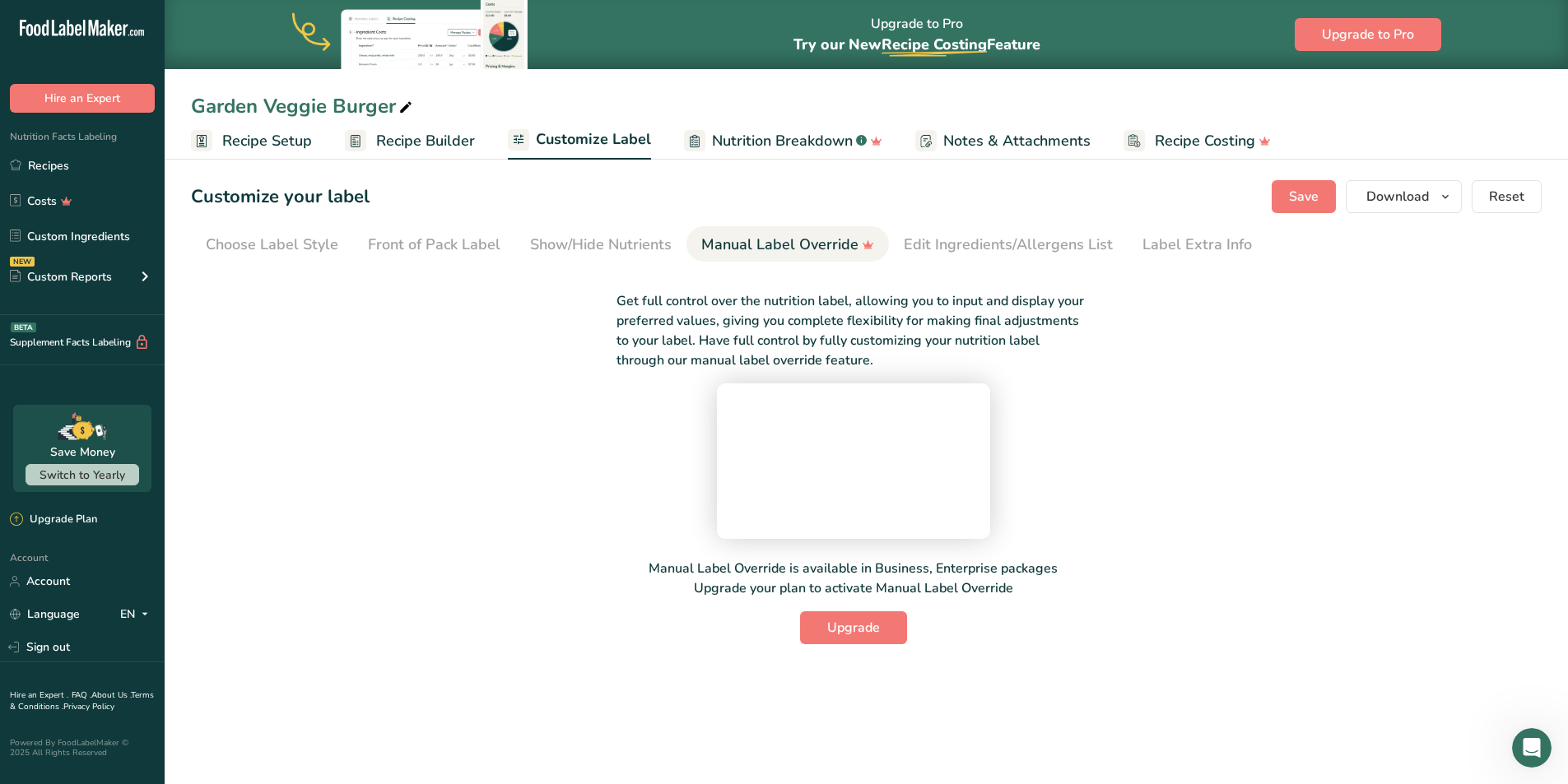
click at [563, 267] on section "Customize your label Save Download Choose what to show on your downloaded label…" at bounding box center [866, 412] width 1403 height 516
click at [271, 242] on div "Choose Label Style" at bounding box center [271, 244] width 132 height 22
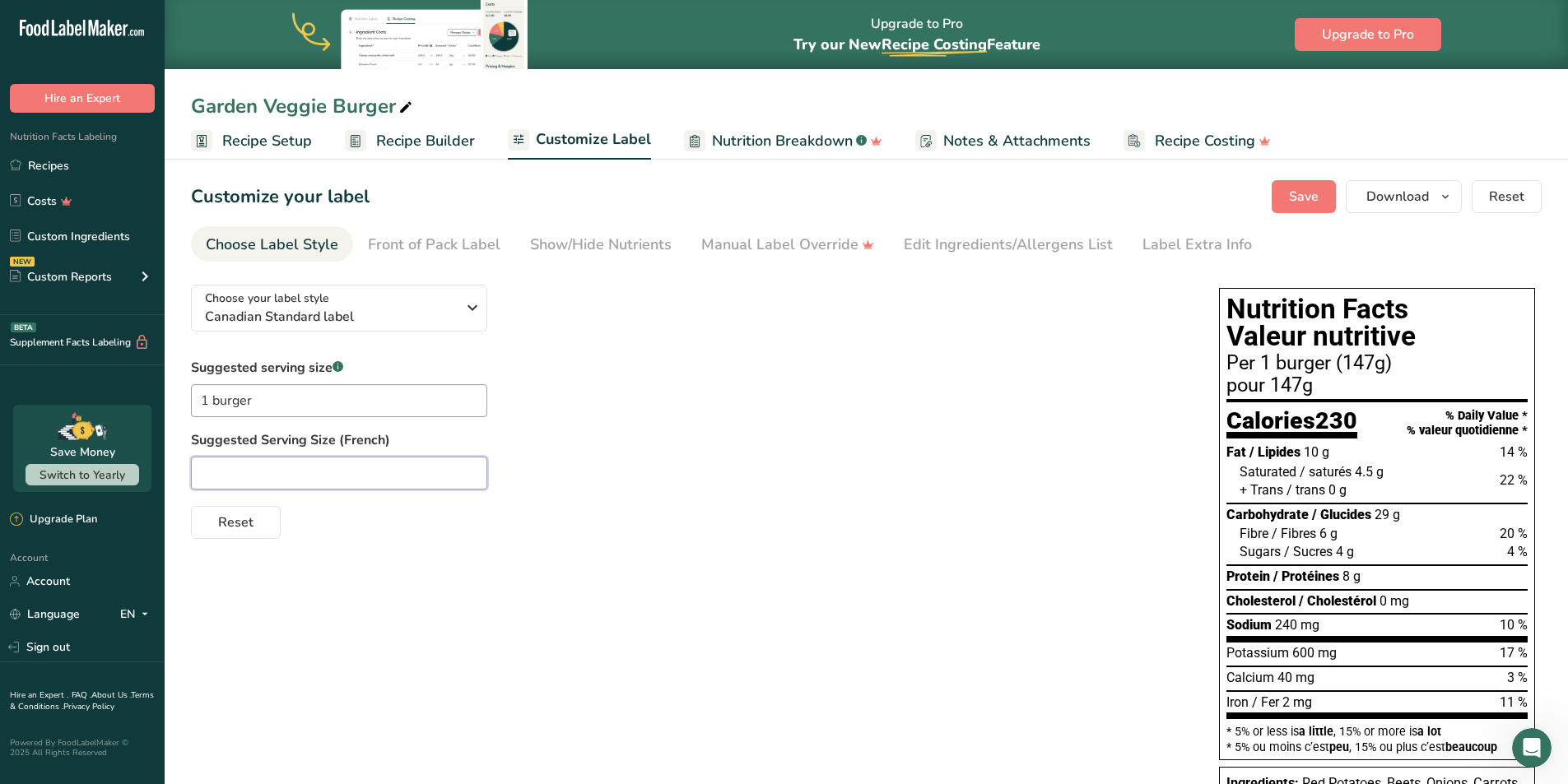
click at [256, 474] on input "text" at bounding box center [338, 473] width 296 height 33
click at [335, 314] on span "Canadian Standard label" at bounding box center [330, 317] width 251 height 20
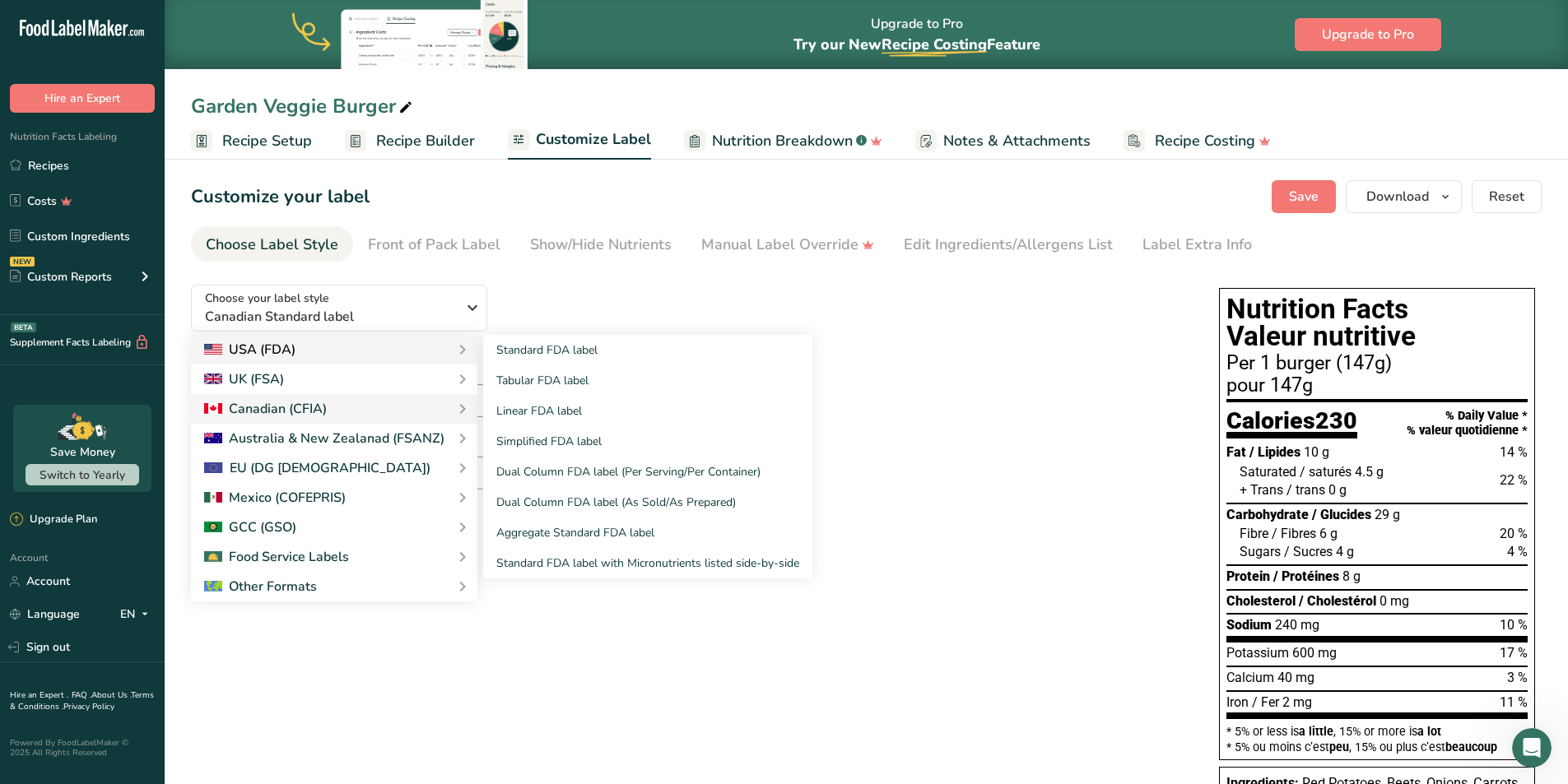
click at [245, 350] on div "USA (FDA)" at bounding box center [249, 349] width 91 height 20
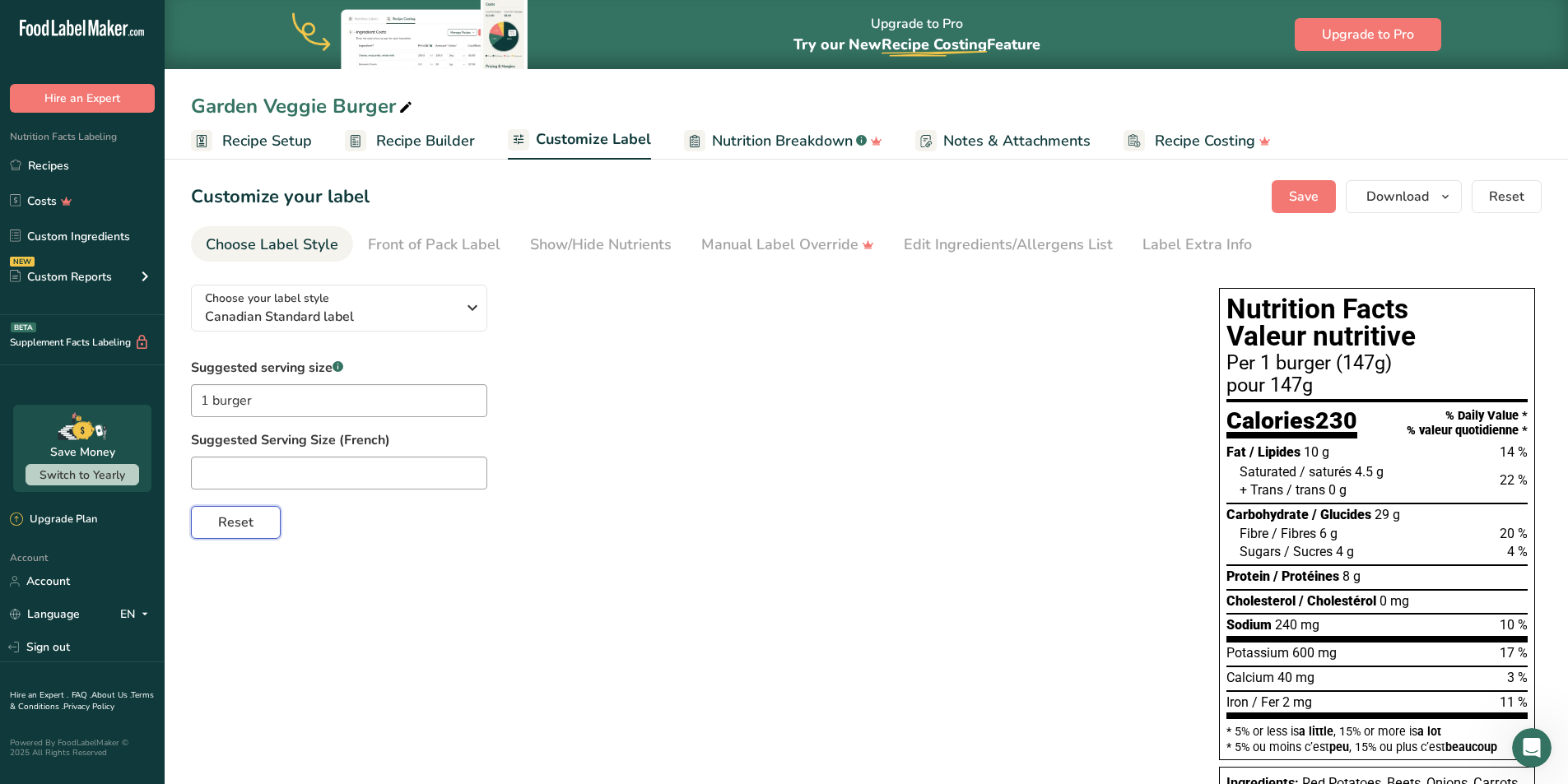
click at [241, 521] on span "Reset" at bounding box center [236, 522] width 35 height 20
click at [249, 409] on input "text" at bounding box center [338, 401] width 296 height 33
type input "1"
type input "1 burger"
click at [1201, 251] on div "Label Extra Info" at bounding box center [1197, 244] width 110 height 22
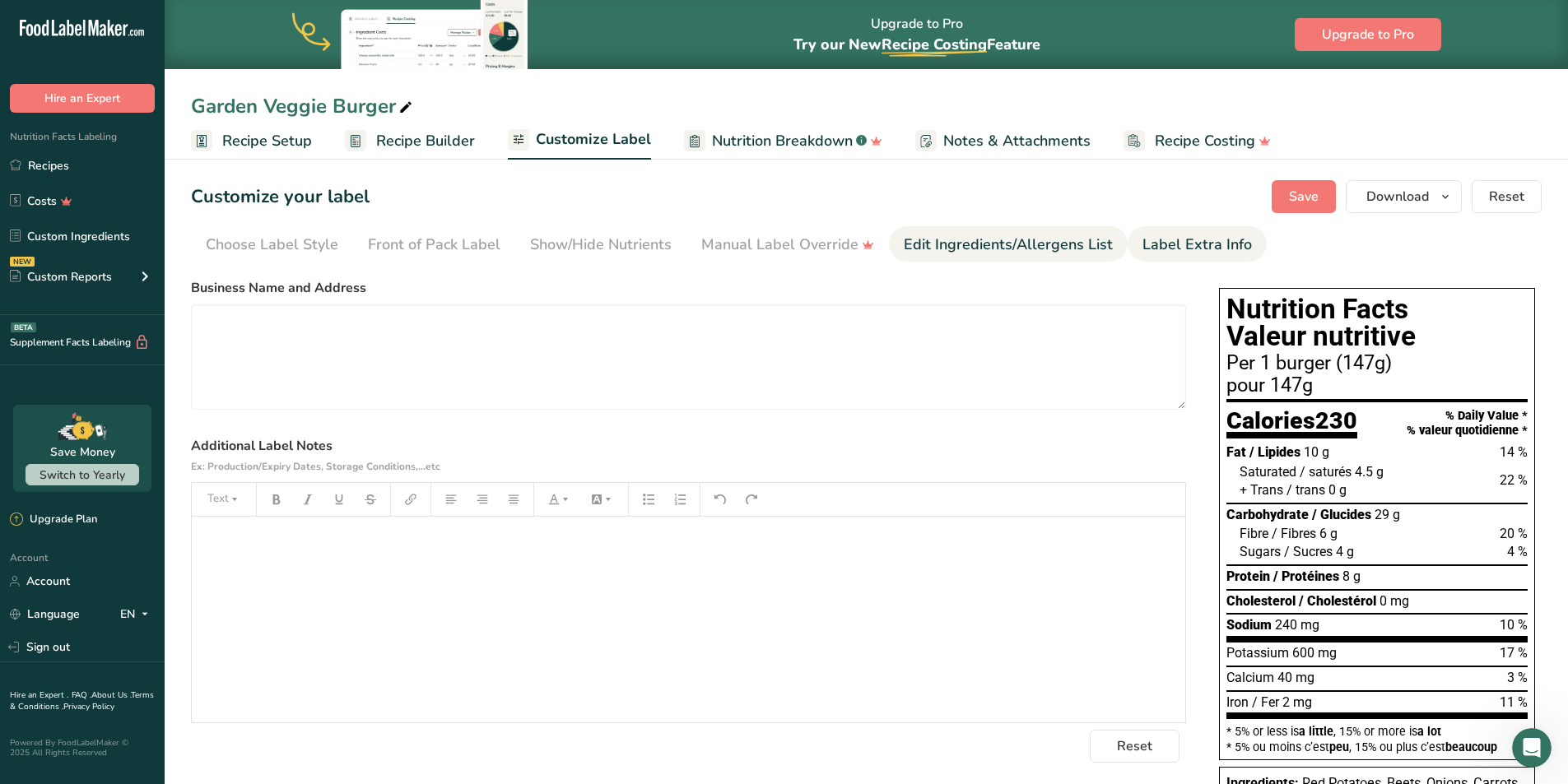
click at [1050, 246] on div "Edit Ingredients/Allergens List" at bounding box center [1008, 244] width 209 height 22
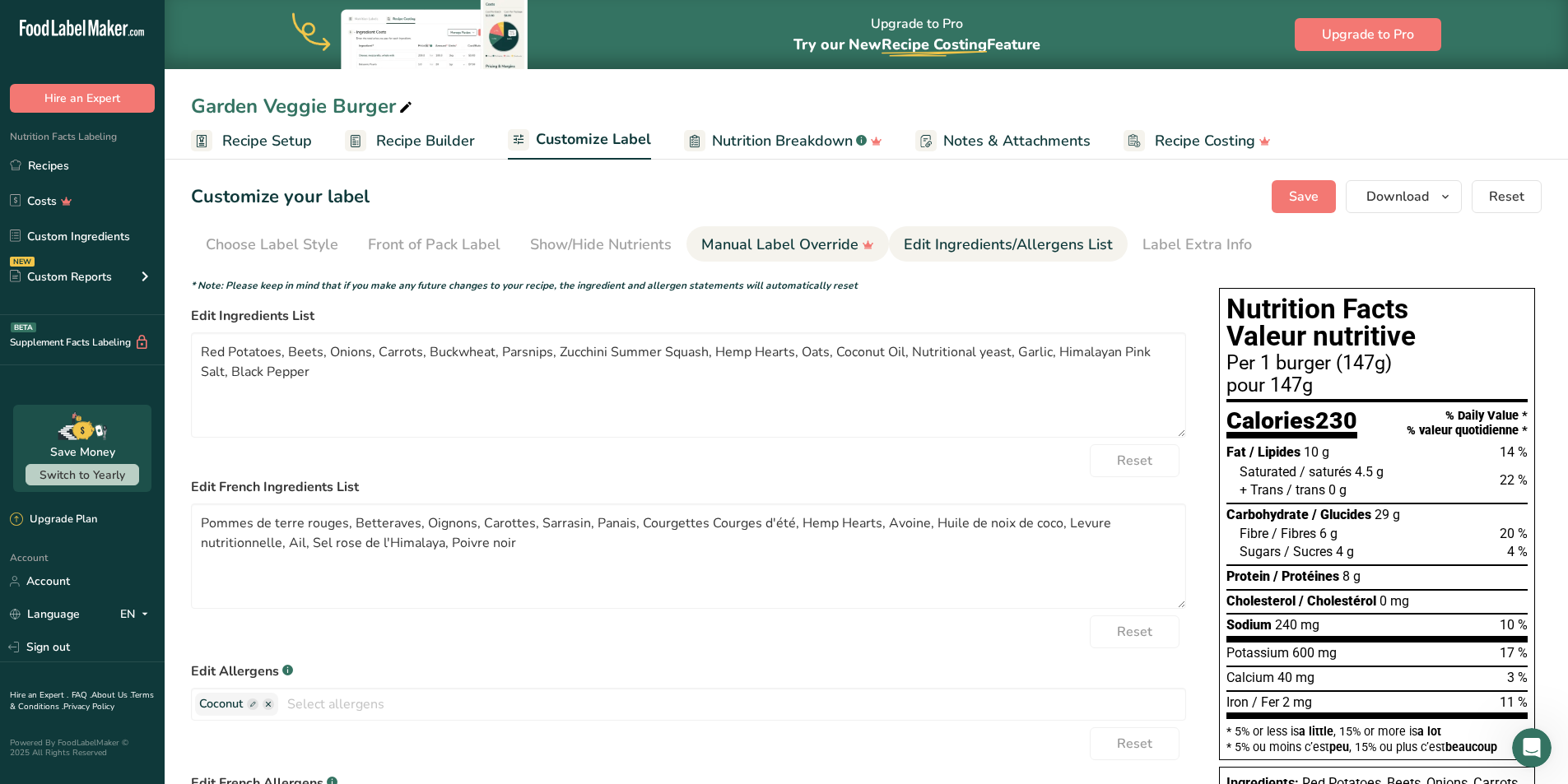
click at [792, 246] on div "Manual Label Override" at bounding box center [787, 244] width 173 height 22
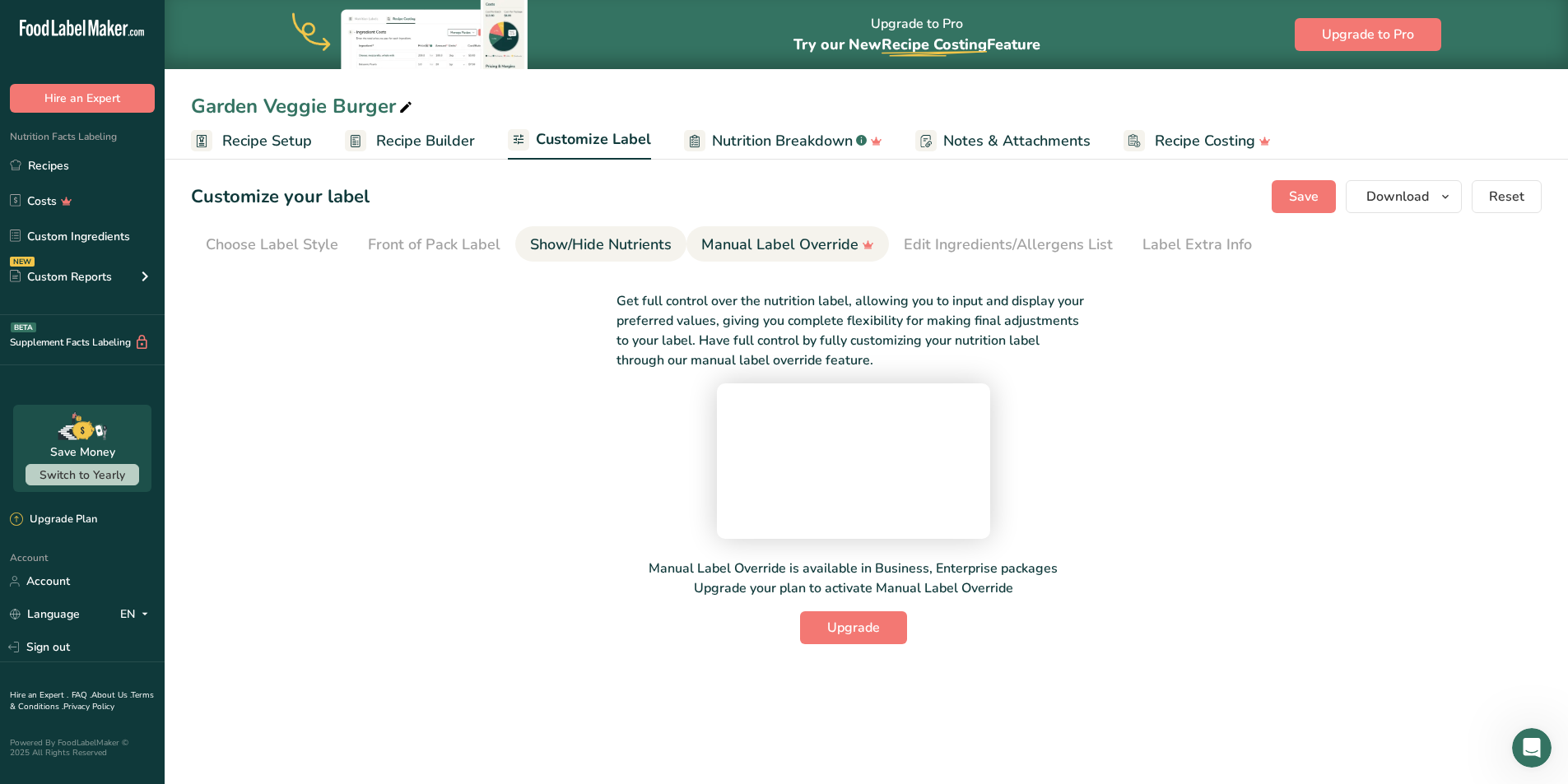
click at [591, 246] on div "Show/Hide Nutrients" at bounding box center [601, 244] width 142 height 22
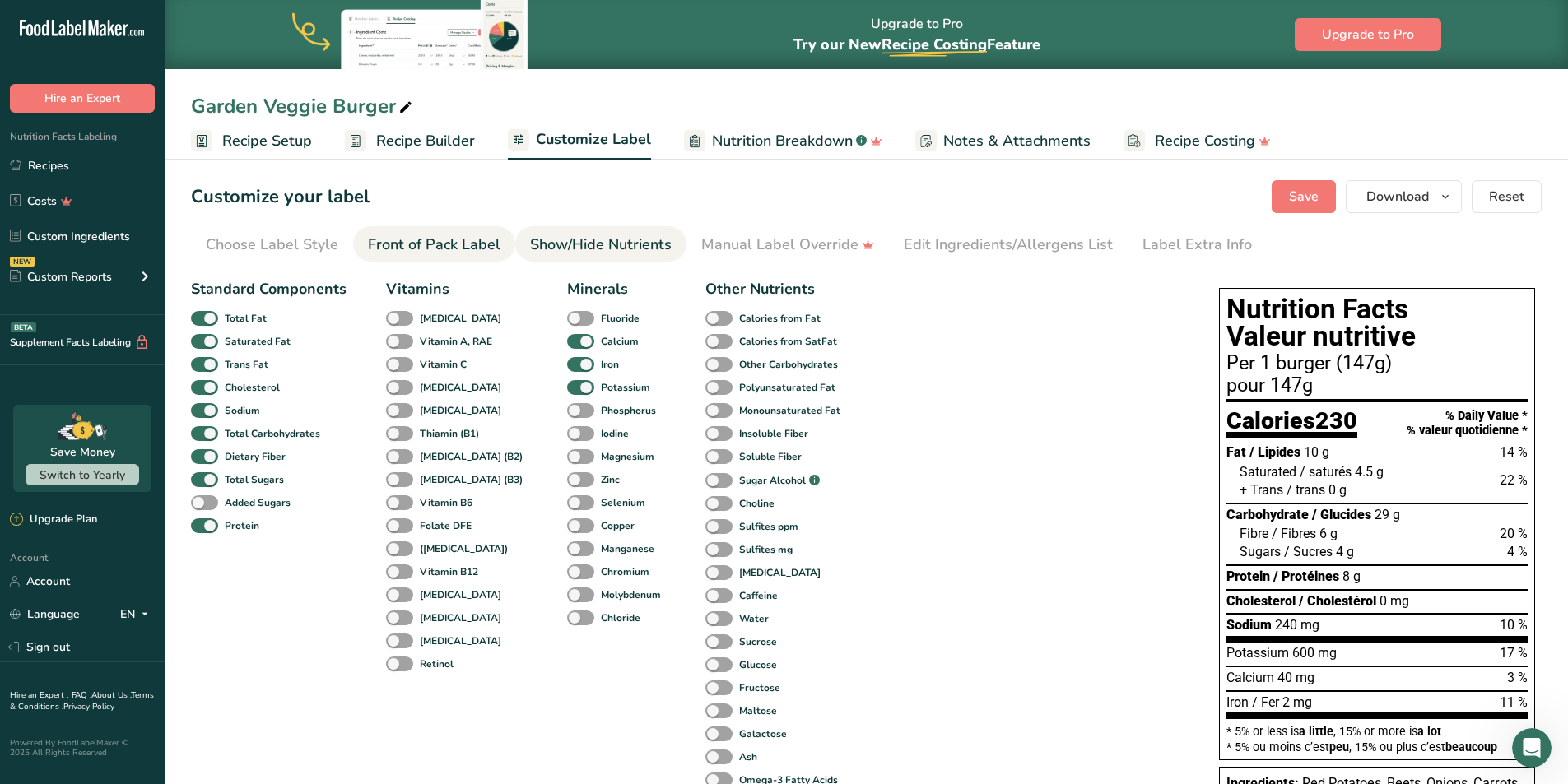
click at [427, 240] on div "Front of Pack Label" at bounding box center [433, 244] width 132 height 22
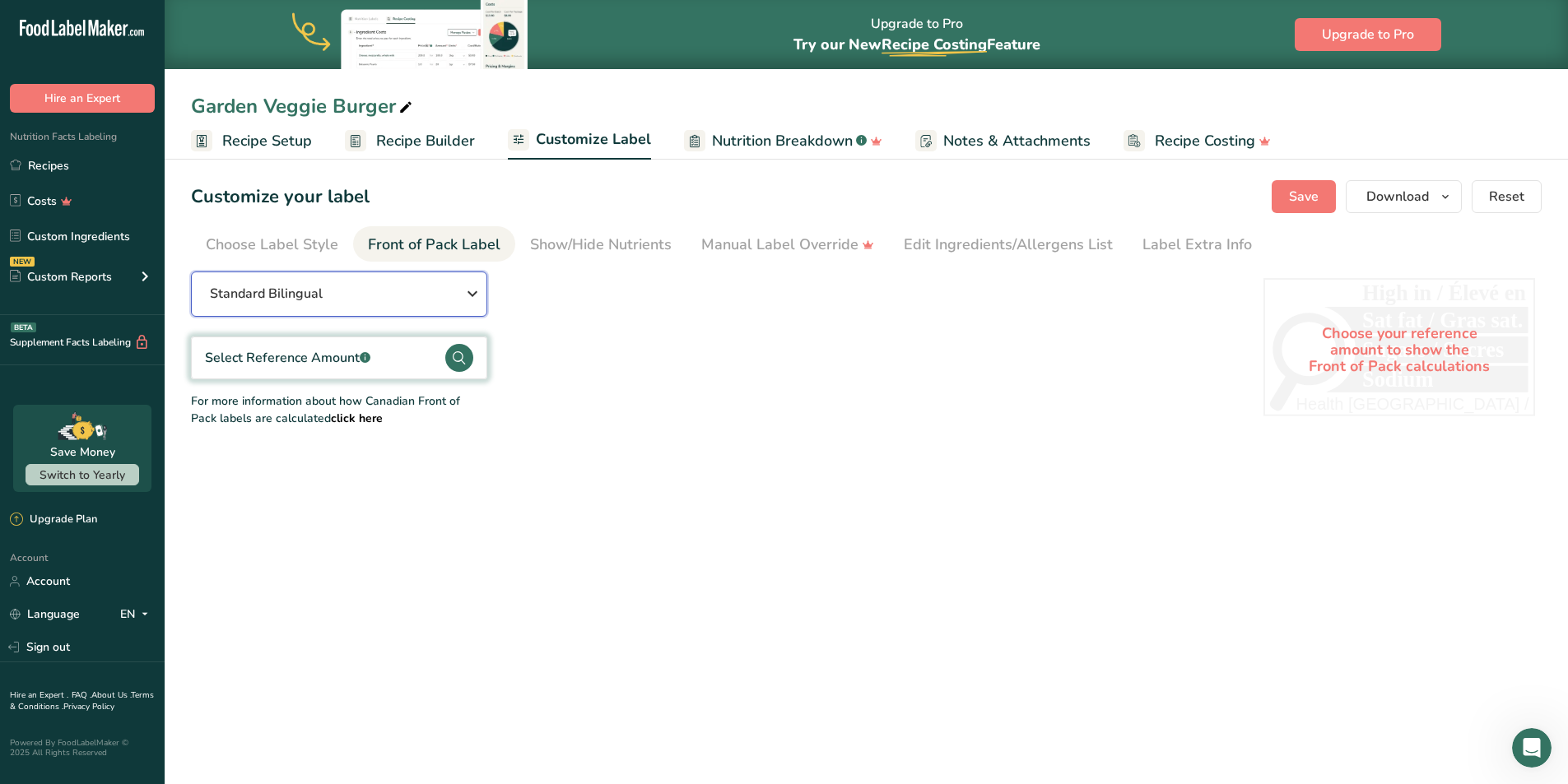
click at [324, 289] on div "Standard Bilingual" at bounding box center [338, 293] width 257 height 20
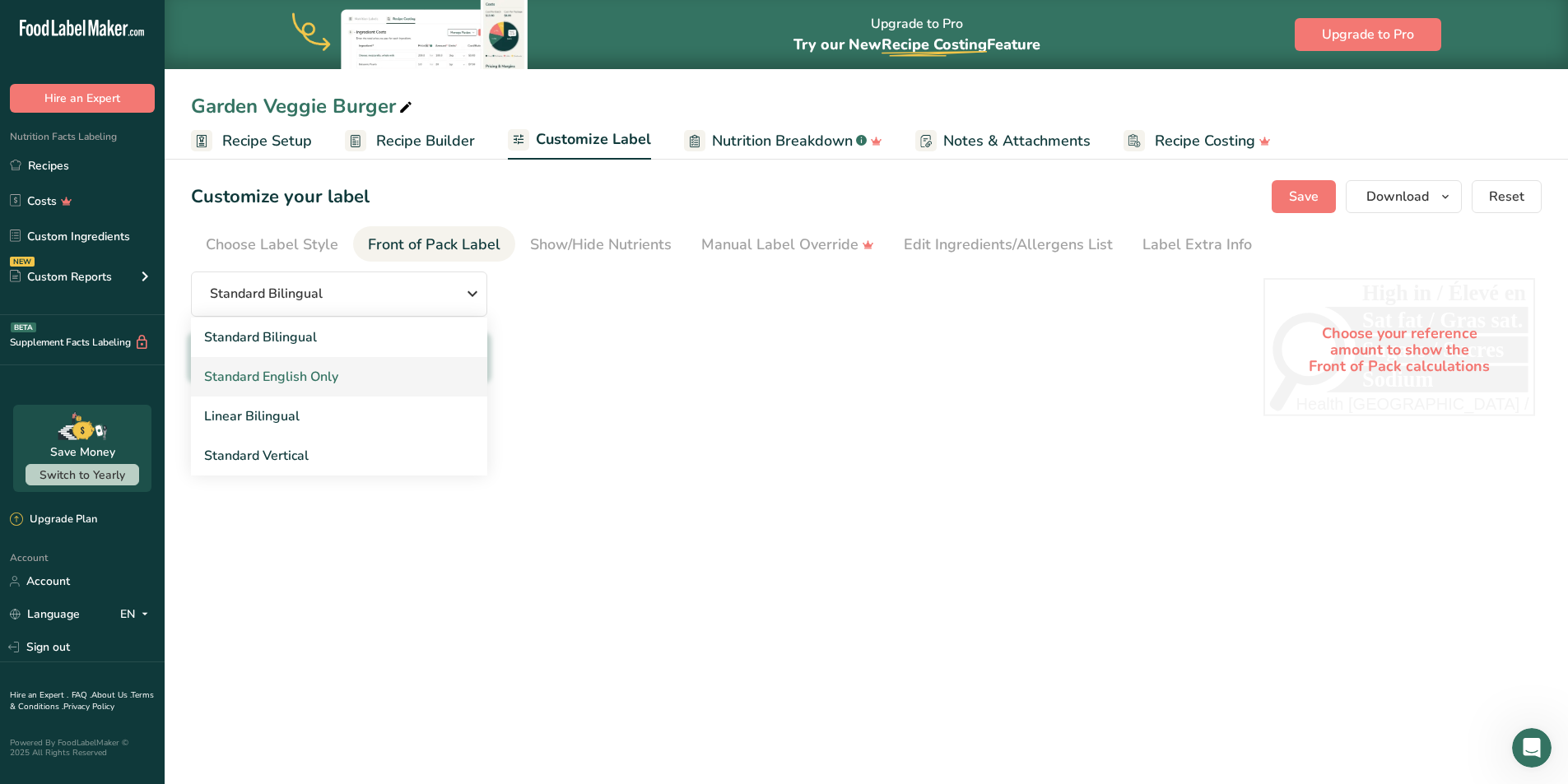
click at [293, 376] on link "Standard English Only" at bounding box center [338, 376] width 296 height 39
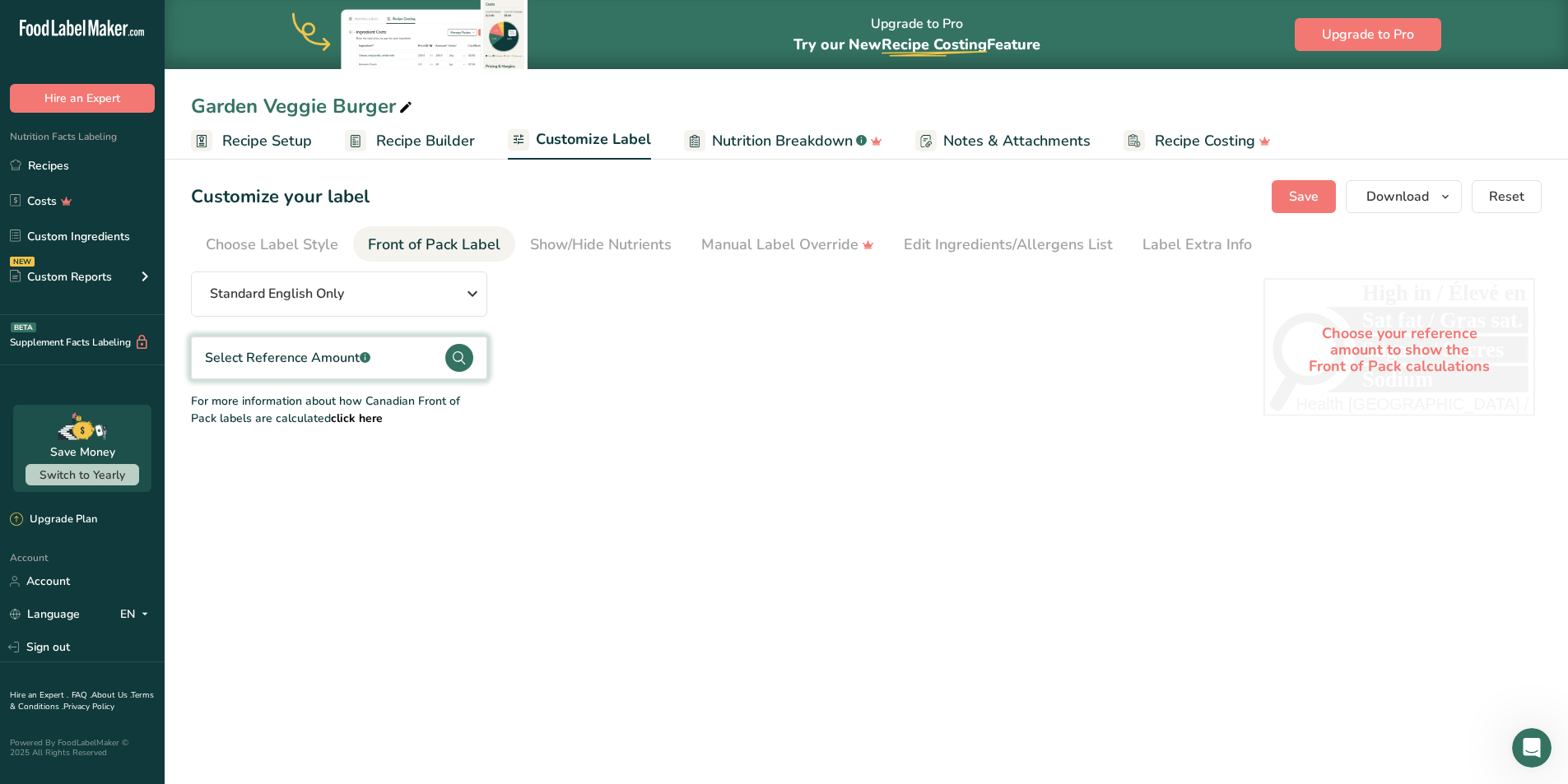
click at [292, 365] on div "Select Reference Amount .a-a{fill:#347362;}.b-a{fill:#fff;}" at bounding box center [287, 358] width 165 height 20
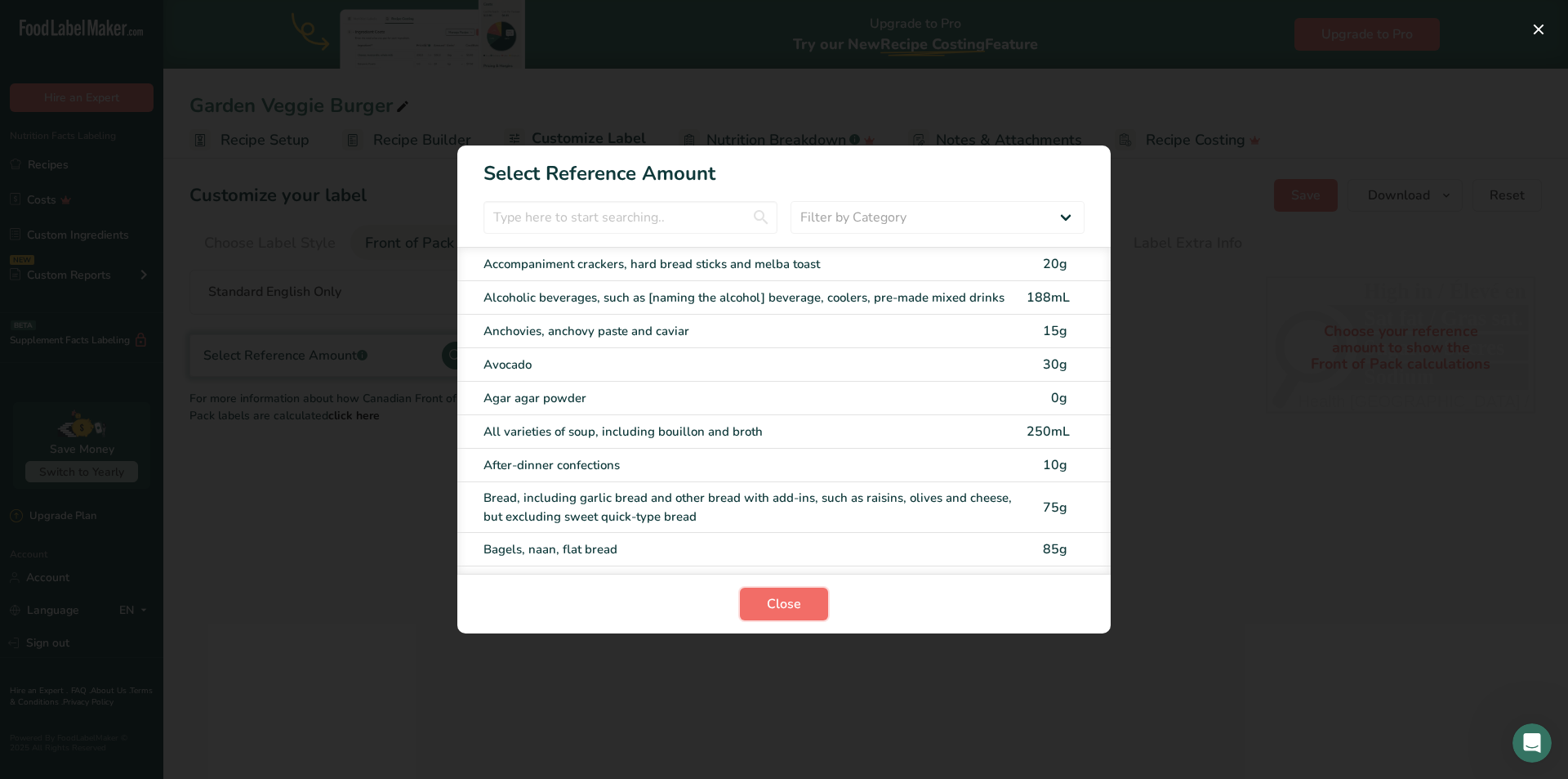
click at [786, 604] on span "Close" at bounding box center [784, 604] width 34 height 19
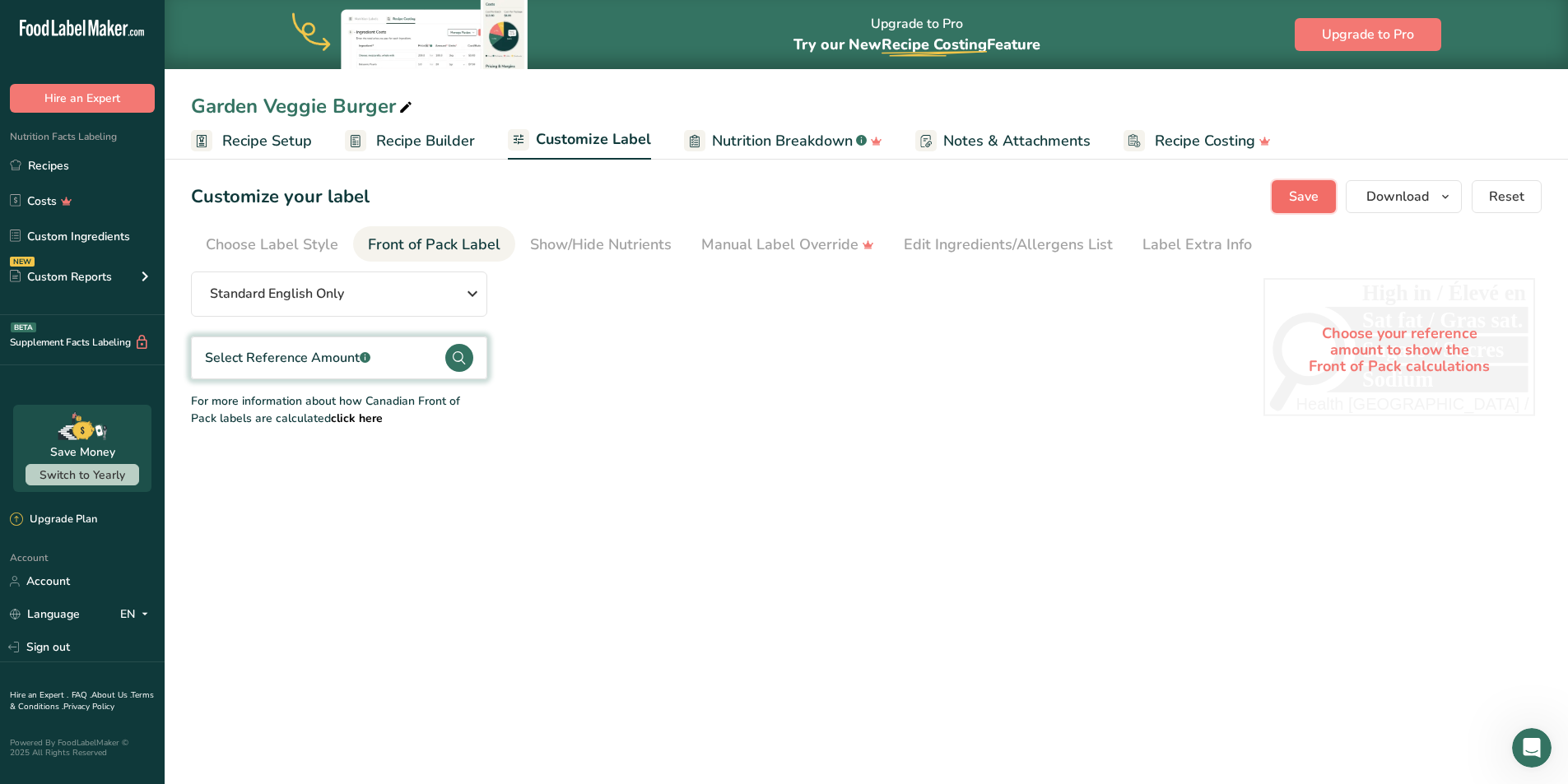
click at [1291, 189] on span "Save" at bounding box center [1303, 196] width 29 height 20
click at [304, 246] on div "Choose Label Style" at bounding box center [271, 244] width 132 height 22
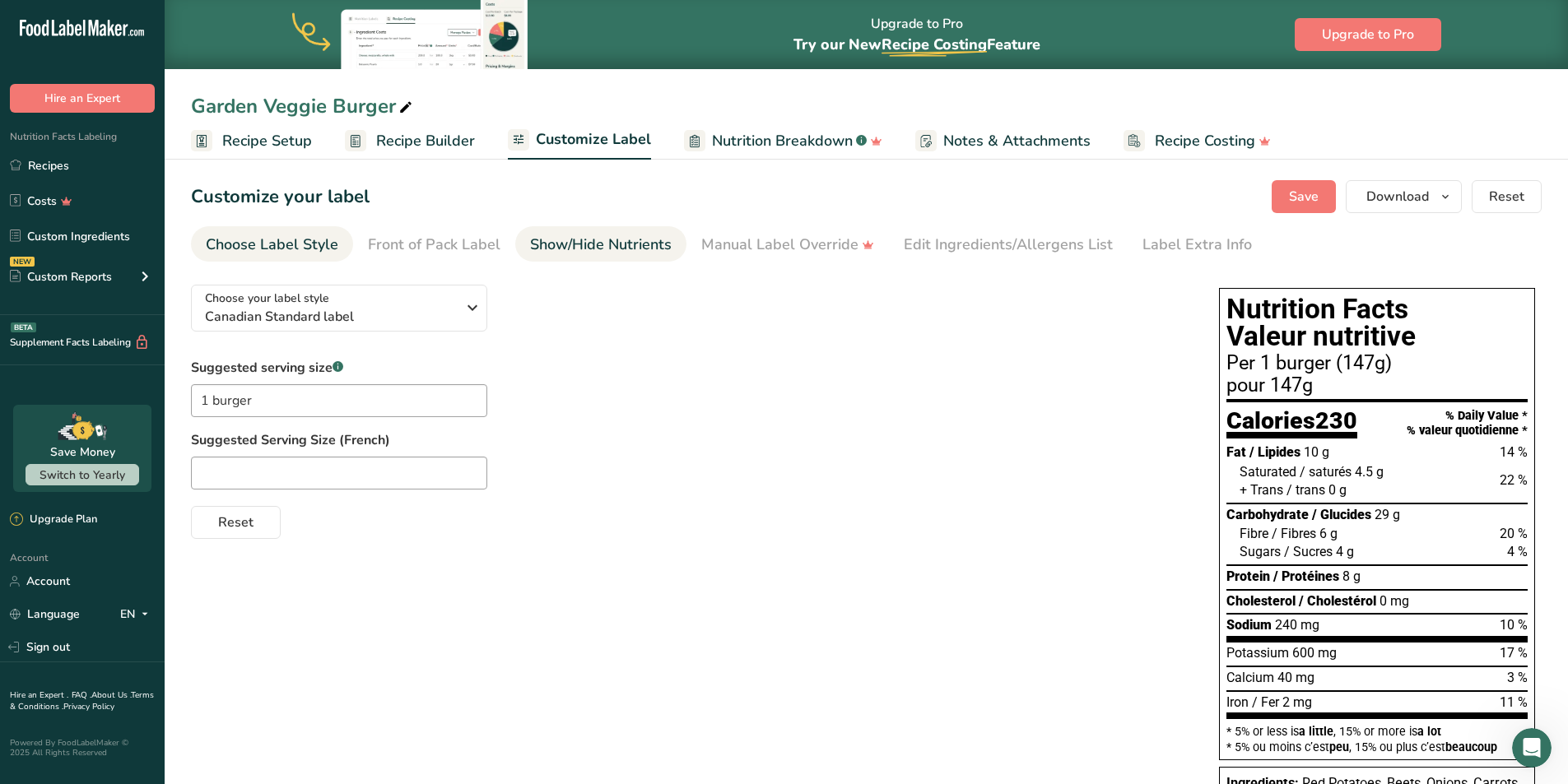
click at [567, 248] on div "Show/Hide Nutrients" at bounding box center [601, 244] width 142 height 22
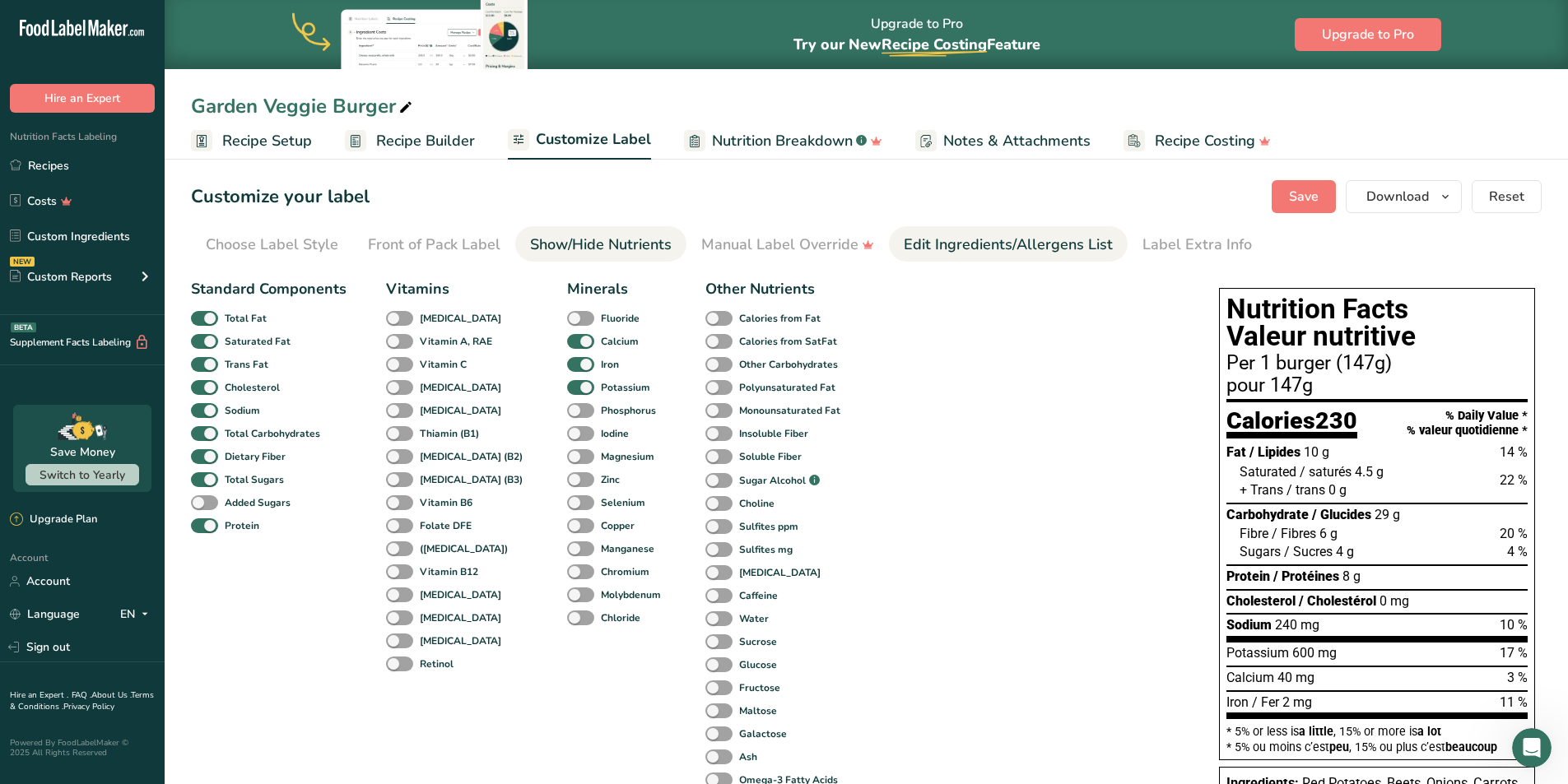
click at [749, 253] on div "Manual Label Override" at bounding box center [787, 244] width 173 height 22
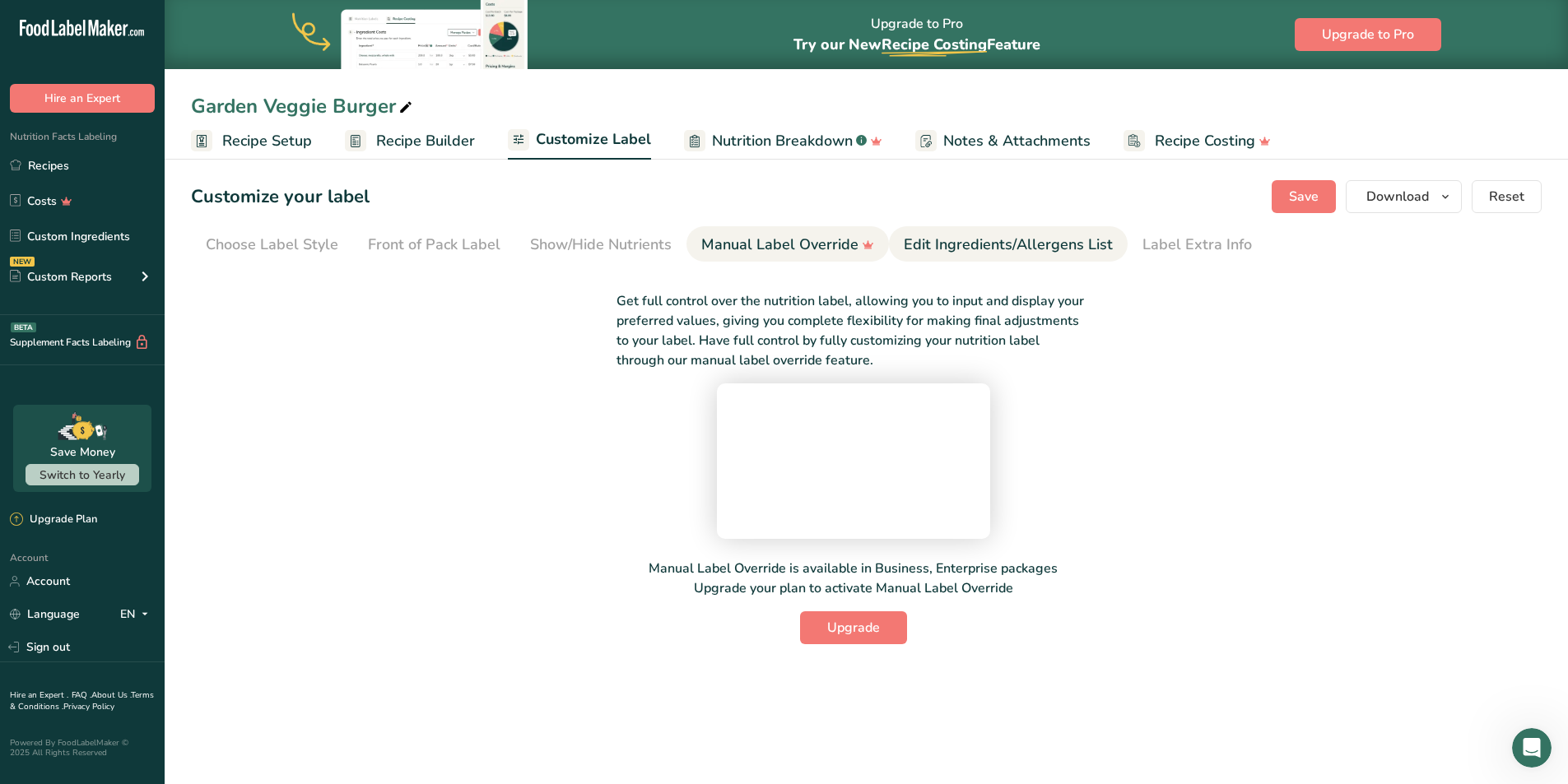
click at [951, 242] on div "Edit Ingredients/Allergens List" at bounding box center [1008, 244] width 209 height 22
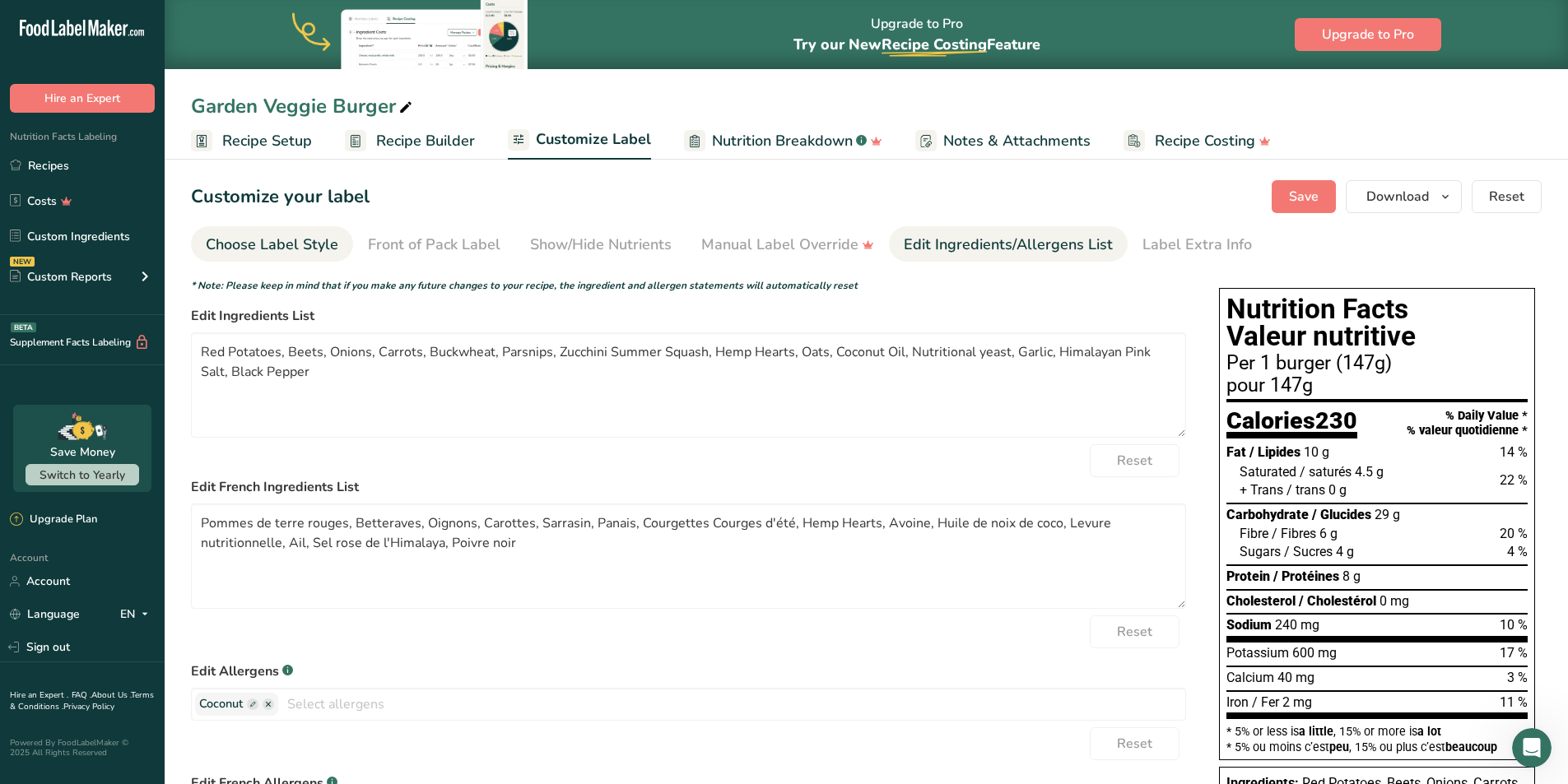
click at [269, 241] on div "Choose Label Style" at bounding box center [271, 244] width 132 height 22
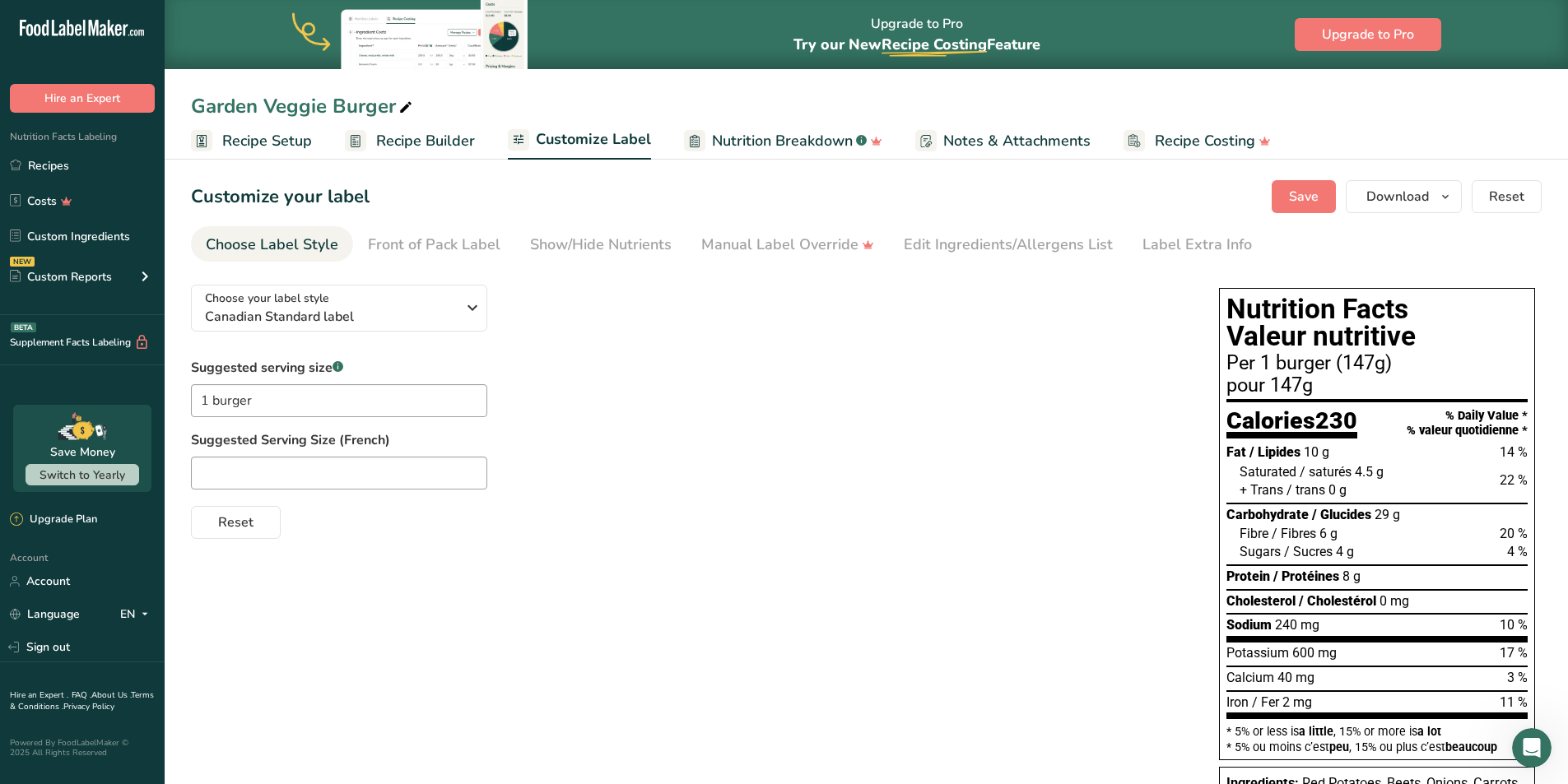
click at [432, 144] on span "Recipe Builder" at bounding box center [425, 141] width 99 height 22
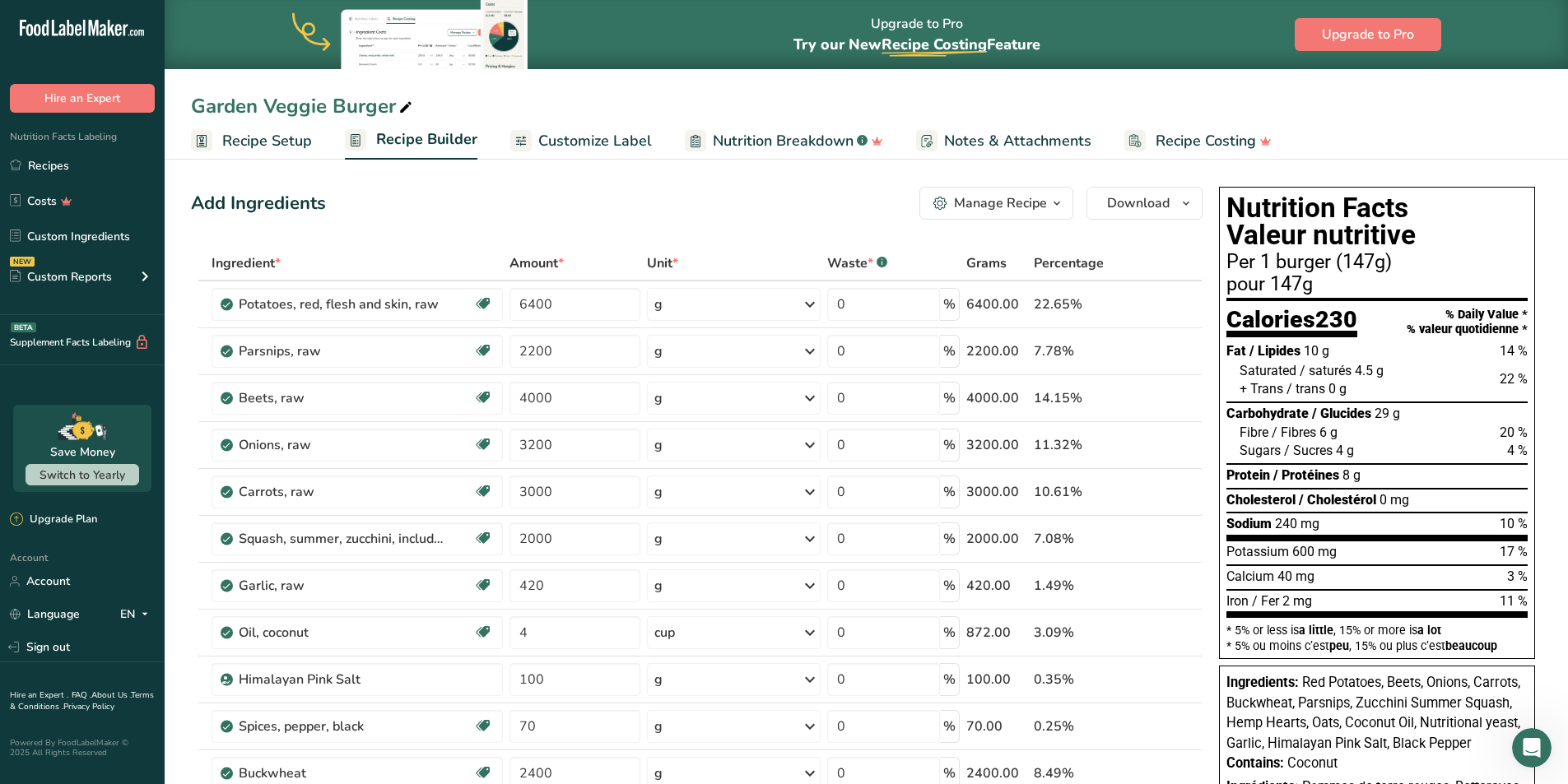
click at [286, 147] on span "Recipe Setup" at bounding box center [267, 141] width 90 height 22
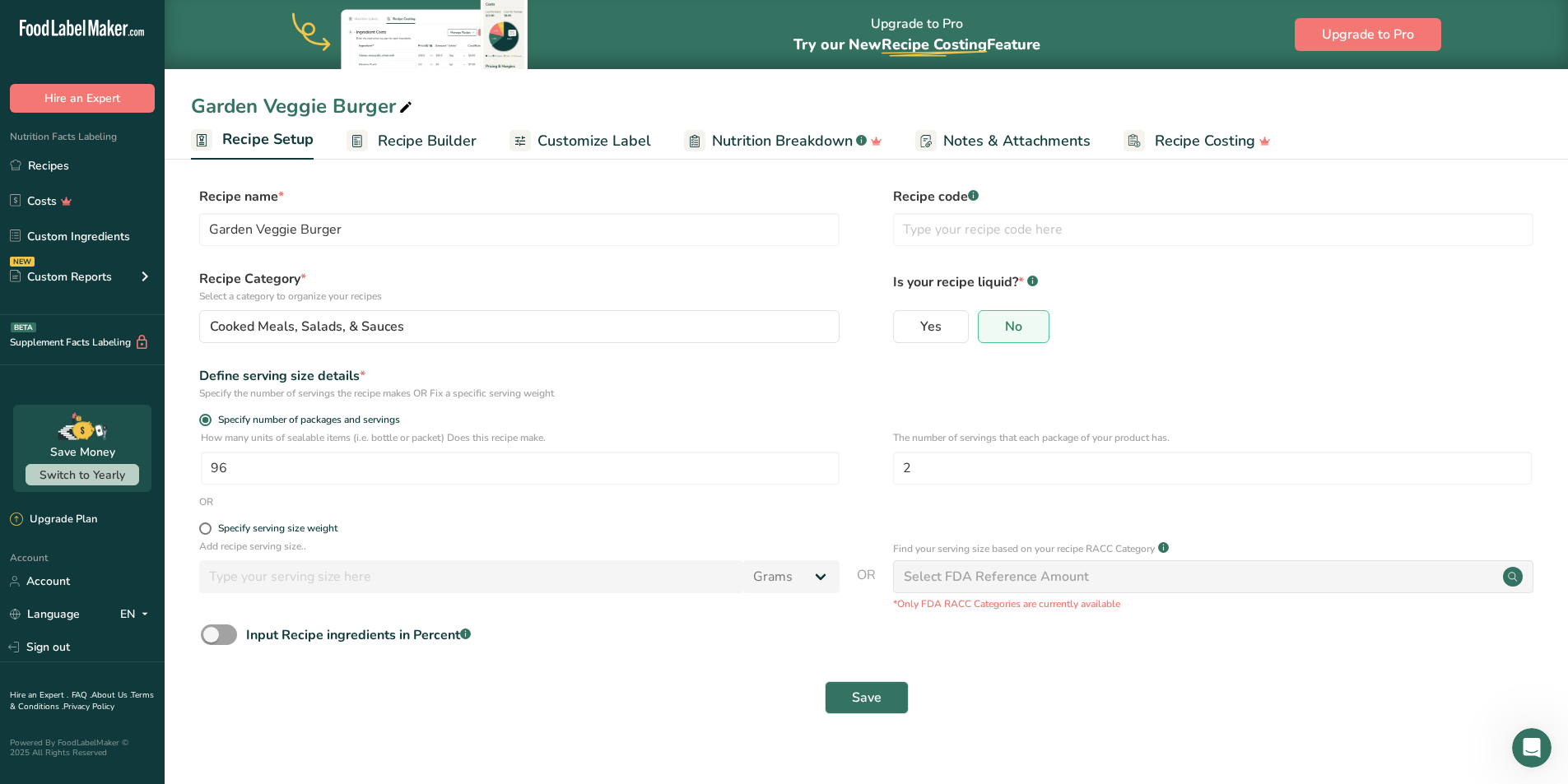
click at [447, 143] on span "Recipe Builder" at bounding box center [426, 141] width 99 height 22
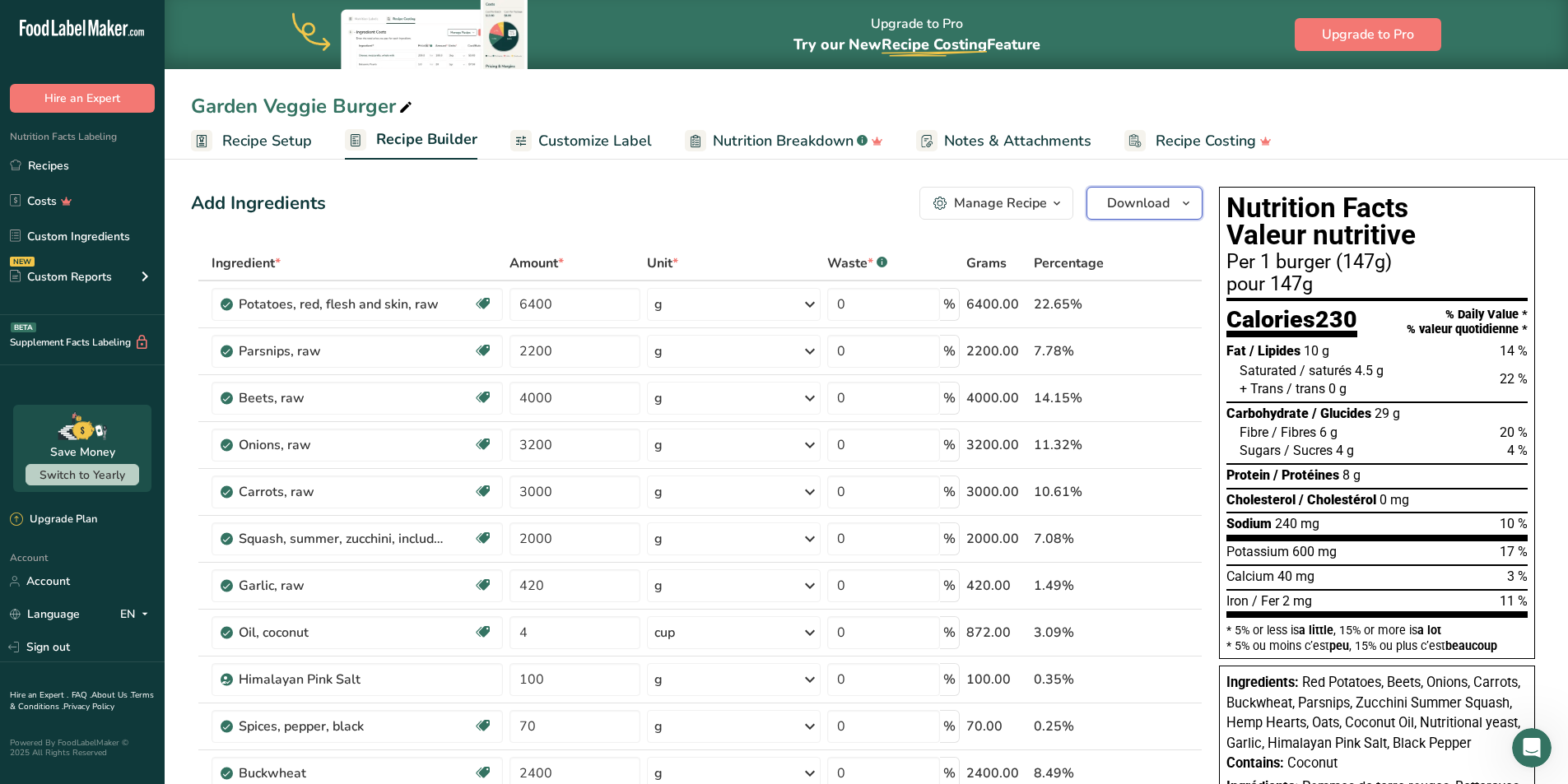
click at [1165, 201] on span "Download" at bounding box center [1138, 203] width 63 height 20
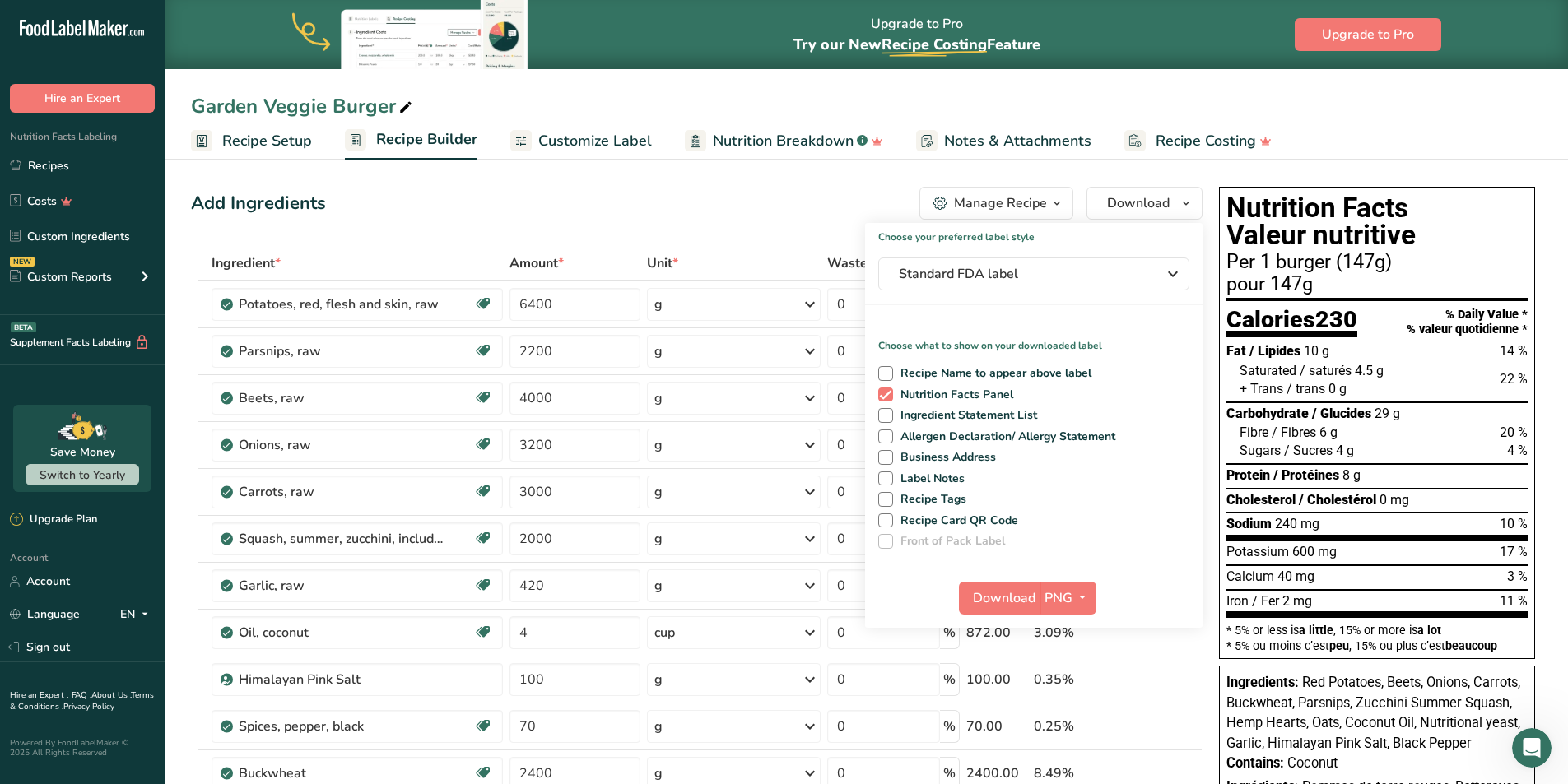
click at [265, 142] on span "Recipe Setup" at bounding box center [267, 141] width 90 height 22
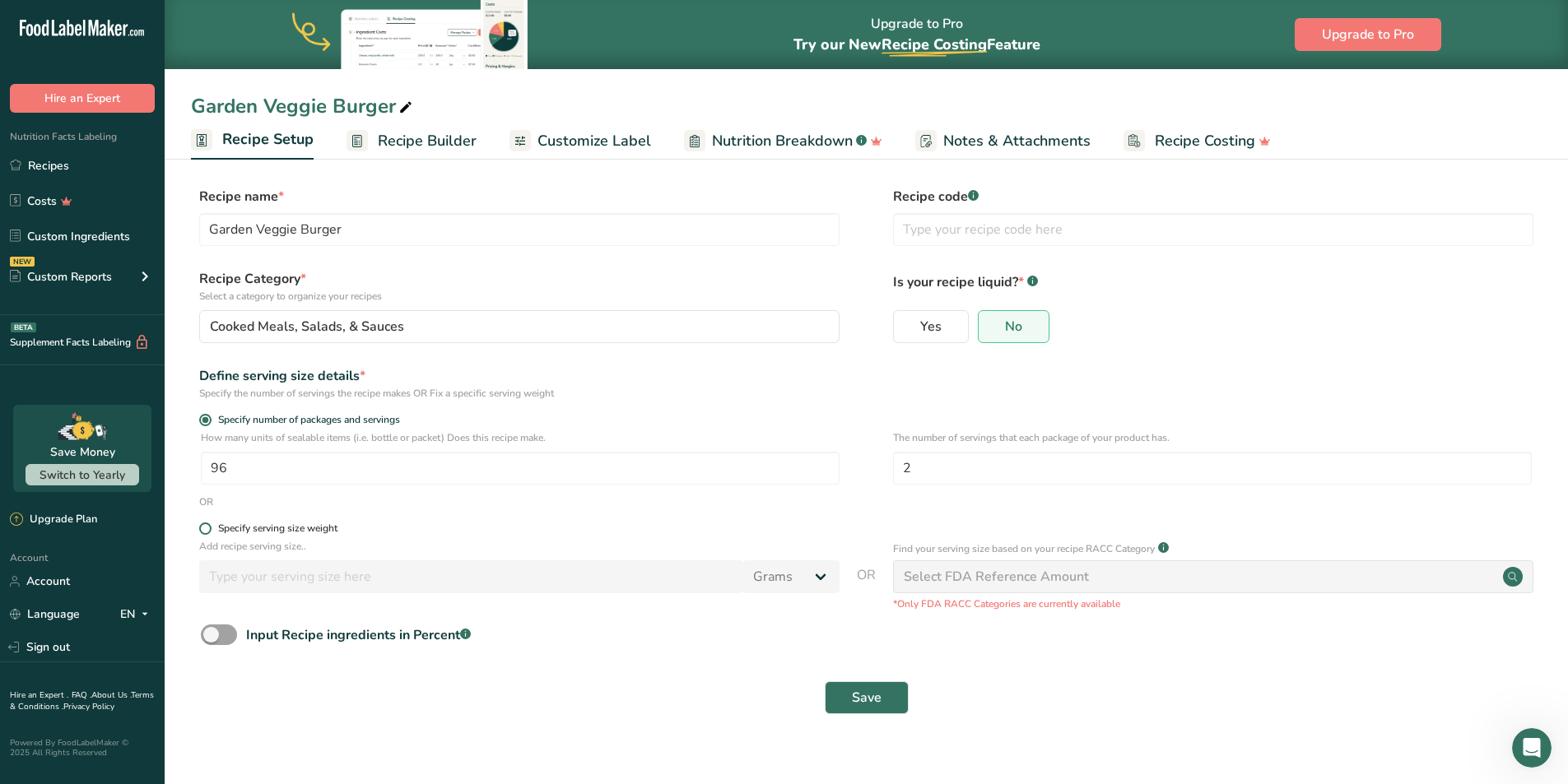
click at [210, 526] on span at bounding box center [205, 528] width 13 height 13
click at [210, 526] on input "Specify serving size weight" at bounding box center [204, 528] width 11 height 11
radio input "true"
radio input "false"
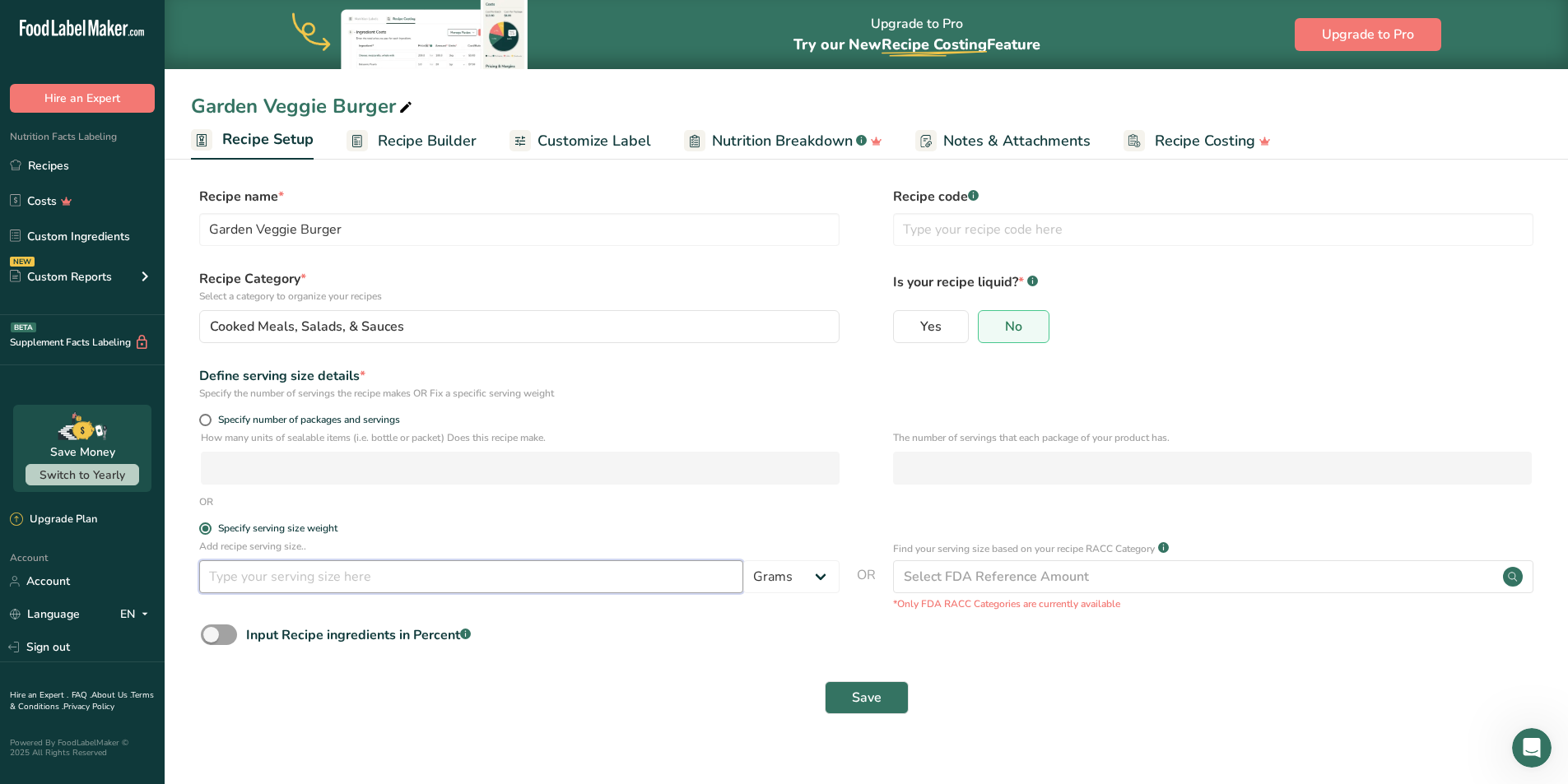
drag, startPoint x: 350, startPoint y: 588, endPoint x: 350, endPoint y: 579, distance: 9.0
click at [350, 584] on input "number" at bounding box center [471, 577] width 544 height 33
type input "120"
click at [863, 698] on span "Save" at bounding box center [867, 697] width 29 height 20
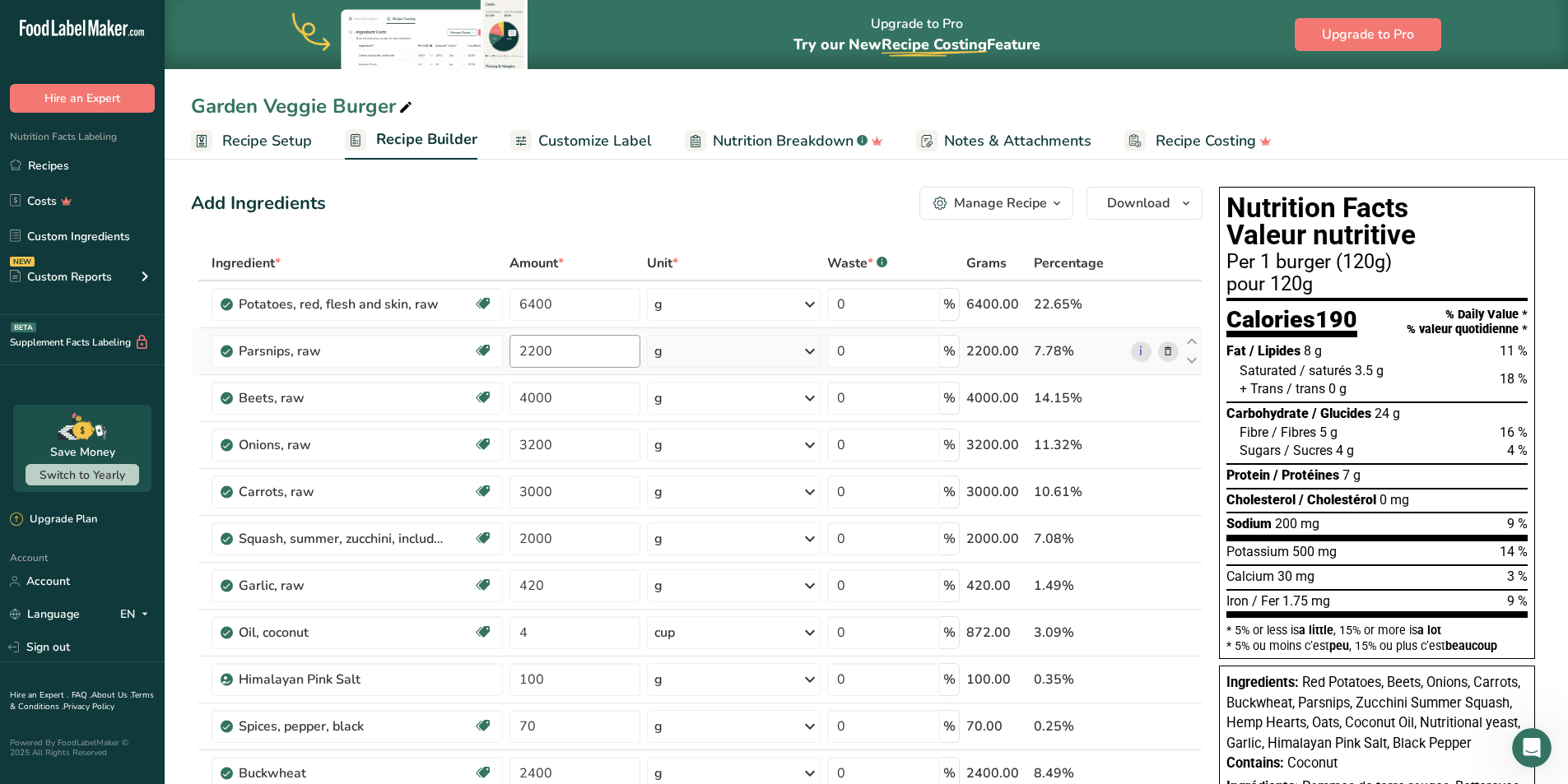
click at [279, 151] on span "Recipe Setup" at bounding box center [267, 141] width 90 height 22
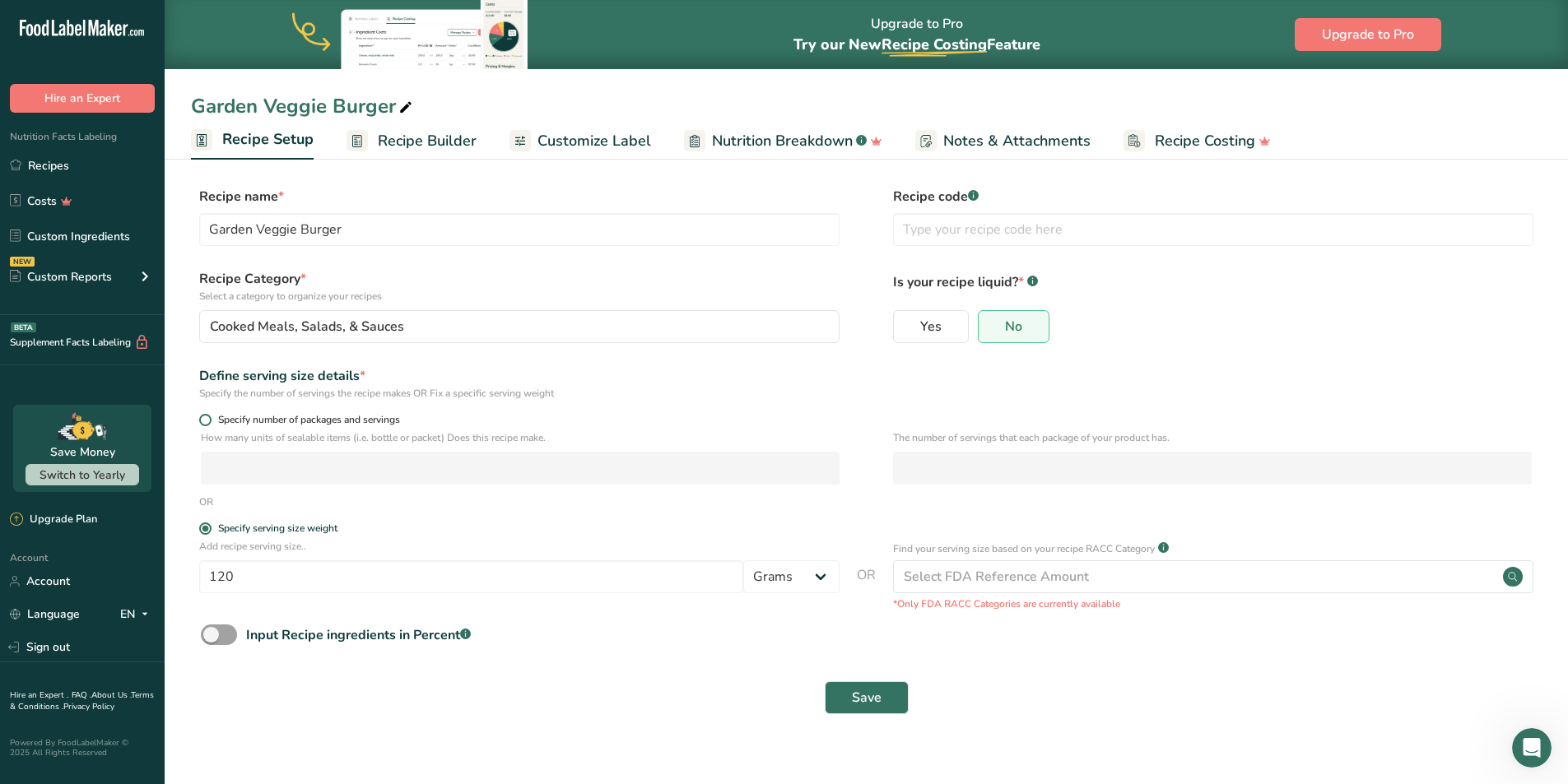
click at [204, 417] on span at bounding box center [205, 419] width 13 height 13
click at [204, 417] on input "Specify number of packages and servings" at bounding box center [204, 419] width 11 height 11
radio input "true"
radio input "false"
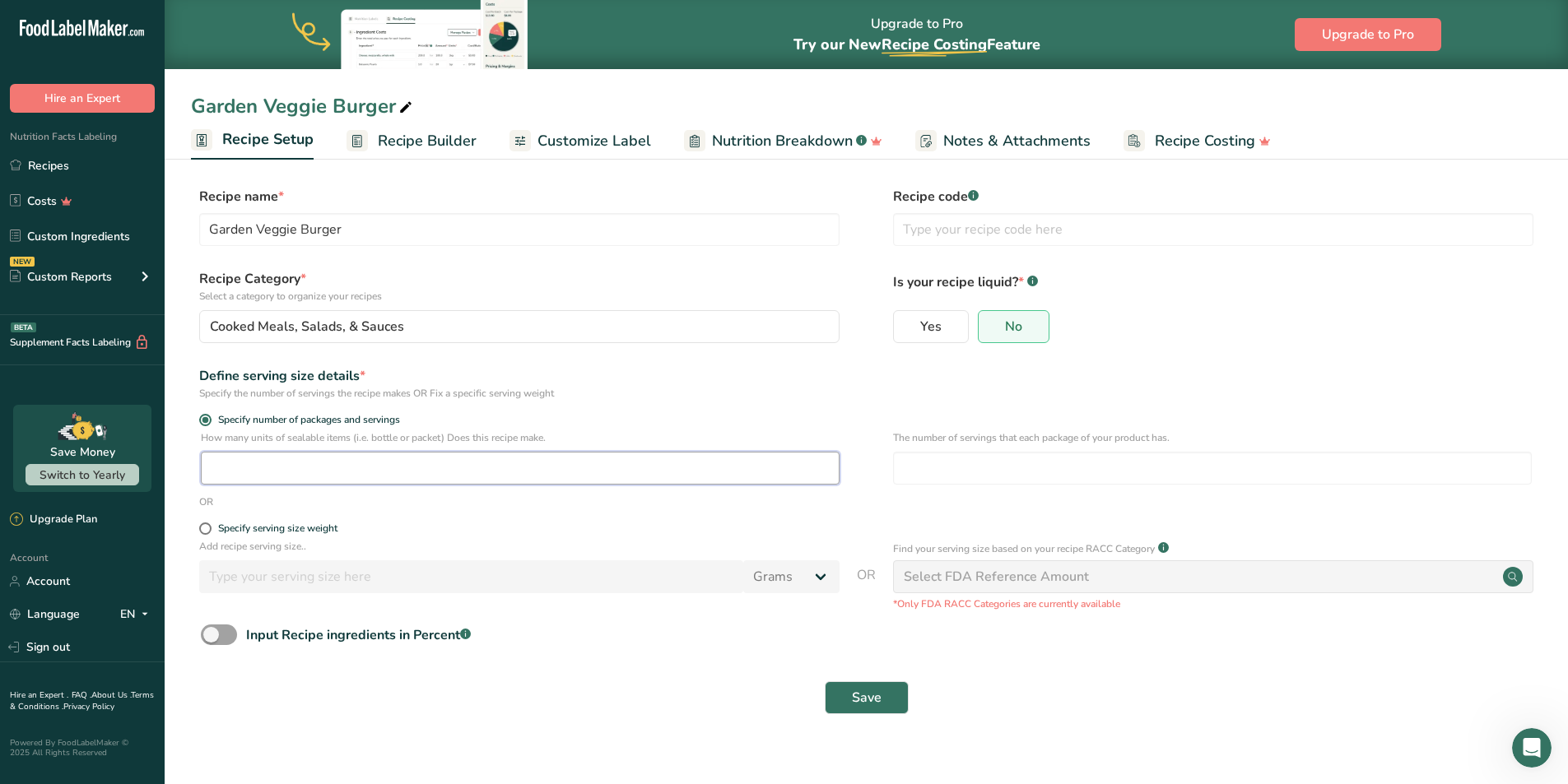
click at [314, 470] on input "number" at bounding box center [519, 468] width 639 height 33
type input "1"
type input "96"
click at [923, 476] on input "number" at bounding box center [1212, 468] width 639 height 33
type input "2.1"
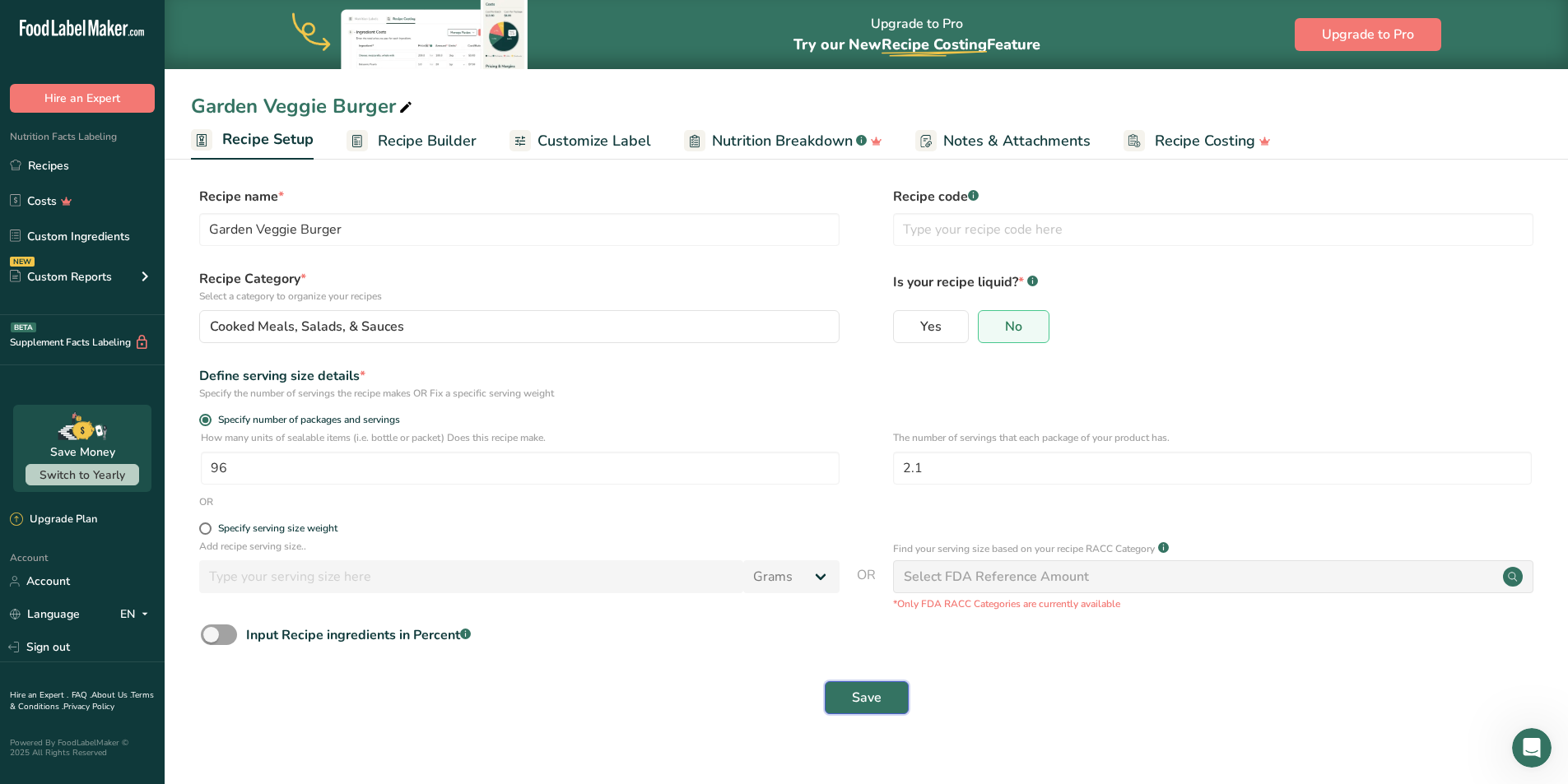
click at [853, 706] on span "Save" at bounding box center [867, 697] width 29 height 20
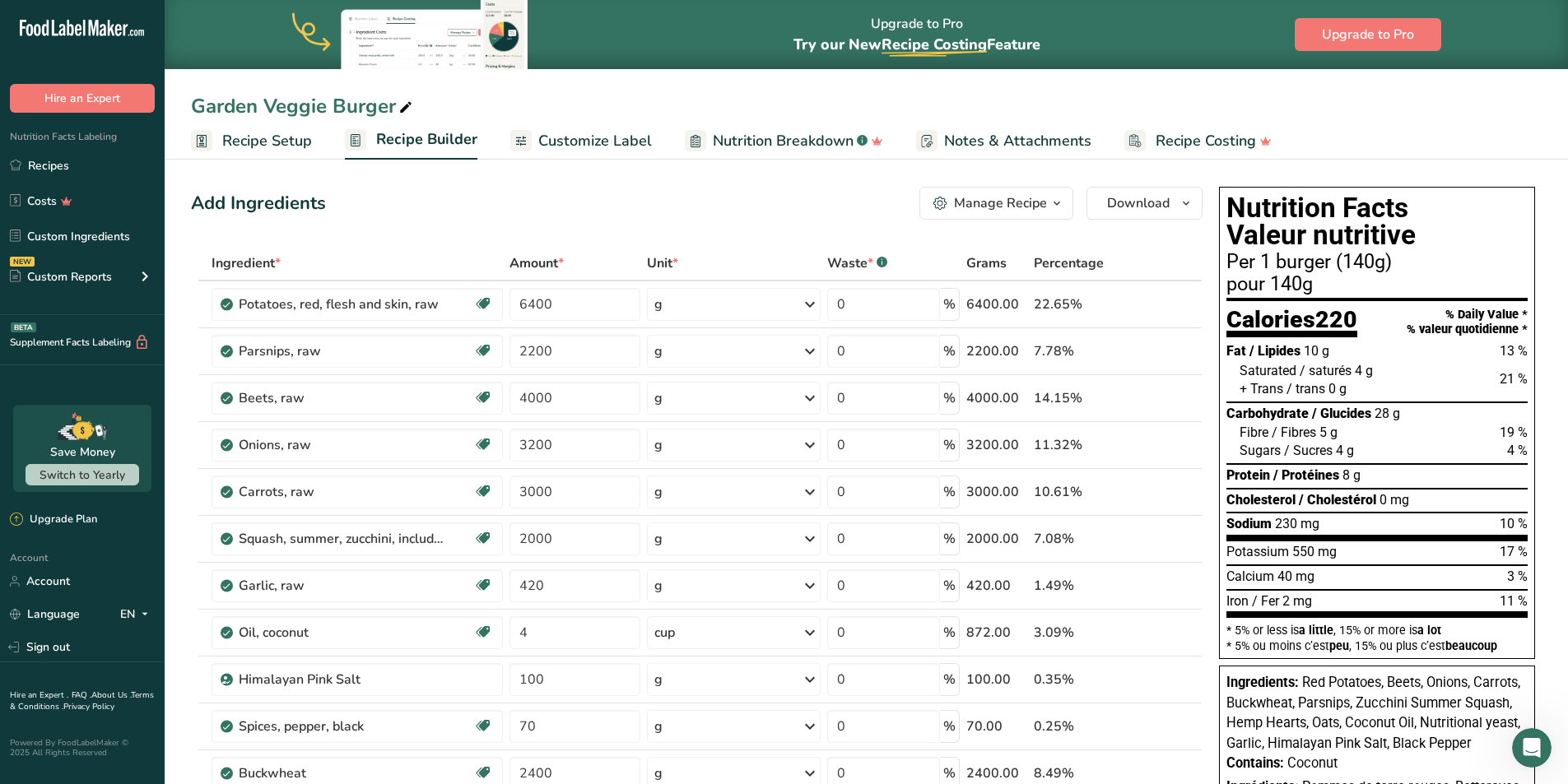
click at [278, 144] on span "Recipe Setup" at bounding box center [267, 141] width 90 height 22
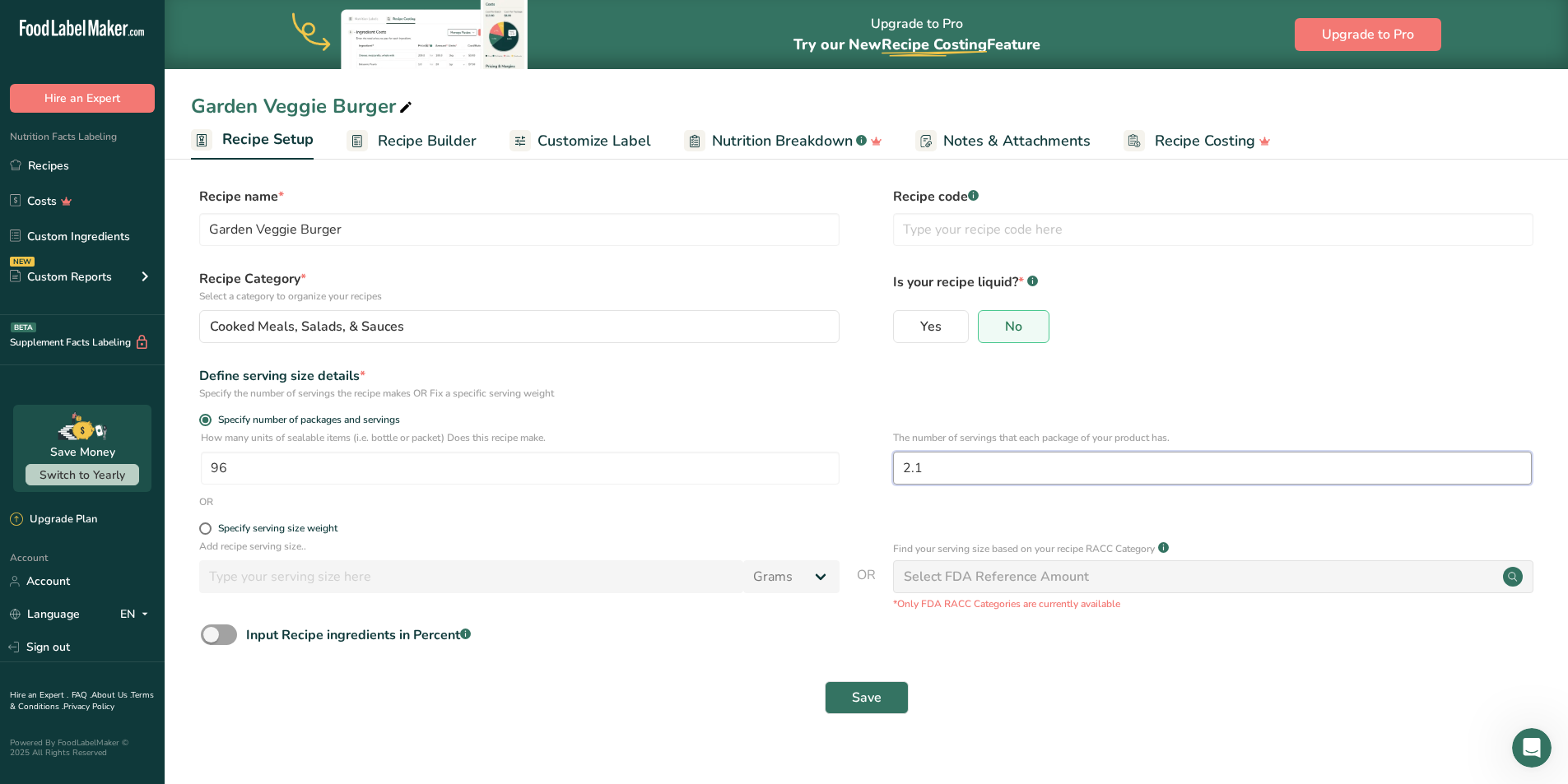
click at [938, 460] on input "2.1" at bounding box center [1212, 468] width 639 height 33
type input "2.2"
click at [869, 687] on span "Save" at bounding box center [867, 697] width 29 height 20
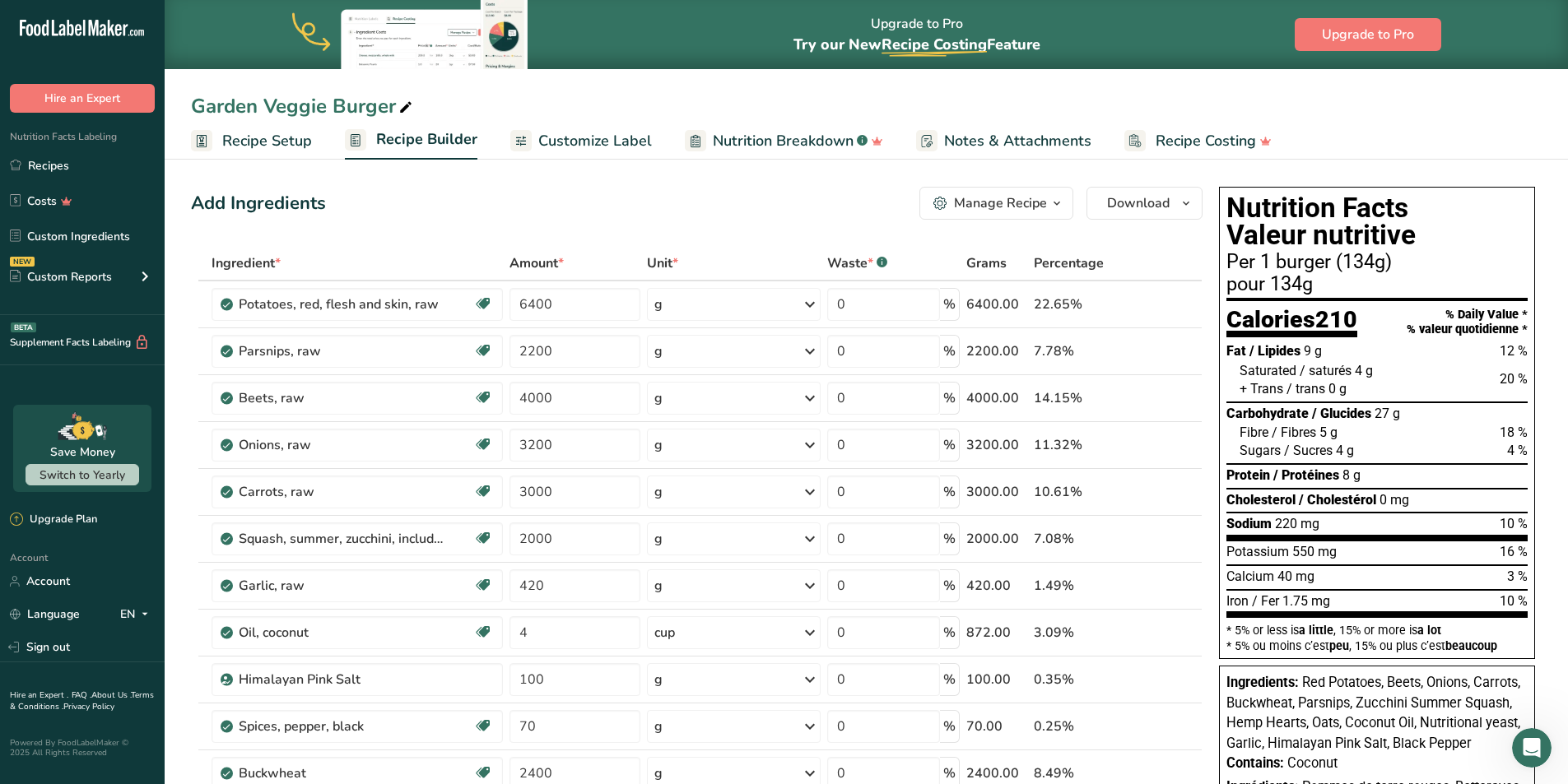
click at [251, 137] on span "Recipe Setup" at bounding box center [267, 141] width 90 height 22
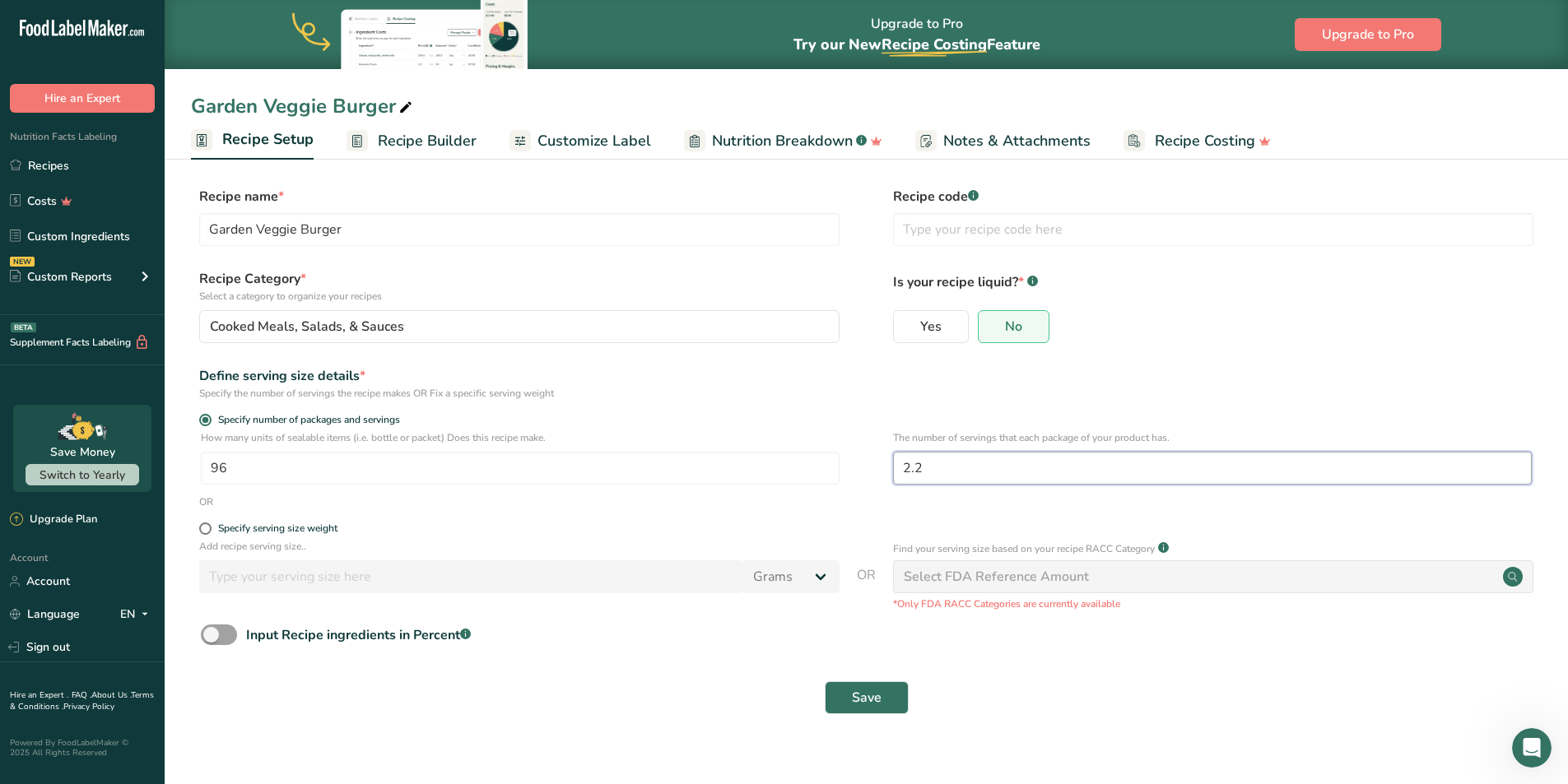
click at [953, 466] on input "2.2" at bounding box center [1212, 468] width 639 height 33
type input "2"
click at [870, 700] on span "Save" at bounding box center [867, 697] width 29 height 20
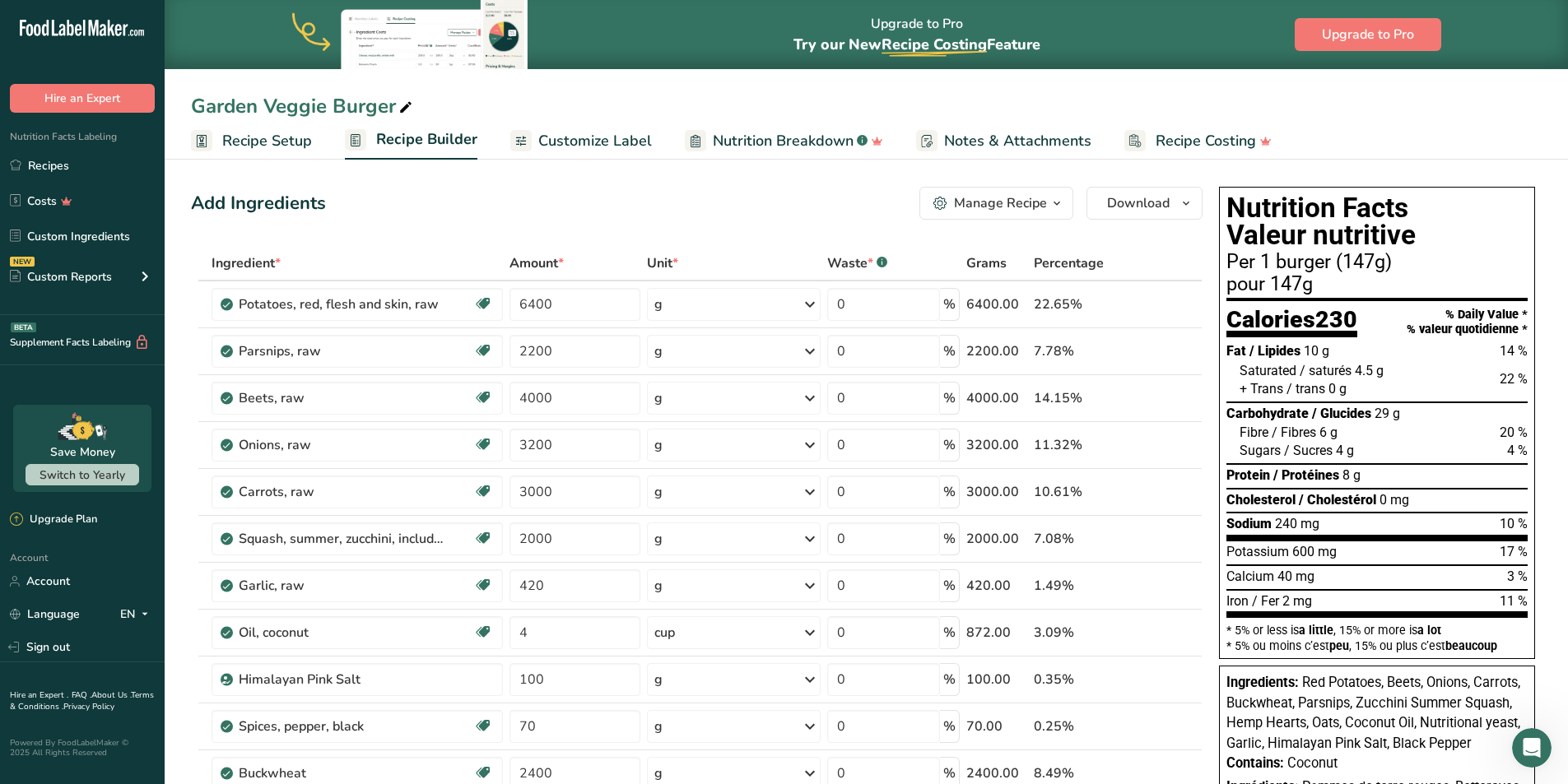
click at [274, 143] on span "Recipe Setup" at bounding box center [267, 141] width 90 height 22
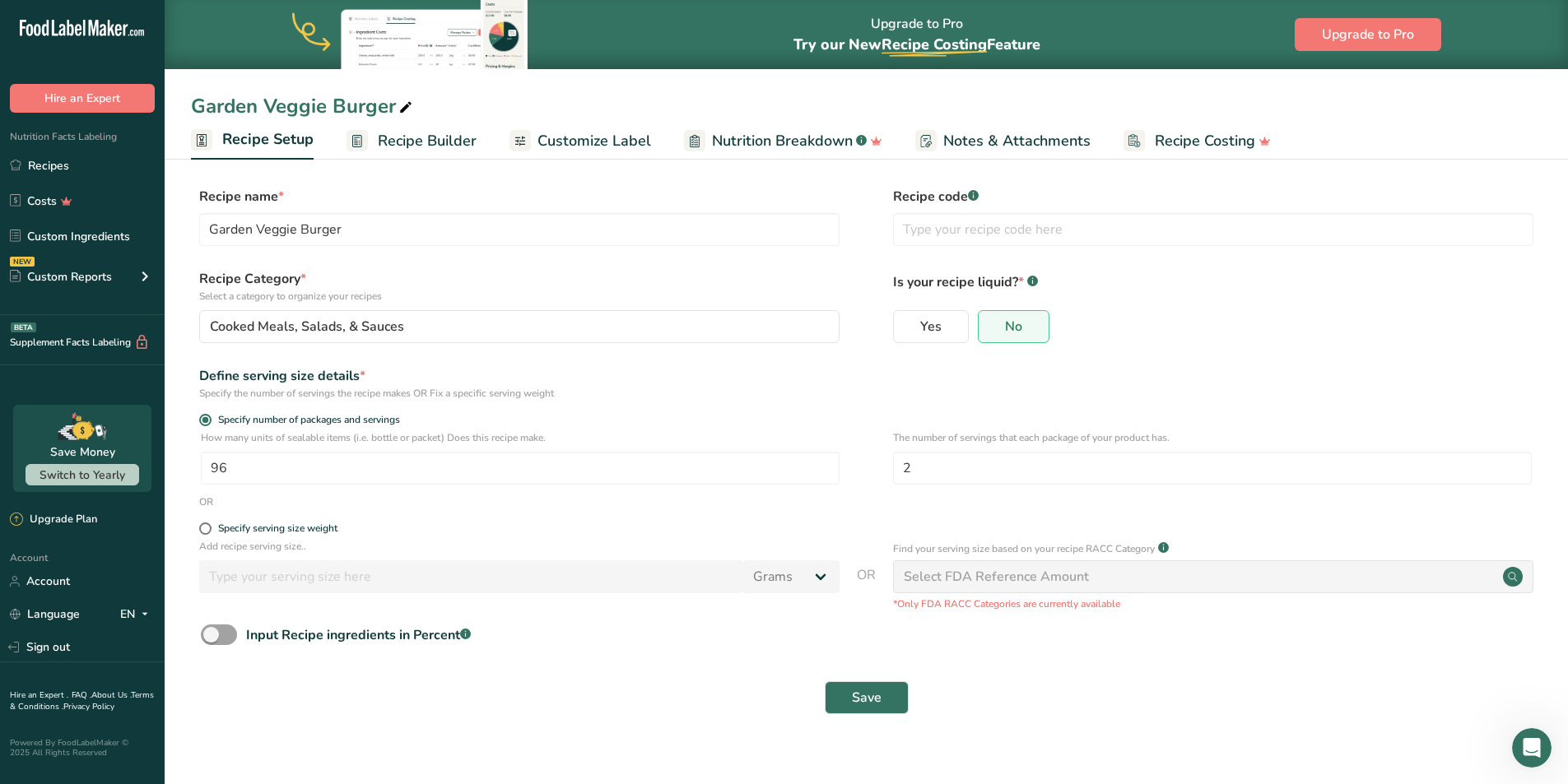
click at [610, 140] on span "Customize Label" at bounding box center [594, 141] width 113 height 22
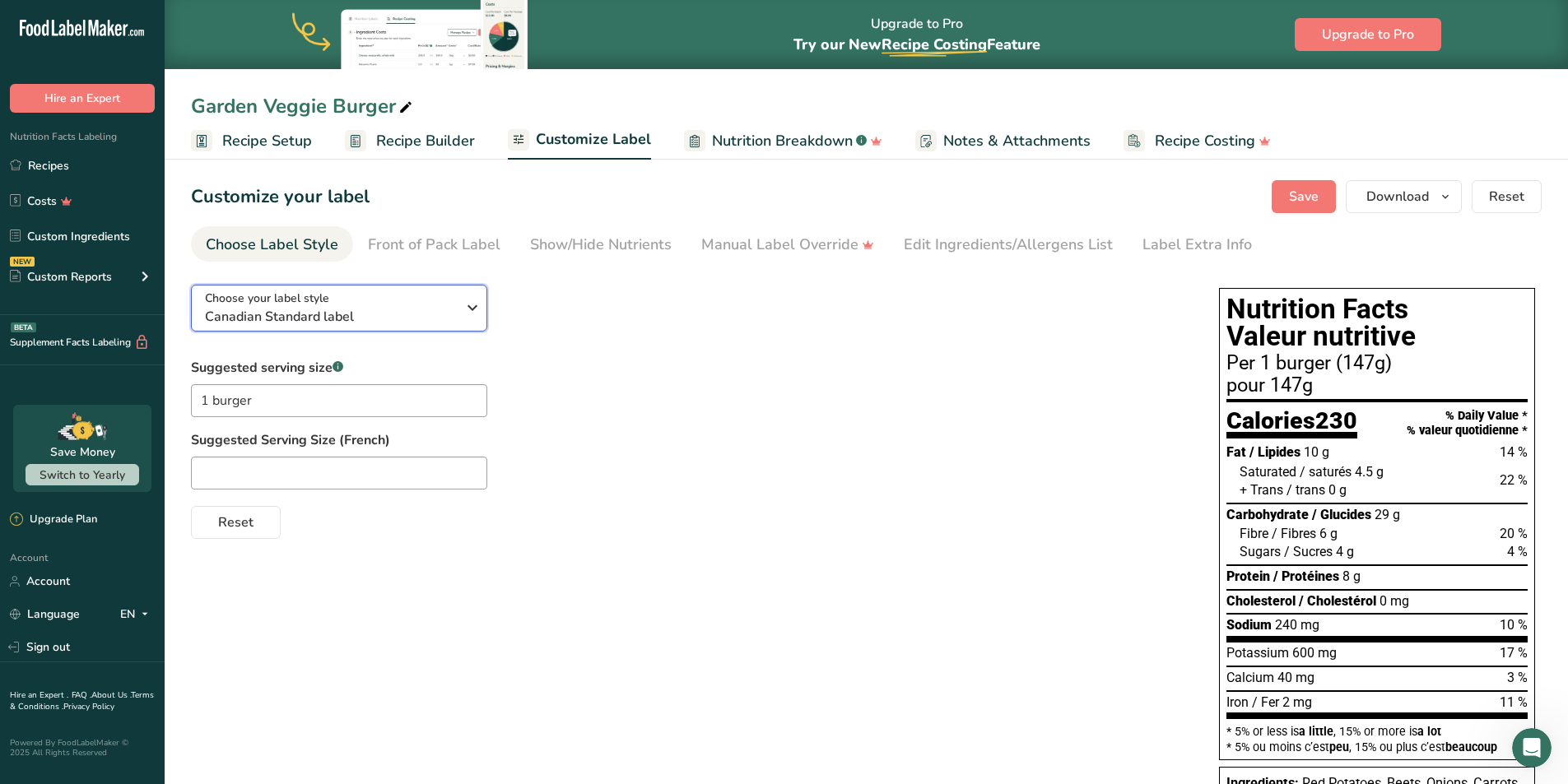
click at [343, 318] on span "Canadian Standard label" at bounding box center [330, 317] width 251 height 20
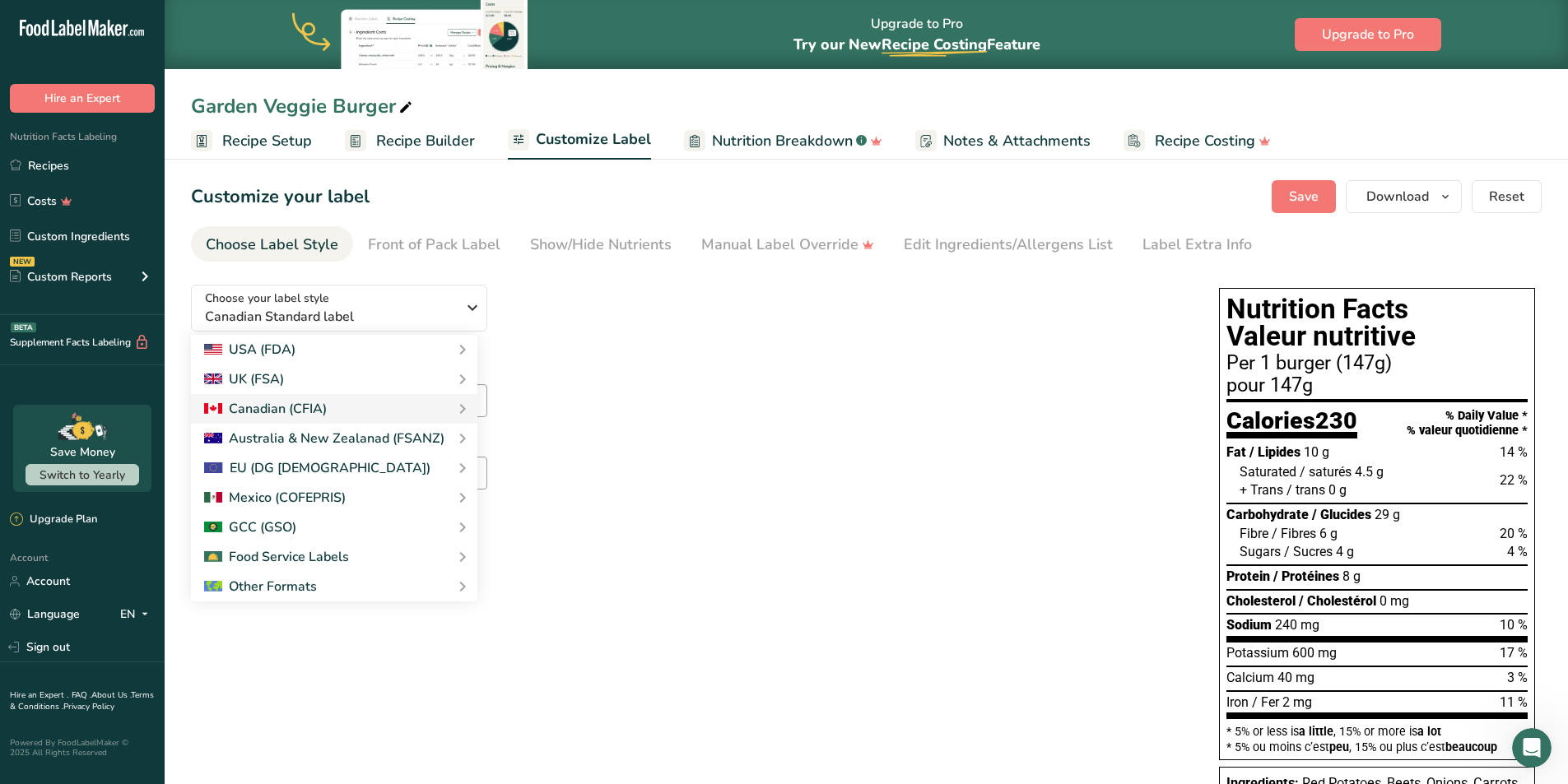
click at [572, 354] on div "Choose your label style Canadian Standard label USA (FDA) Standard FDA label Ta…" at bounding box center [688, 405] width 995 height 267
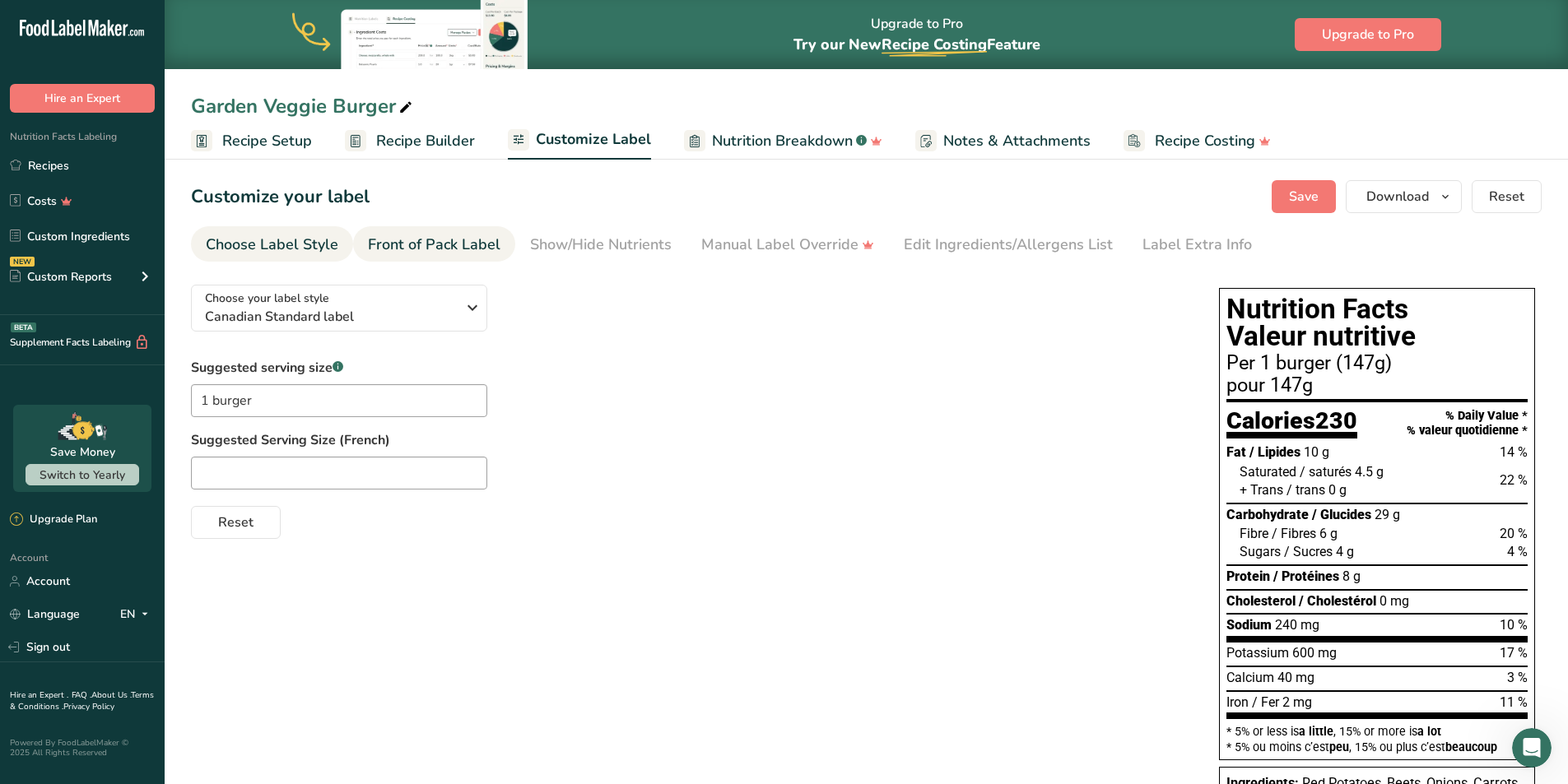
click at [452, 244] on div "Front of Pack Label" at bounding box center [433, 244] width 132 height 22
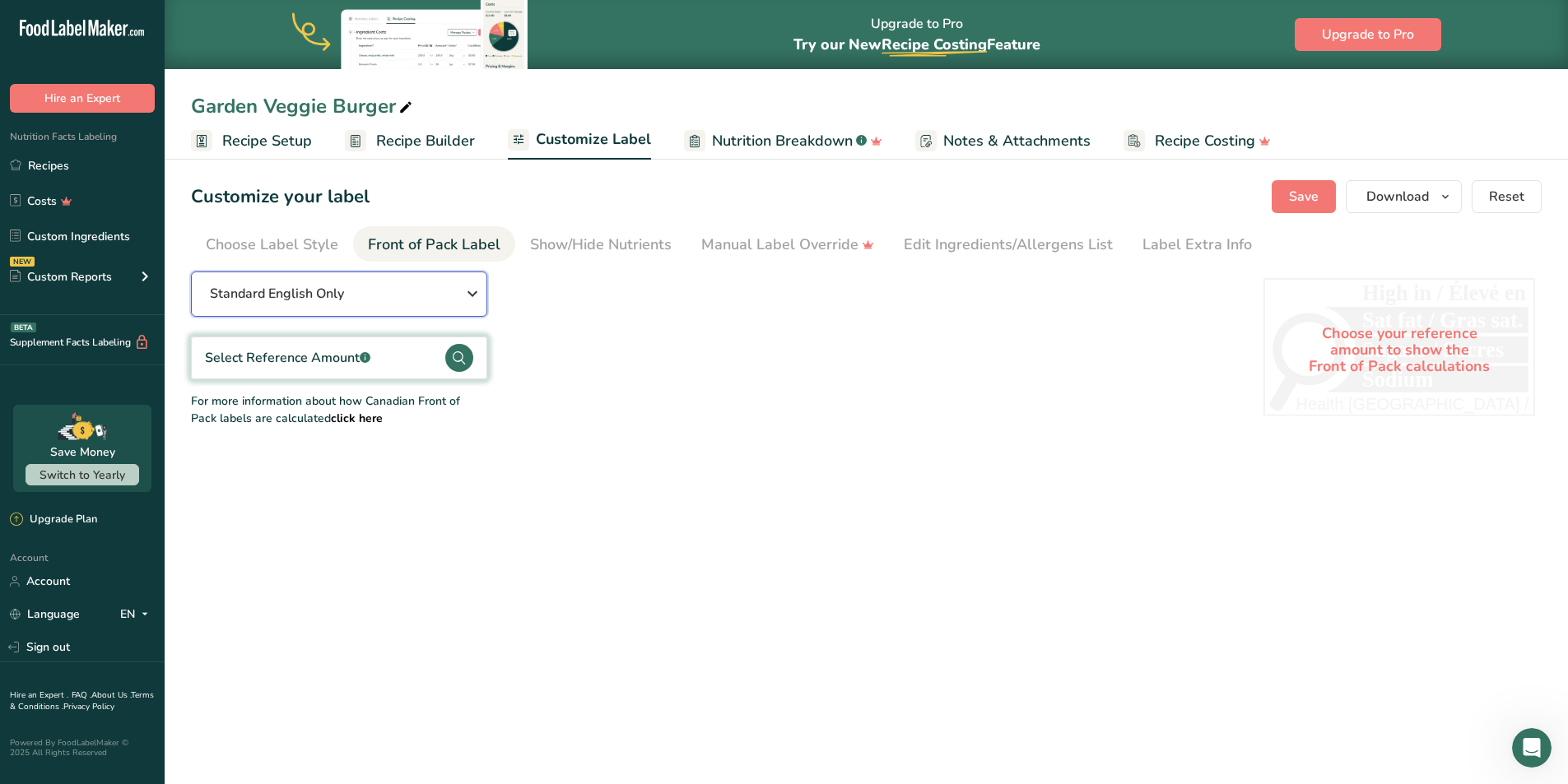
click at [473, 290] on icon "button" at bounding box center [472, 293] width 20 height 29
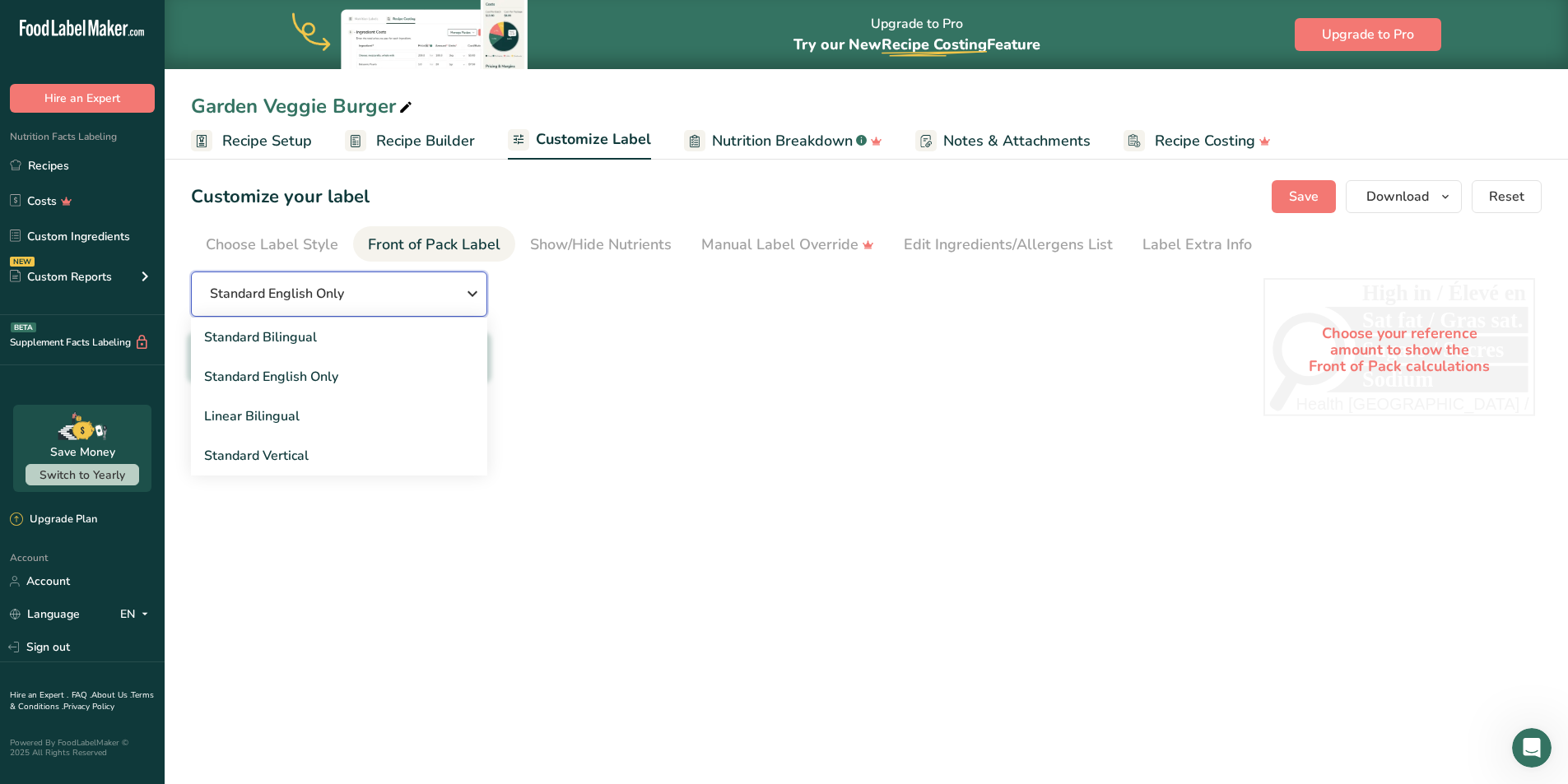
click at [470, 287] on icon "button" at bounding box center [472, 293] width 20 height 29
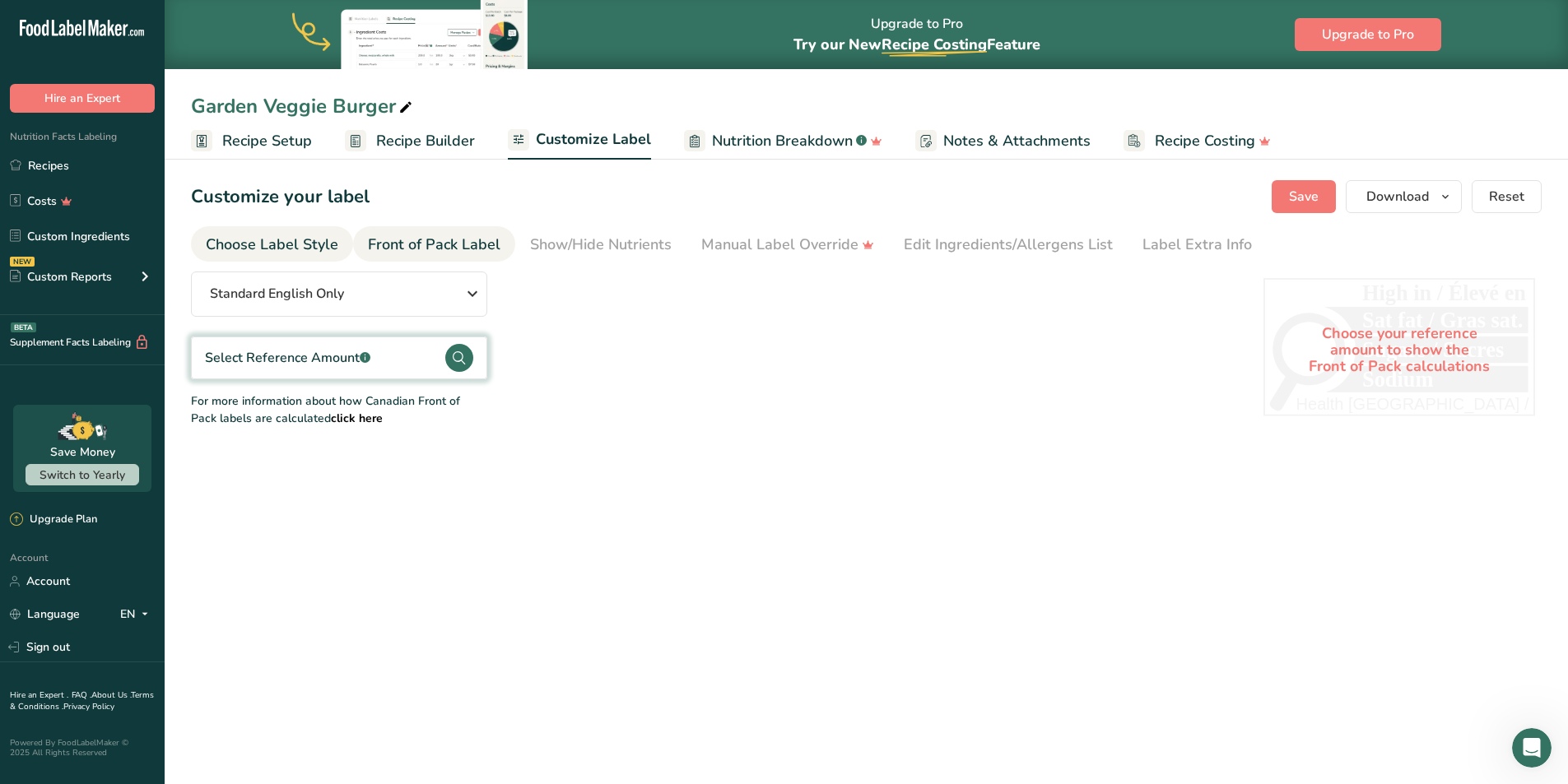
click at [273, 249] on div "Choose Label Style" at bounding box center [271, 244] width 132 height 22
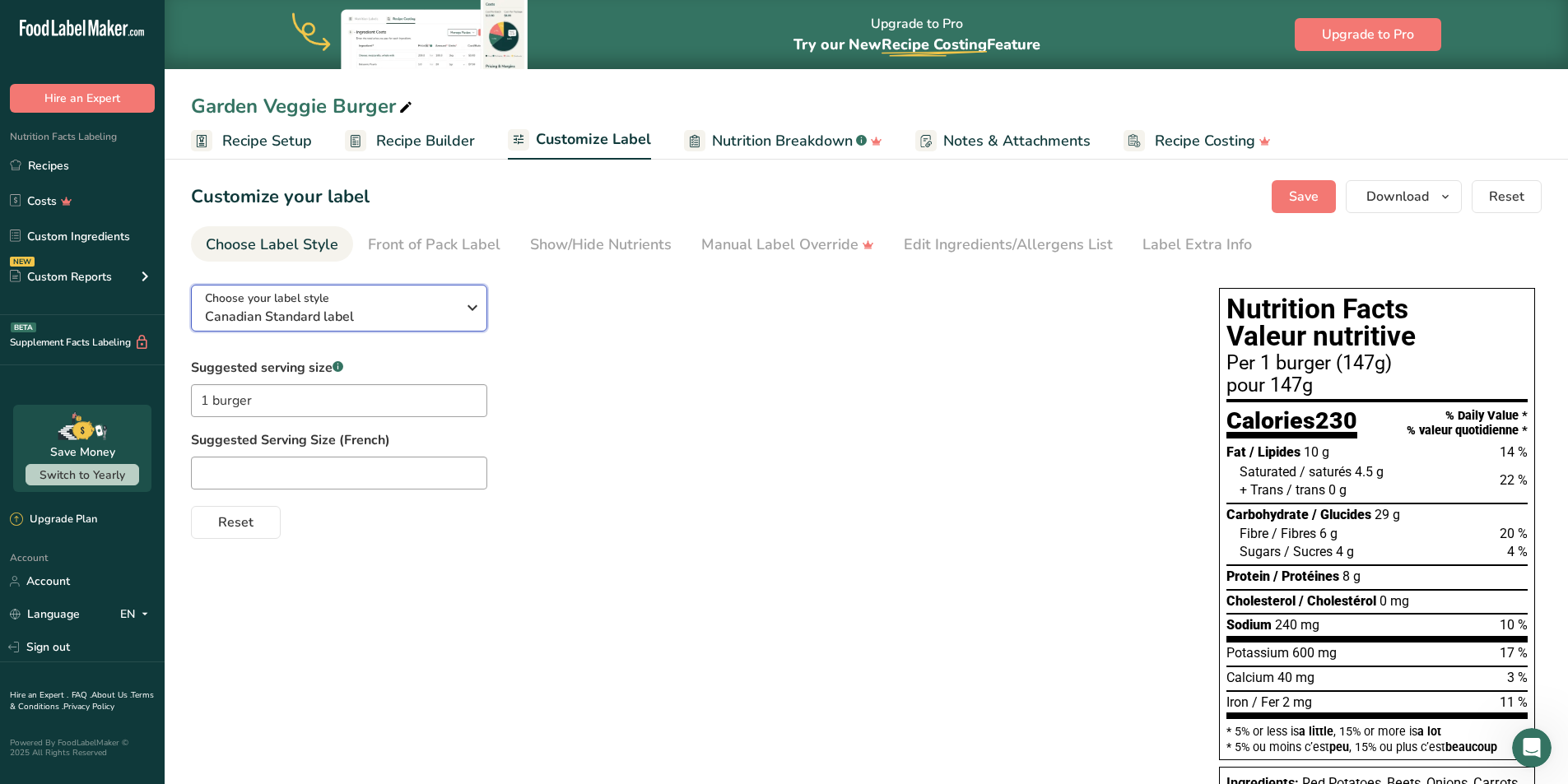
click at [300, 324] on span "Canadian Standard label" at bounding box center [330, 317] width 251 height 20
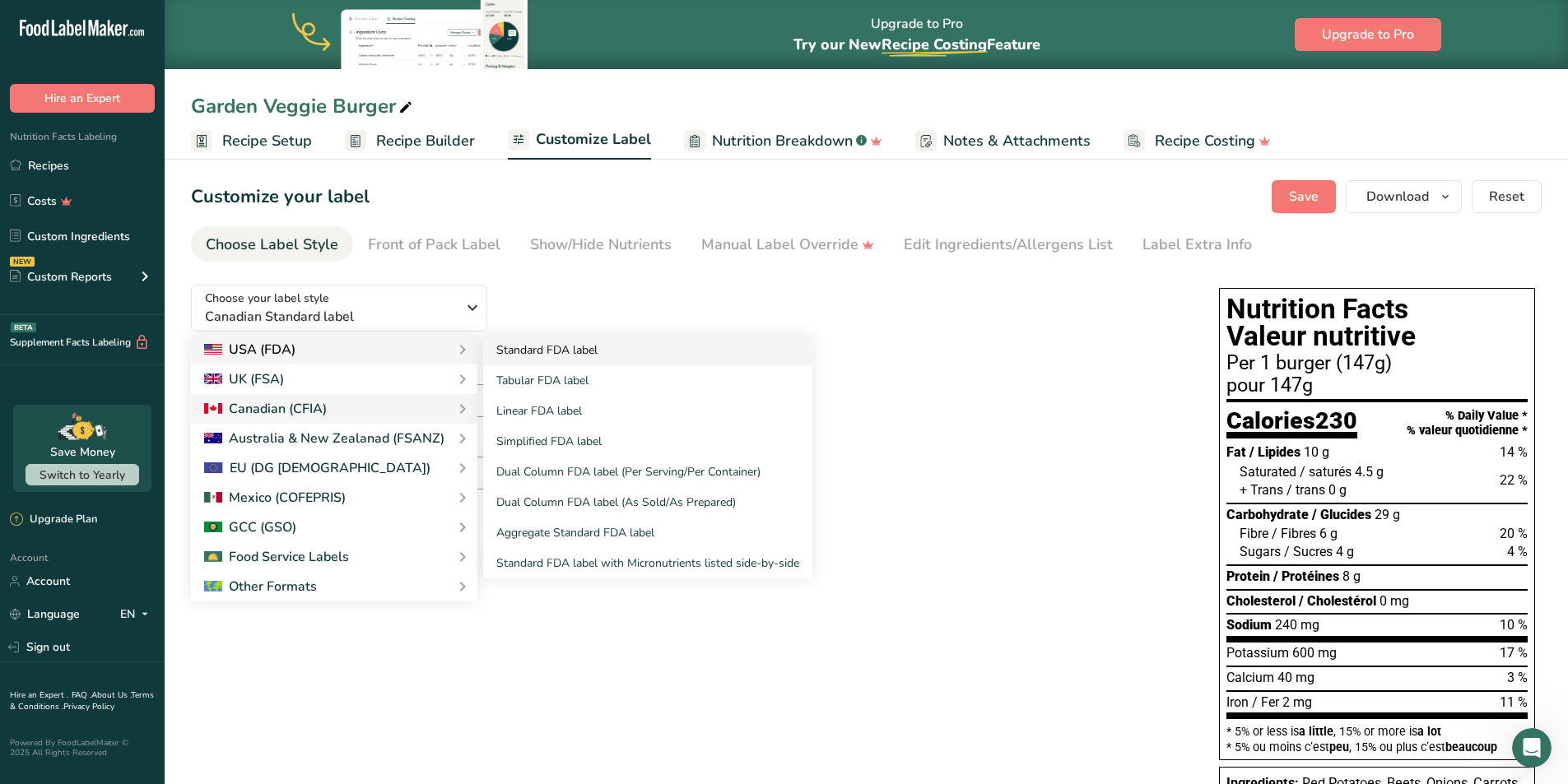
click at [525, 347] on link "Standard FDA label" at bounding box center [648, 349] width 330 height 30
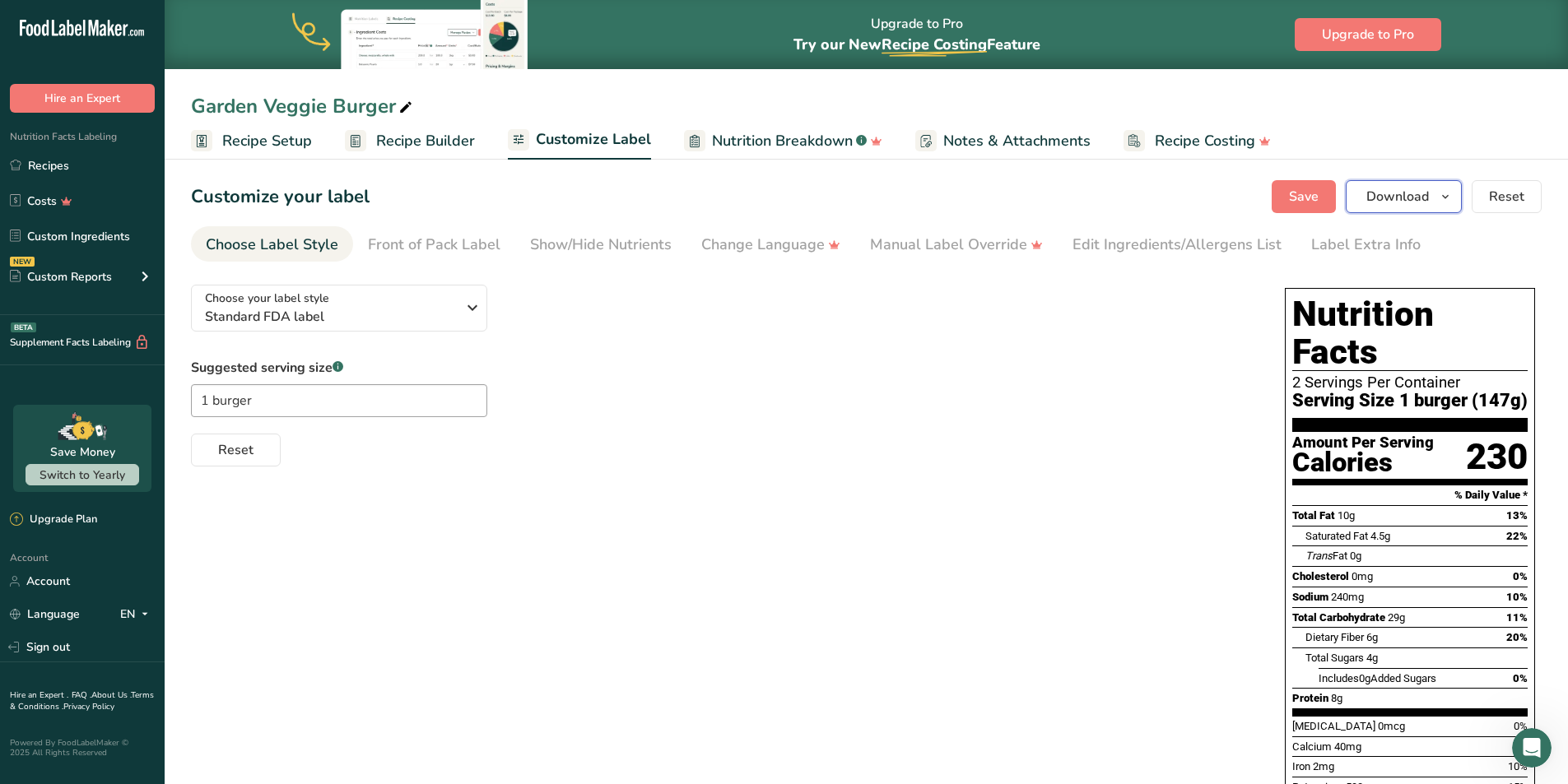
click at [1415, 197] on span "Download" at bounding box center [1397, 196] width 63 height 20
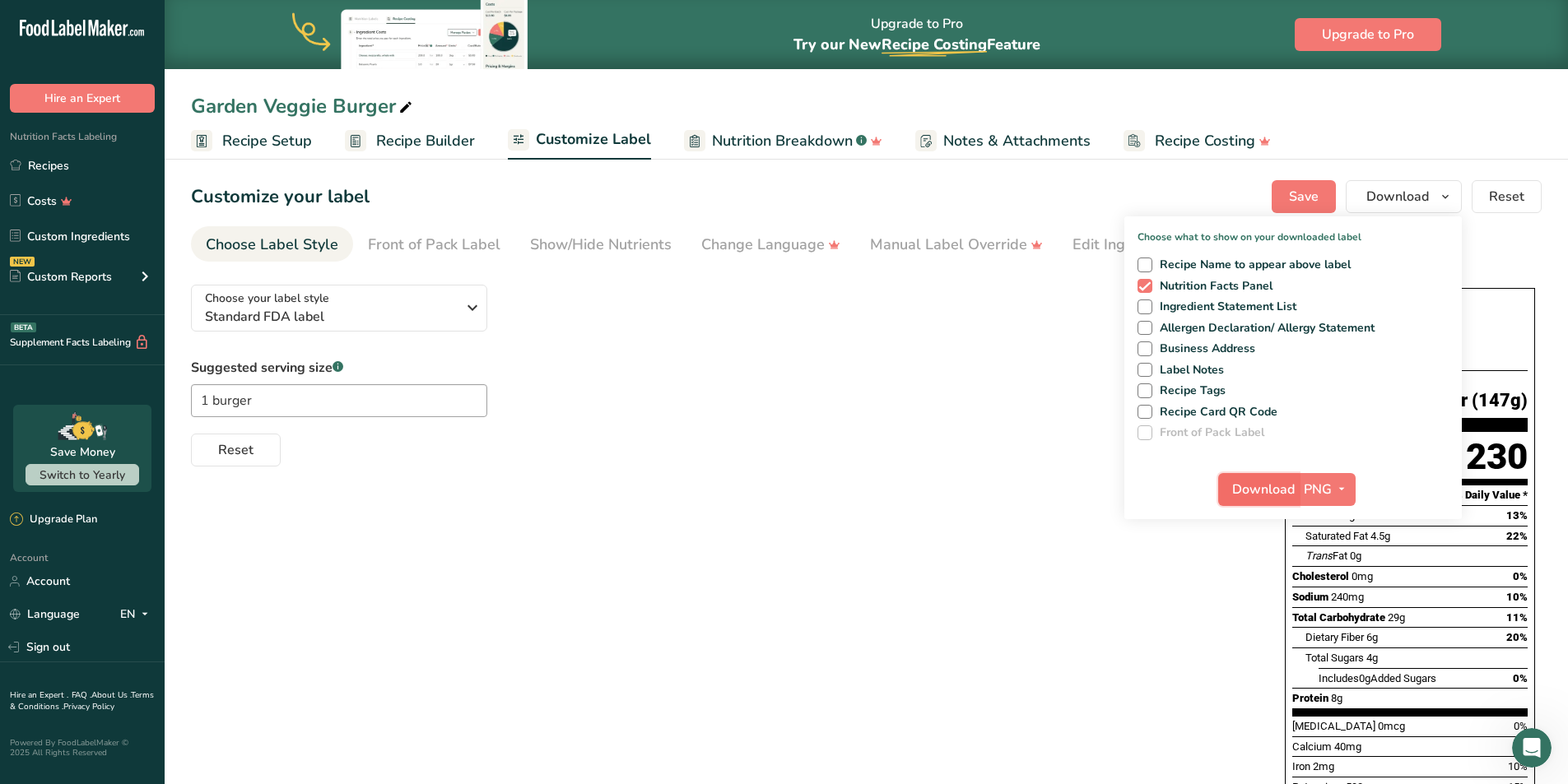
click at [1277, 494] on span "Download" at bounding box center [1263, 489] width 63 height 20
